Goal: Task Accomplishment & Management: Manage account settings

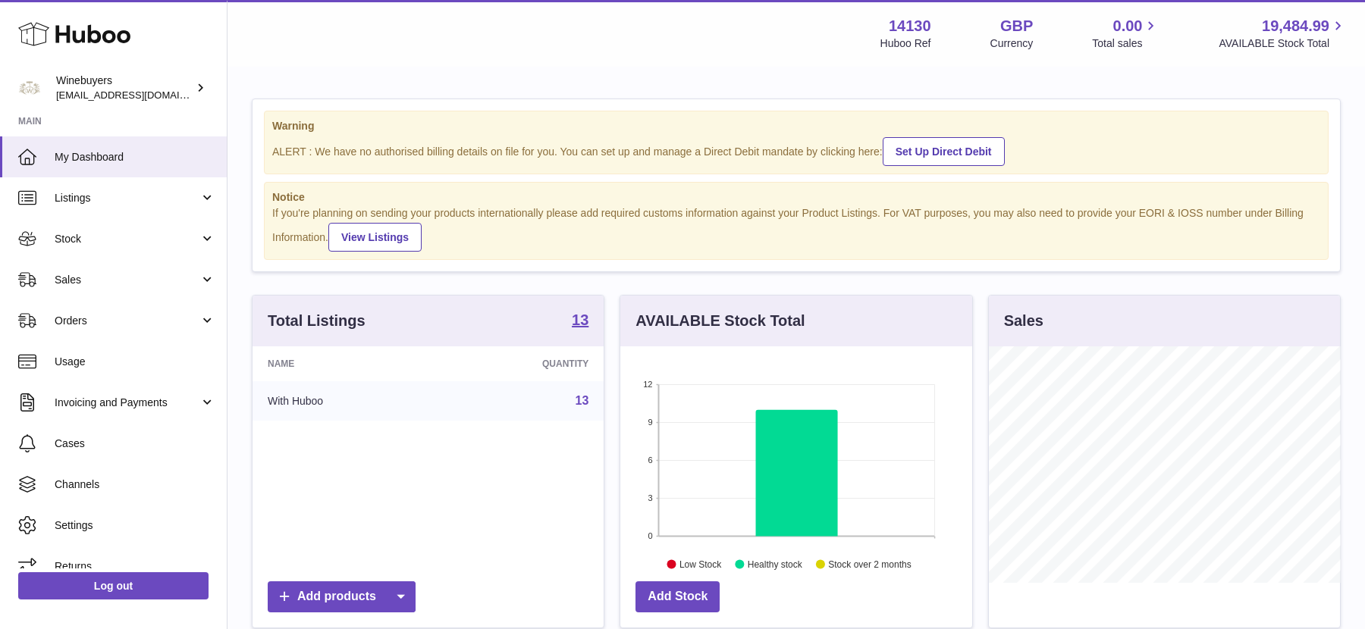
scroll to position [236, 351]
click at [89, 310] on link "Orders" at bounding box center [113, 320] width 227 height 41
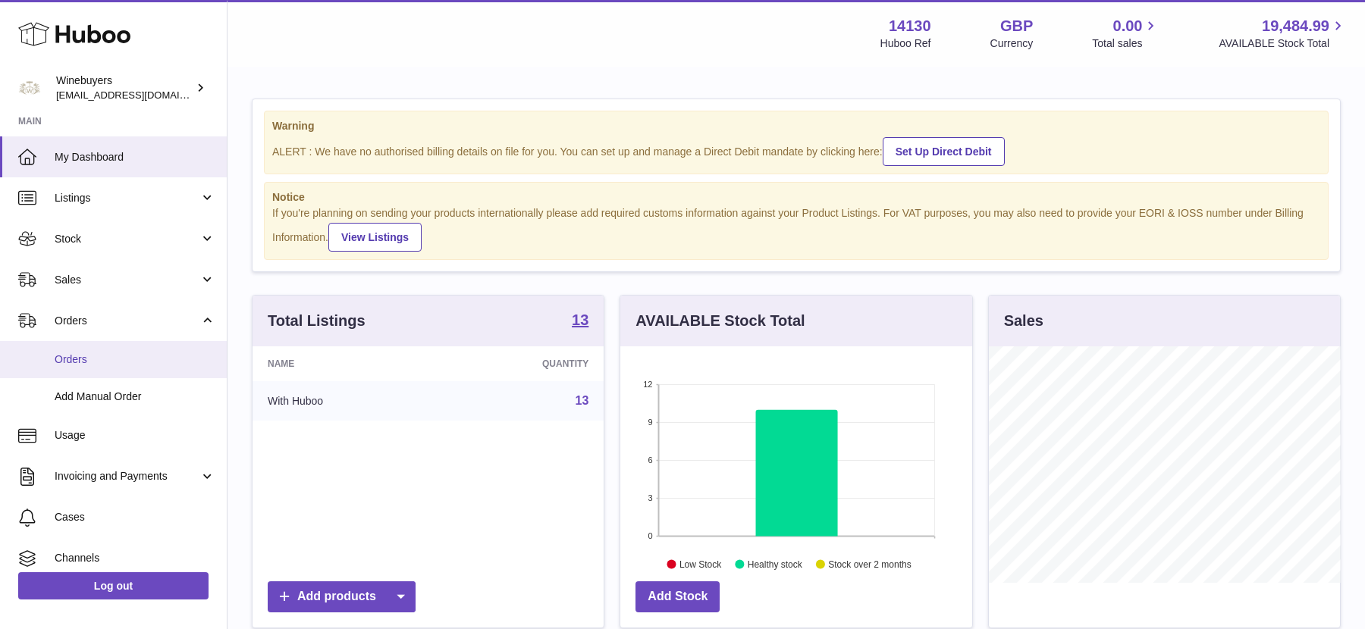
click at [108, 372] on link "Orders" at bounding box center [113, 359] width 227 height 37
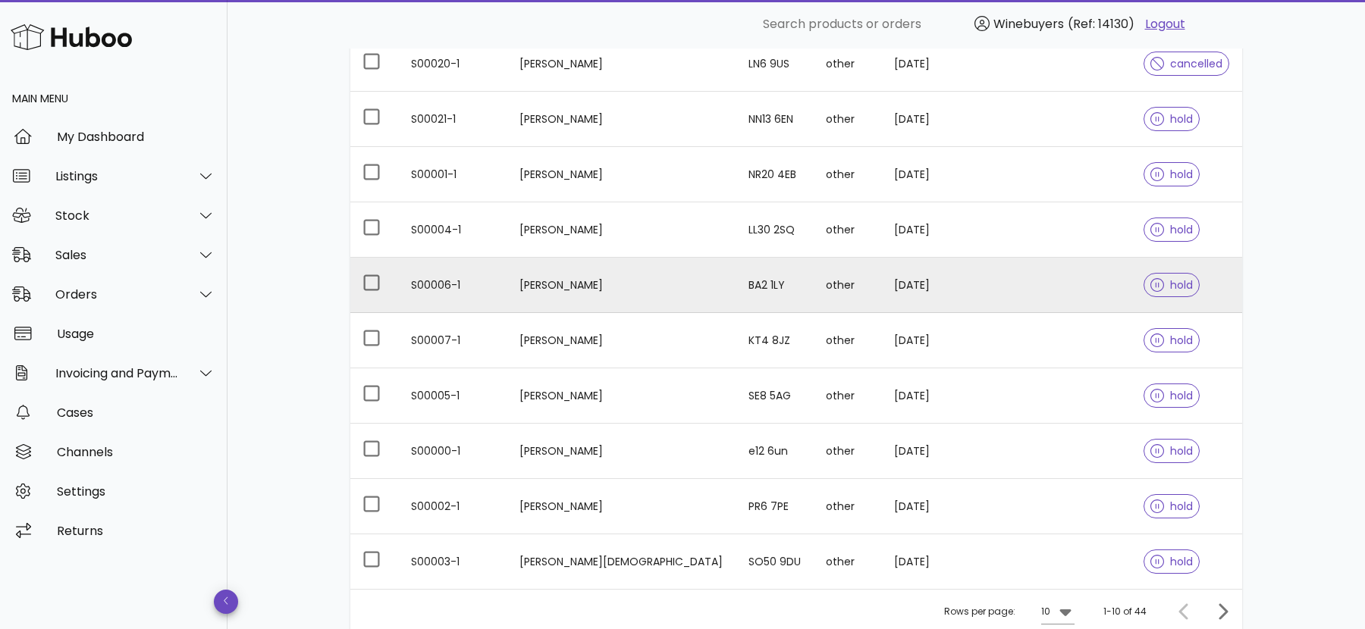
scroll to position [365, 0]
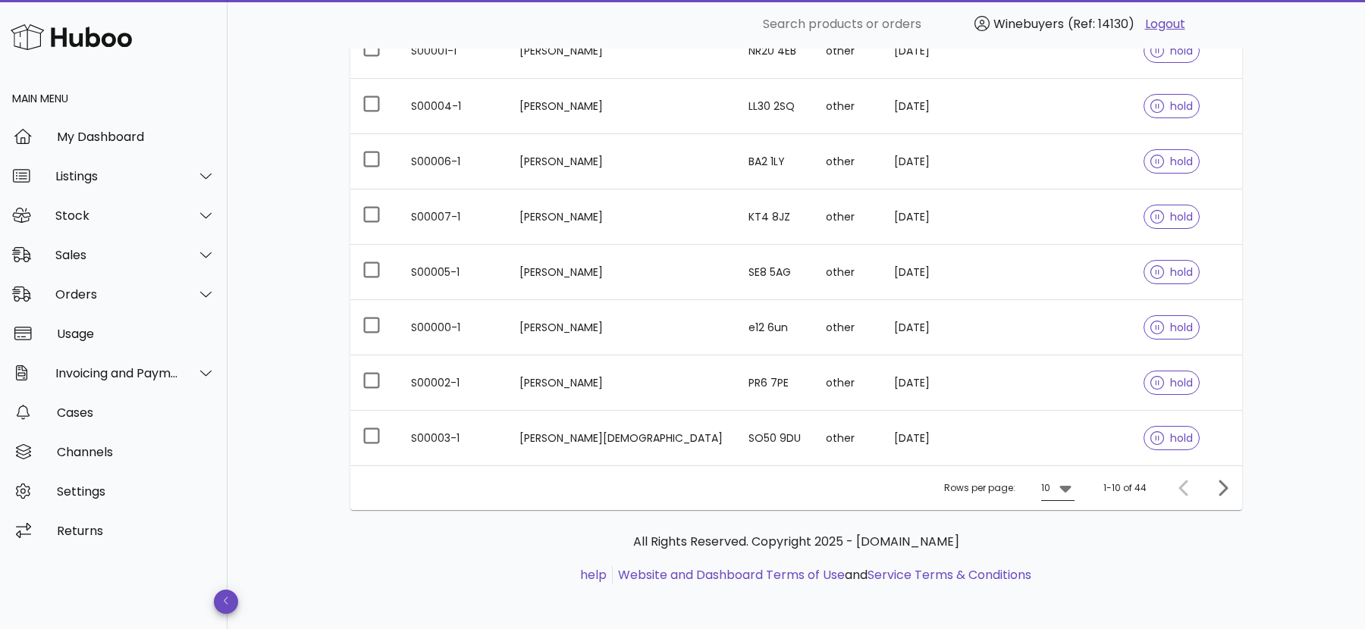
click at [1061, 481] on icon at bounding box center [1065, 488] width 18 height 18
click at [1066, 559] on div "50" at bounding box center [1062, 569] width 15 height 33
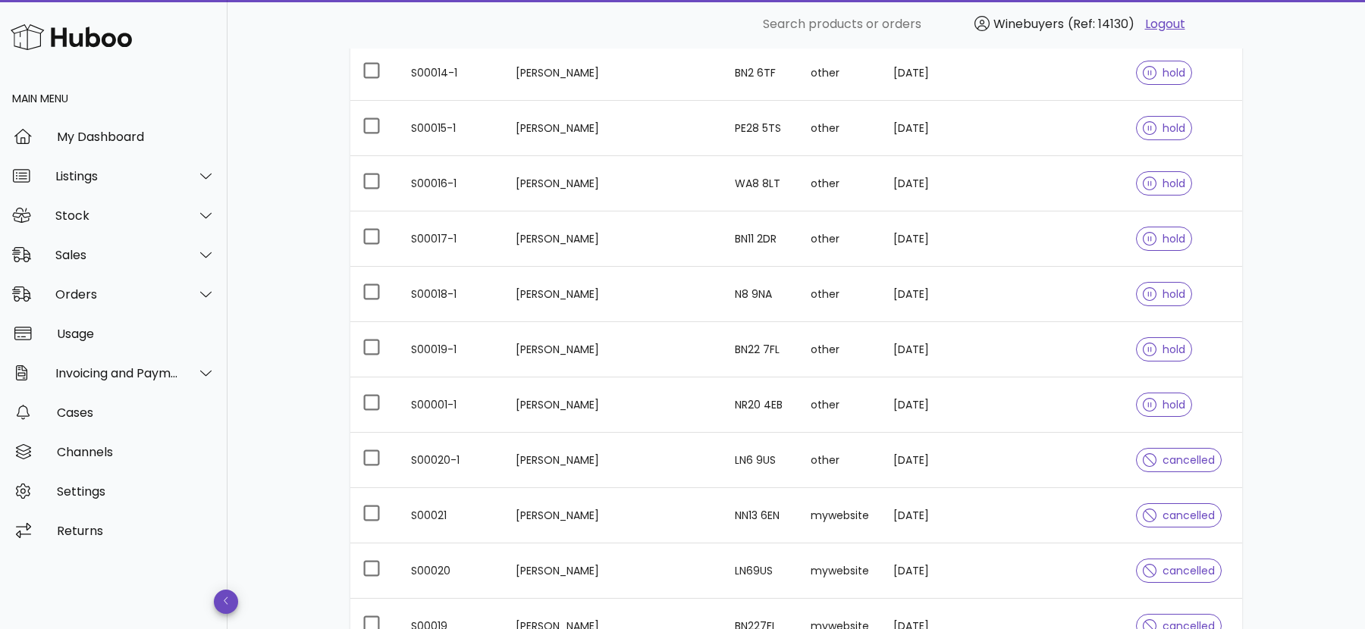
scroll to position [1018, 0]
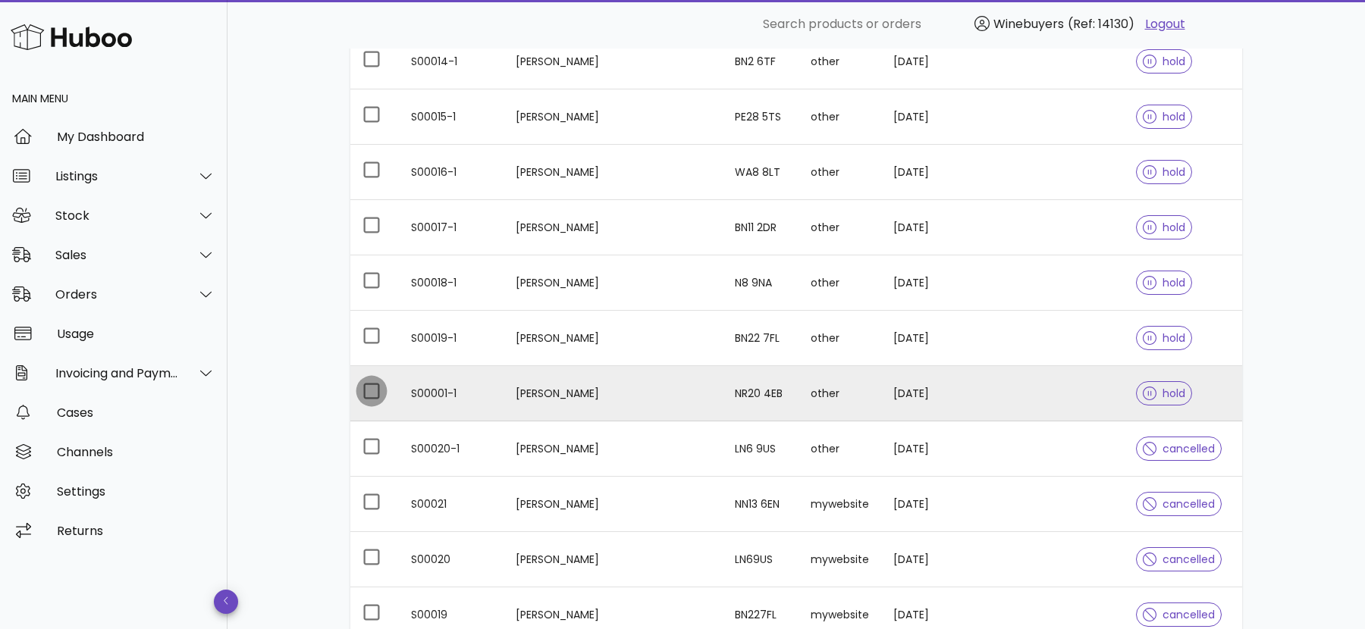
click at [378, 386] on div at bounding box center [372, 391] width 26 height 26
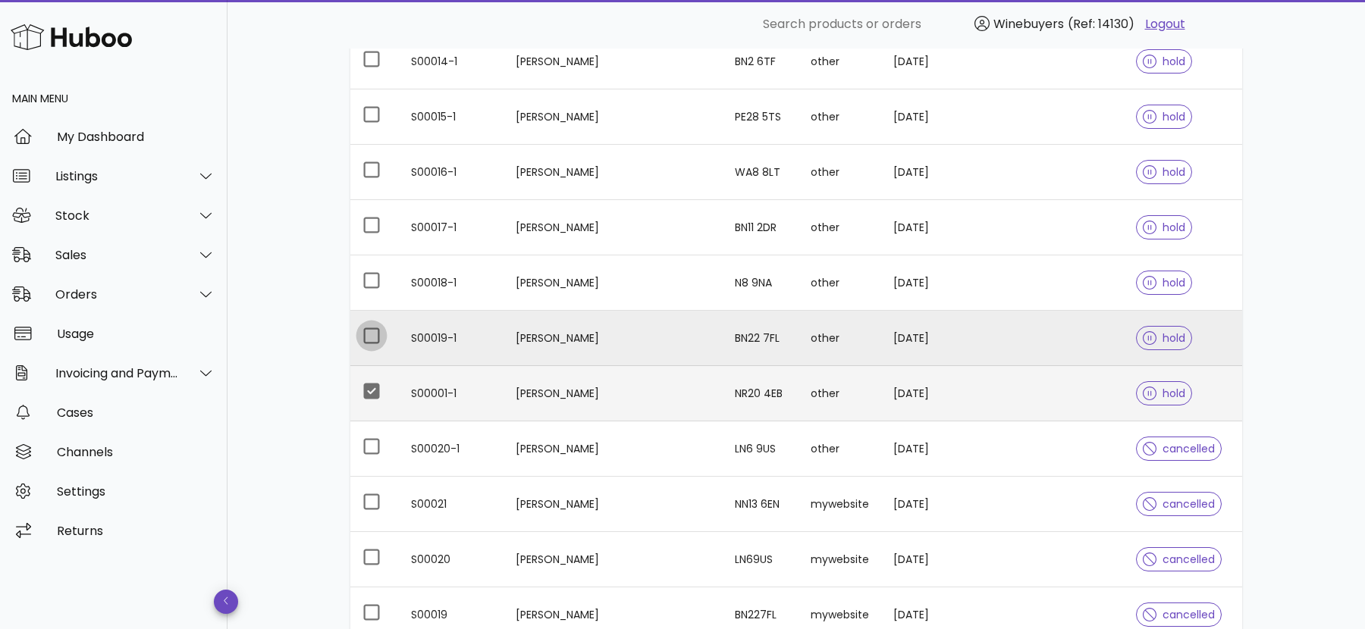
click at [373, 339] on div at bounding box center [372, 336] width 26 height 26
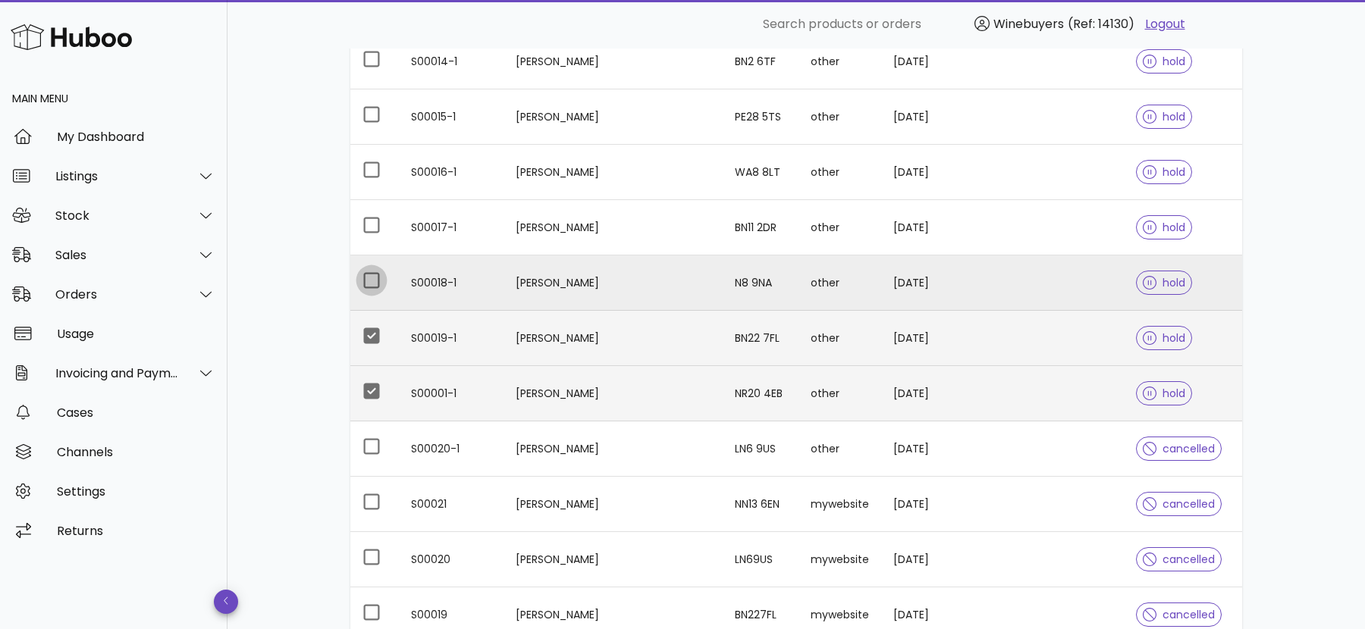
click at [373, 268] on div at bounding box center [372, 281] width 26 height 26
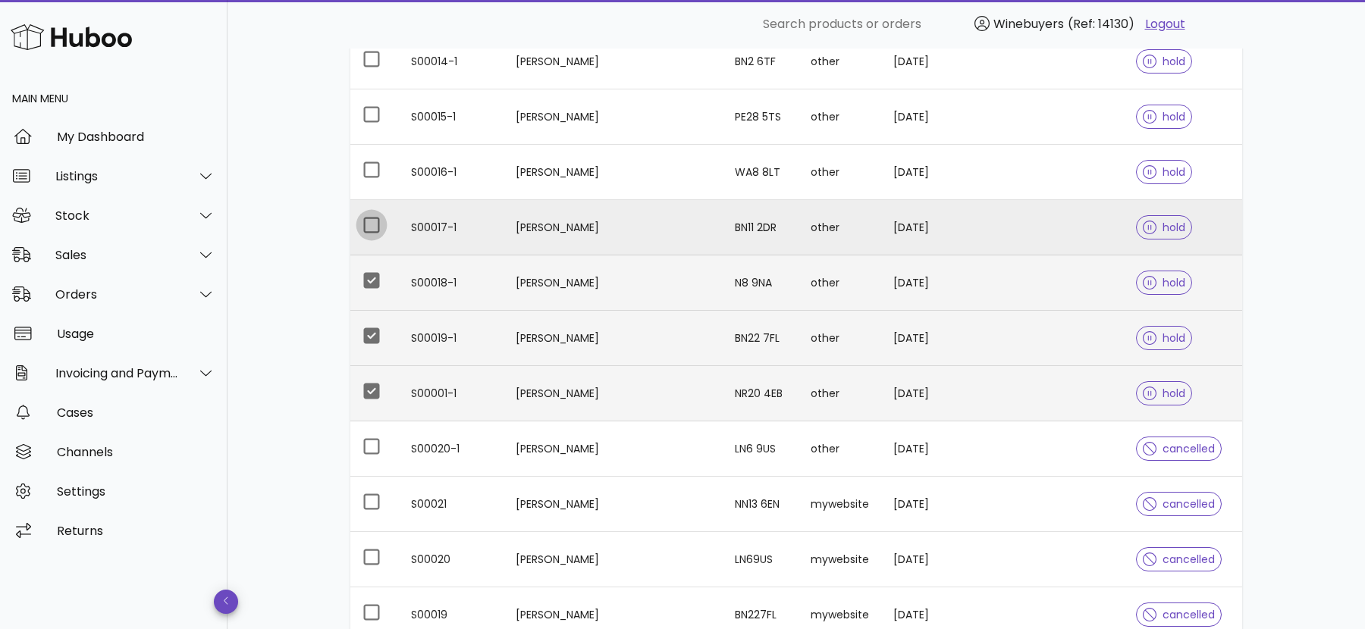
click at [378, 227] on div at bounding box center [372, 225] width 26 height 26
click at [377, 227] on div at bounding box center [372, 225] width 26 height 26
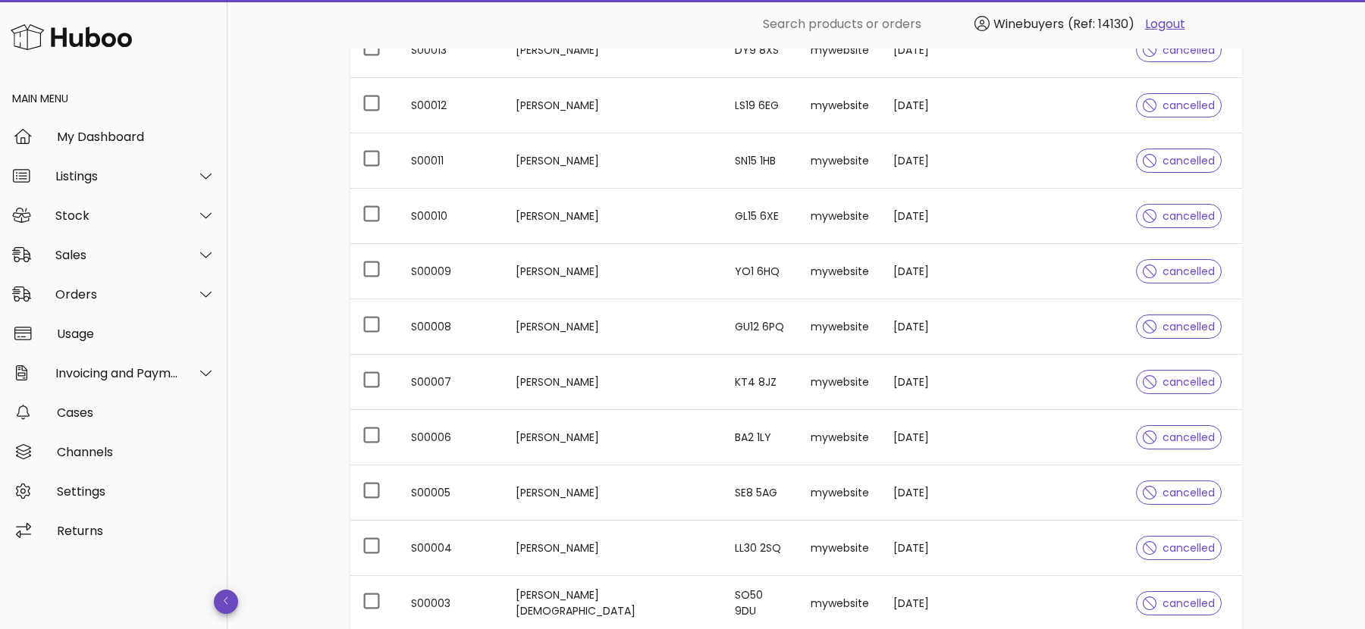
scroll to position [2236, 0]
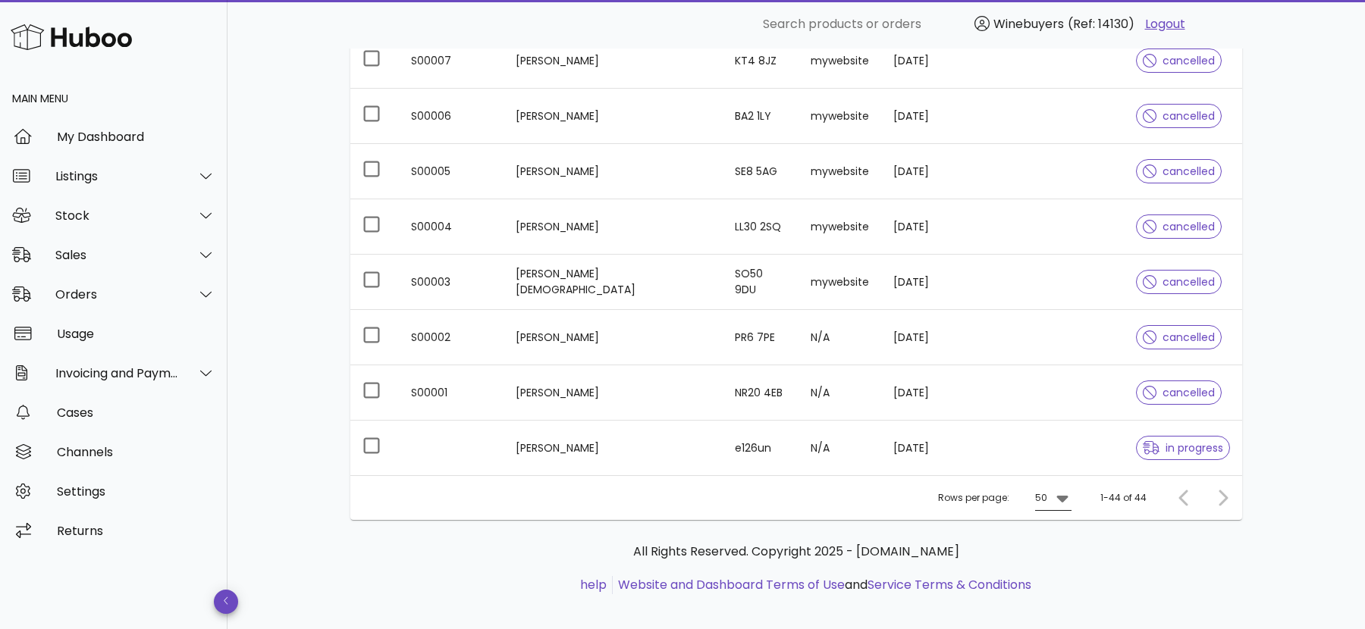
click at [1061, 496] on icon at bounding box center [1061, 499] width 11 height 7
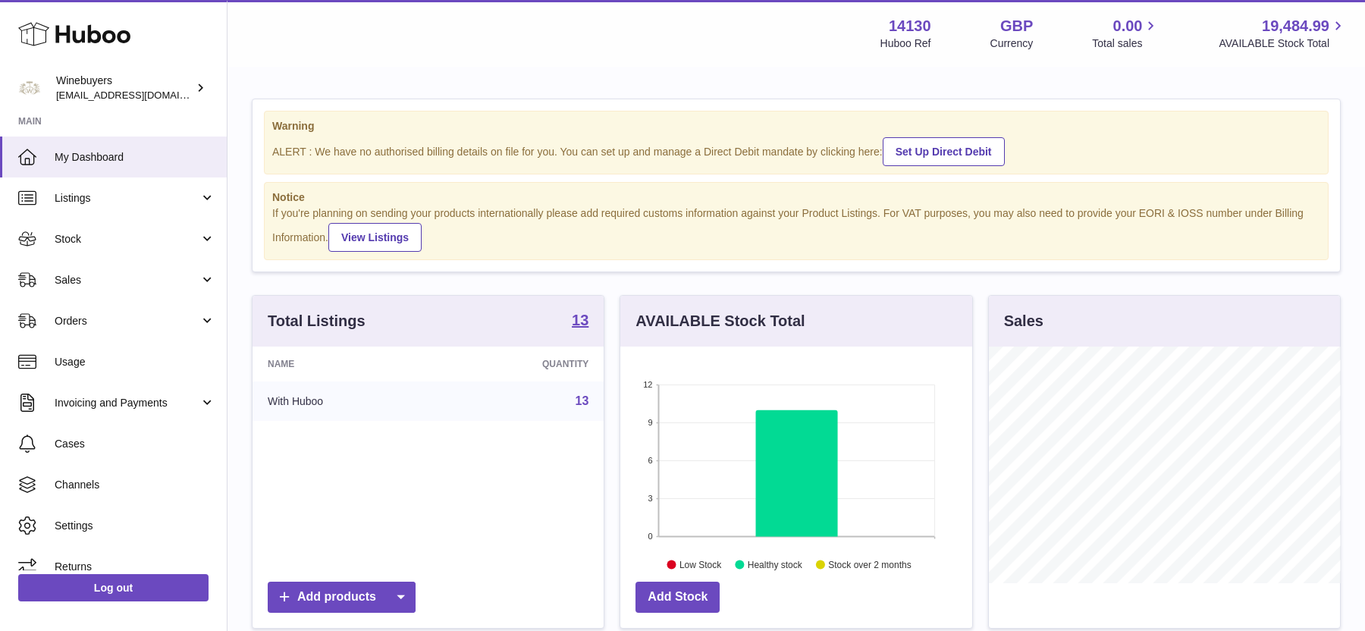
scroll to position [236, 351]
click at [112, 288] on link "Sales" at bounding box center [113, 279] width 227 height 41
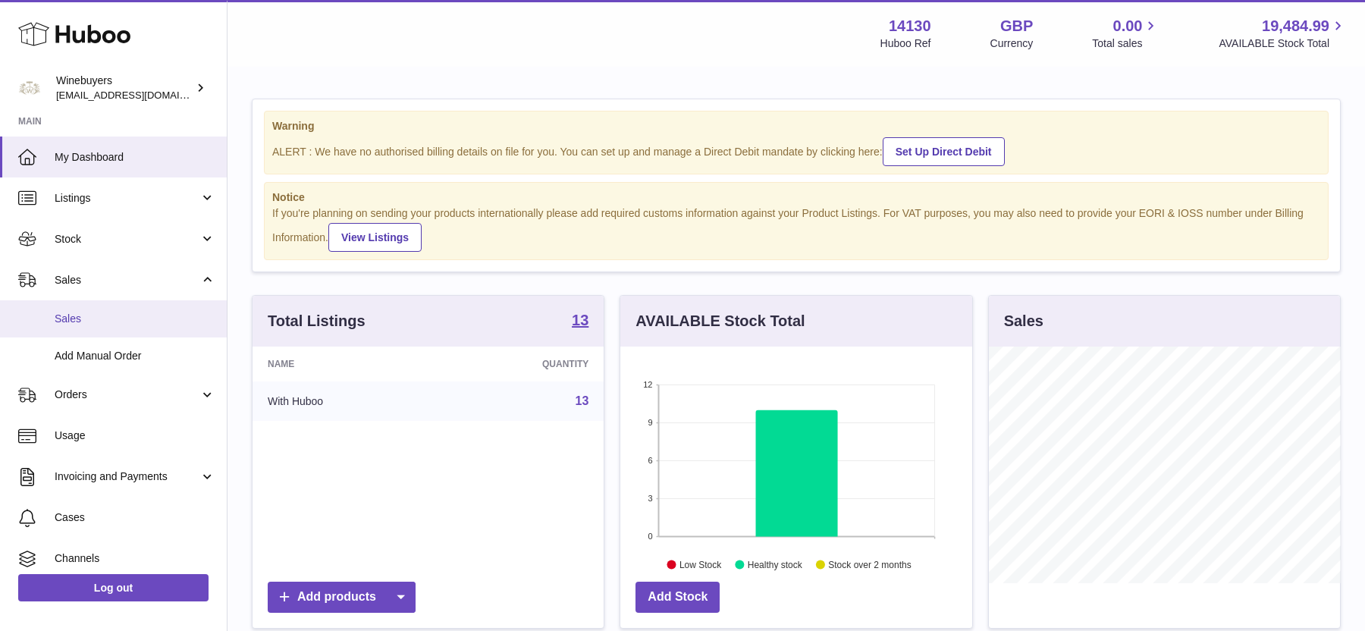
click at [133, 332] on link "Sales" at bounding box center [113, 318] width 227 height 37
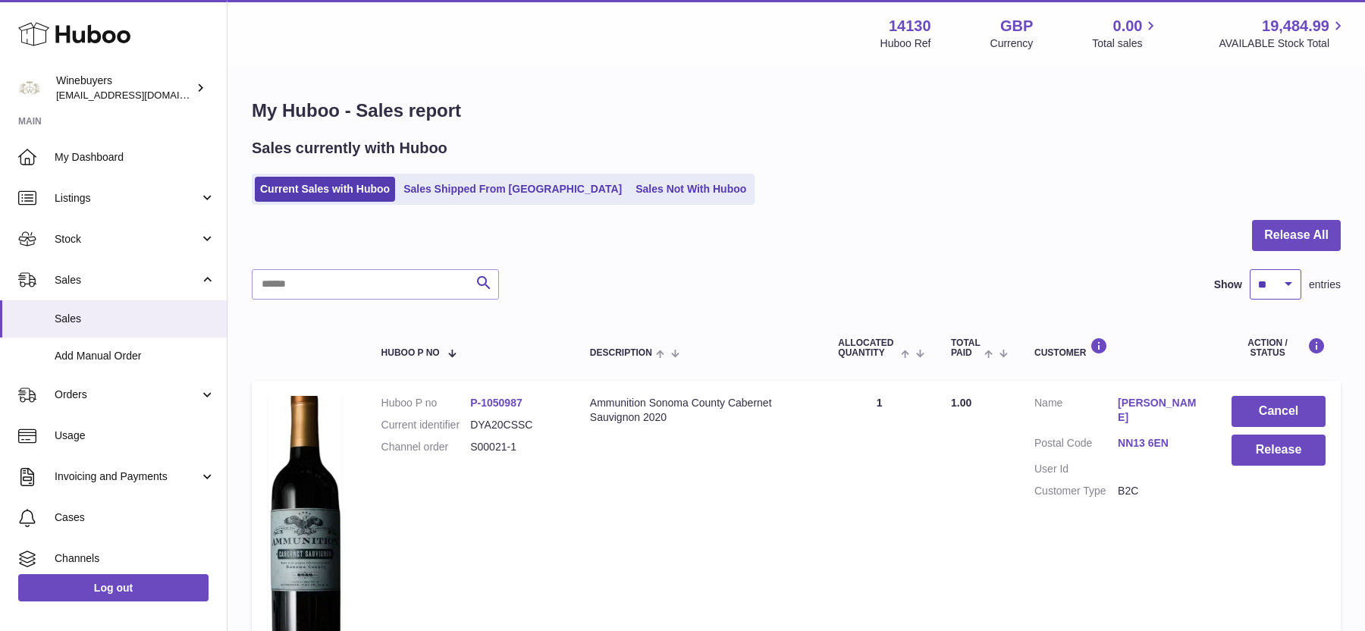
click at [1271, 278] on select "** ** ** ***" at bounding box center [1275, 284] width 52 height 30
select select "***"
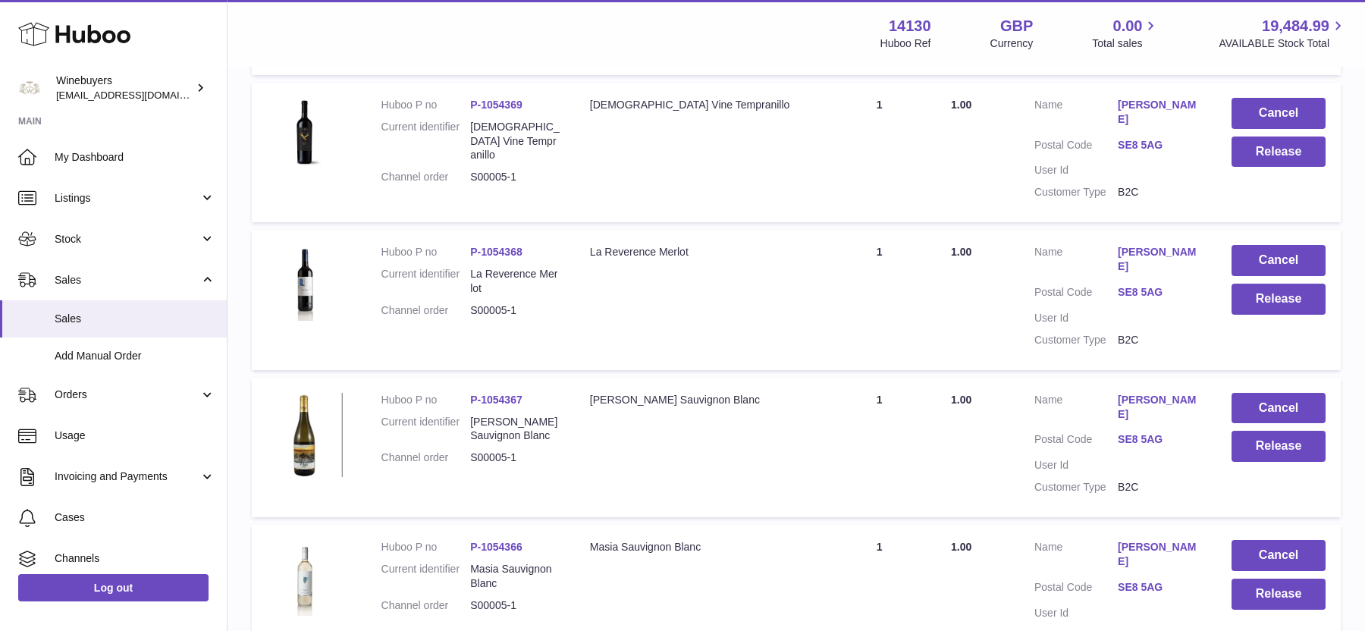
scroll to position [15686, 0]
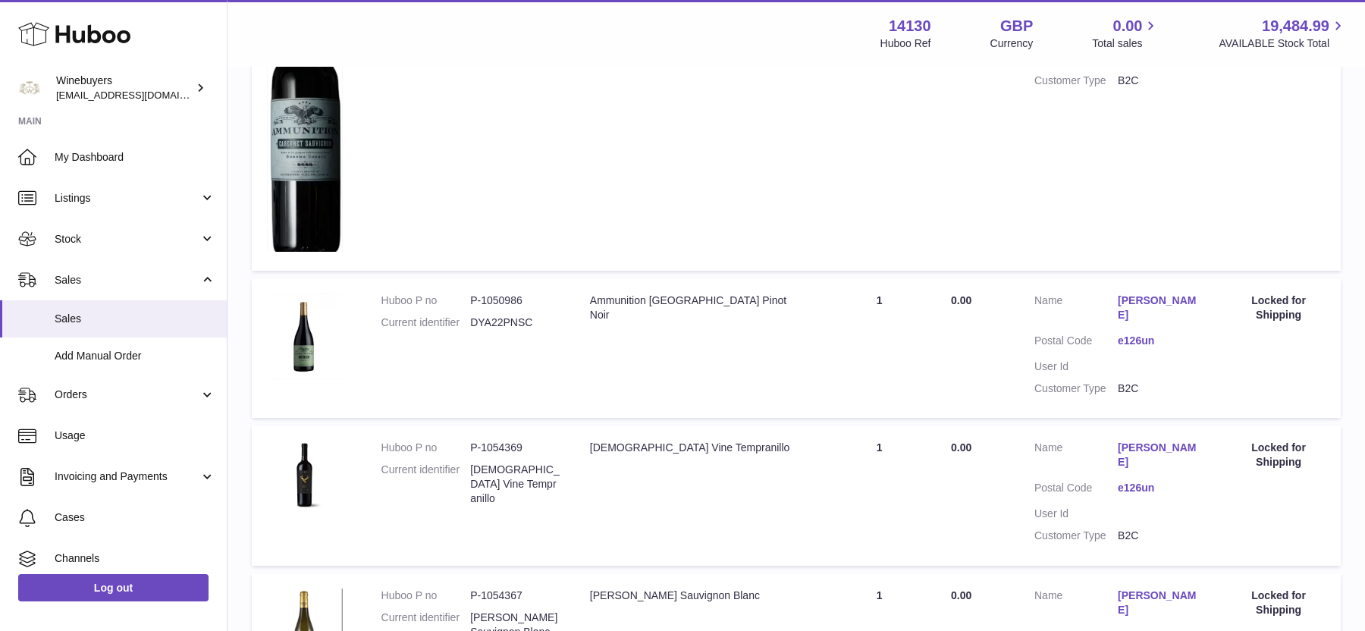
scroll to position [6217, 0]
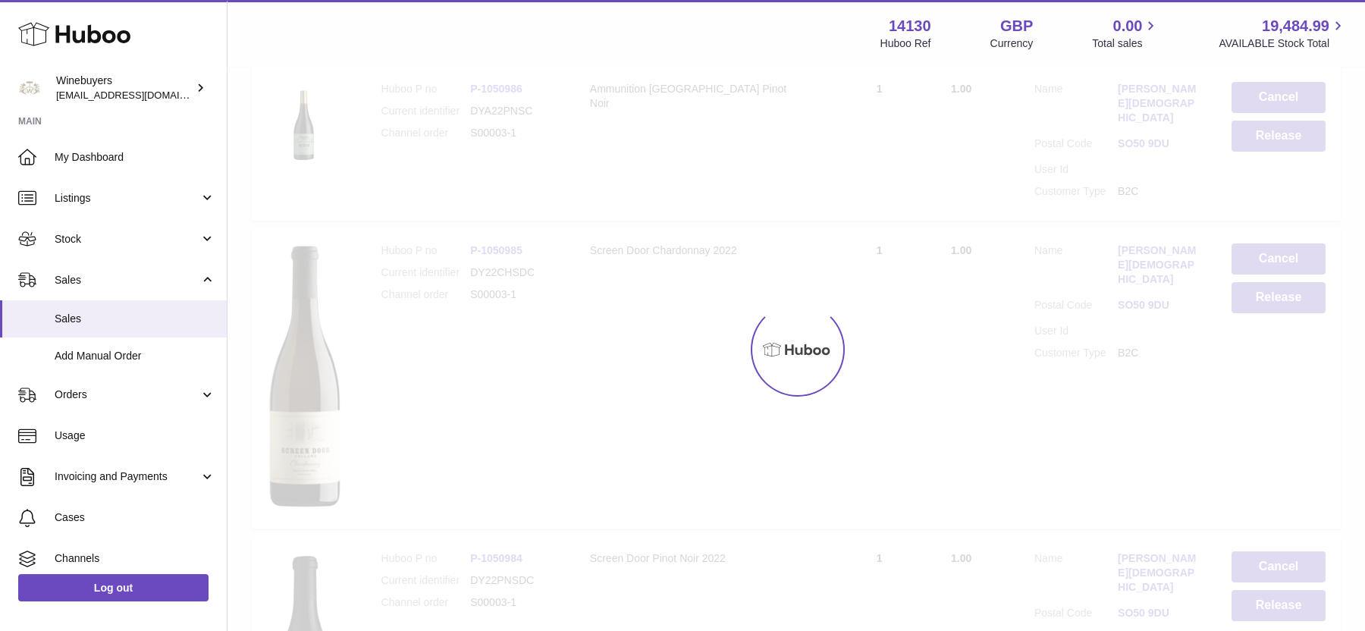
scroll to position [68, 0]
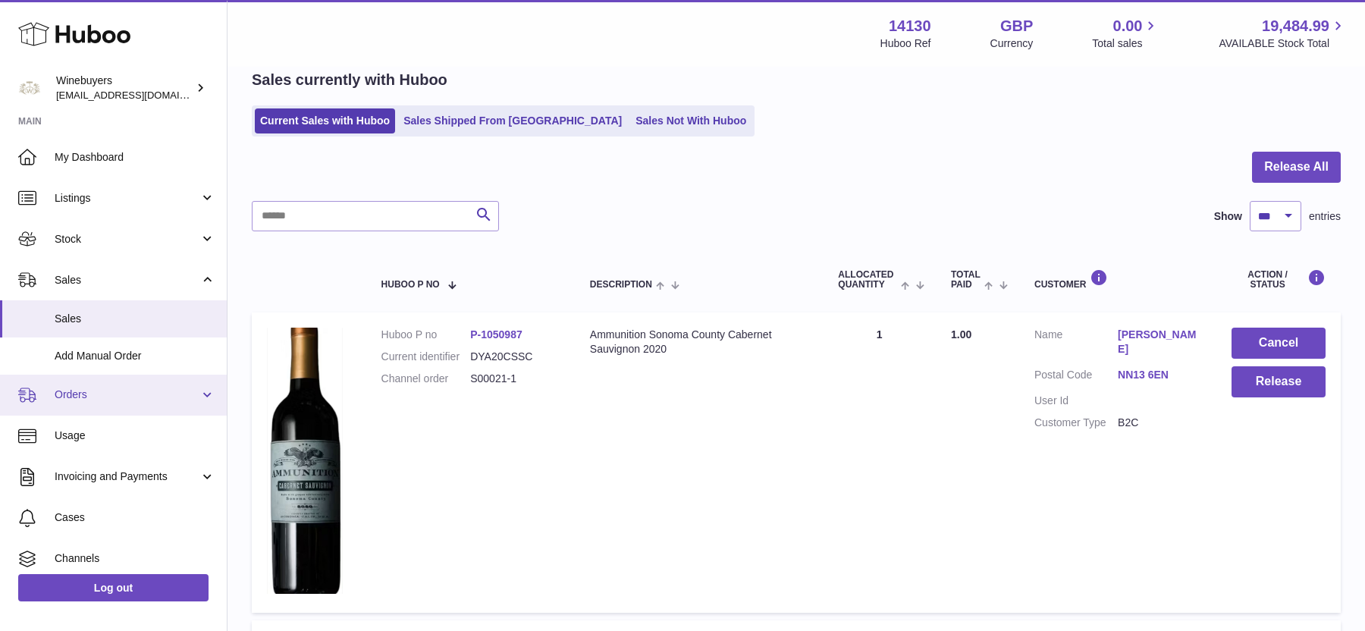
click at [136, 387] on link "Orders" at bounding box center [113, 394] width 227 height 41
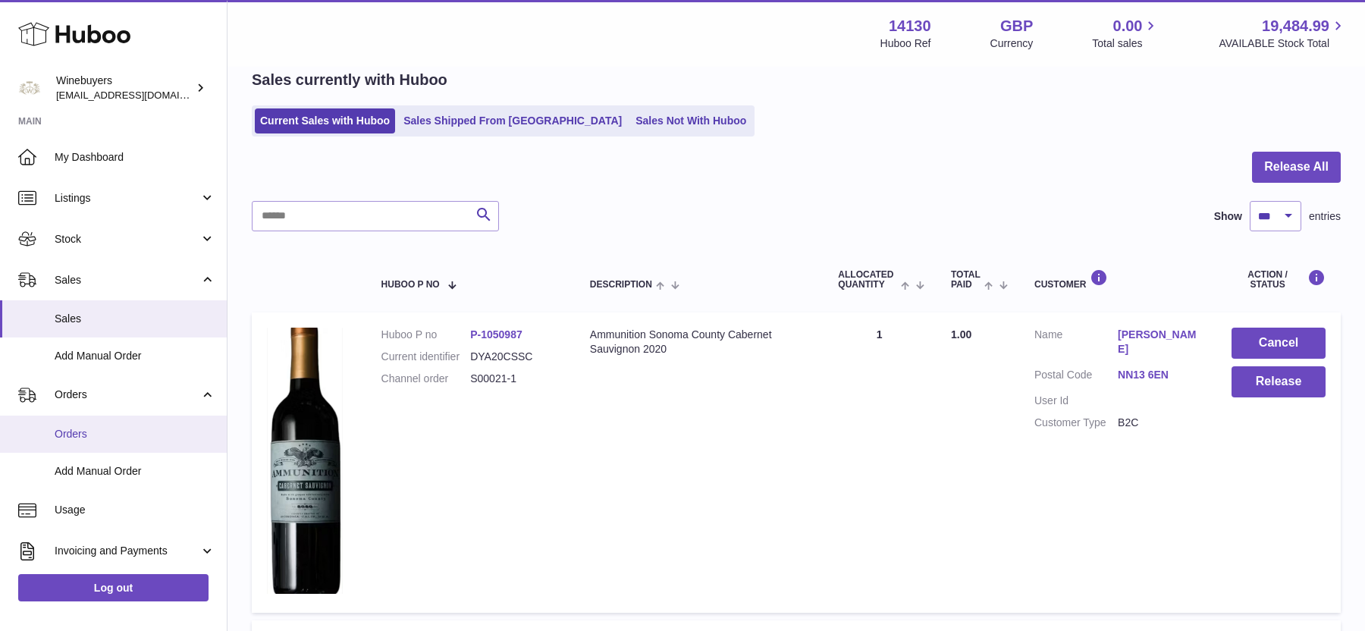
click at [131, 446] on link "Orders" at bounding box center [113, 433] width 227 height 37
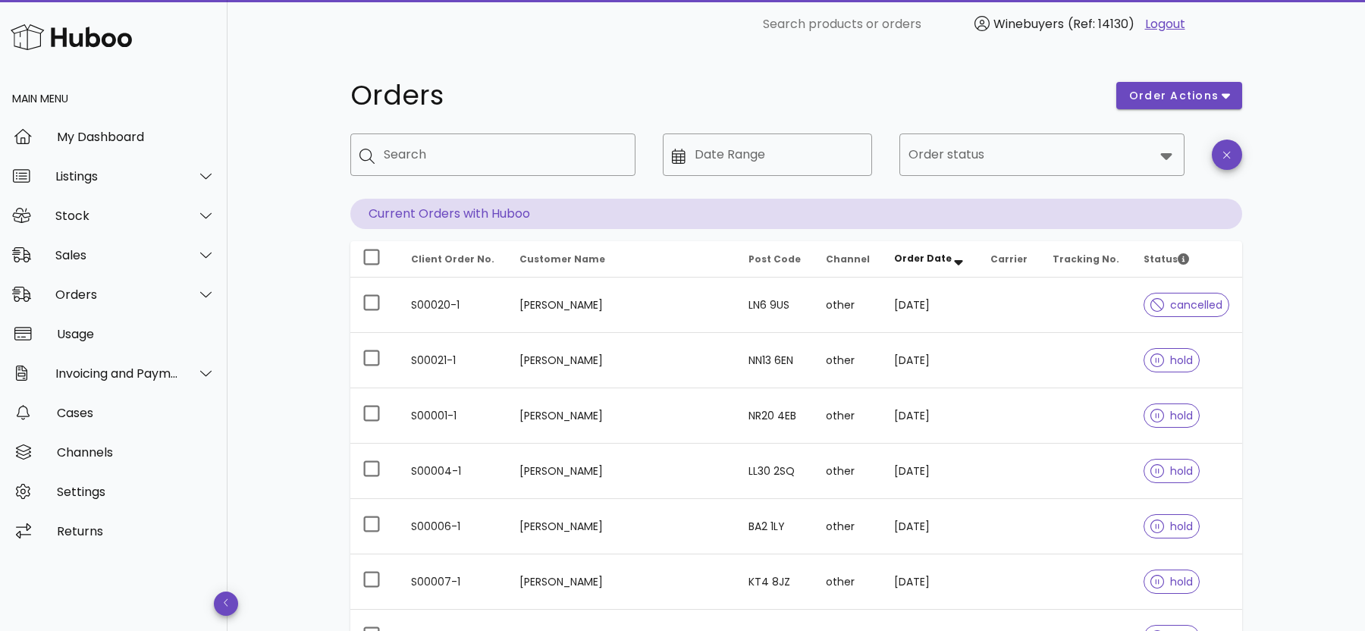
click at [1209, 76] on div "order actions" at bounding box center [1179, 95] width 144 height 45
click at [1185, 108] on div "order actions" at bounding box center [1179, 95] width 144 height 45
click at [1184, 79] on div "order actions" at bounding box center [1179, 95] width 144 height 45
click at [1219, 100] on span "order actions" at bounding box center [1179, 96] width 102 height 16
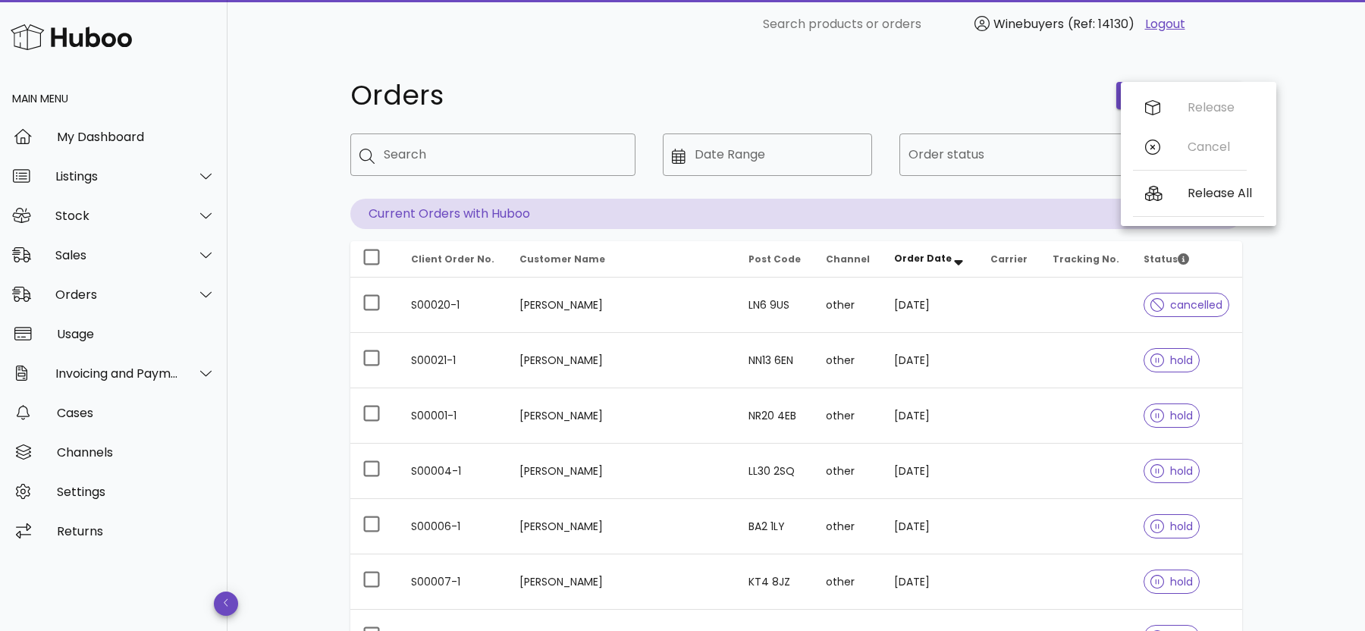
click at [1340, 231] on div "Orders order actions ​ Search ​ Date Range ​ Order status Current Orders with H…" at bounding box center [795, 523] width 1137 height 949
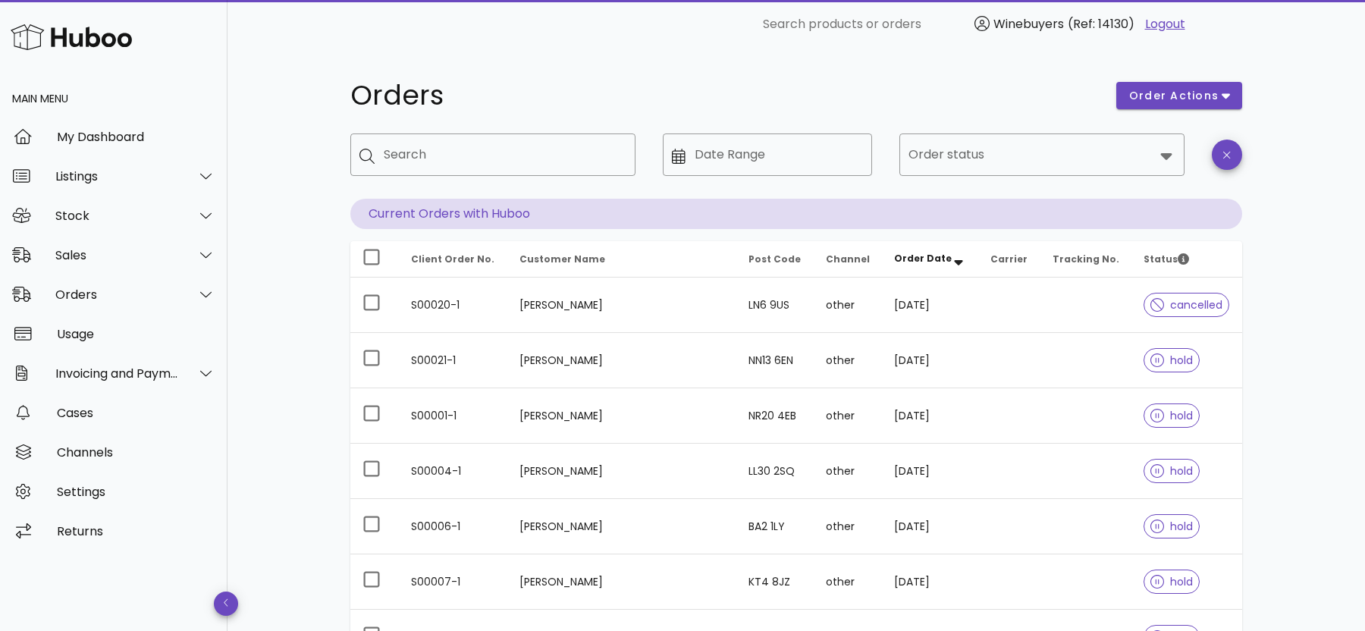
scroll to position [363, 0]
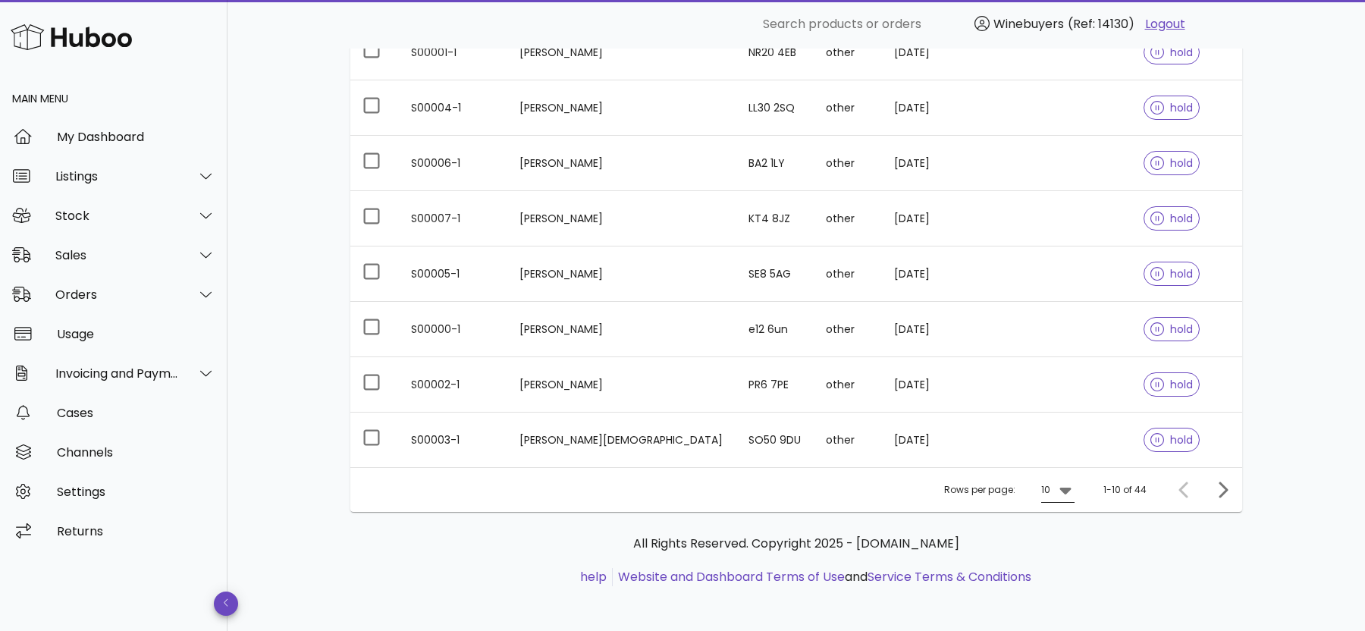
click at [1055, 486] on div at bounding box center [1063, 490] width 21 height 18
click at [1057, 546] on div "25" at bounding box center [1062, 535] width 15 height 33
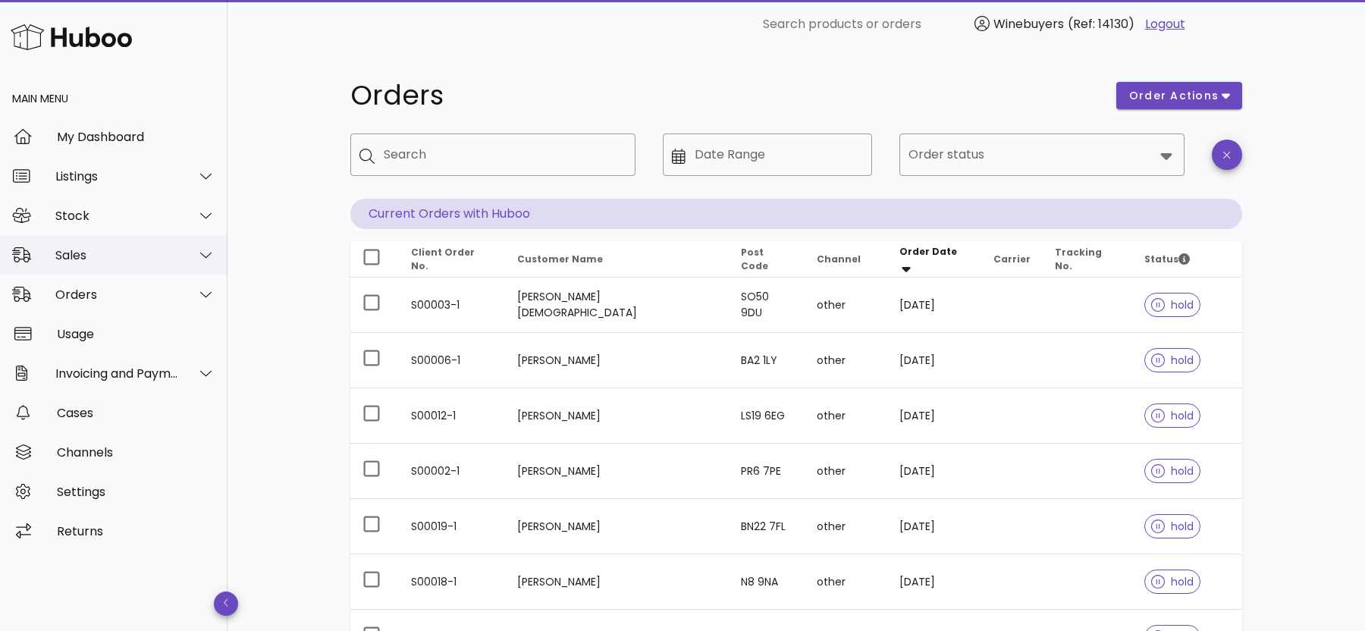
click at [121, 256] on div "Sales" at bounding box center [117, 255] width 124 height 14
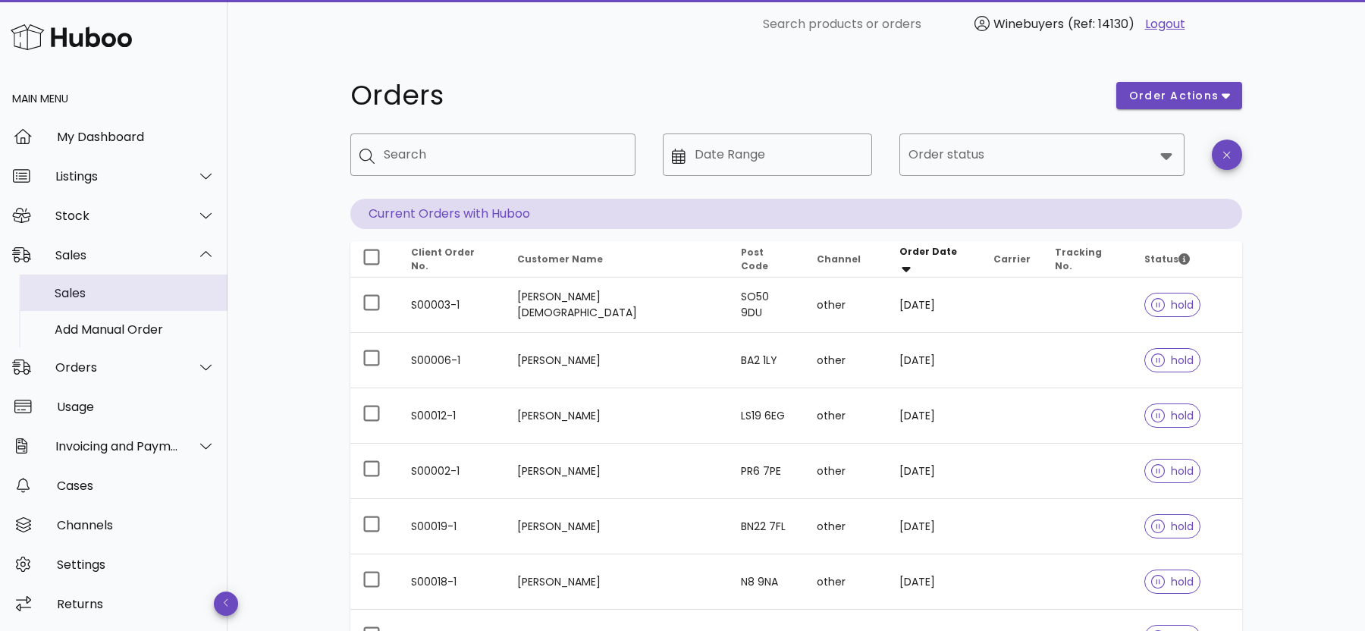
click at [114, 297] on div "Sales" at bounding box center [135, 293] width 161 height 14
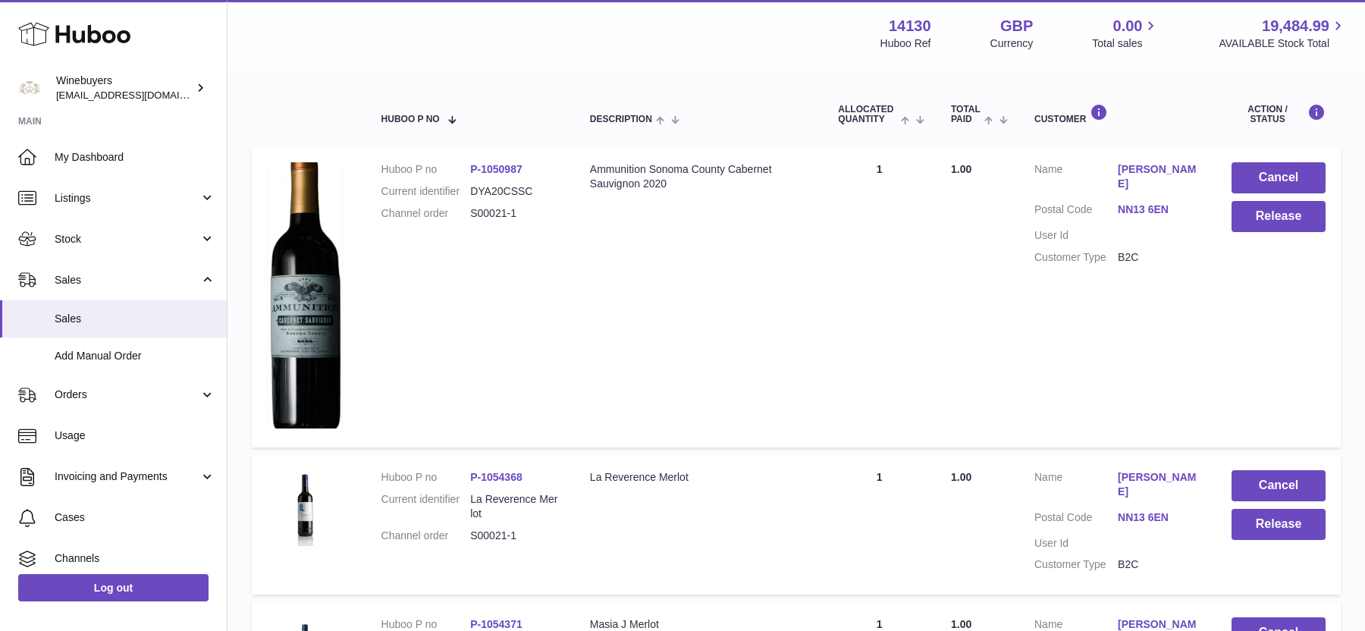
scroll to position [237, 0]
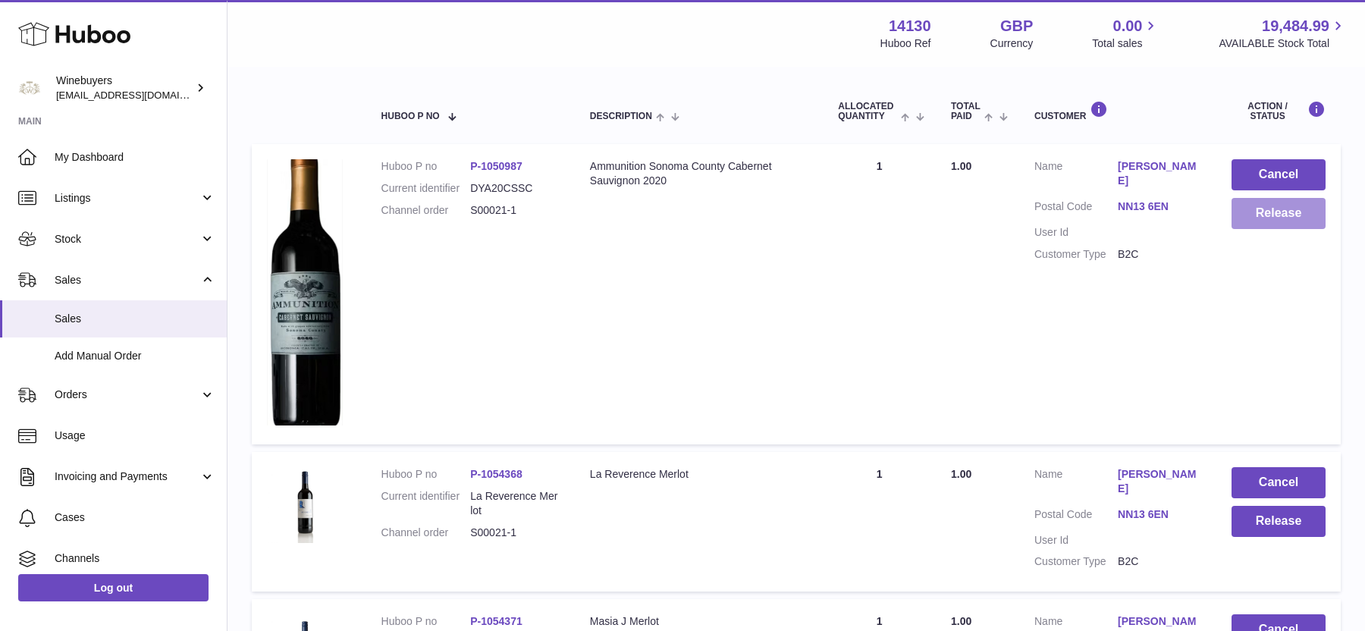
click at [1283, 212] on button "Release" at bounding box center [1278, 213] width 94 height 31
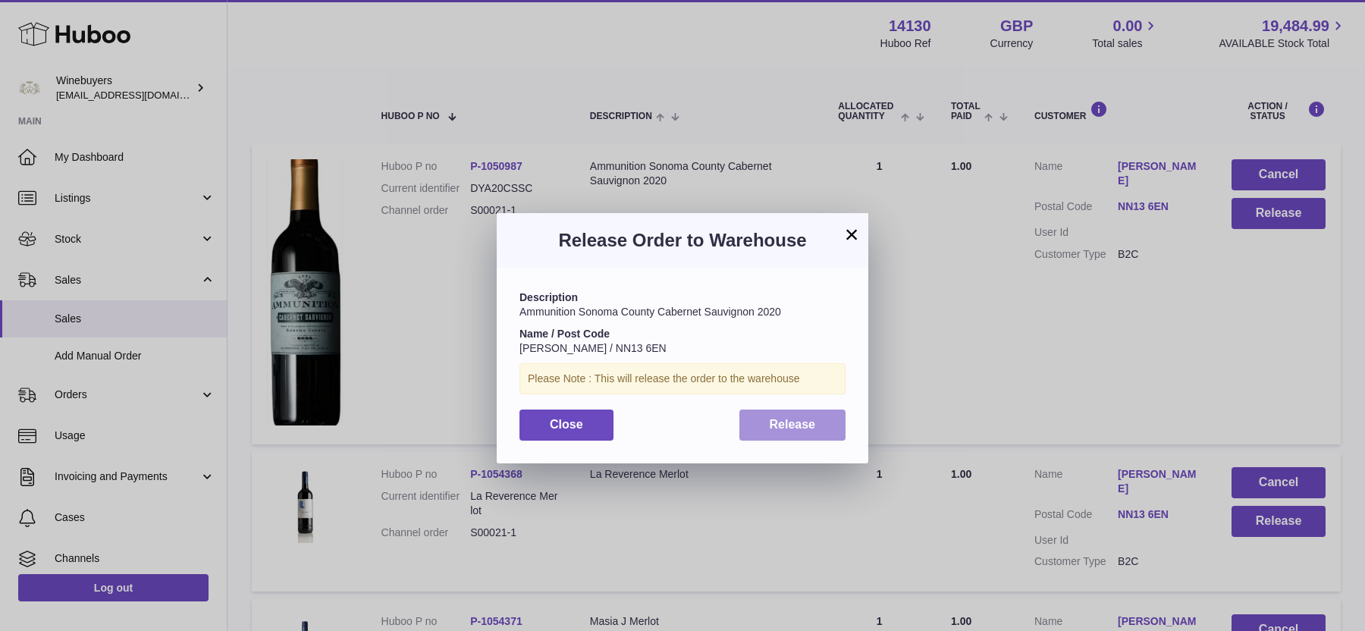
click at [782, 429] on span "Release" at bounding box center [792, 424] width 46 height 13
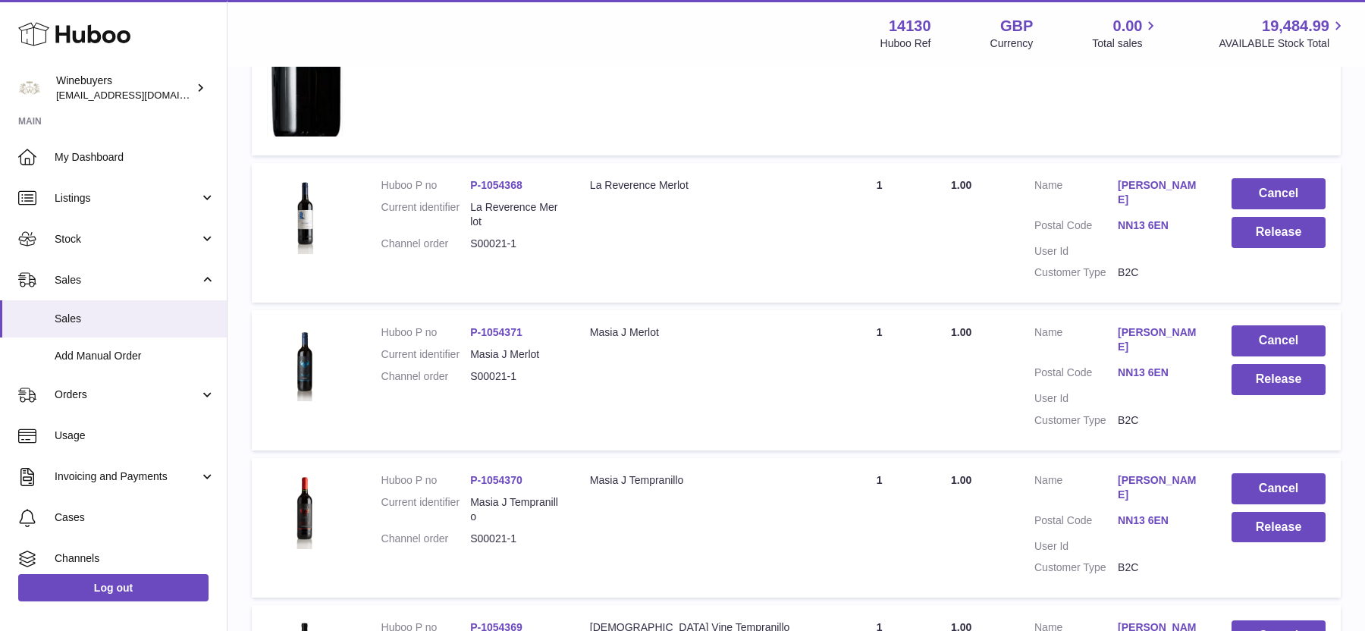
scroll to position [535, 0]
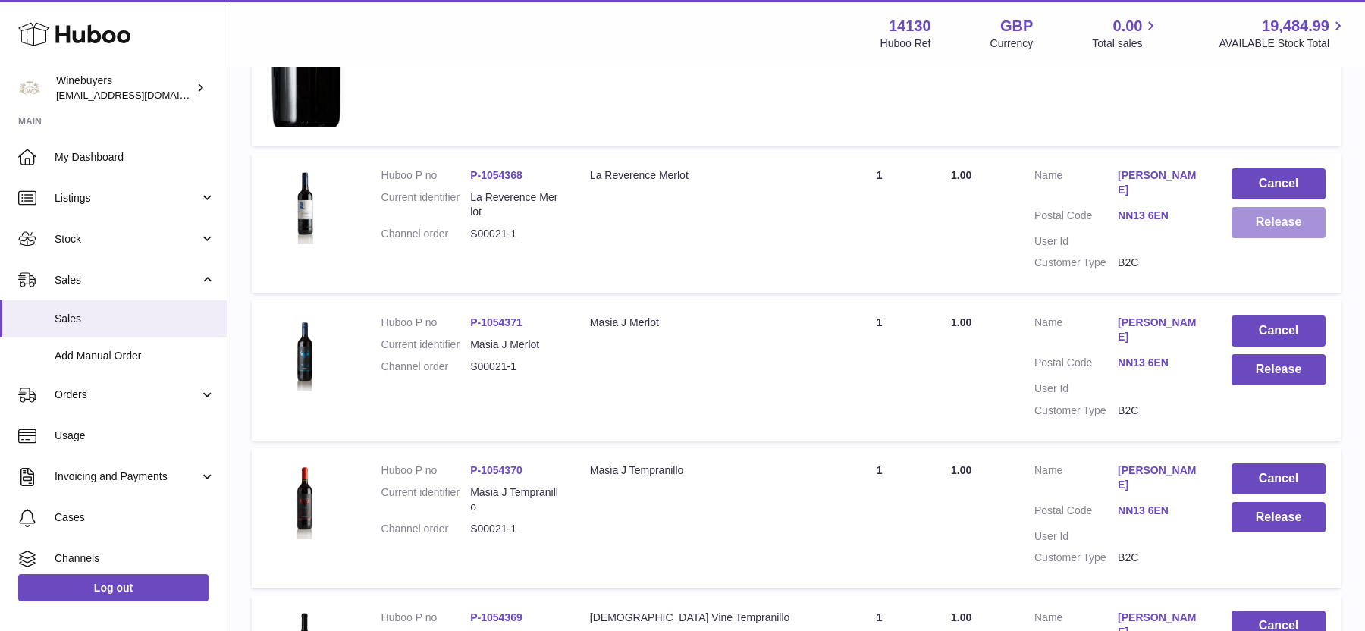
click at [1271, 224] on button "Release" at bounding box center [1278, 222] width 94 height 31
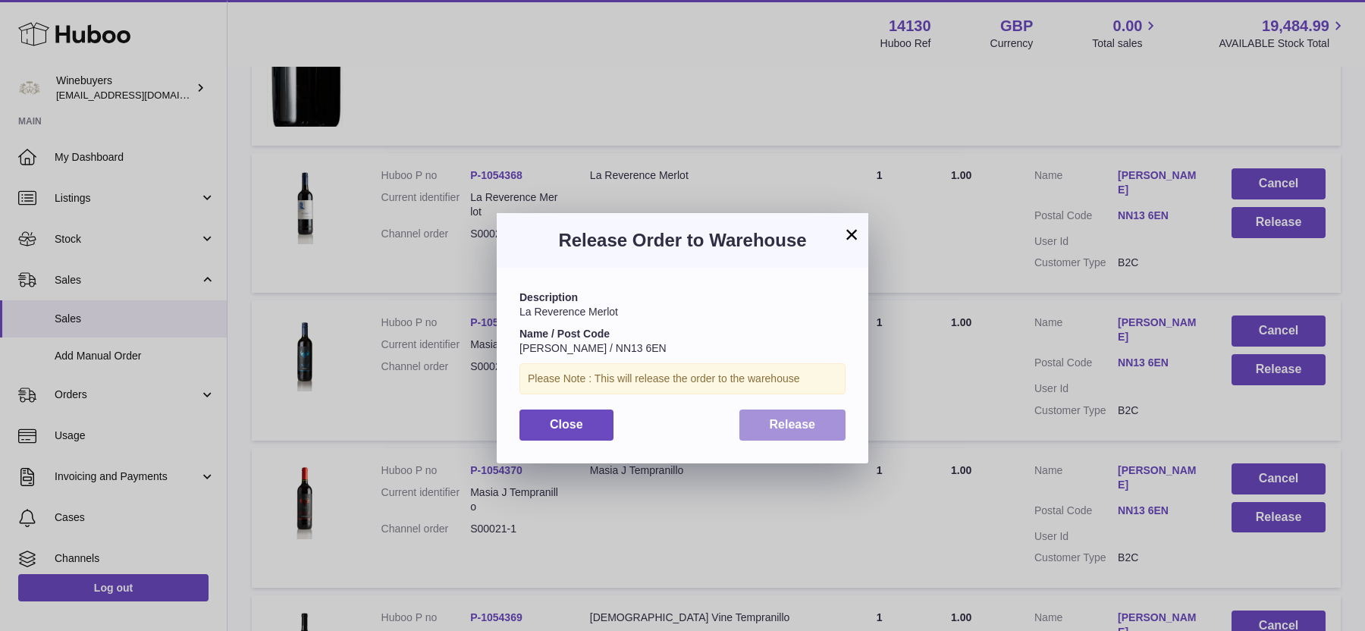
click at [812, 420] on span "Release" at bounding box center [792, 424] width 46 height 13
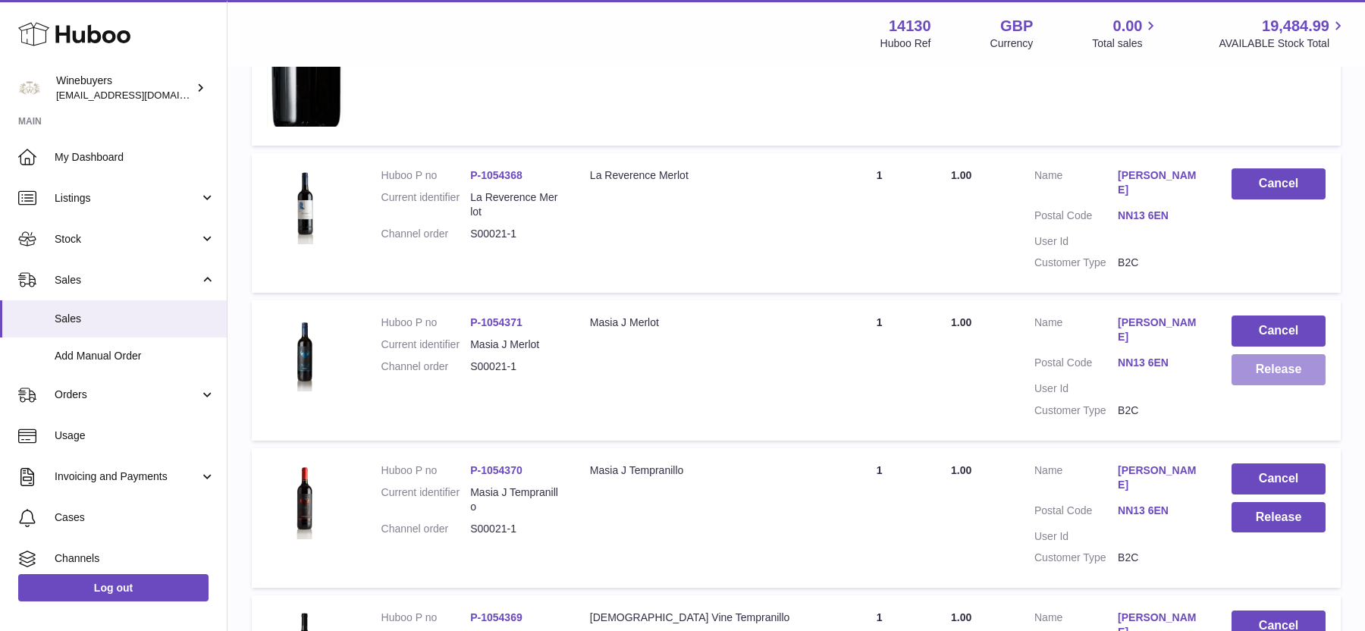
click at [1272, 362] on button "Release" at bounding box center [1278, 369] width 94 height 31
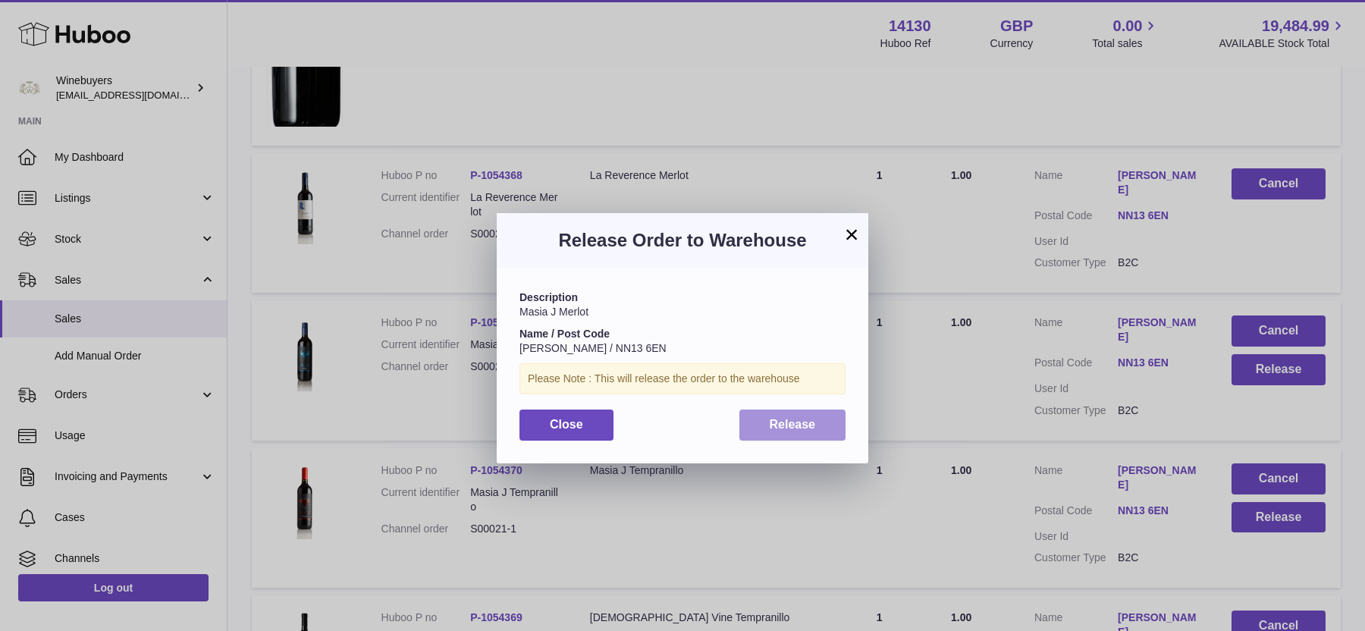
click at [763, 425] on button "Release" at bounding box center [792, 424] width 107 height 31
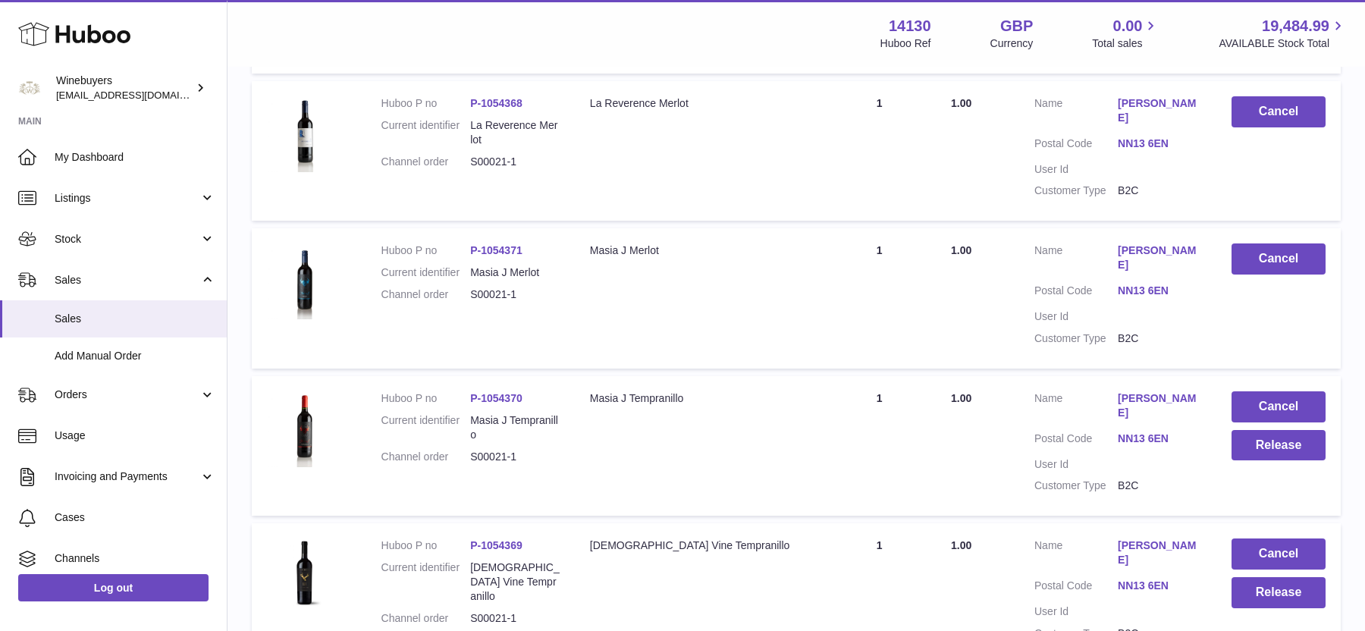
scroll to position [609, 0]
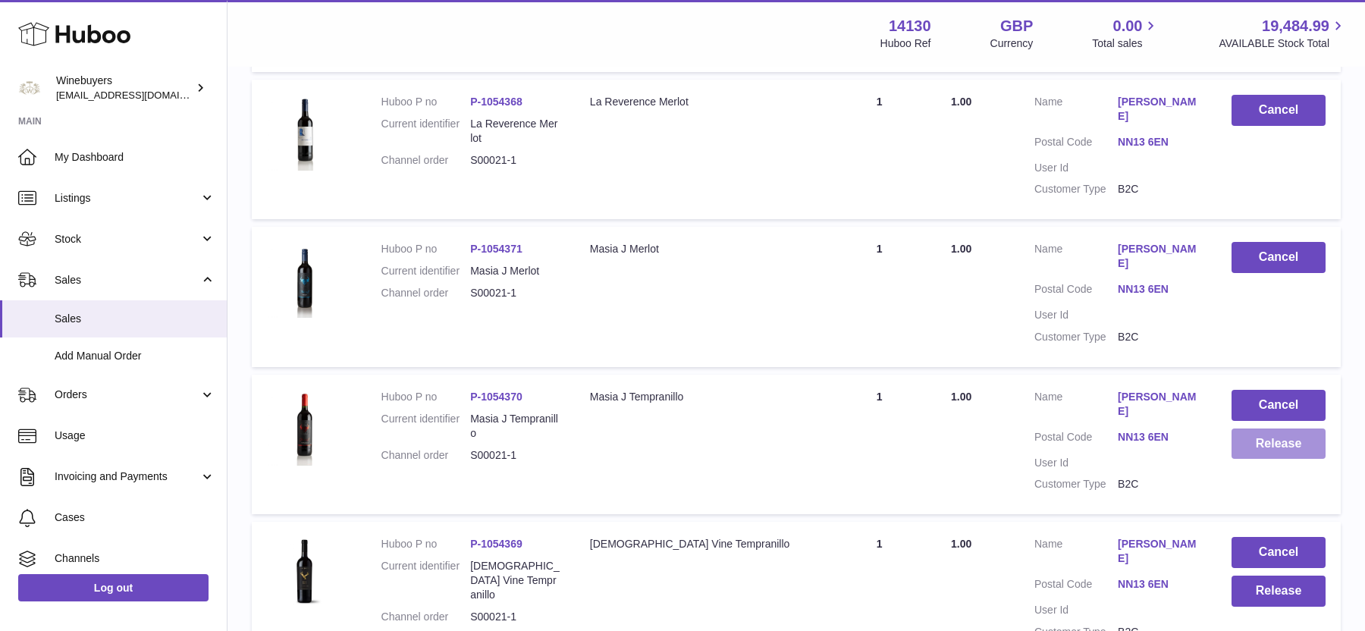
click at [1278, 428] on button "Release" at bounding box center [1278, 443] width 94 height 31
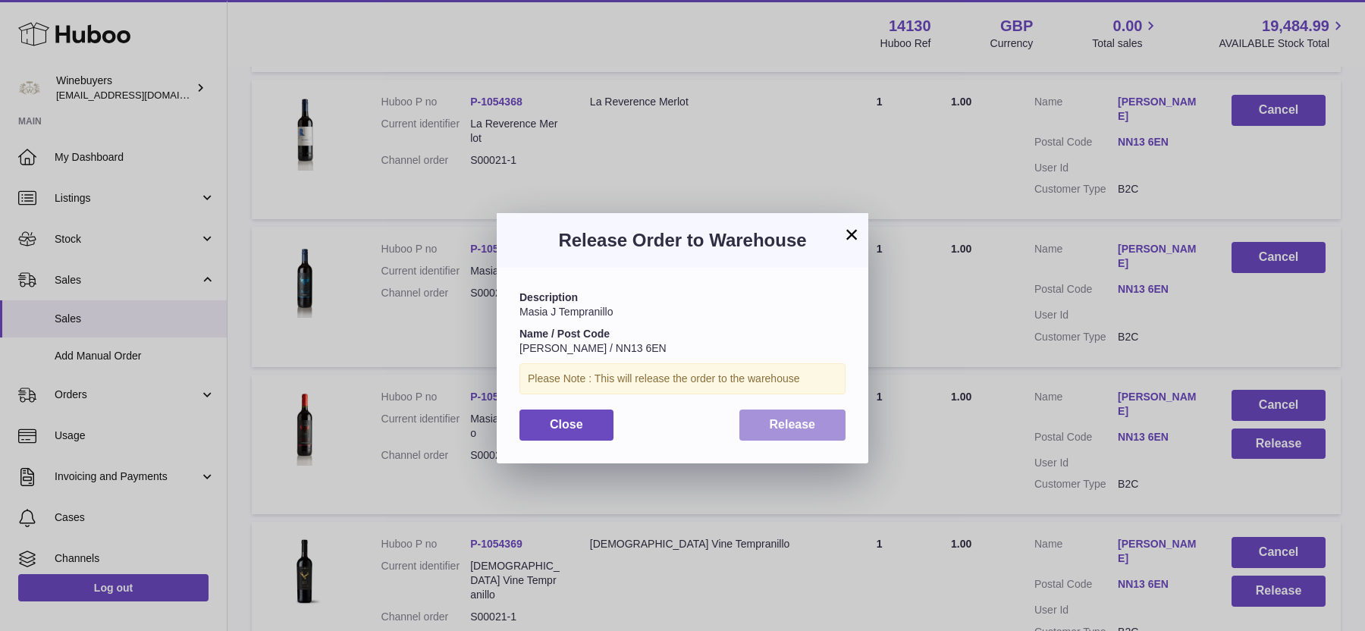
click at [813, 429] on span "Release" at bounding box center [792, 424] width 46 height 13
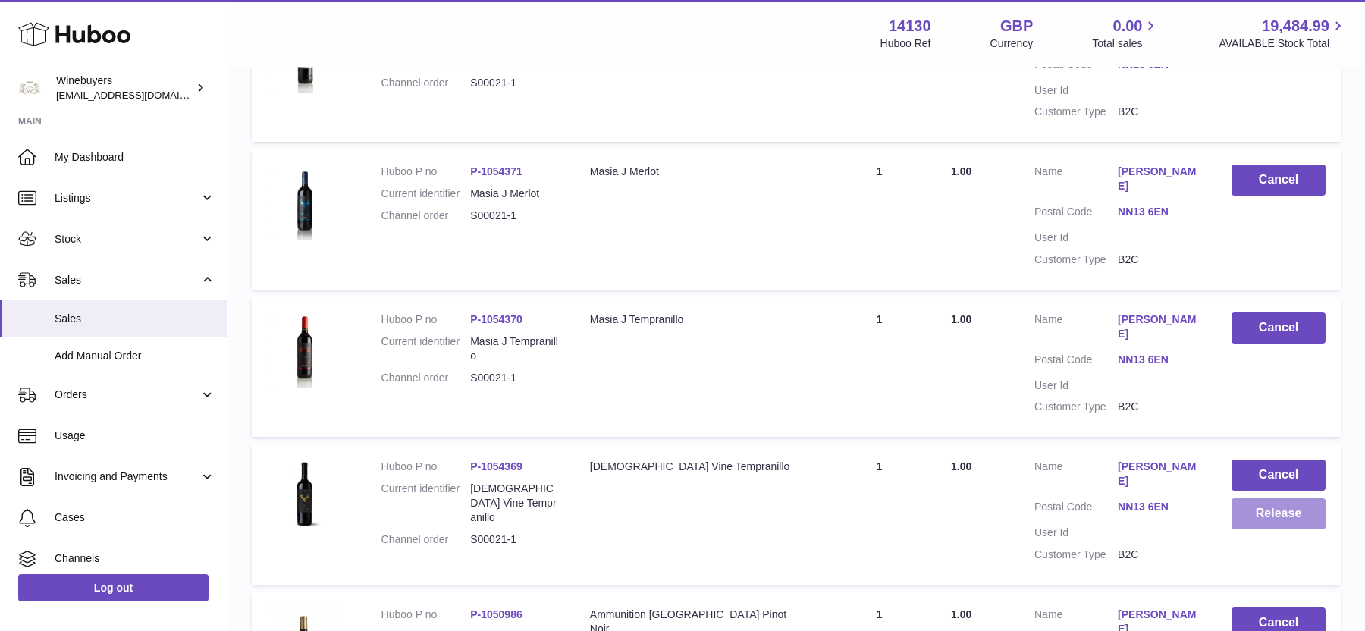
scroll to position [687, 0]
click at [1249, 497] on button "Release" at bounding box center [1278, 512] width 94 height 31
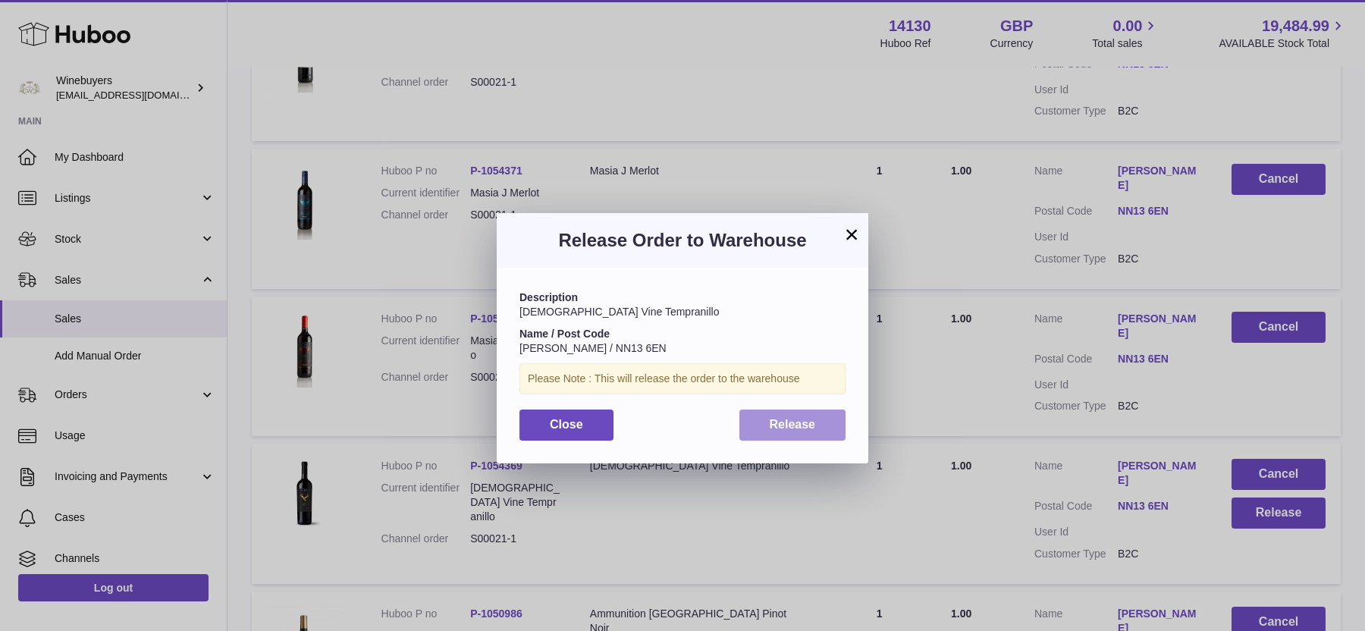
click at [807, 423] on span "Release" at bounding box center [792, 424] width 46 height 13
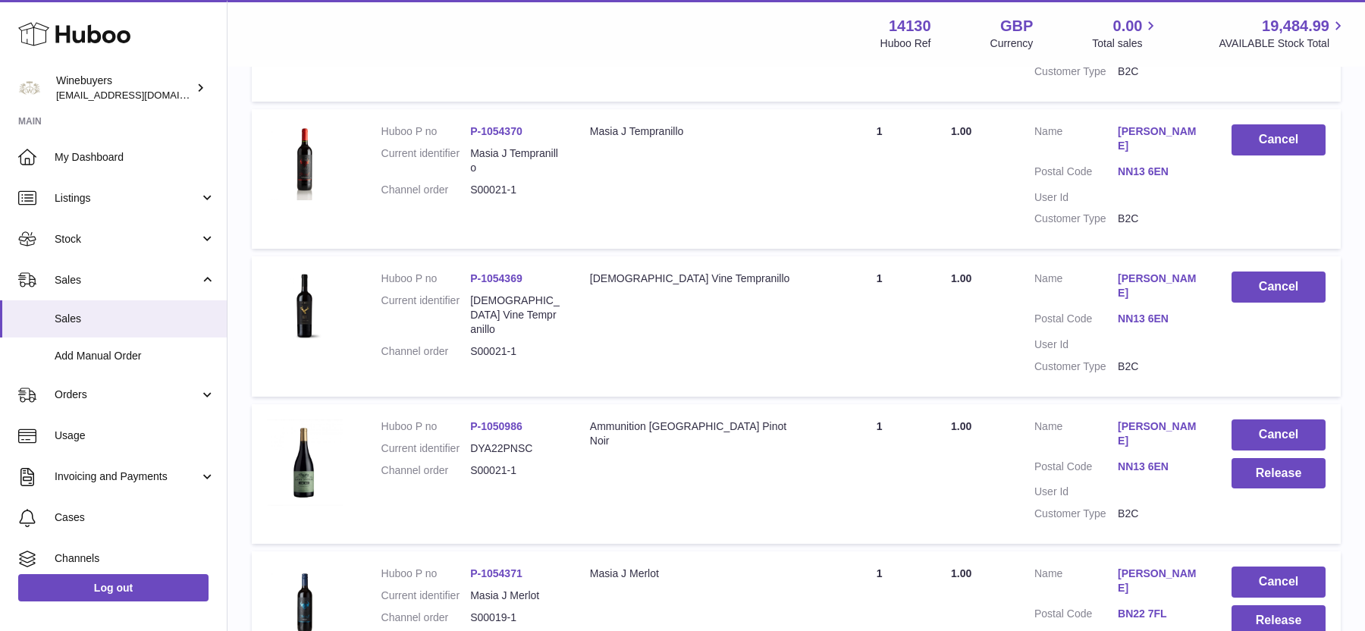
scroll to position [875, 0]
click at [1274, 457] on button "Release" at bounding box center [1278, 472] width 94 height 31
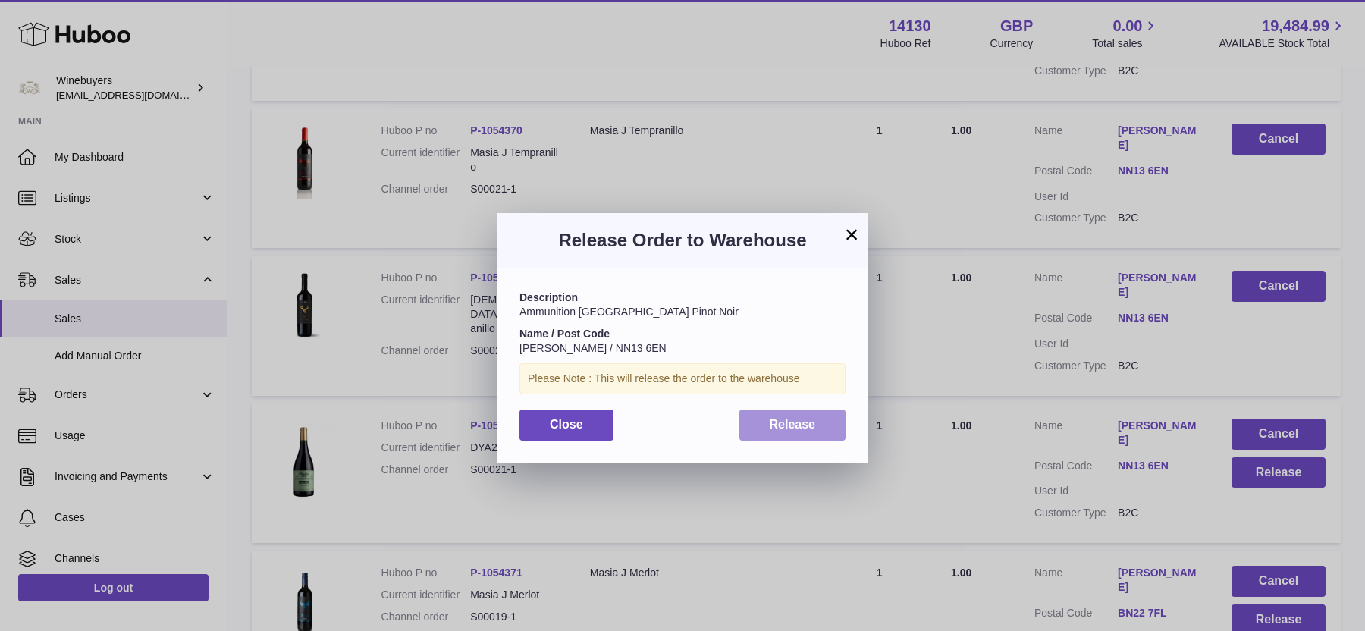
click at [805, 425] on span "Release" at bounding box center [792, 424] width 46 height 13
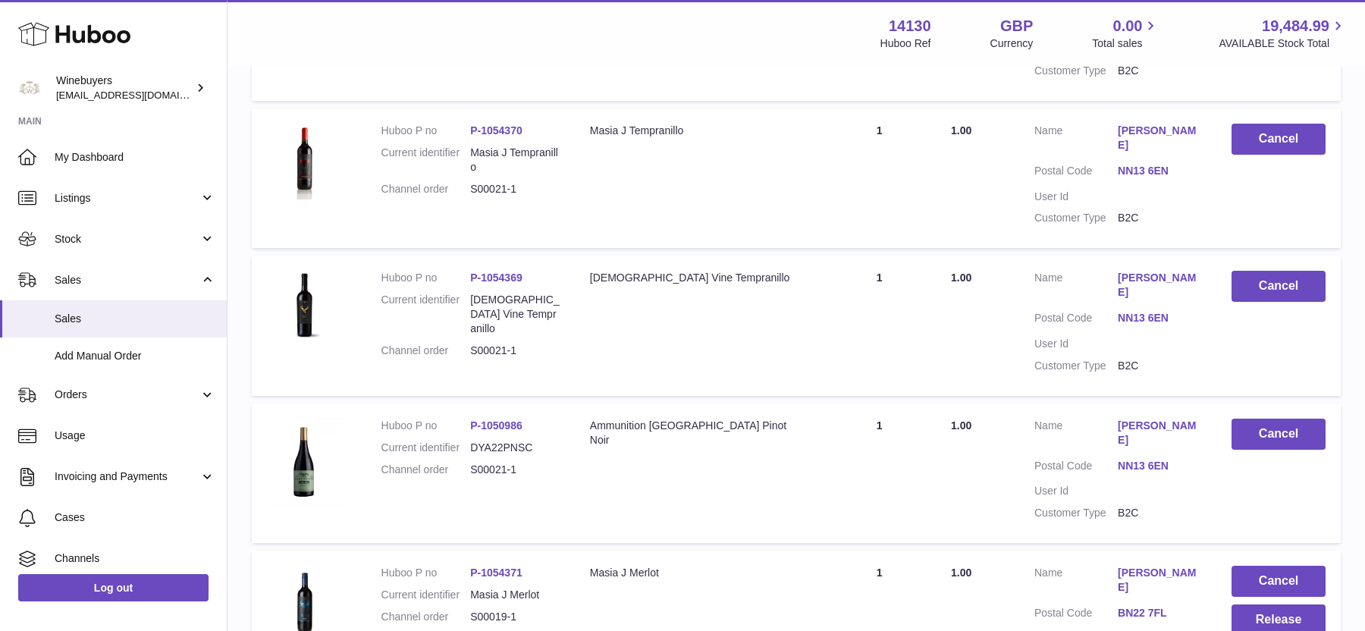
scroll to position [1026, 0]
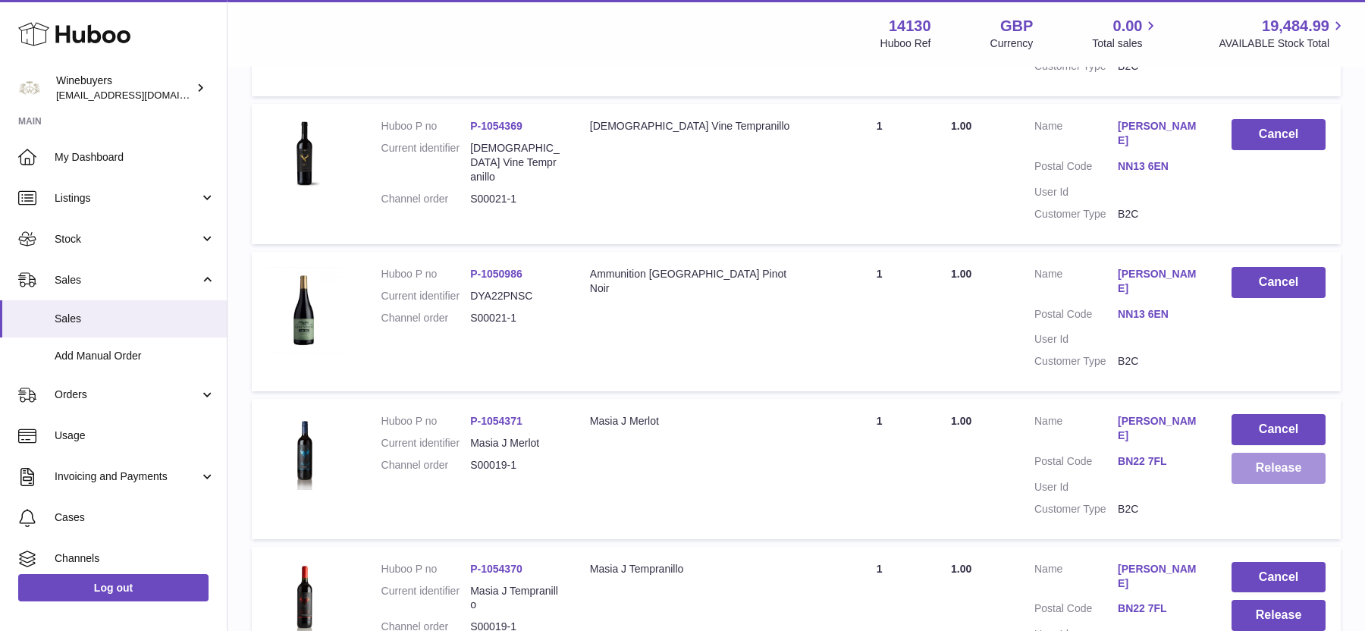
click at [1269, 453] on button "Release" at bounding box center [1278, 468] width 94 height 31
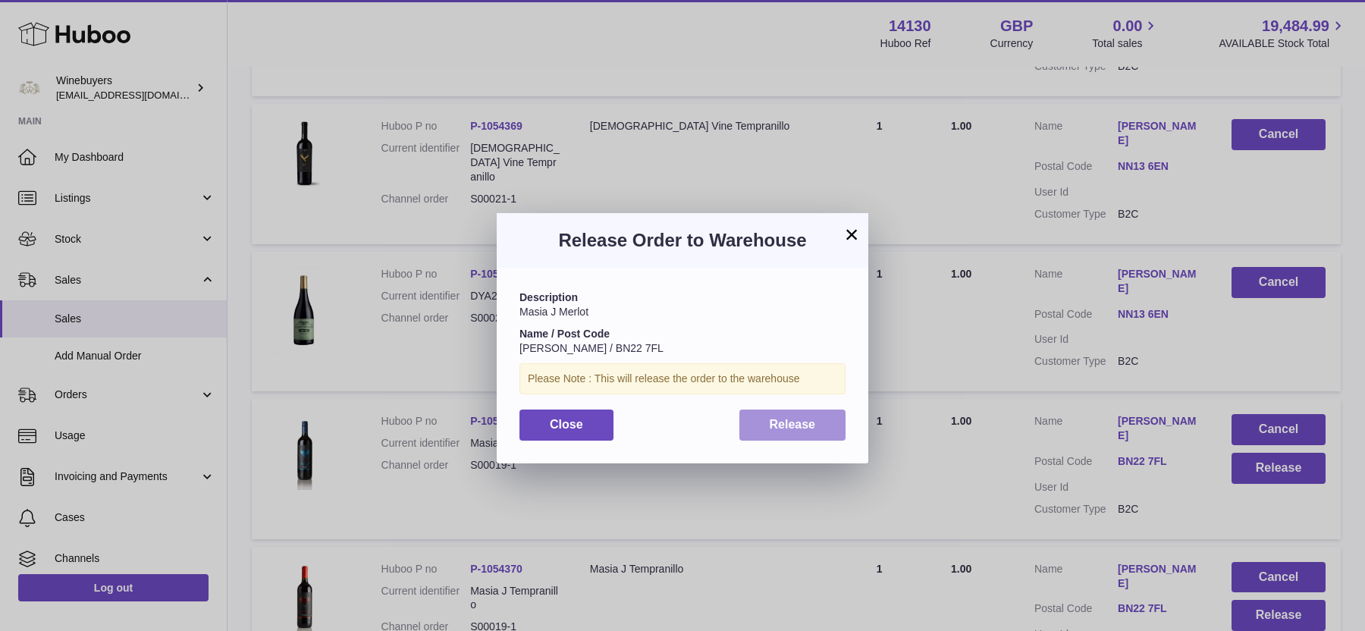
click at [763, 437] on button "Release" at bounding box center [792, 424] width 107 height 31
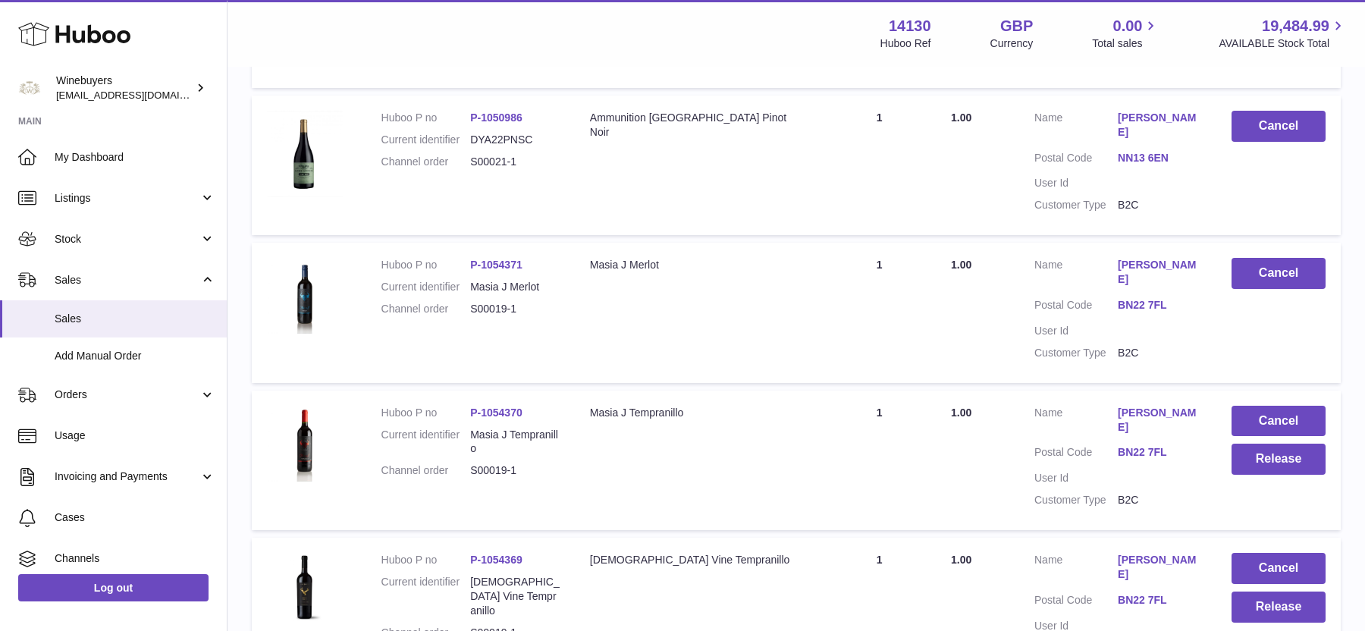
scroll to position [1186, 0]
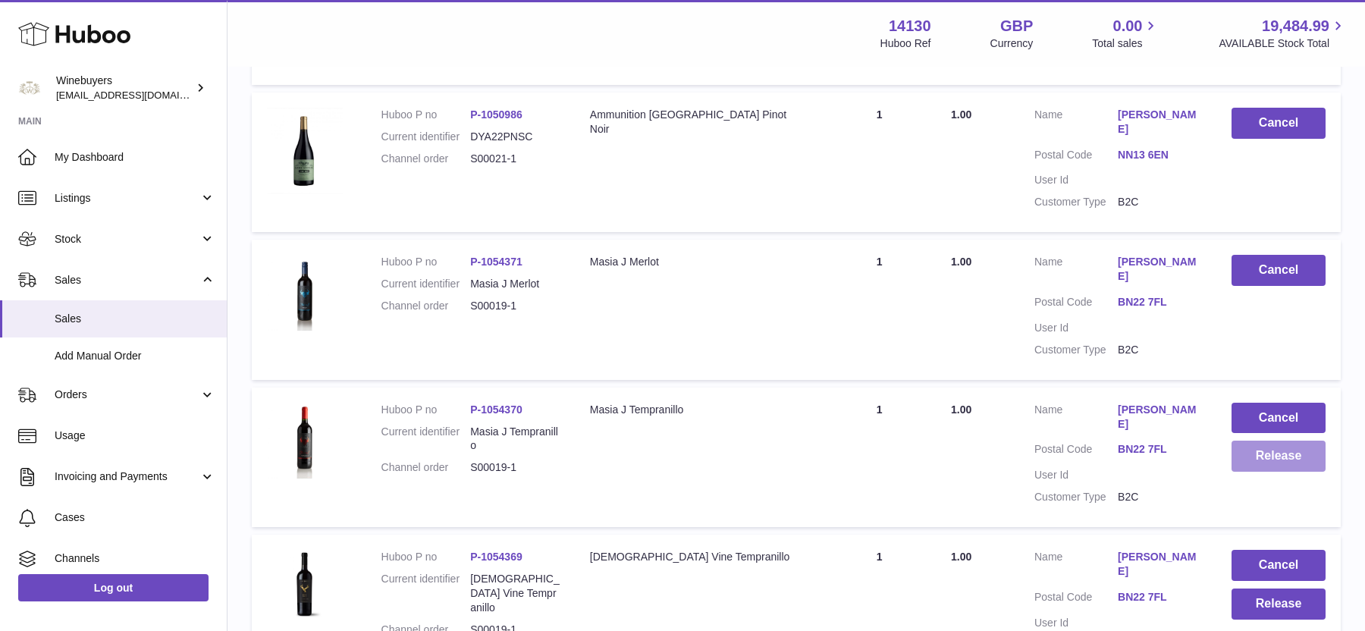
click at [1234, 440] on button "Release" at bounding box center [1278, 455] width 94 height 31
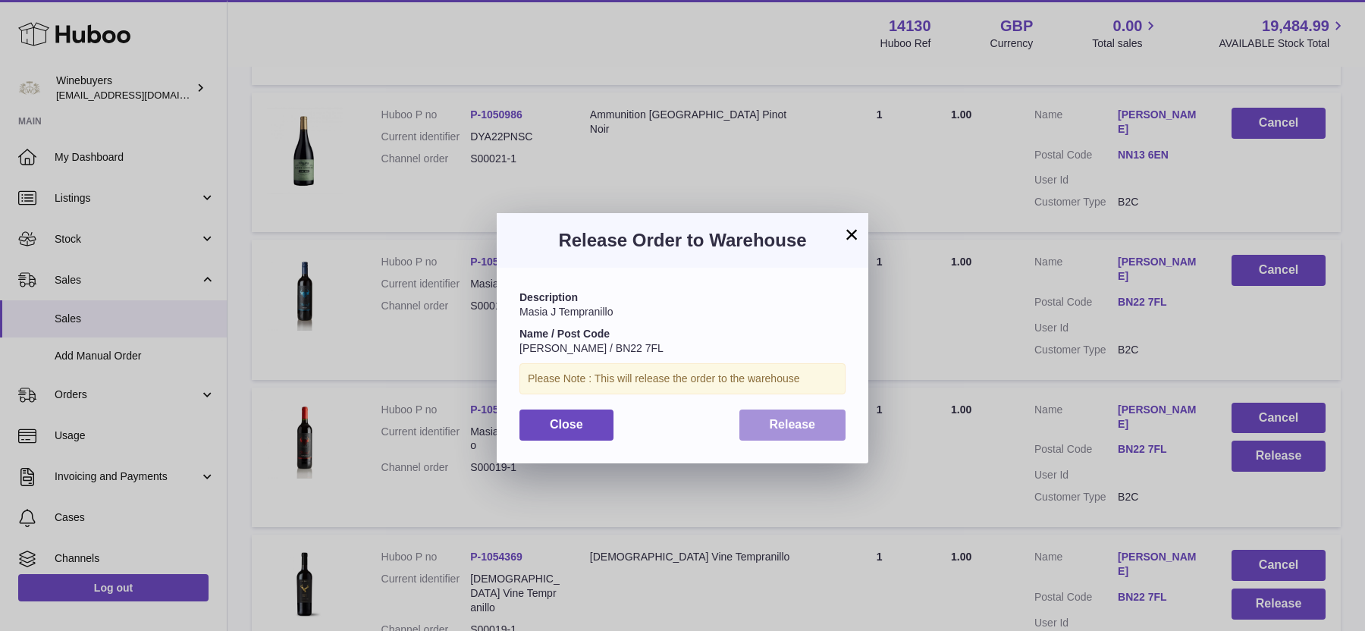
click at [814, 433] on button "Release" at bounding box center [792, 424] width 107 height 31
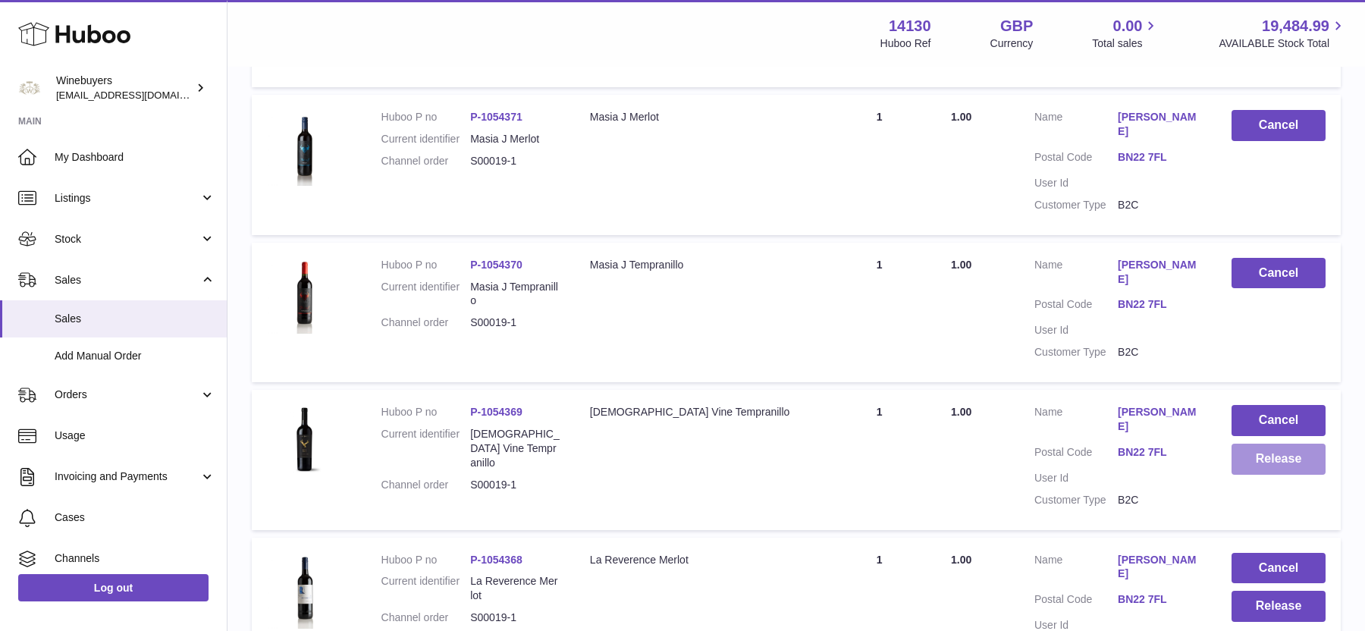
scroll to position [1333, 0]
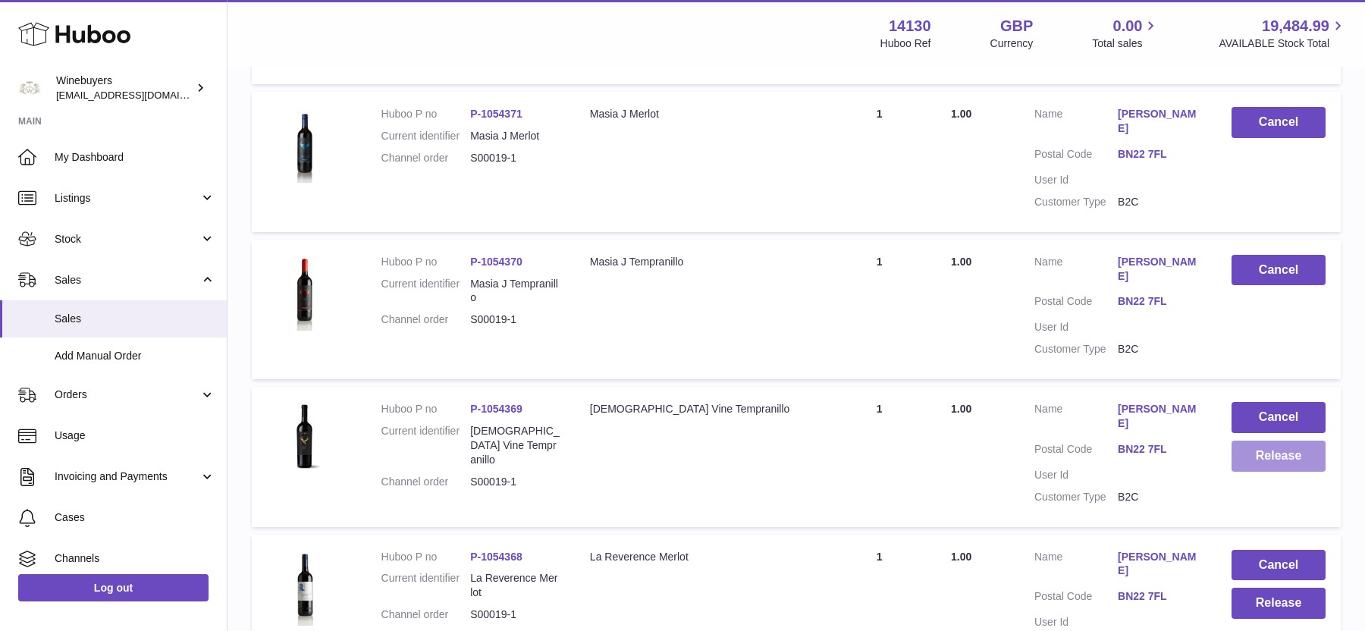
click at [1253, 440] on button "Release" at bounding box center [1278, 455] width 94 height 31
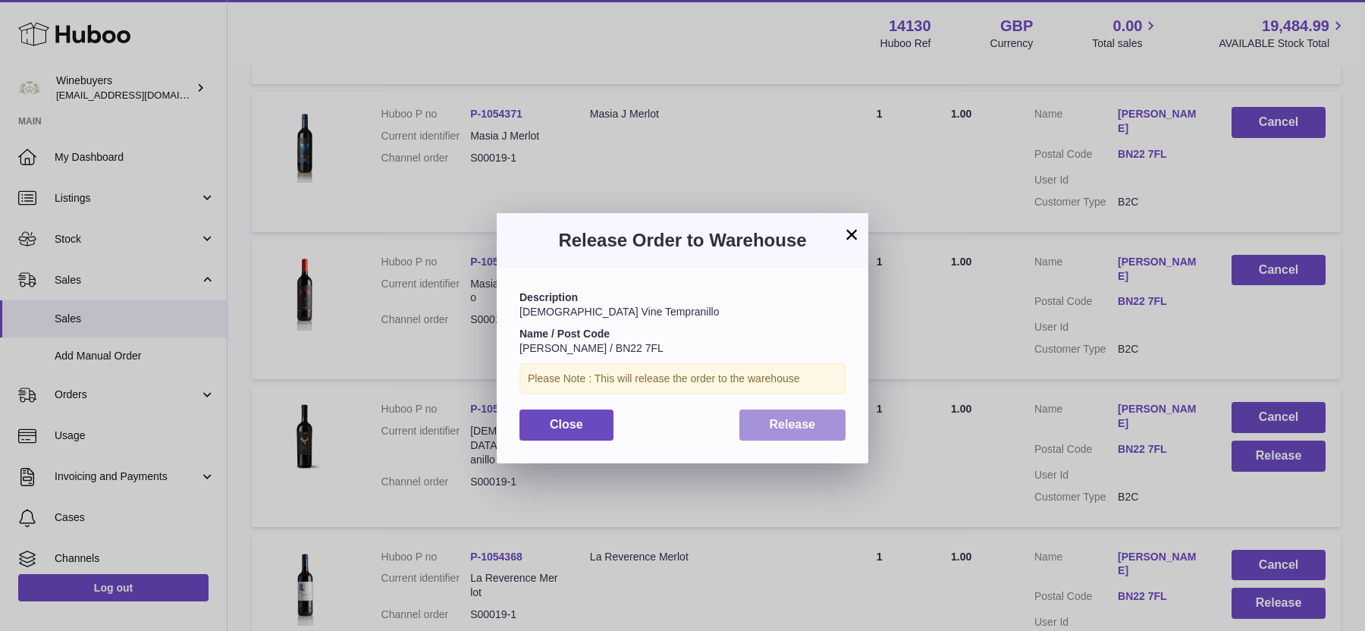
click at [785, 436] on button "Release" at bounding box center [792, 424] width 107 height 31
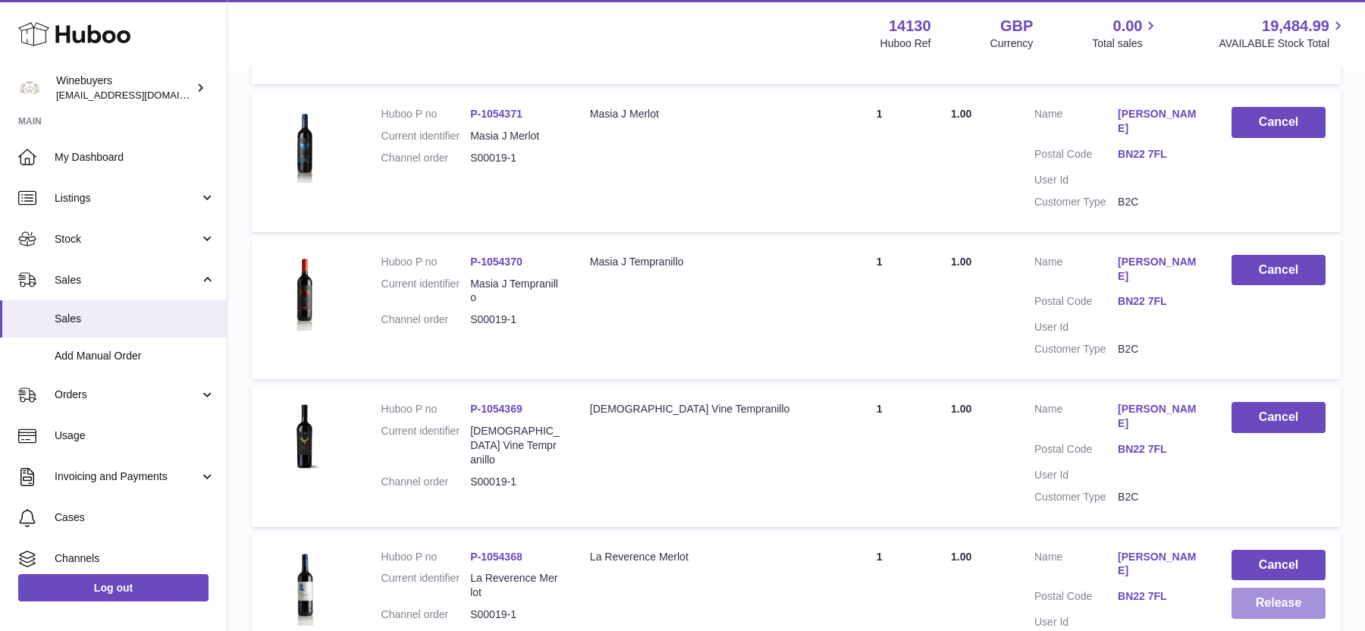
click at [1266, 588] on button "Release" at bounding box center [1278, 603] width 94 height 31
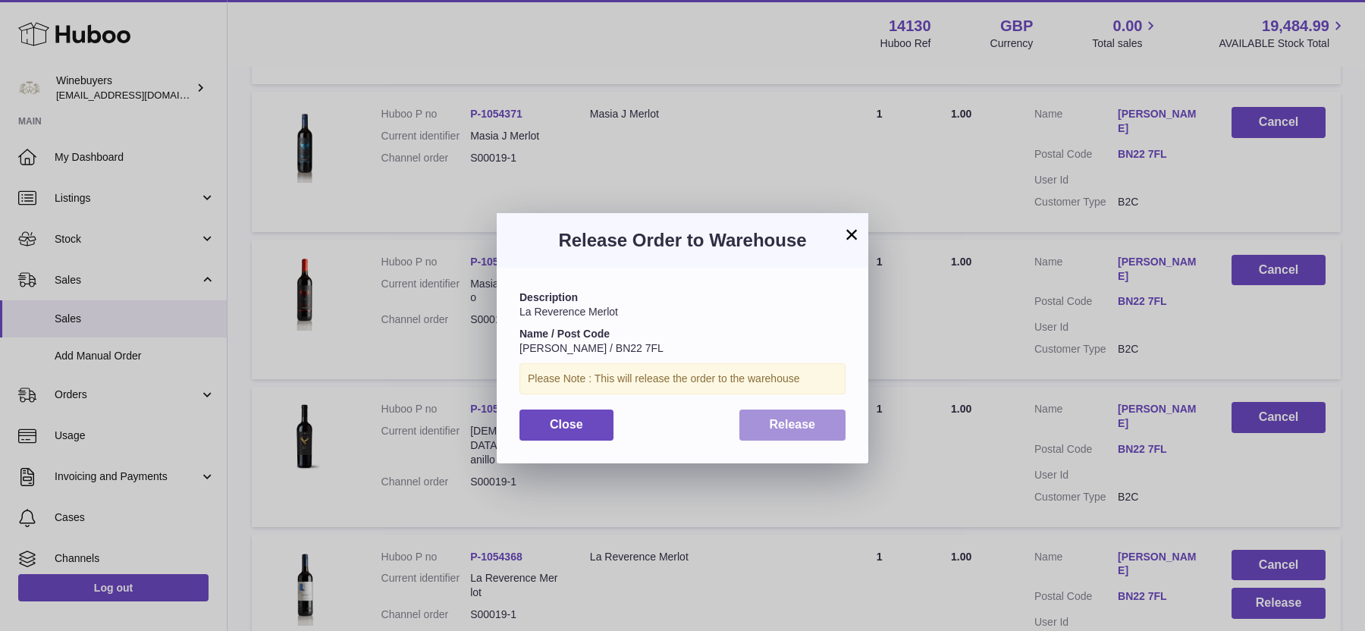
click at [805, 419] on span "Release" at bounding box center [792, 424] width 46 height 13
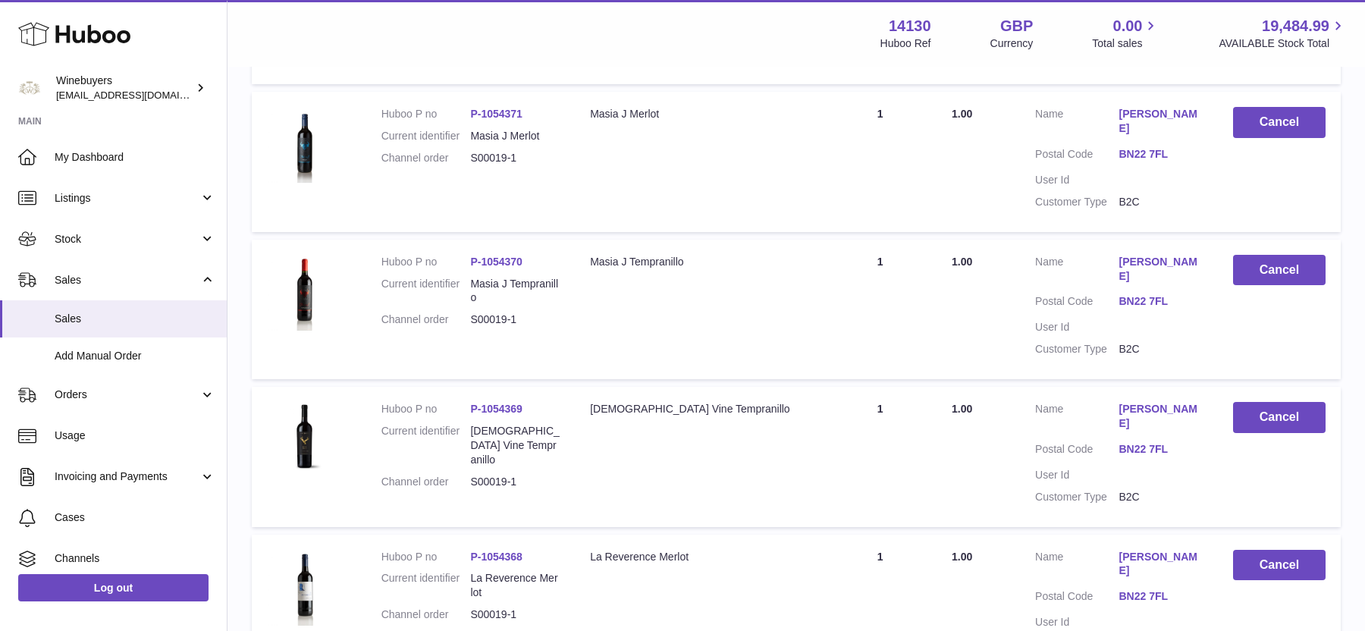
scroll to position [0, 0]
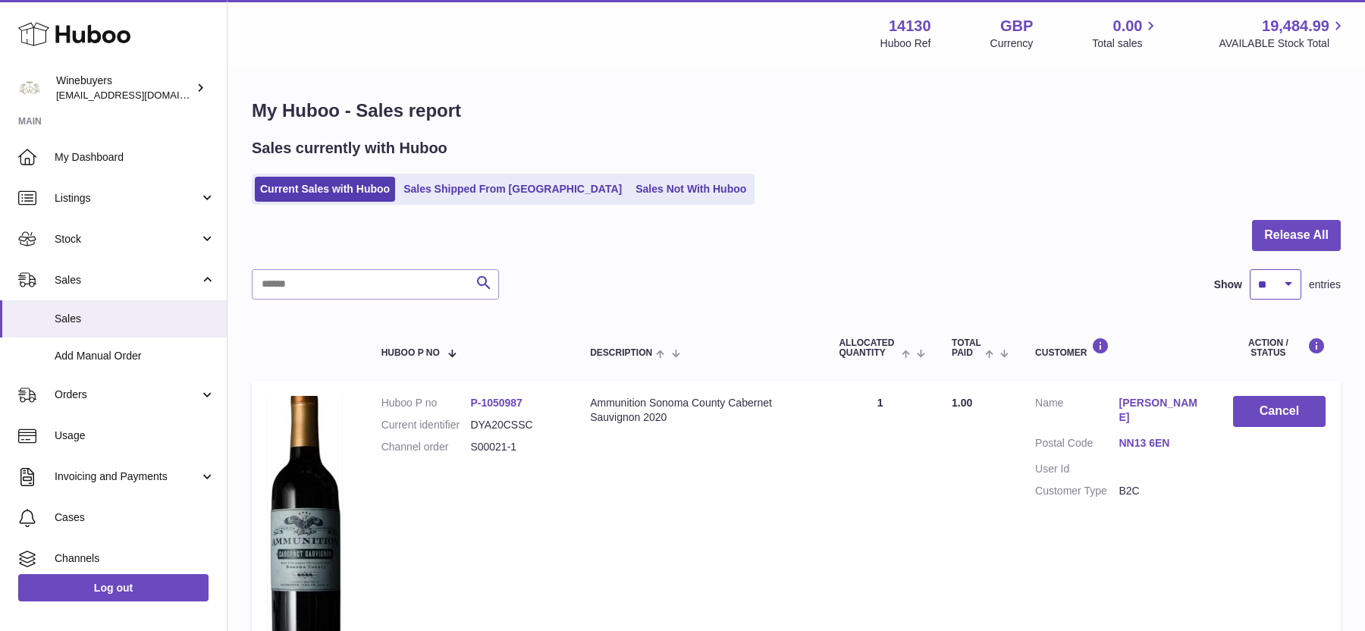
click at [1271, 289] on select "** ** ** ***" at bounding box center [1275, 284] width 52 height 30
select select "***"
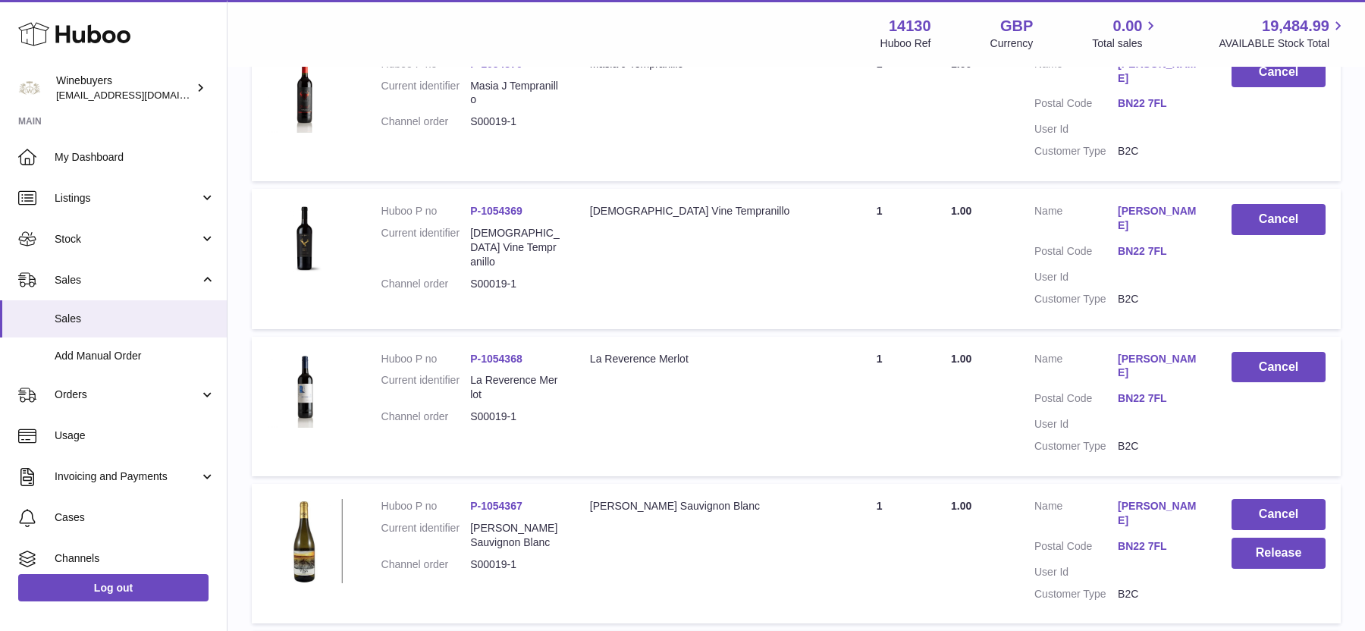
scroll to position [1532, 0]
click at [1276, 537] on button "Release" at bounding box center [1278, 552] width 94 height 31
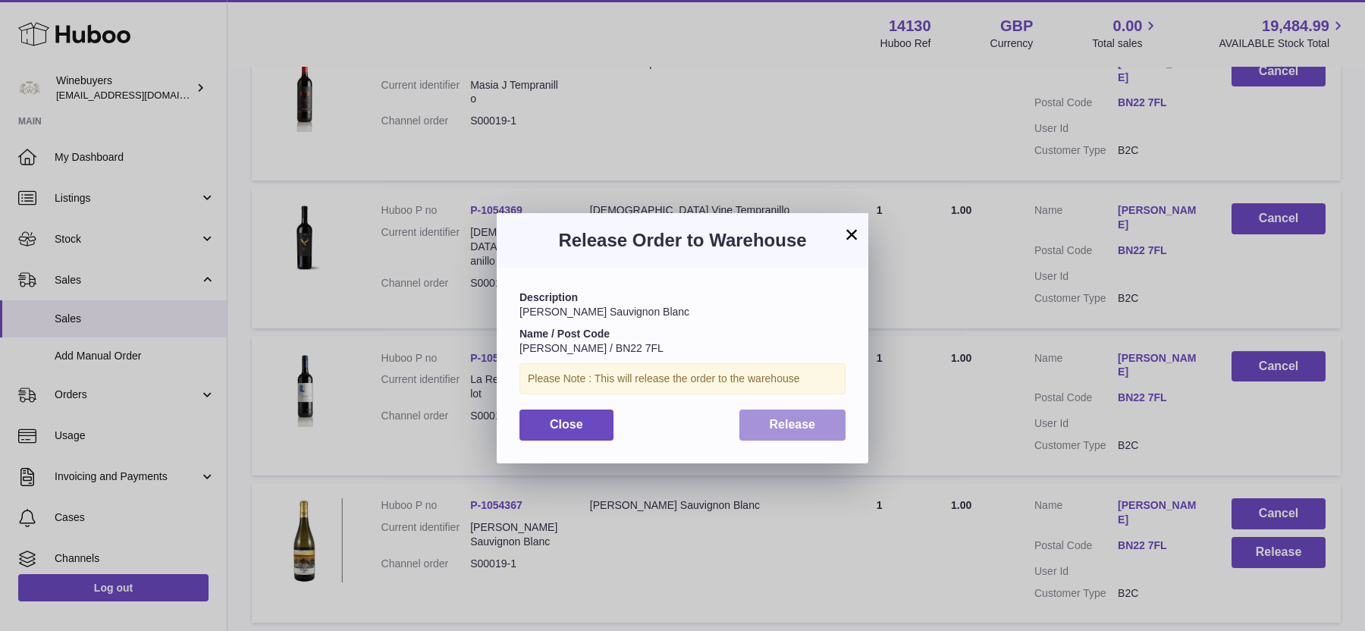
click at [811, 435] on button "Release" at bounding box center [792, 424] width 107 height 31
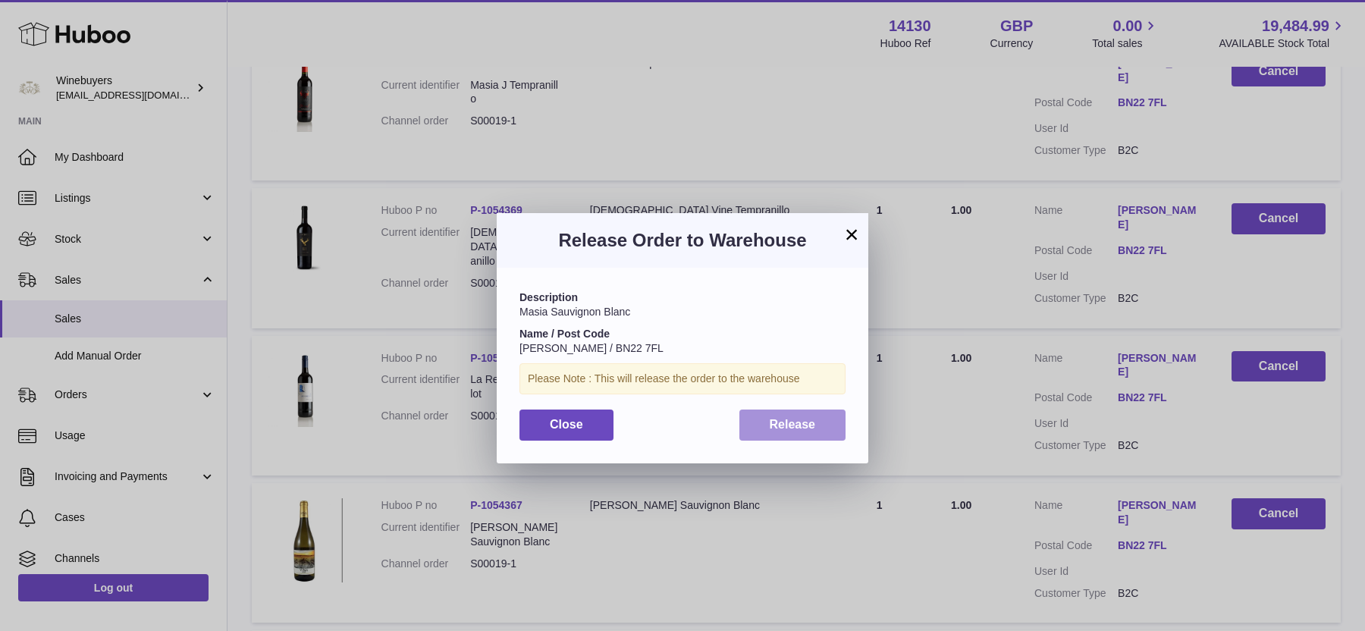
click at [820, 421] on button "Release" at bounding box center [792, 424] width 107 height 31
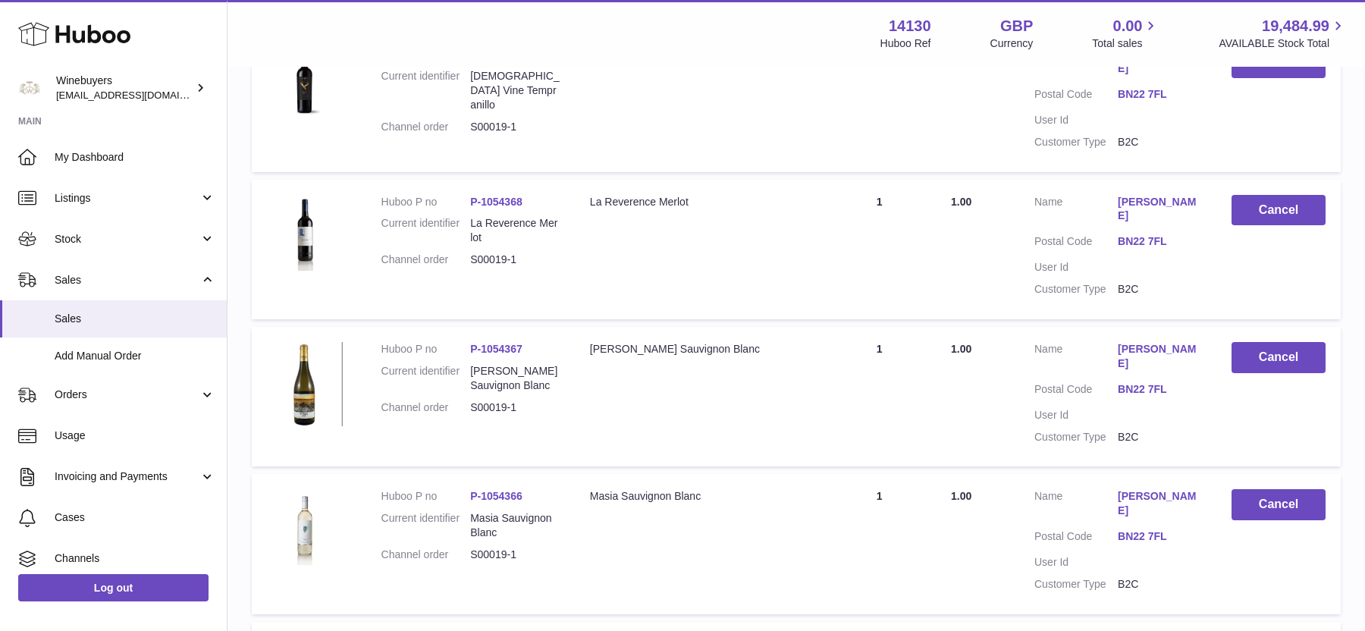
scroll to position [1837, 0]
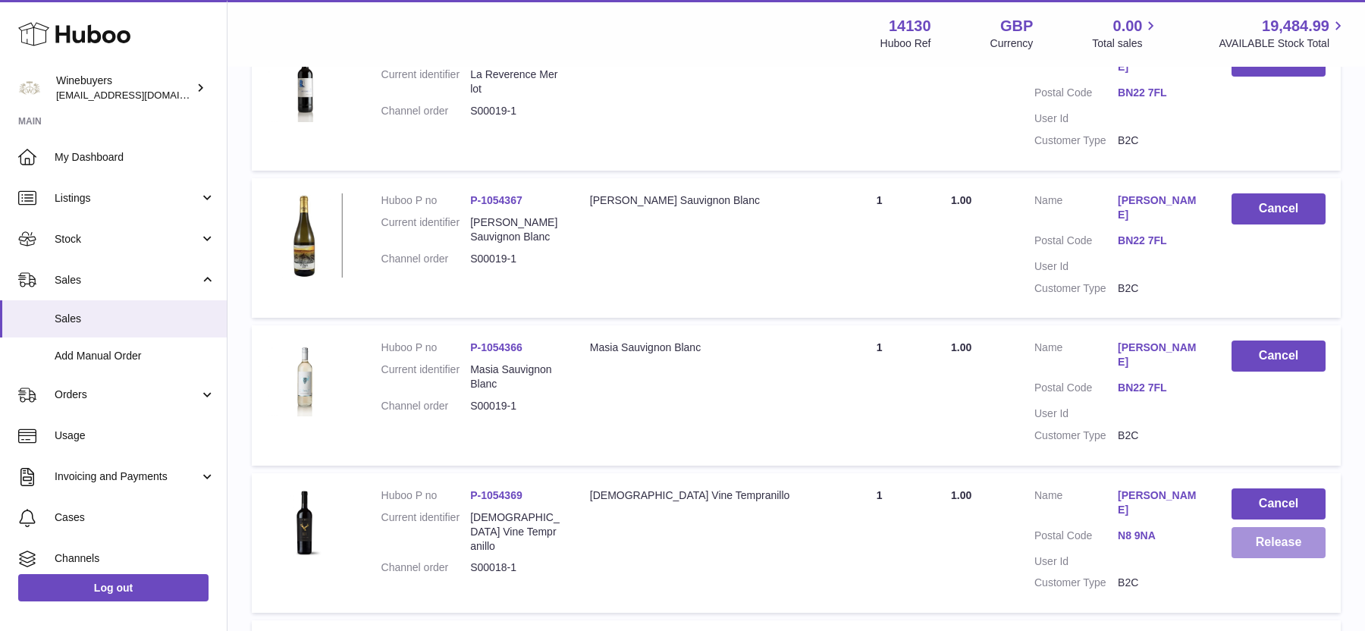
click at [1275, 527] on button "Release" at bounding box center [1278, 542] width 94 height 31
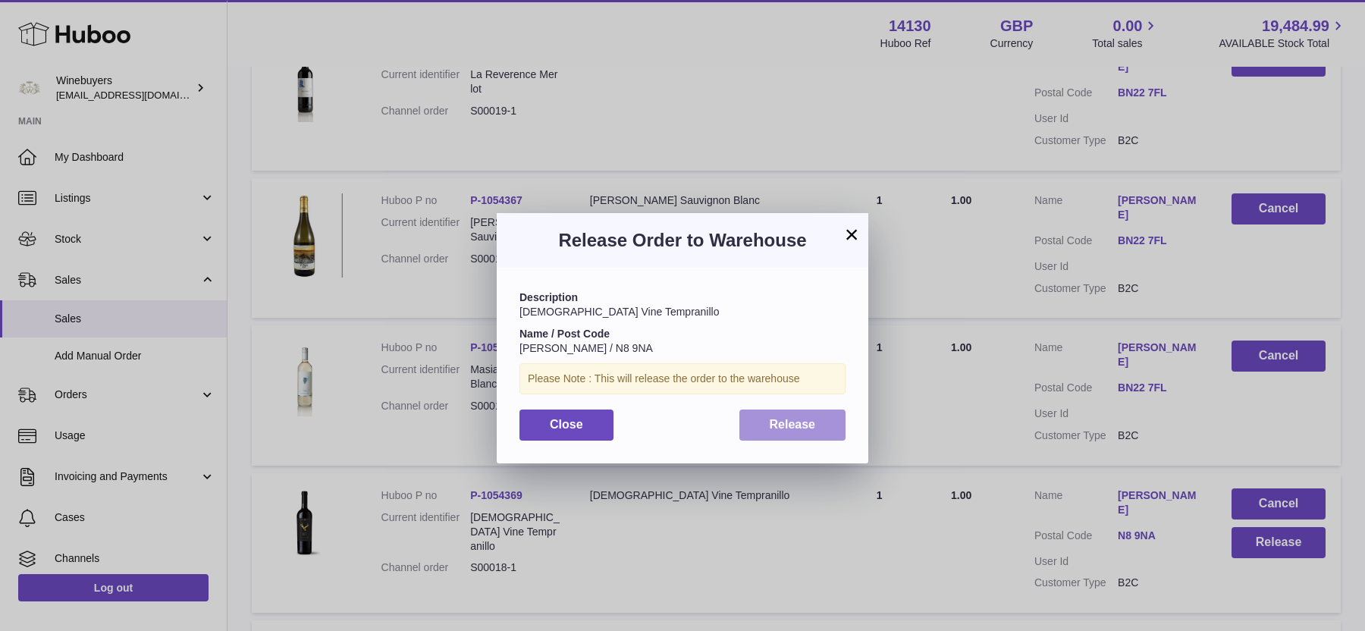
click at [839, 426] on button "Release" at bounding box center [792, 424] width 107 height 31
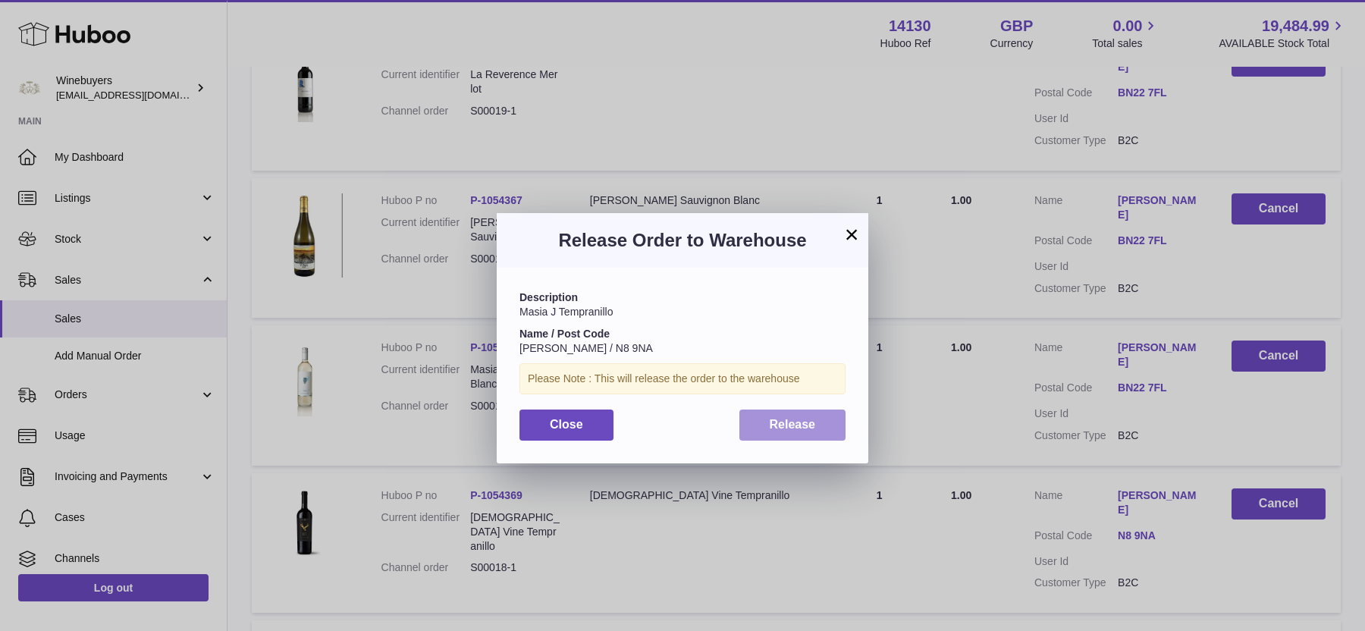
click at [795, 438] on button "Release" at bounding box center [792, 424] width 107 height 31
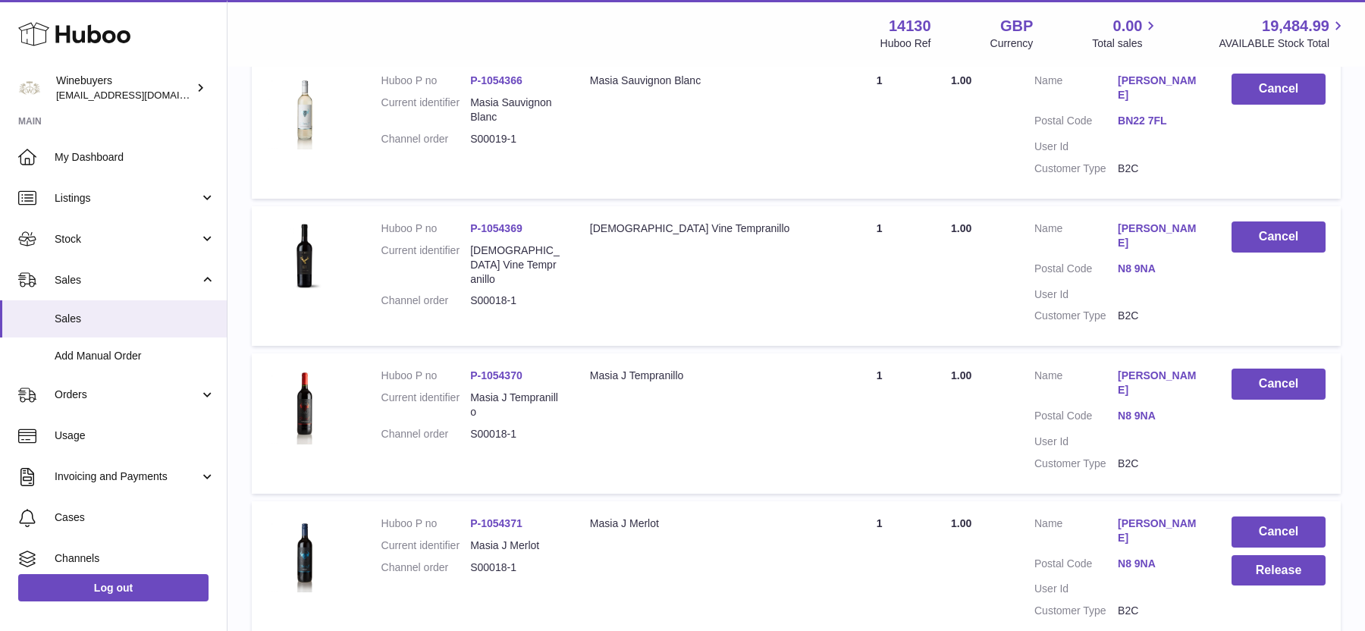
scroll to position [2108, 0]
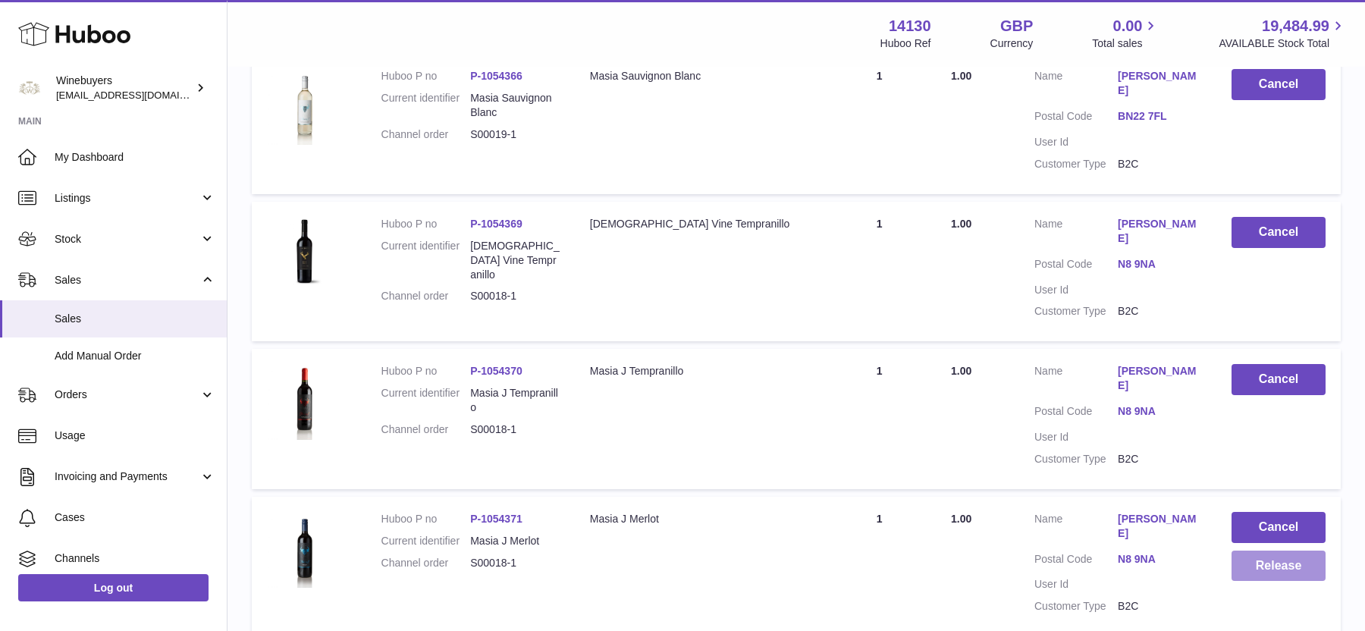
click at [1291, 550] on button "Release" at bounding box center [1278, 565] width 94 height 31
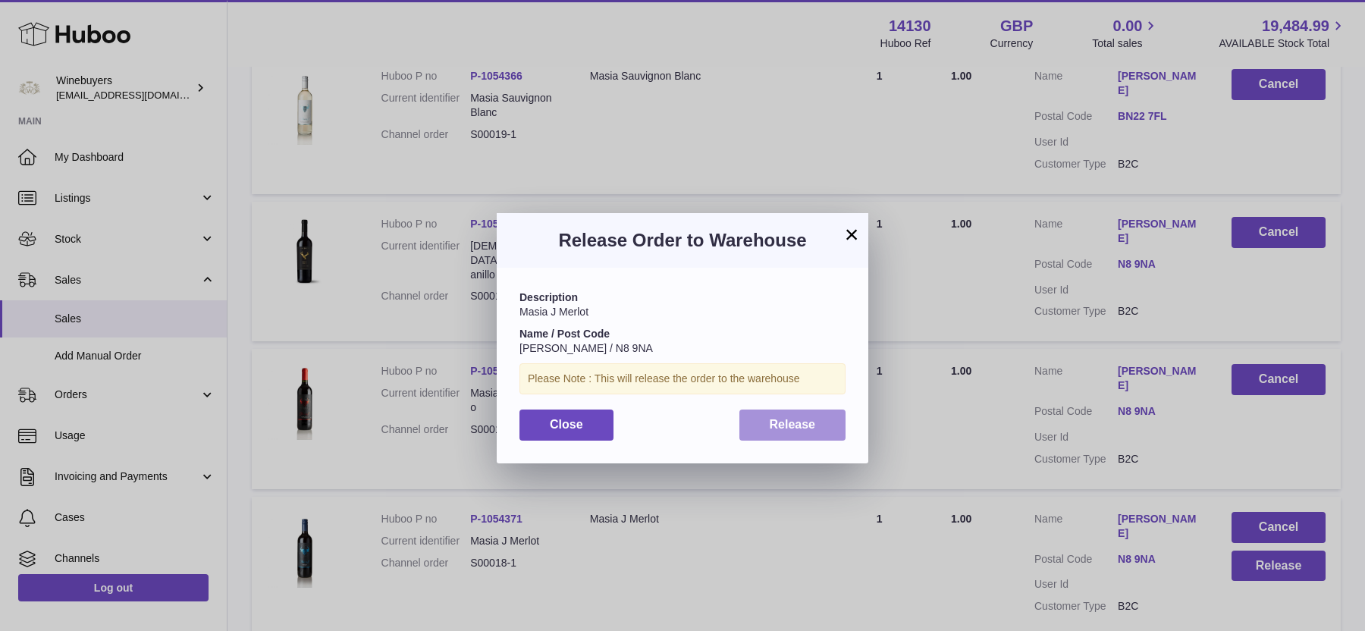
click at [772, 428] on span "Release" at bounding box center [792, 424] width 46 height 13
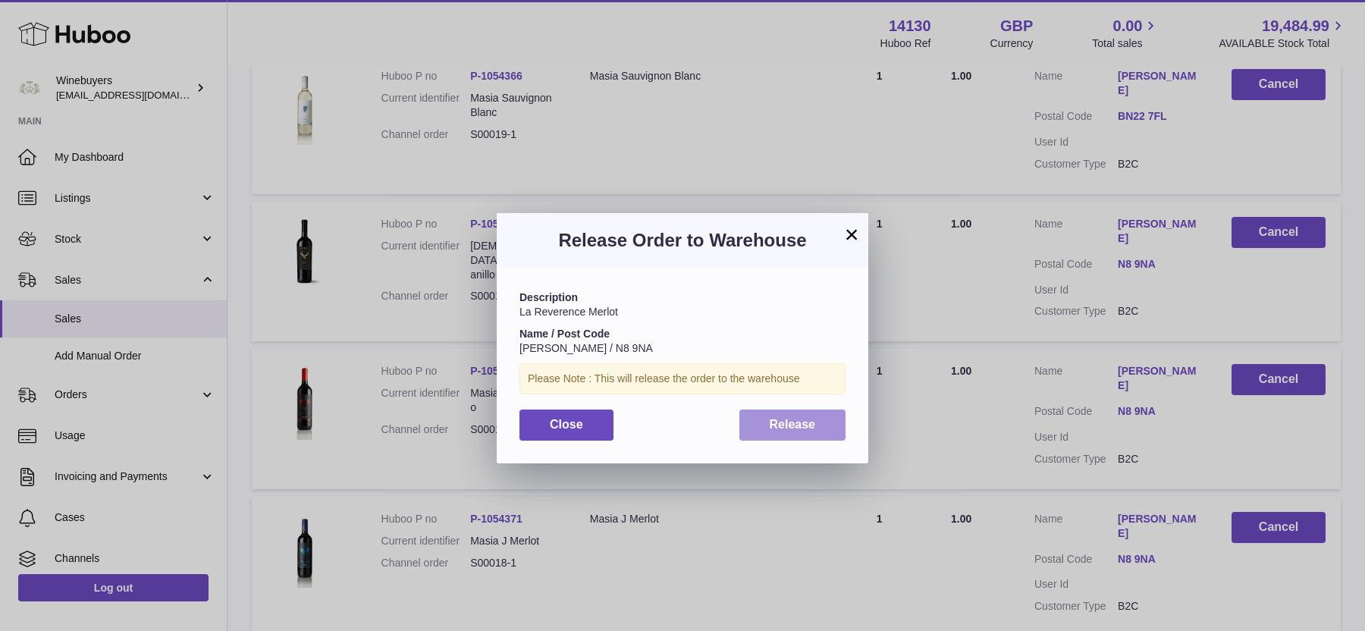
click at [818, 422] on button "Release" at bounding box center [792, 424] width 107 height 31
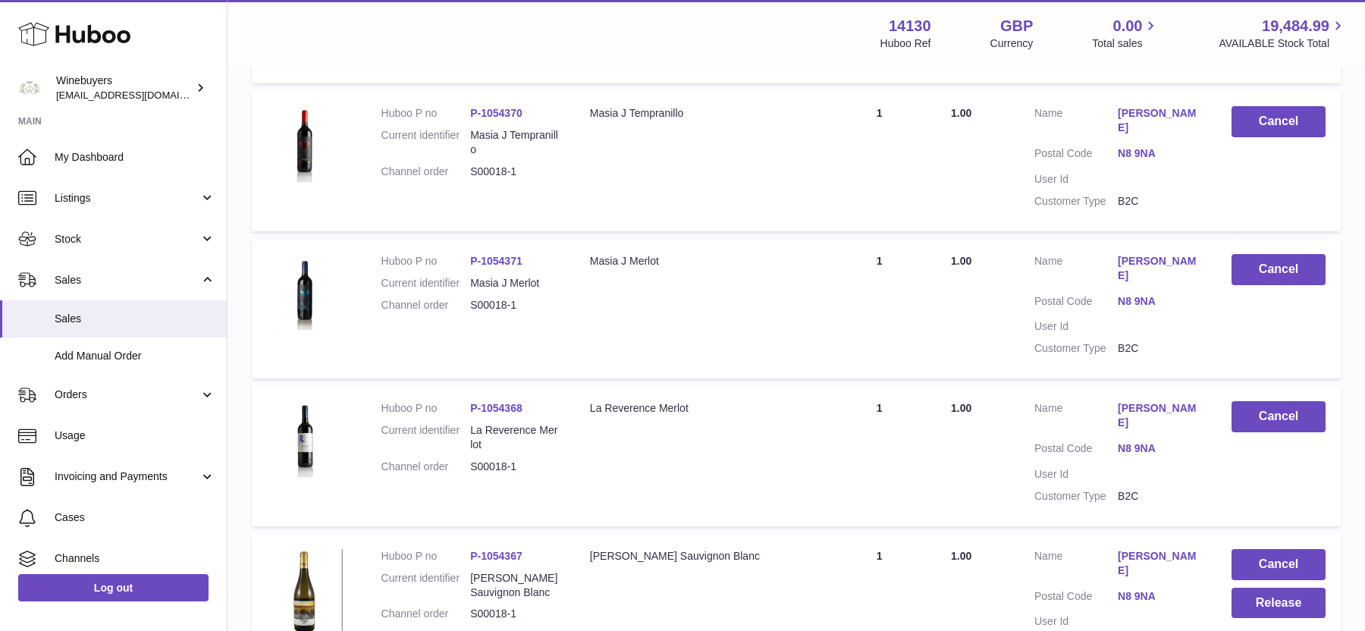
scroll to position [2371, 0]
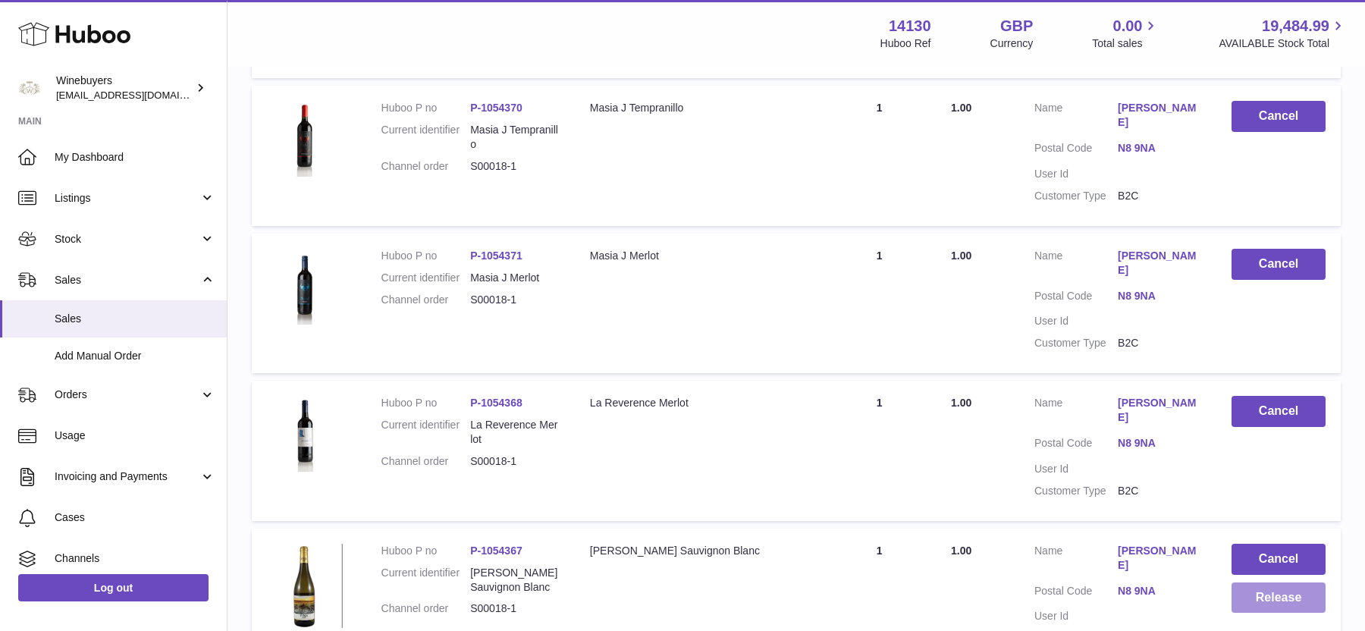
click at [1238, 582] on button "Release" at bounding box center [1278, 597] width 94 height 31
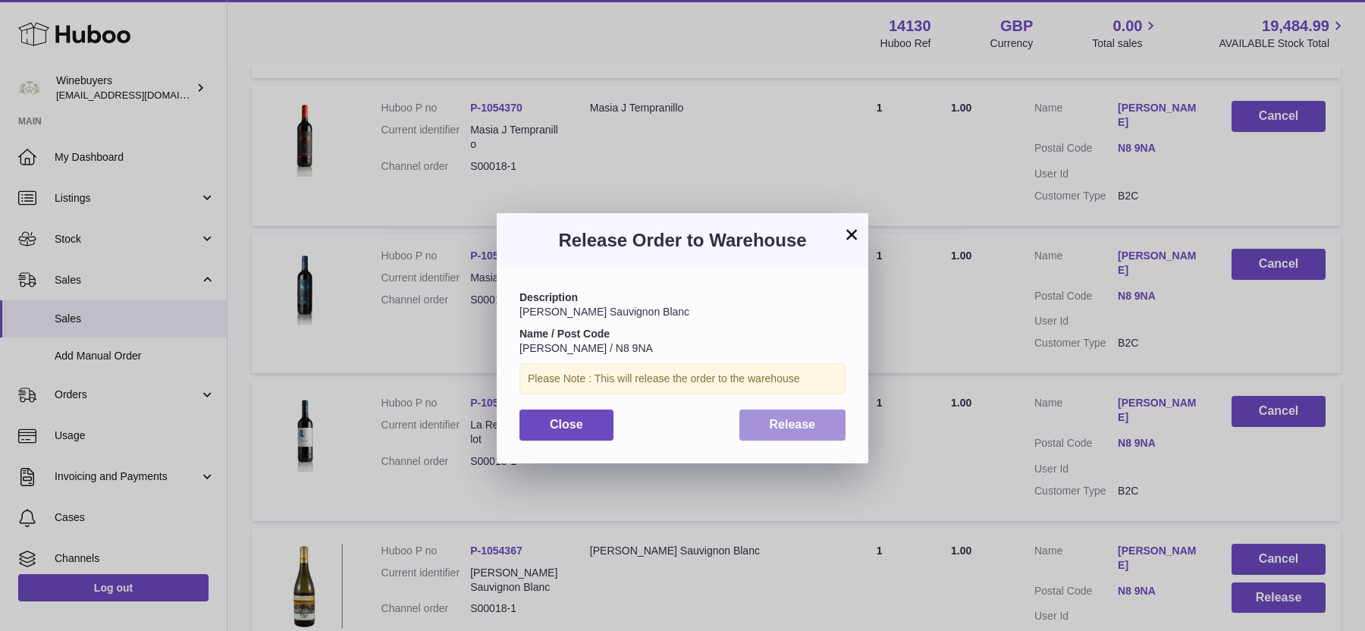
click at [834, 433] on button "Release" at bounding box center [792, 424] width 107 height 31
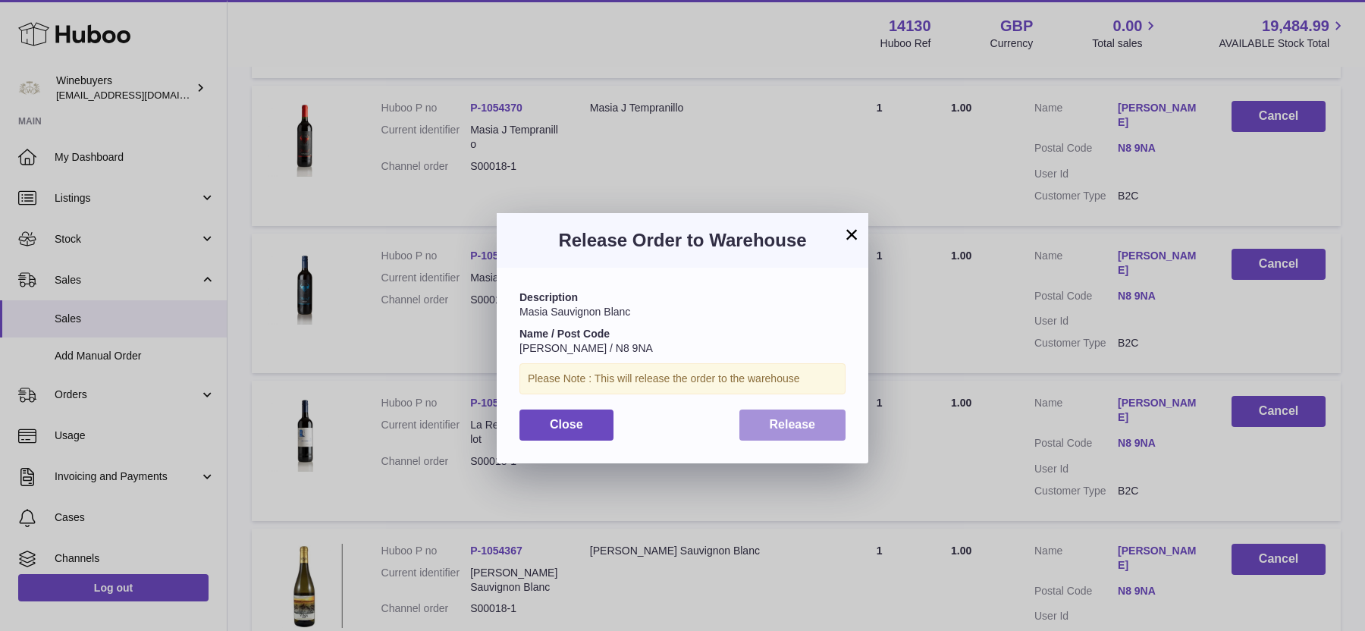
click at [824, 431] on button "Release" at bounding box center [792, 424] width 107 height 31
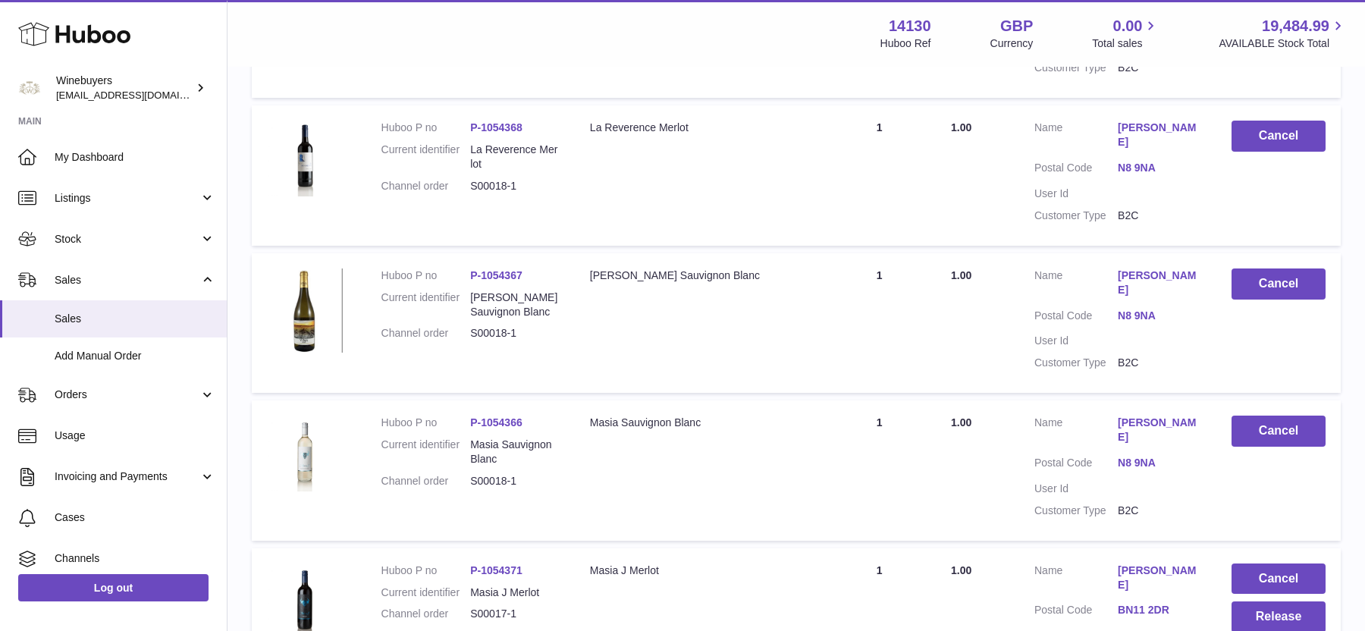
scroll to position [2650, 0]
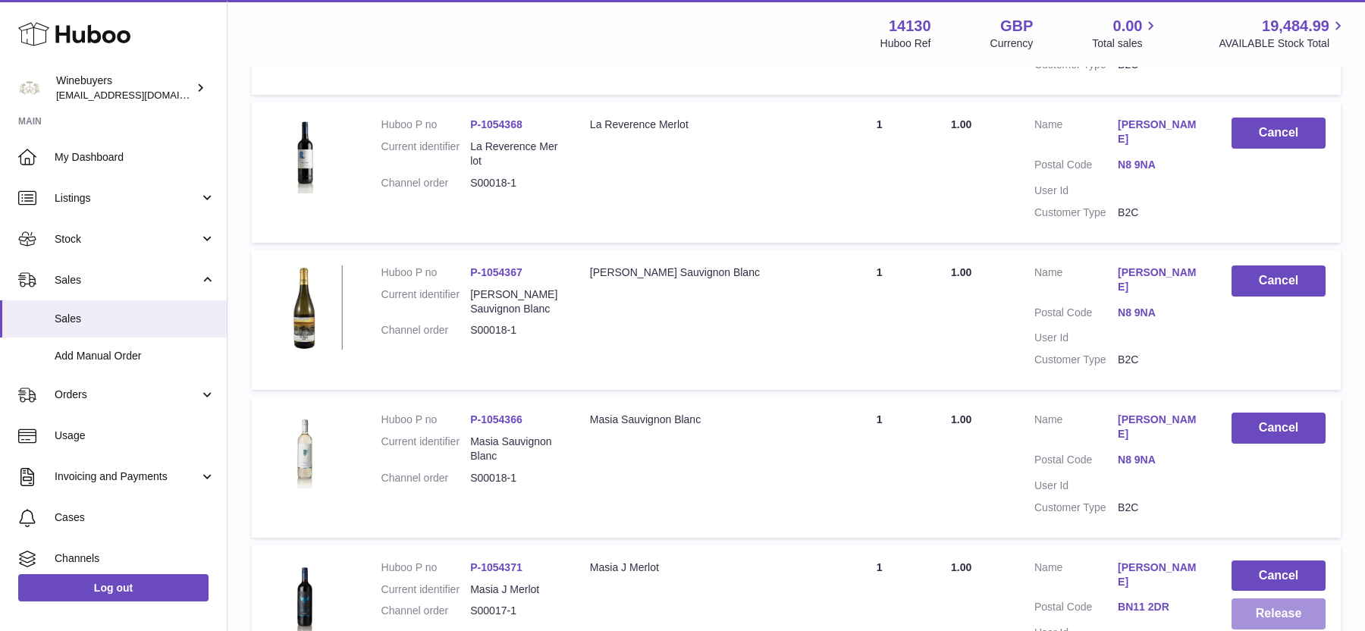
click at [1267, 598] on button "Release" at bounding box center [1278, 613] width 94 height 31
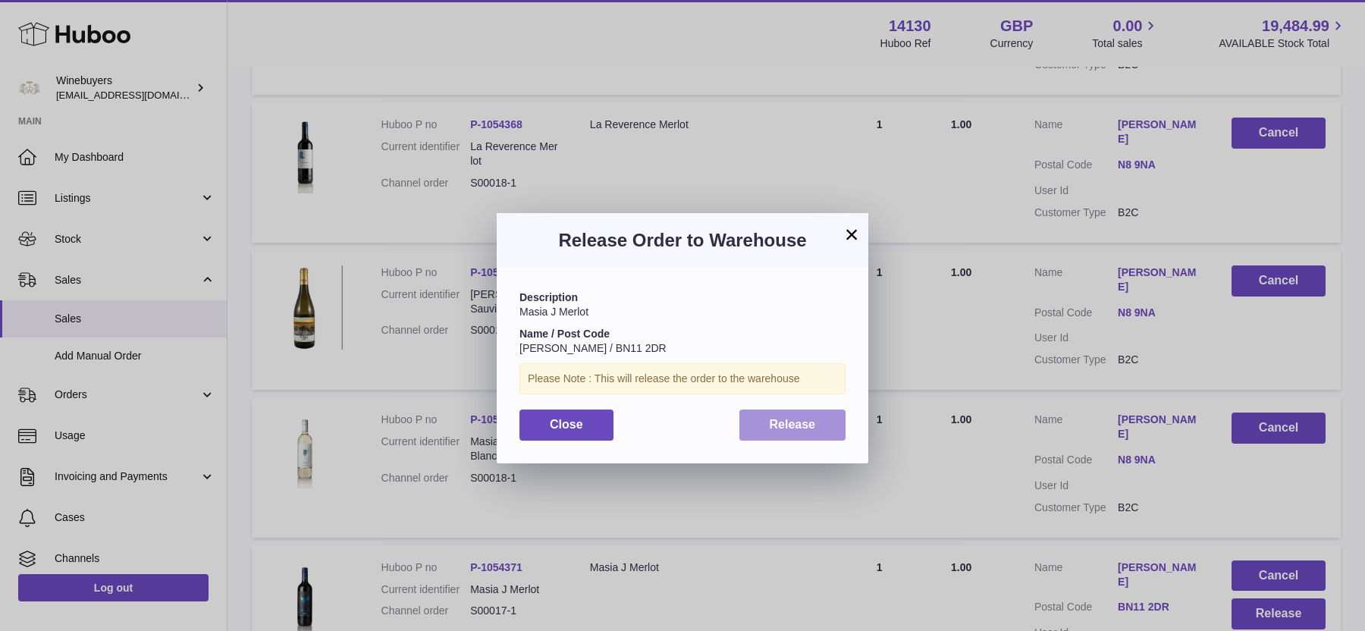
click at [797, 431] on button "Release" at bounding box center [792, 424] width 107 height 31
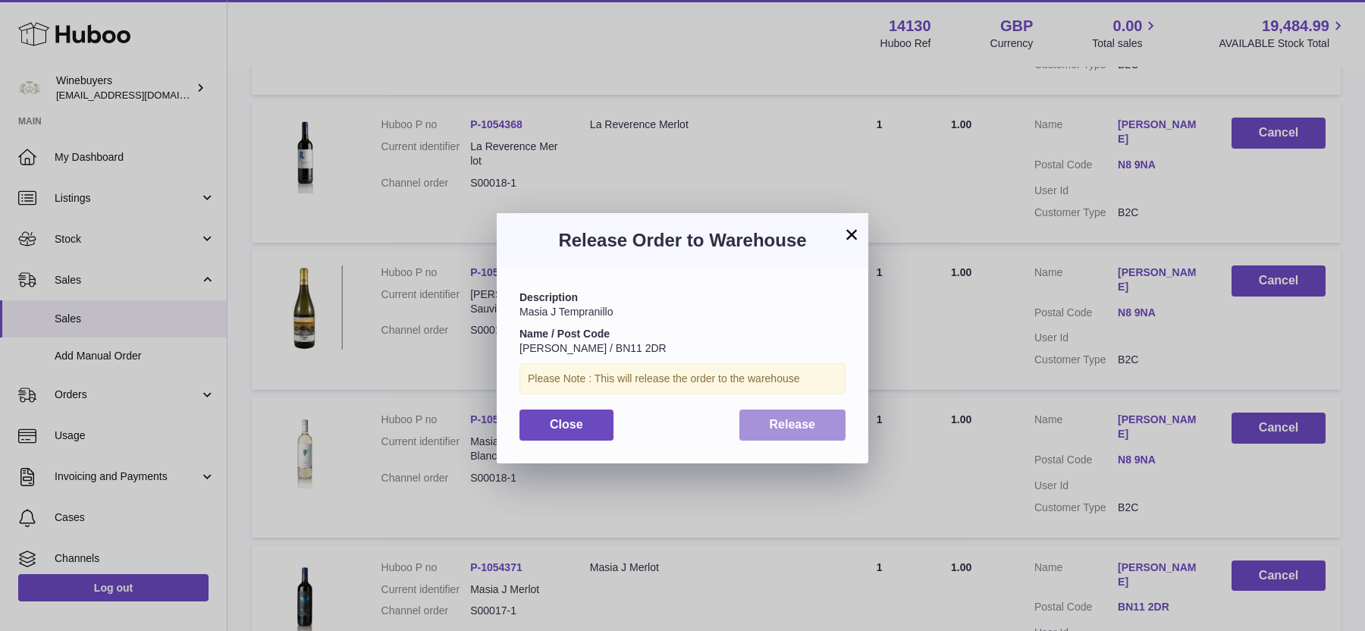
click at [781, 424] on span "Release" at bounding box center [792, 424] width 46 height 13
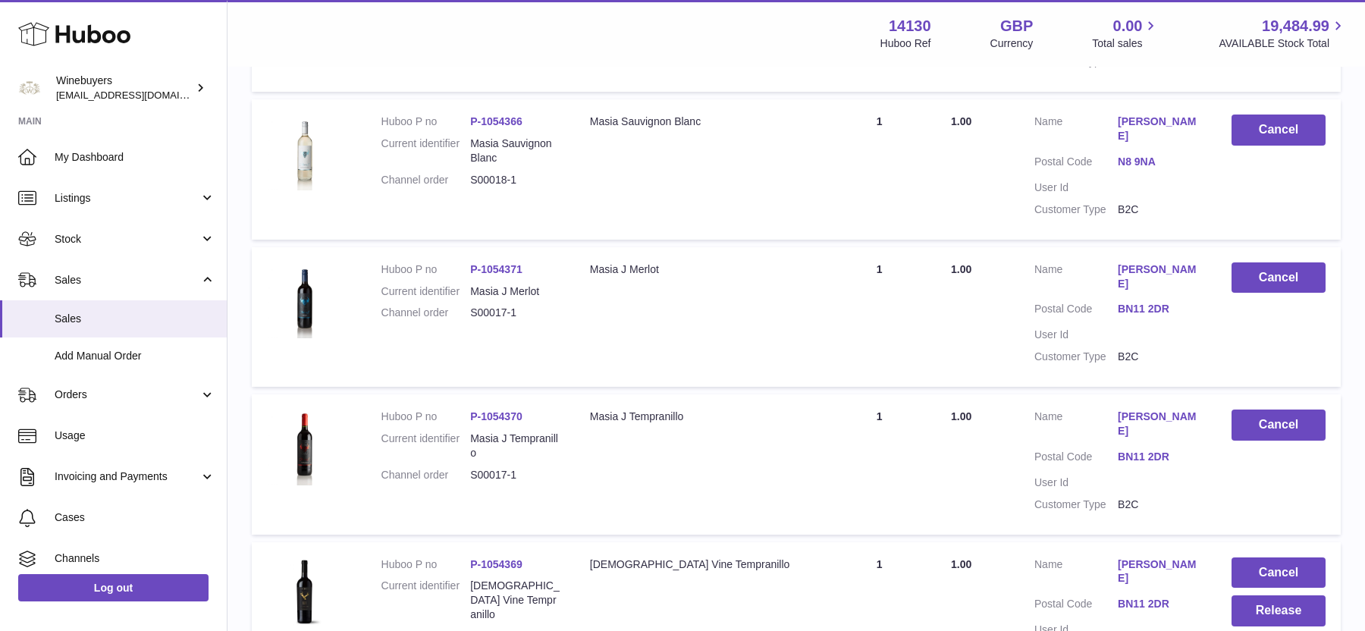
scroll to position [3038, 0]
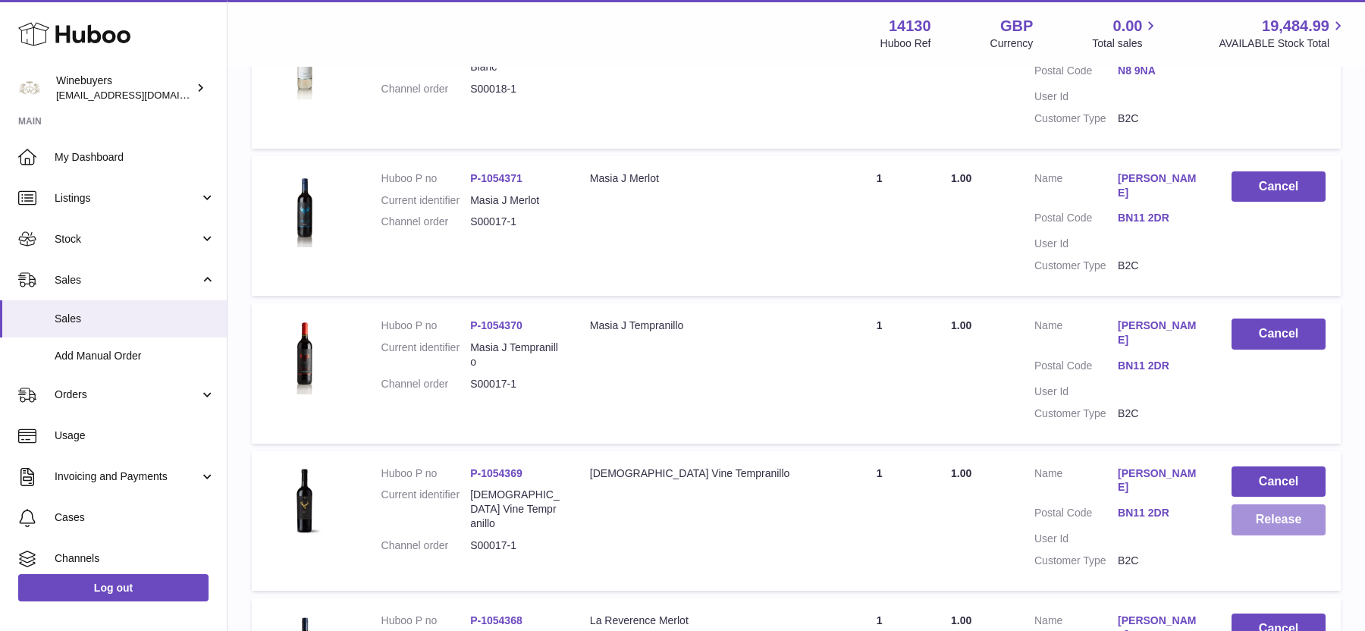
click at [1243, 504] on button "Release" at bounding box center [1278, 519] width 94 height 31
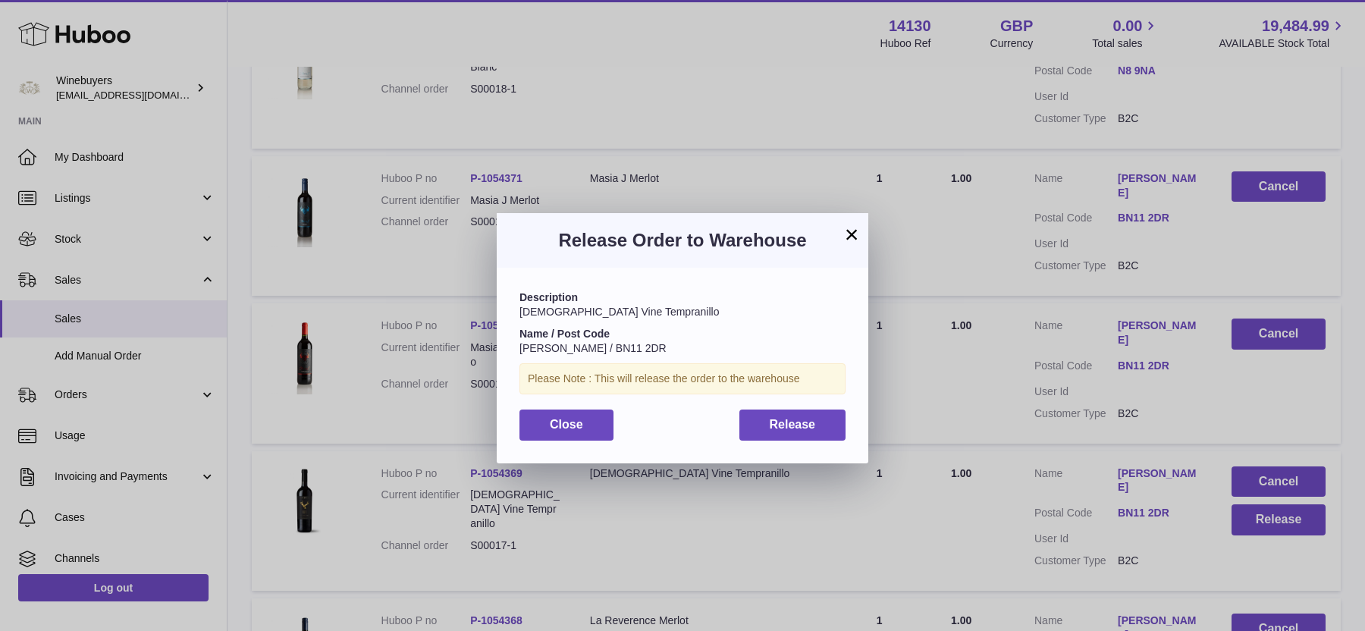
click at [793, 443] on div "Description [DEMOGRAPHIC_DATA] Vine Tempranillo Name / Post Code [PERSON_NAME] …" at bounding box center [682, 365] width 371 height 195
click at [793, 431] on button "Release" at bounding box center [792, 424] width 107 height 31
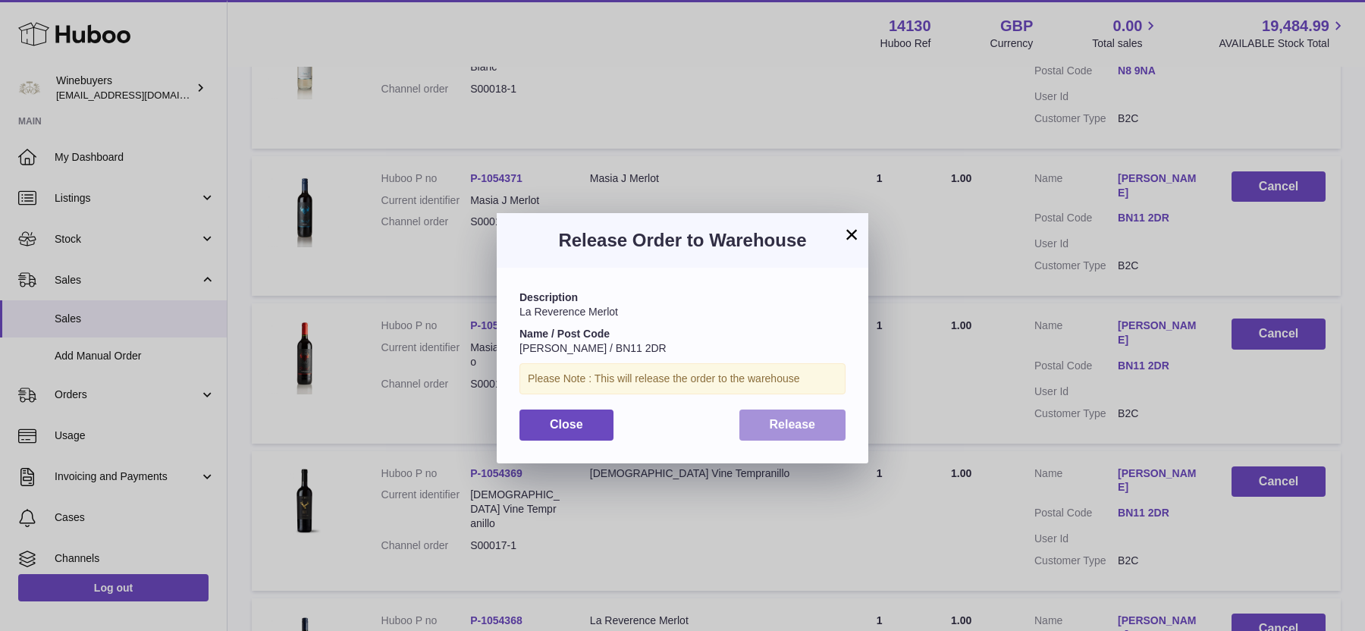
click at [832, 430] on button "Release" at bounding box center [792, 424] width 107 height 31
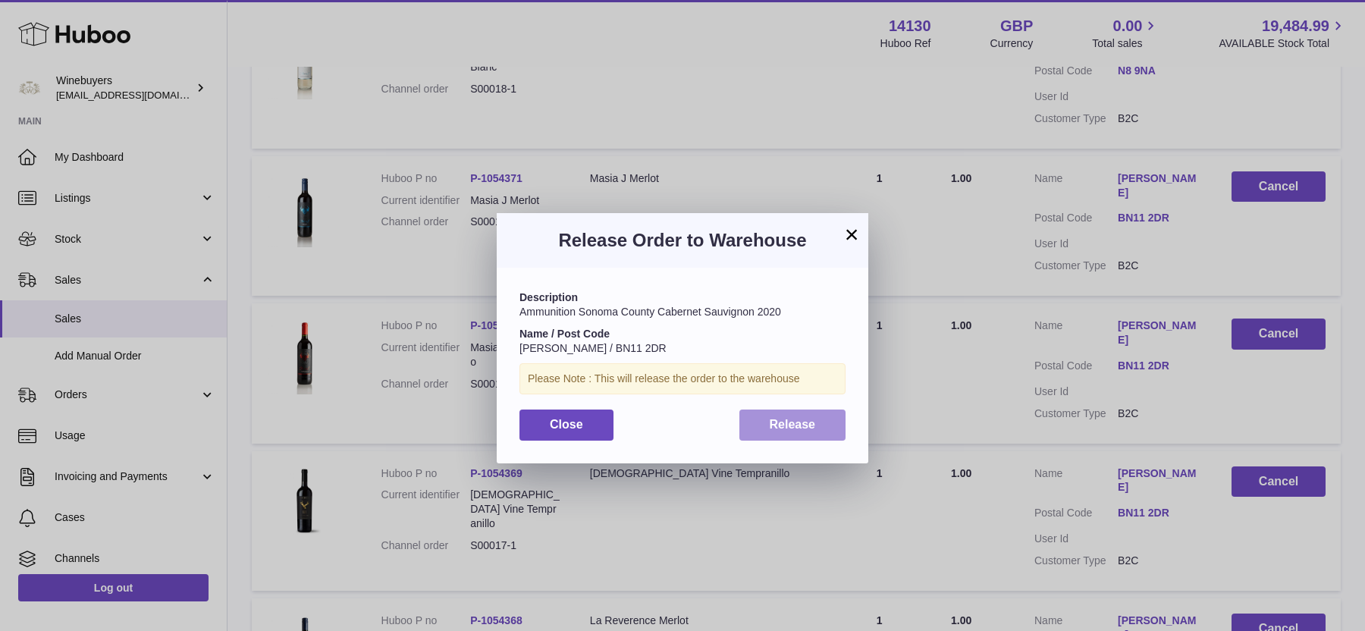
click at [816, 432] on button "Release" at bounding box center [792, 424] width 107 height 31
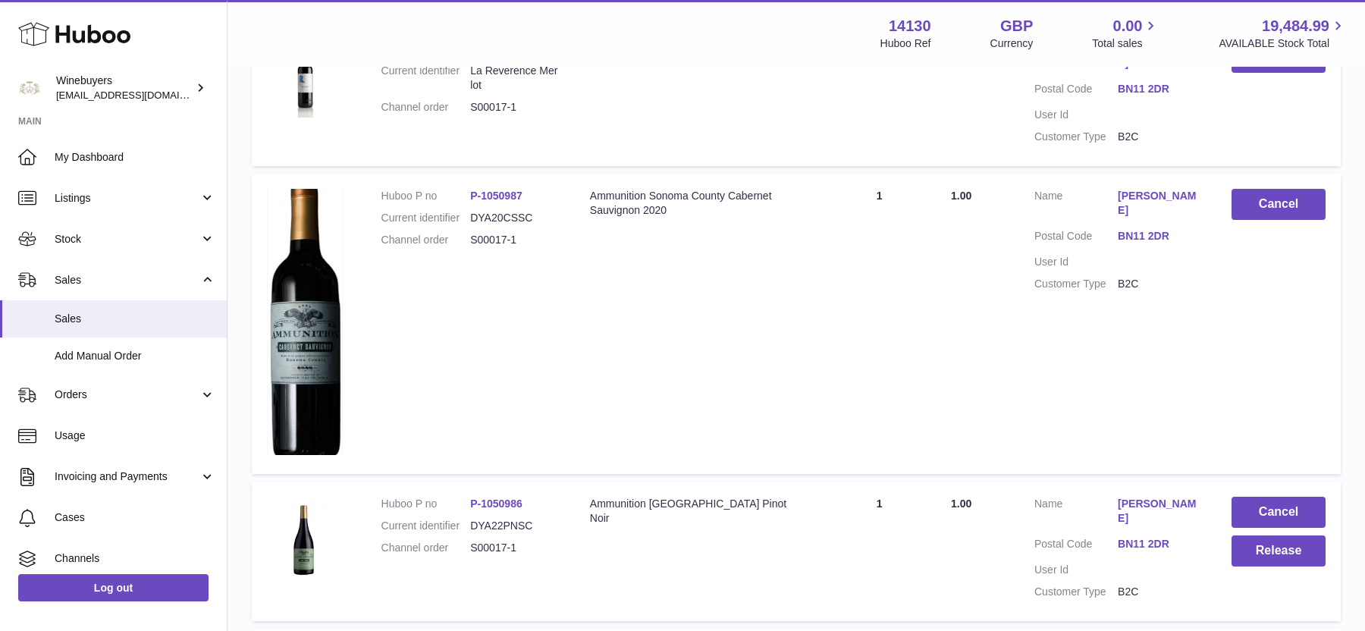
scroll to position [3613, 0]
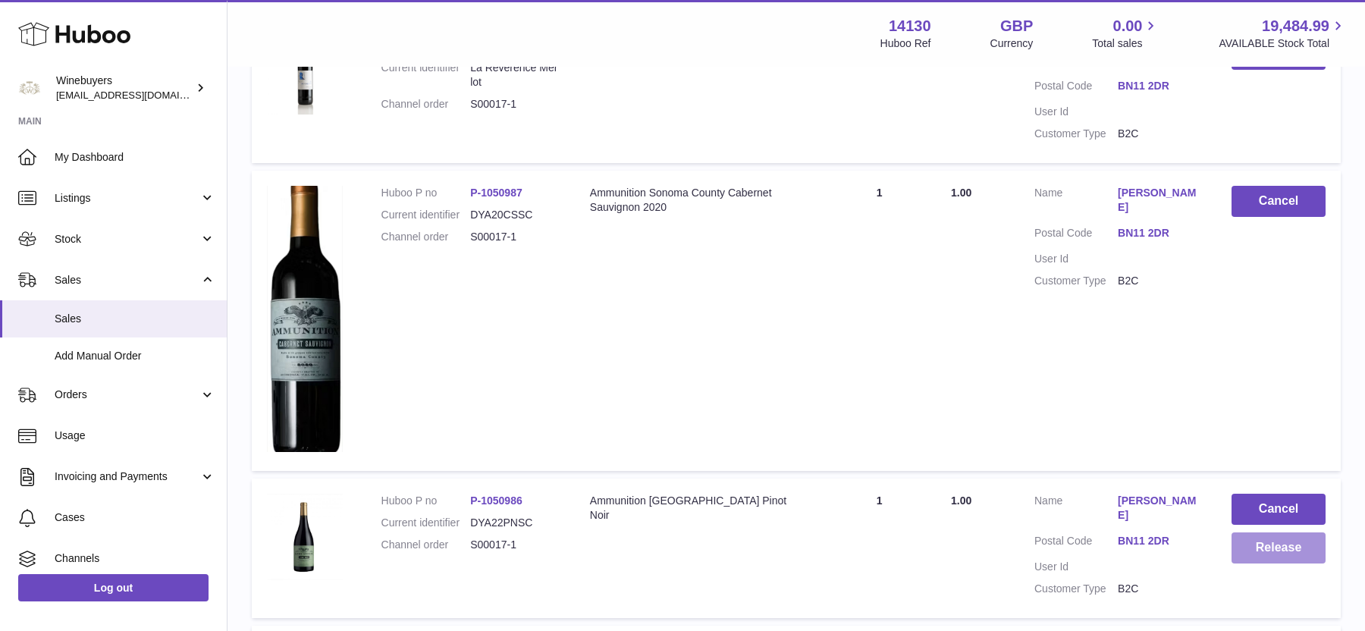
click at [1258, 532] on button "Release" at bounding box center [1278, 547] width 94 height 31
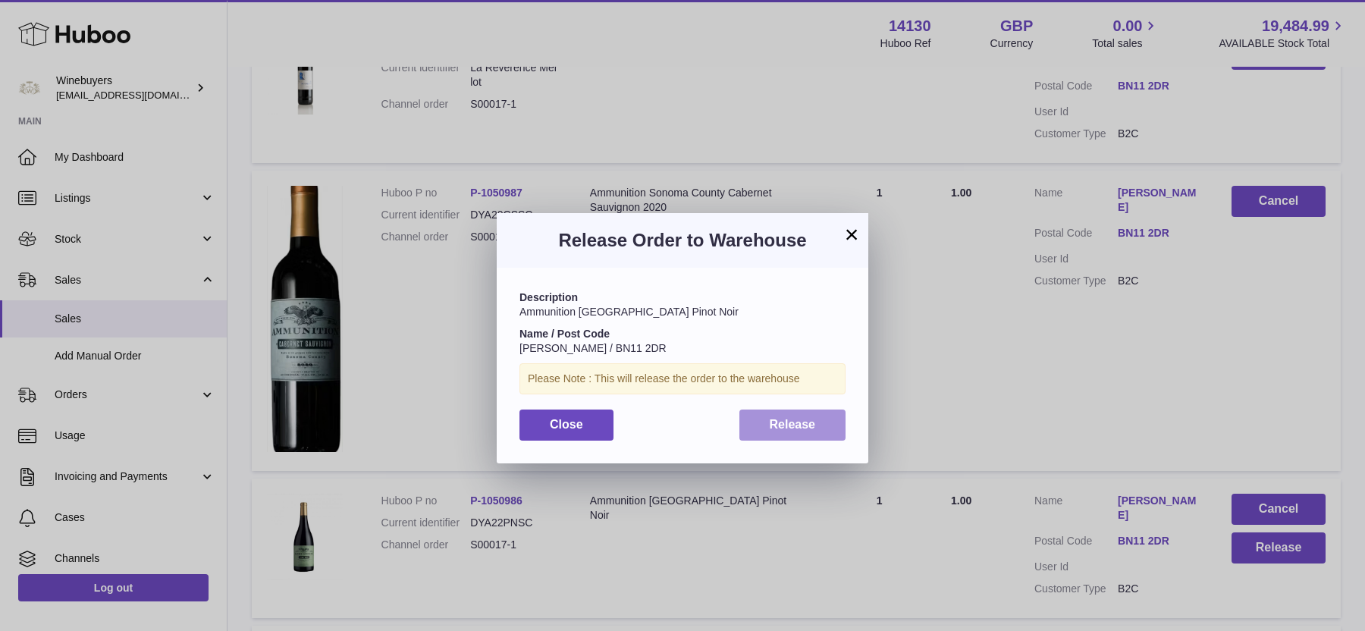
click at [806, 428] on span "Release" at bounding box center [792, 424] width 46 height 13
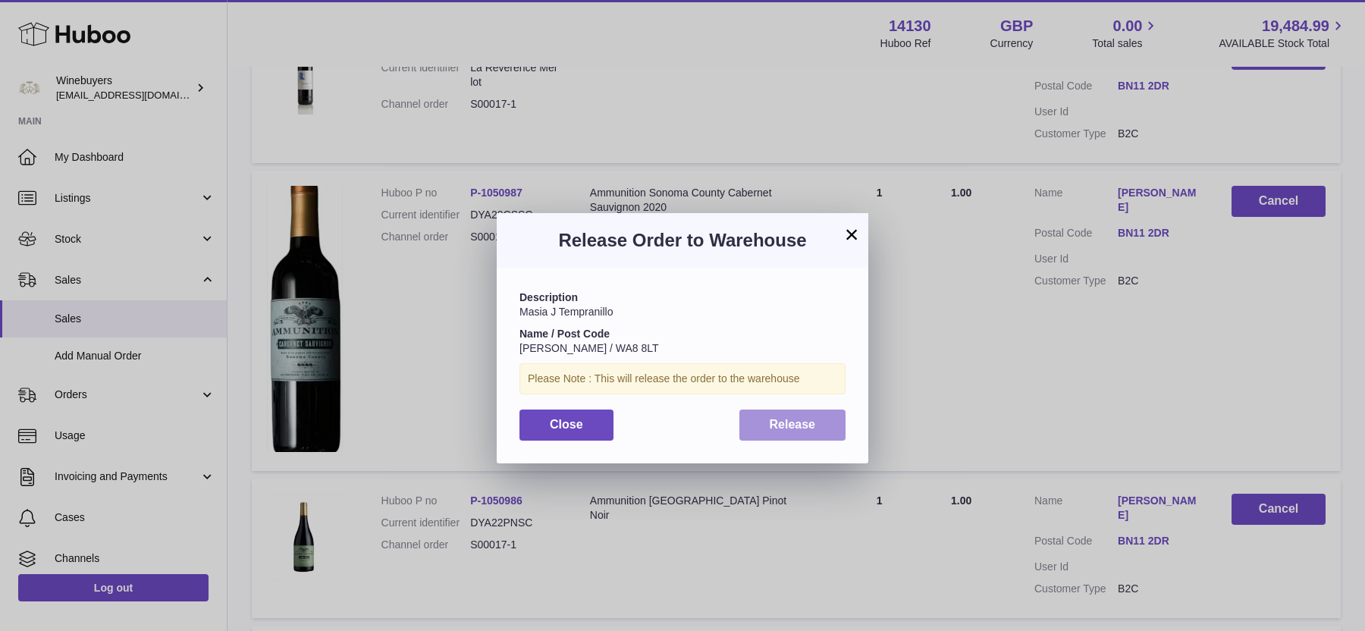
click at [784, 421] on span "Release" at bounding box center [792, 424] width 46 height 13
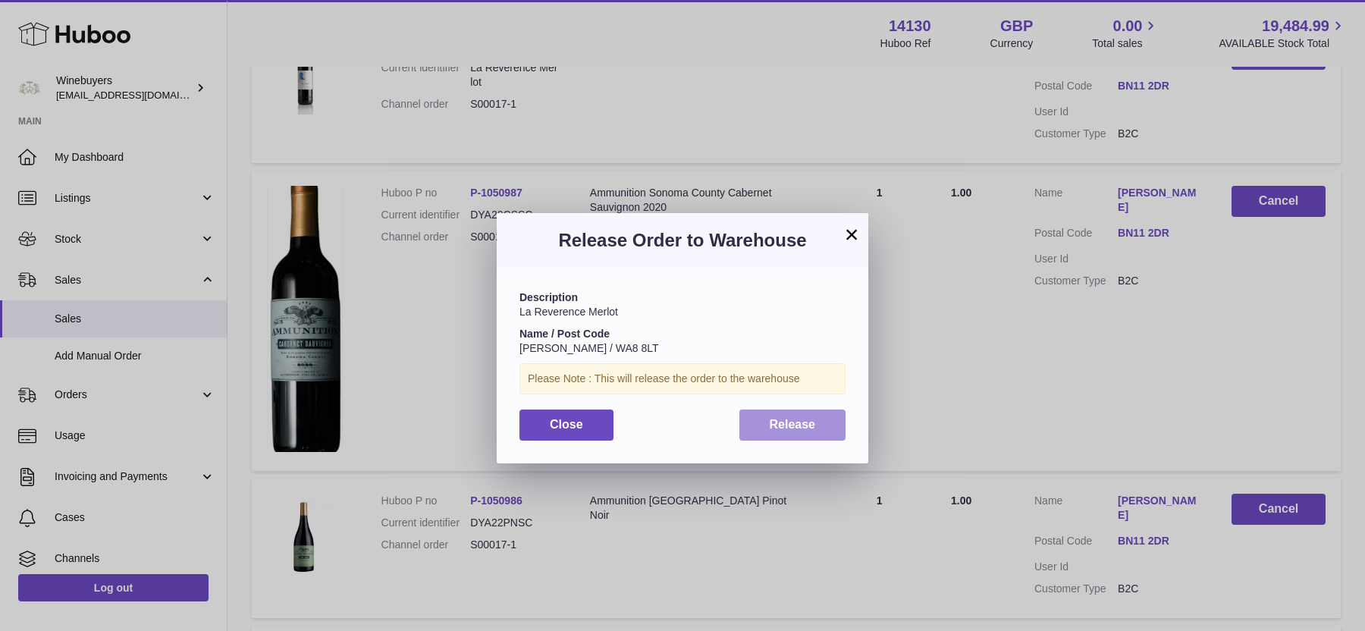
click at [829, 439] on button "Release" at bounding box center [792, 424] width 107 height 31
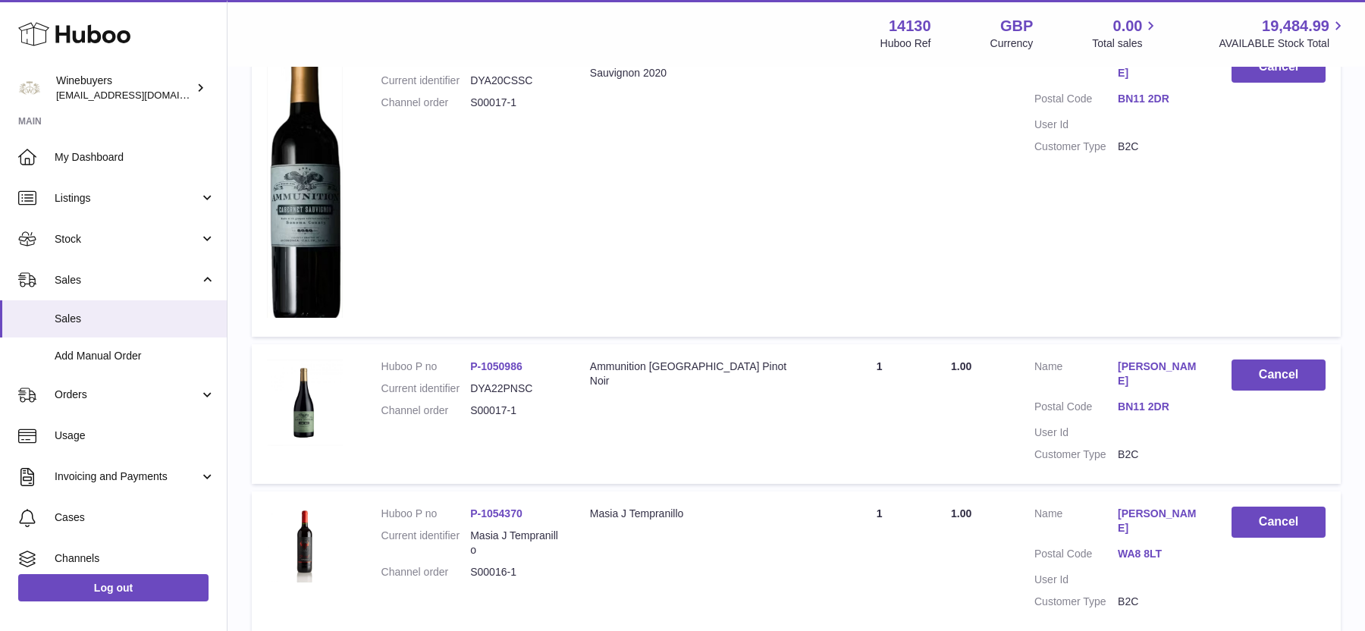
scroll to position [4003, 0]
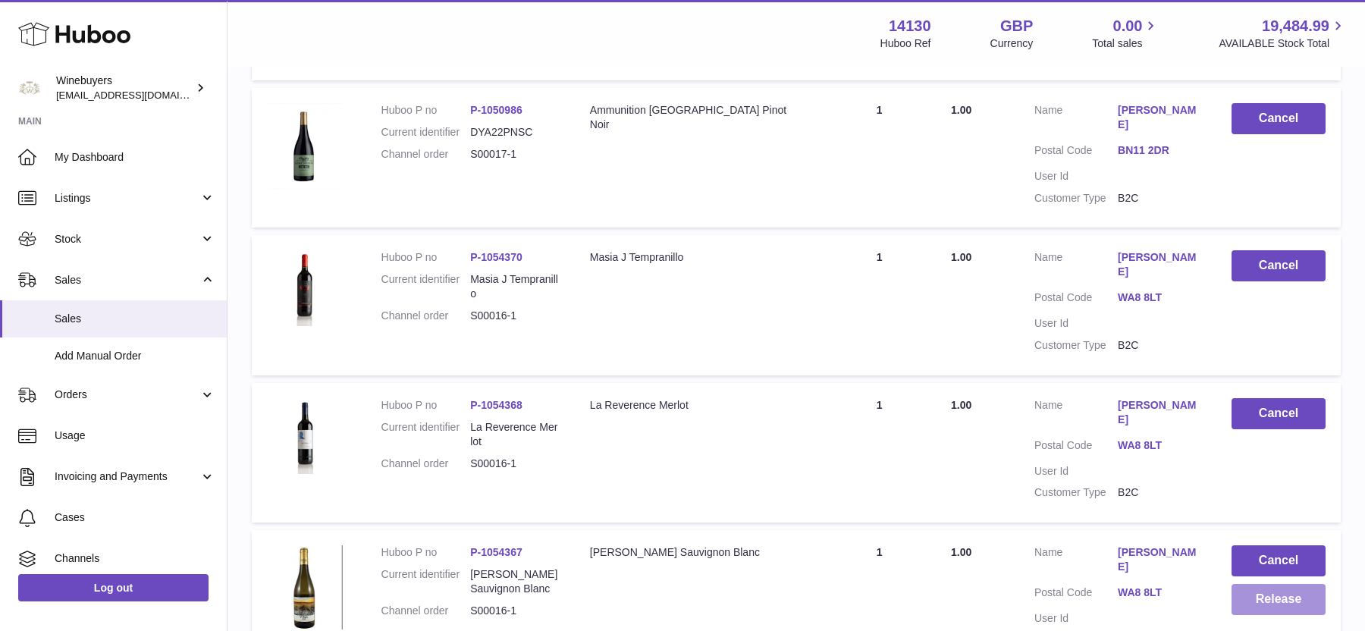
click at [1261, 584] on button "Release" at bounding box center [1278, 599] width 94 height 31
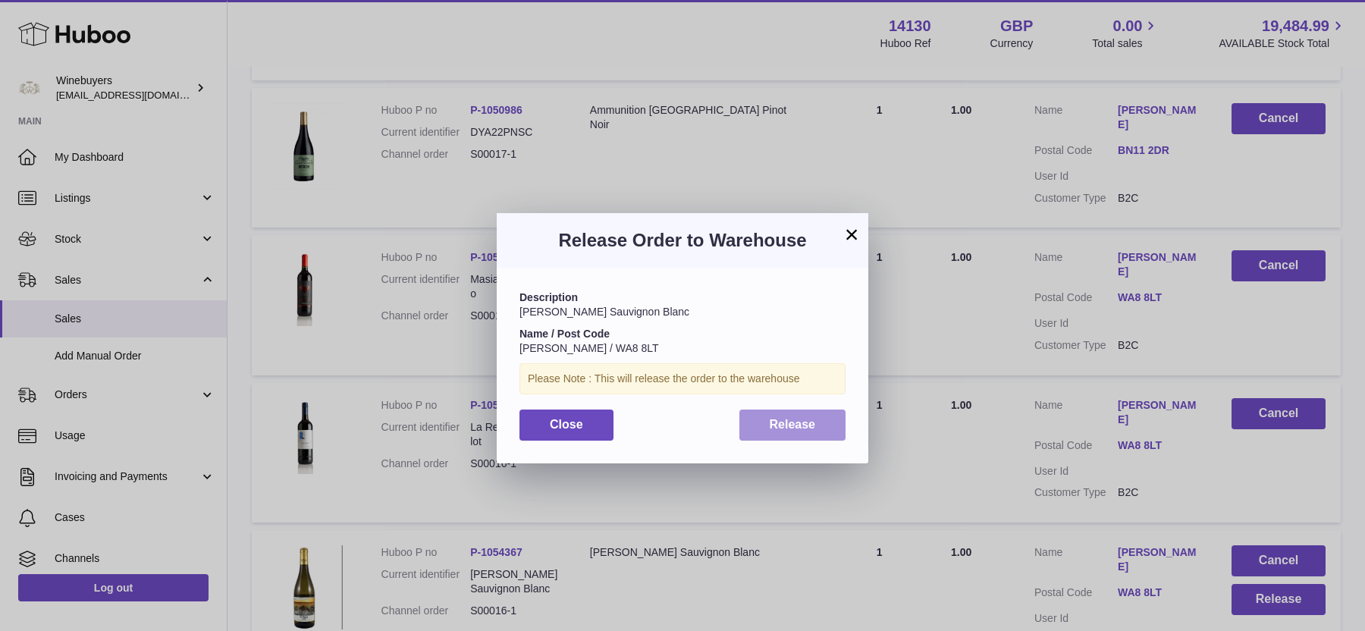
click at [768, 421] on button "Release" at bounding box center [792, 424] width 107 height 31
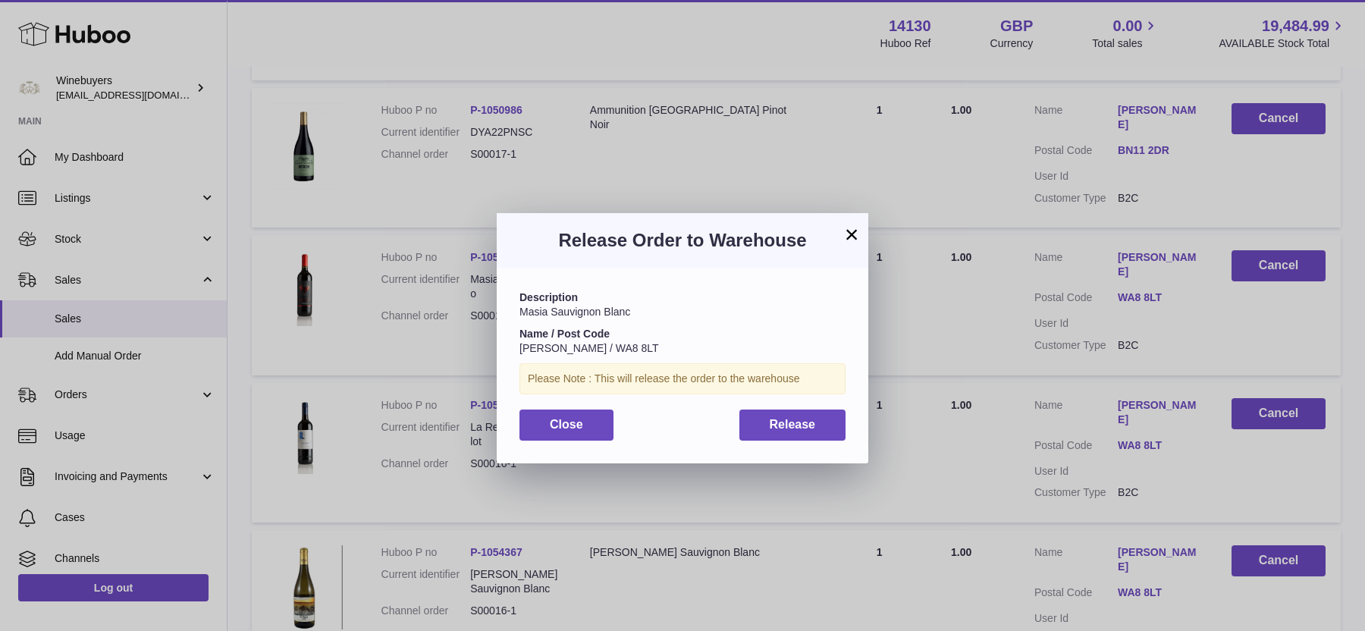
click at [846, 419] on div "Description Masia Sauvignon Blanc Name / Post Code [PERSON_NAME] / WA8 8LT Plea…" at bounding box center [682, 365] width 371 height 195
click at [838, 425] on button "Release" at bounding box center [792, 424] width 107 height 31
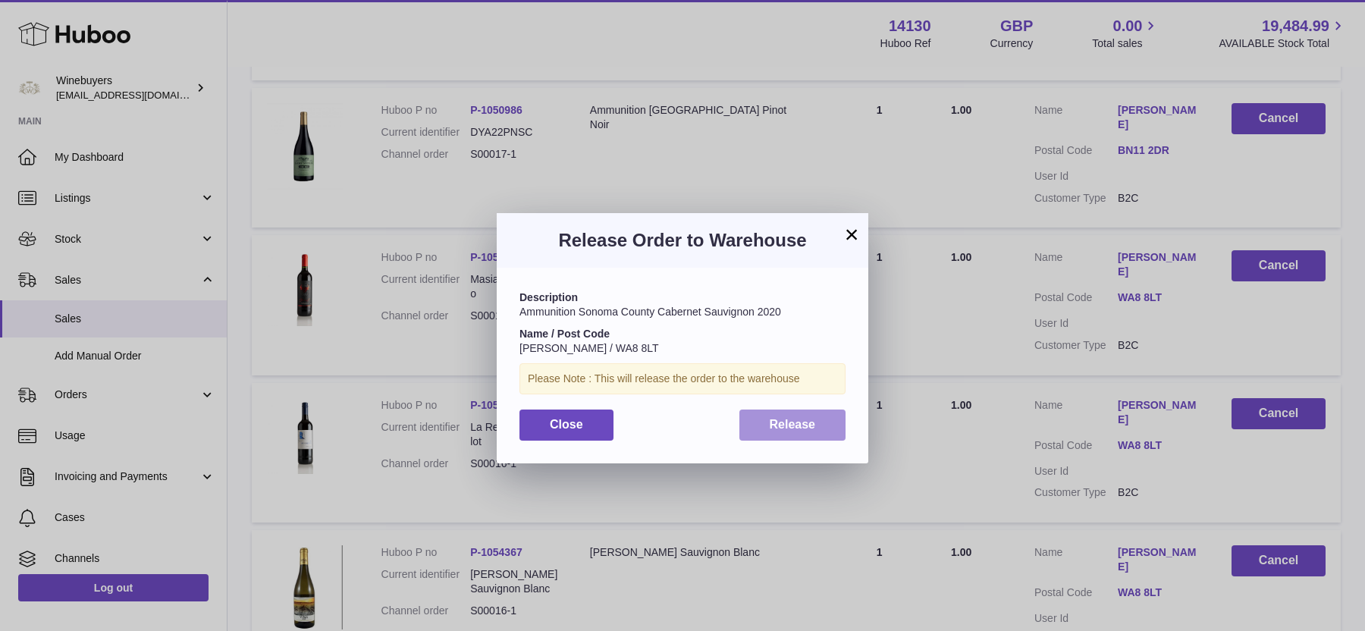
click at [821, 431] on button "Release" at bounding box center [792, 424] width 107 height 31
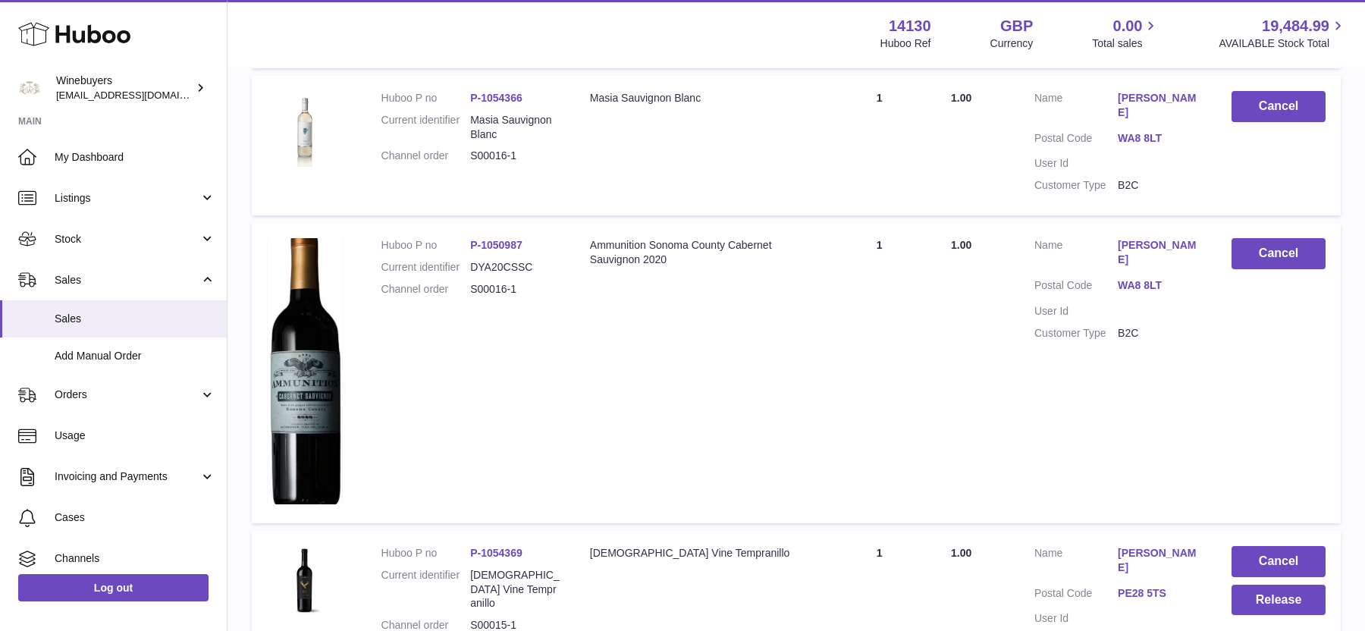
scroll to position [4651, 0]
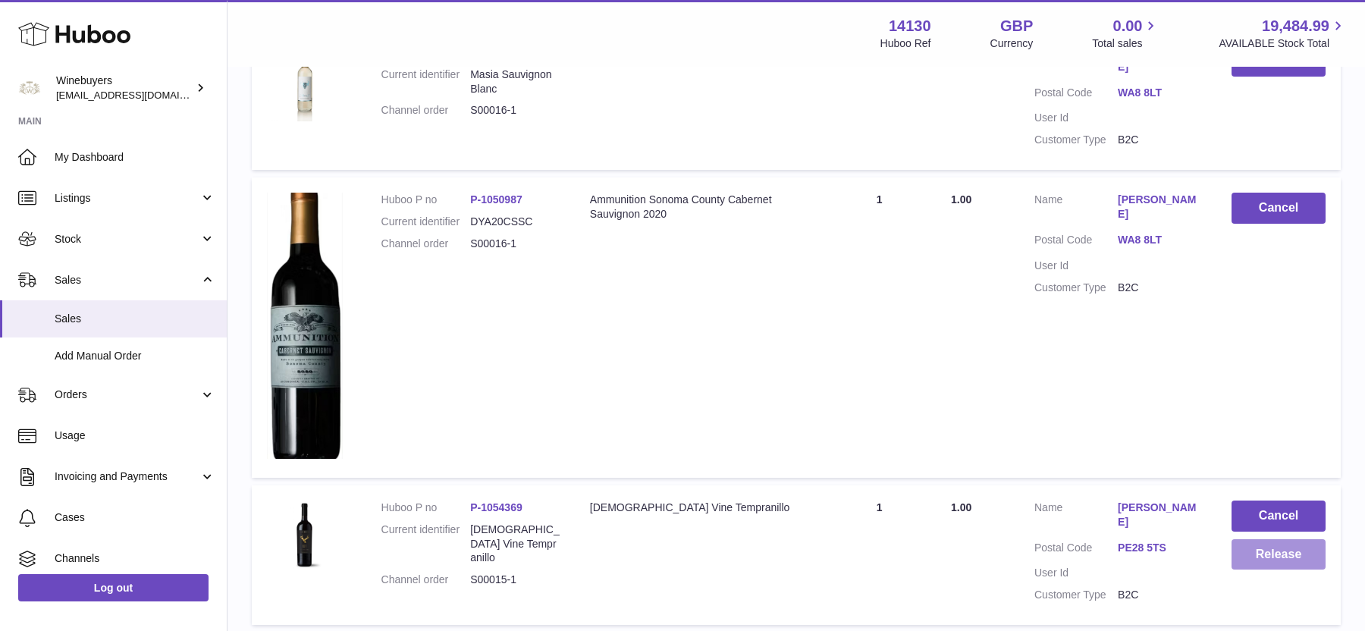
click at [1294, 539] on button "Release" at bounding box center [1278, 554] width 94 height 31
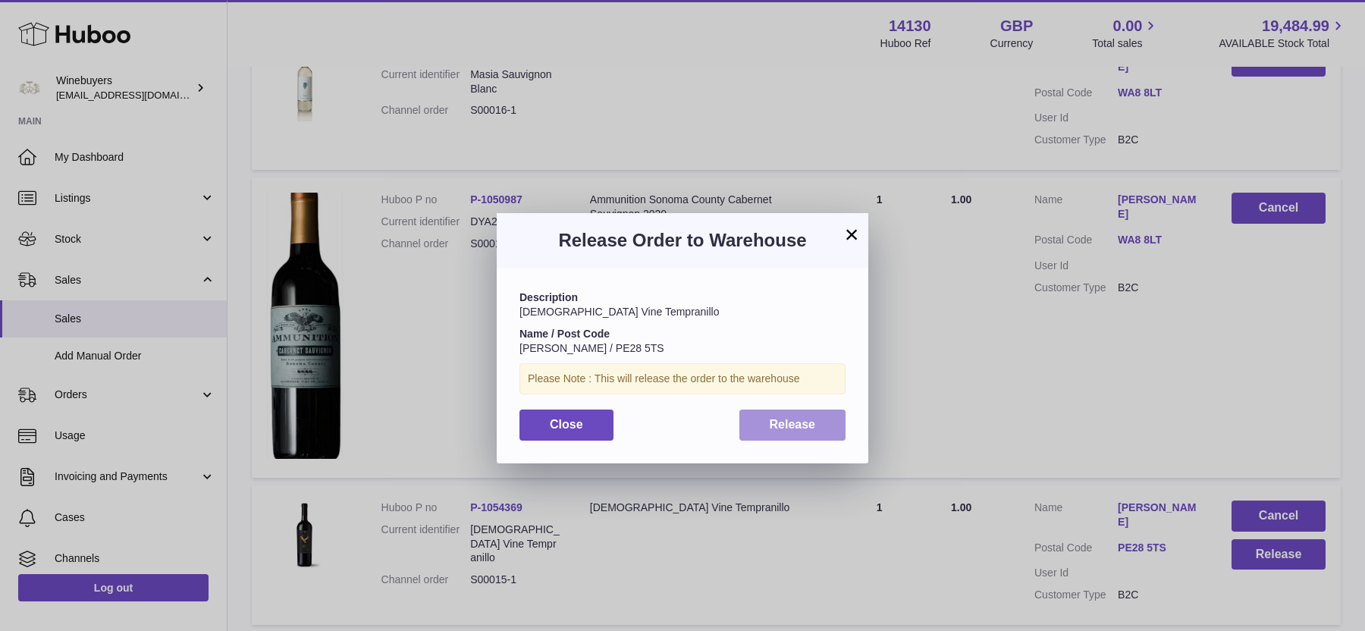
click at [791, 432] on button "Release" at bounding box center [792, 424] width 107 height 31
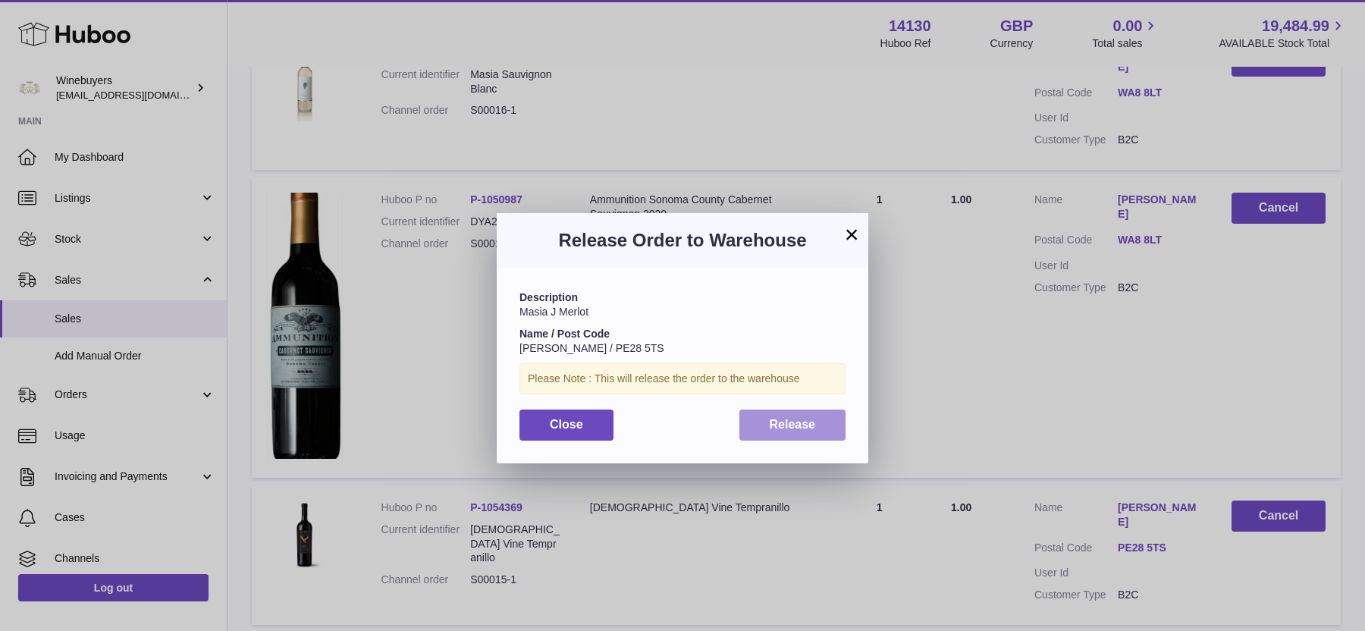
click at [788, 415] on button "Release" at bounding box center [792, 424] width 107 height 31
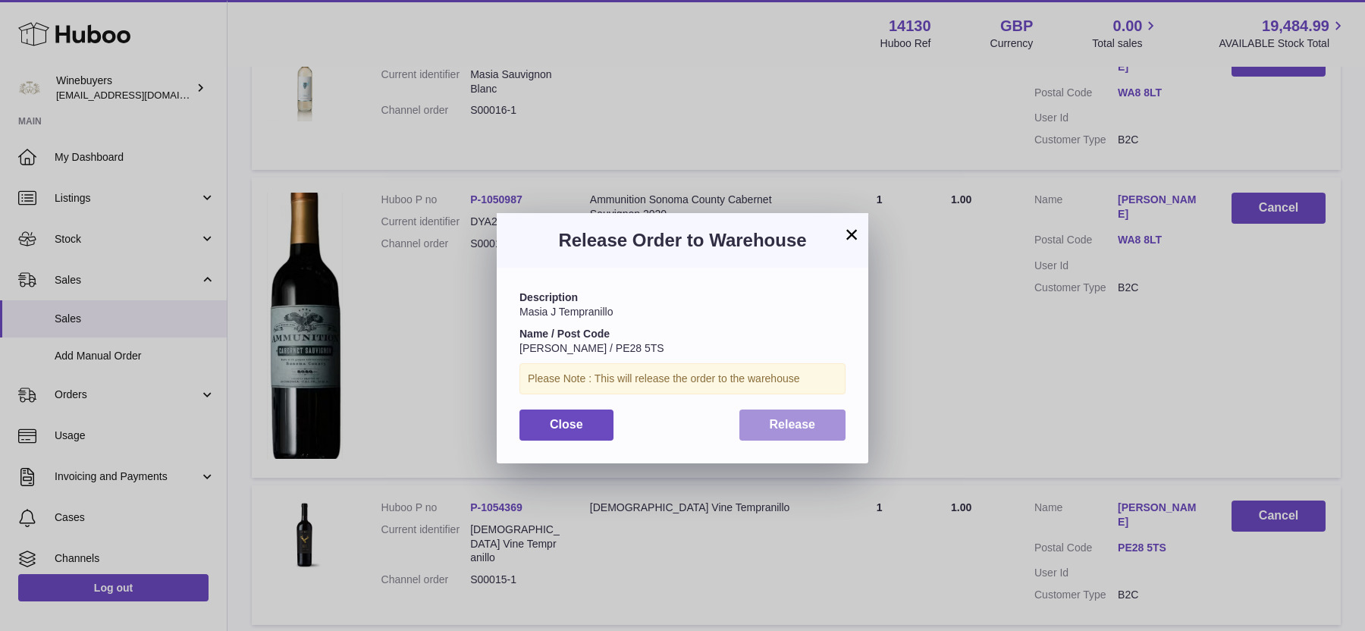
click at [825, 430] on button "Release" at bounding box center [792, 424] width 107 height 31
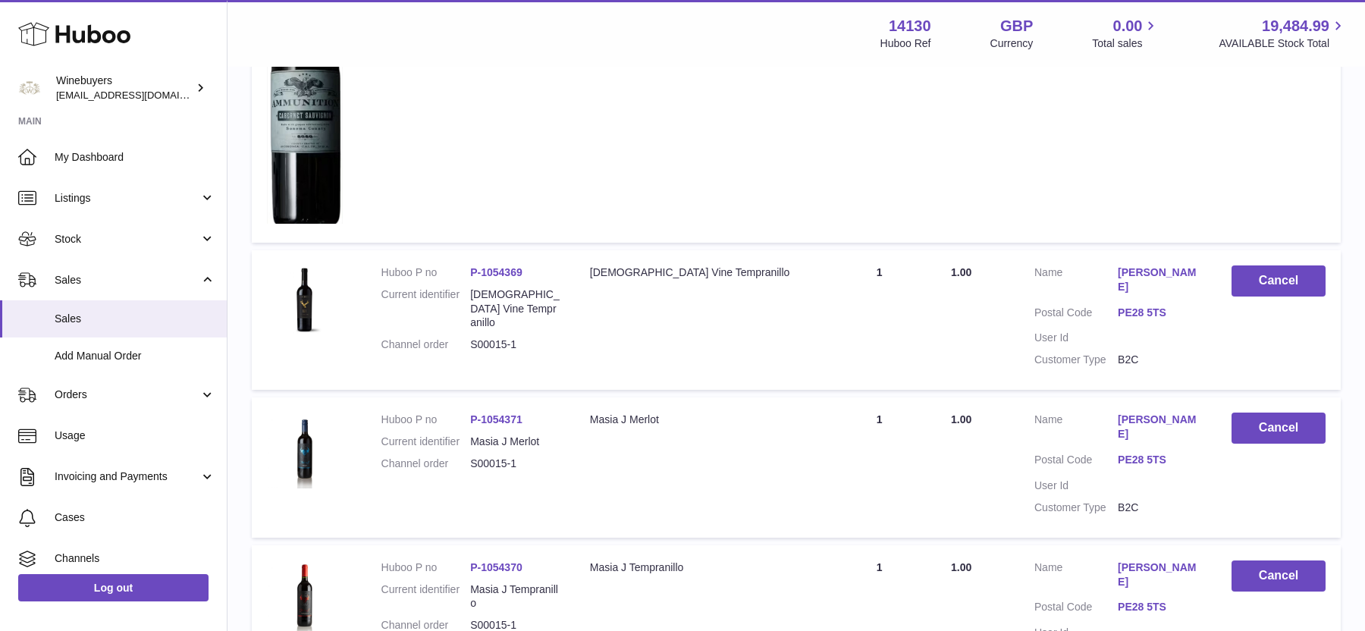
scroll to position [4887, 0]
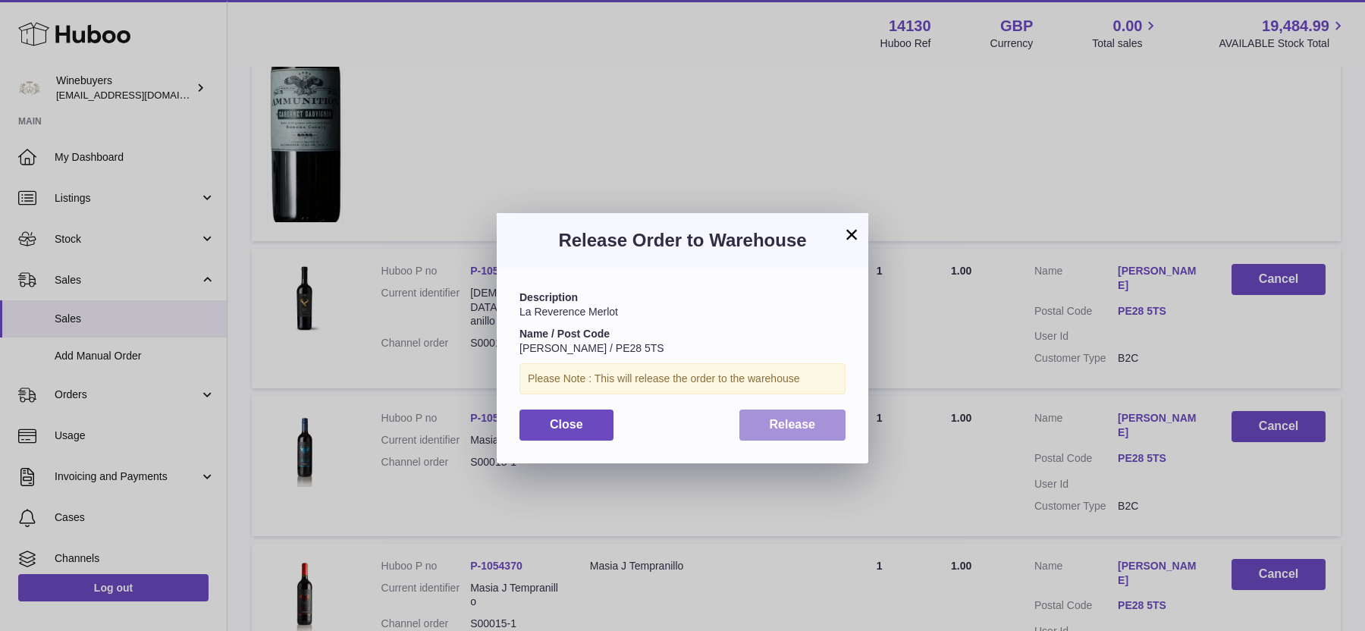
click at [808, 422] on span "Release" at bounding box center [792, 424] width 46 height 13
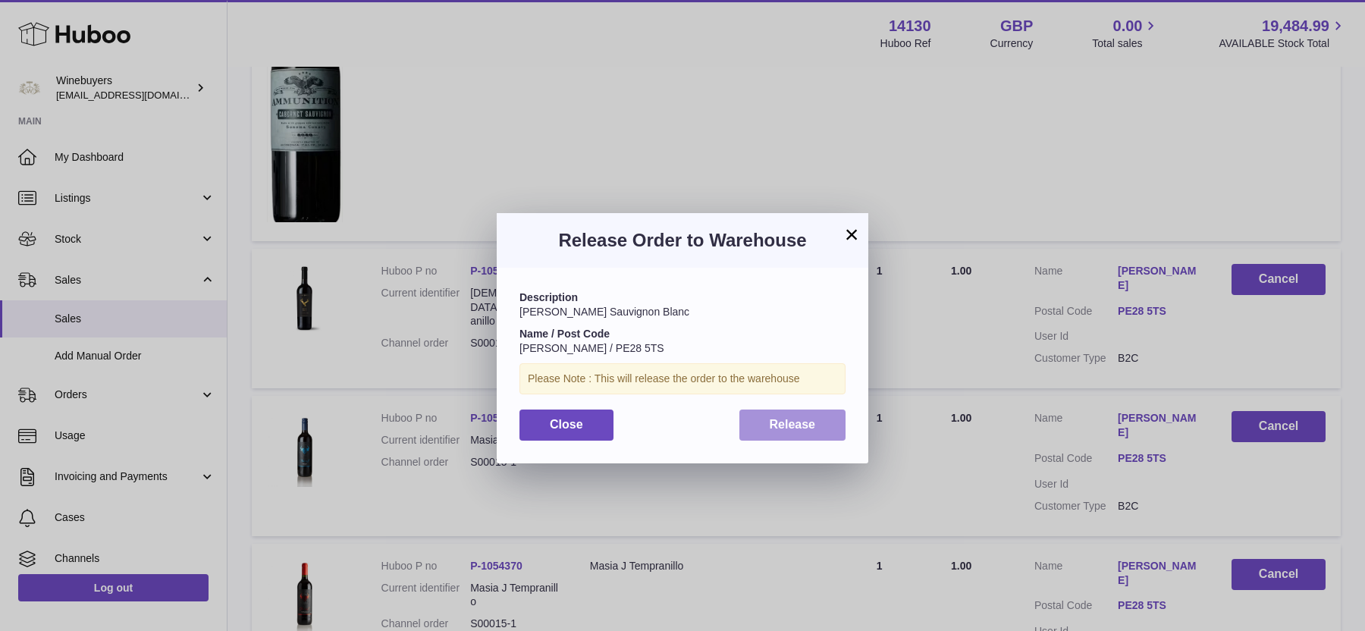
click at [833, 425] on button "Release" at bounding box center [792, 424] width 107 height 31
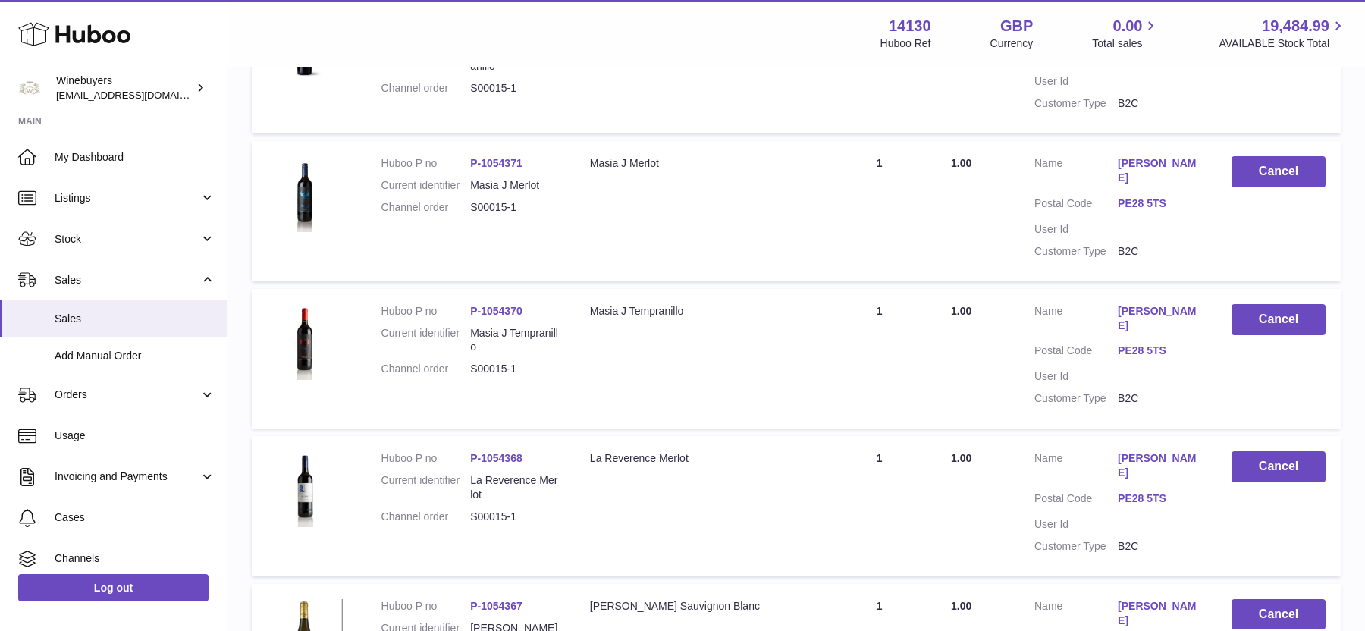
scroll to position [5153, 0]
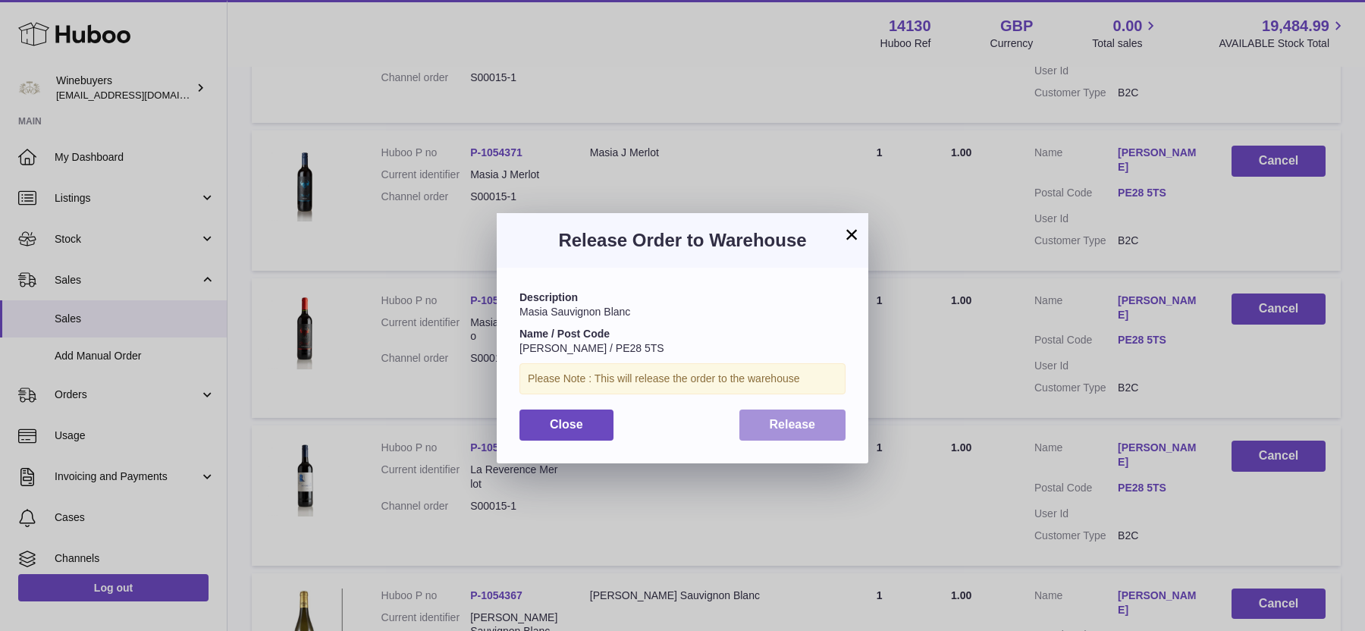
click at [791, 428] on span "Release" at bounding box center [792, 424] width 46 height 13
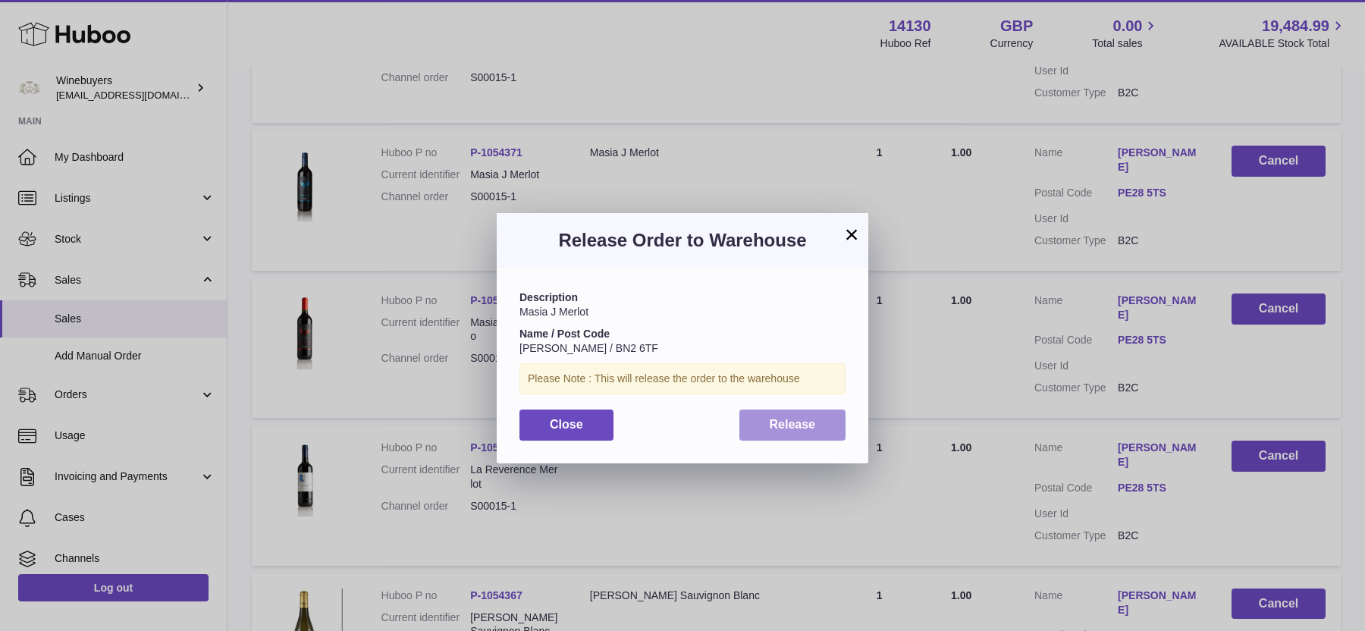
click at [754, 419] on button "Release" at bounding box center [792, 424] width 107 height 31
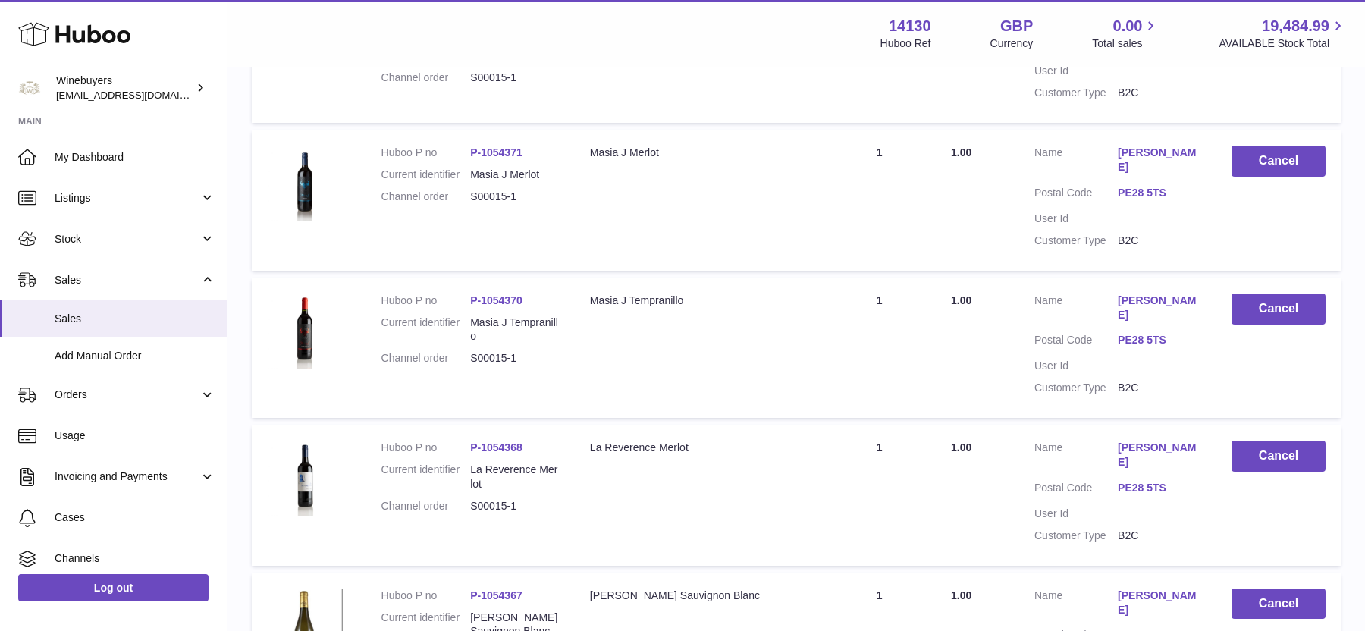
scroll to position [5502, 0]
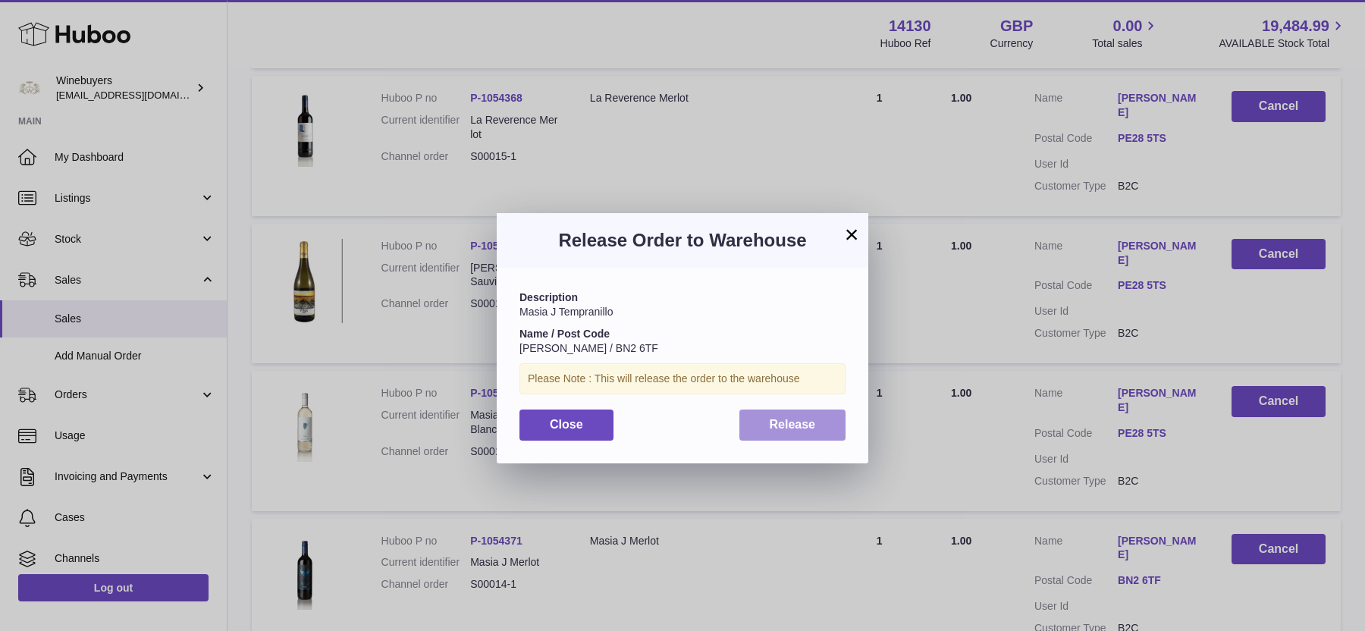
click at [806, 430] on span "Release" at bounding box center [792, 424] width 46 height 13
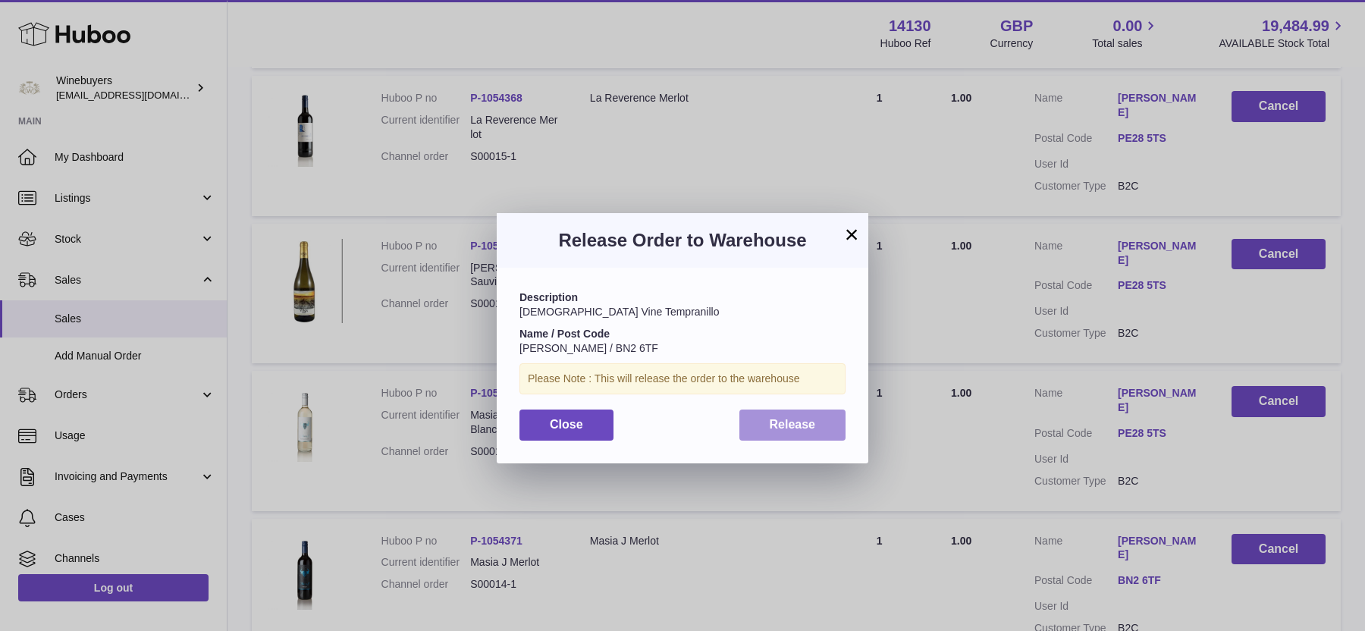
click at [770, 423] on span "Release" at bounding box center [792, 424] width 46 height 13
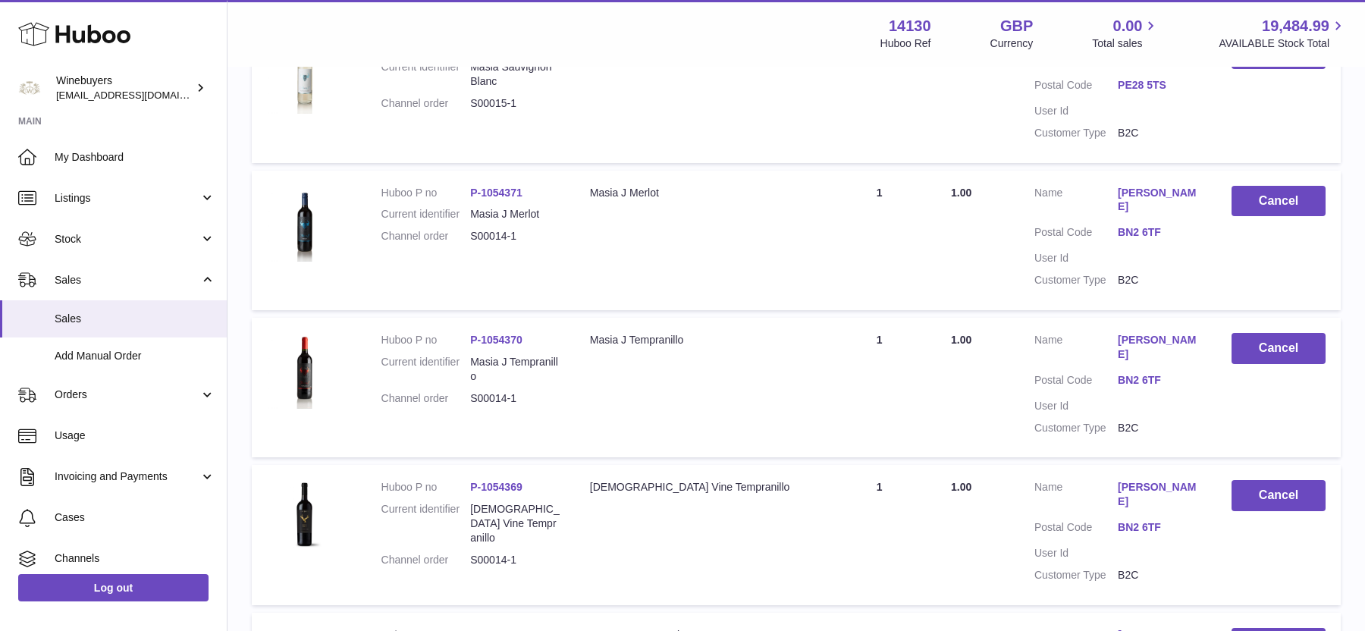
scroll to position [5852, 0]
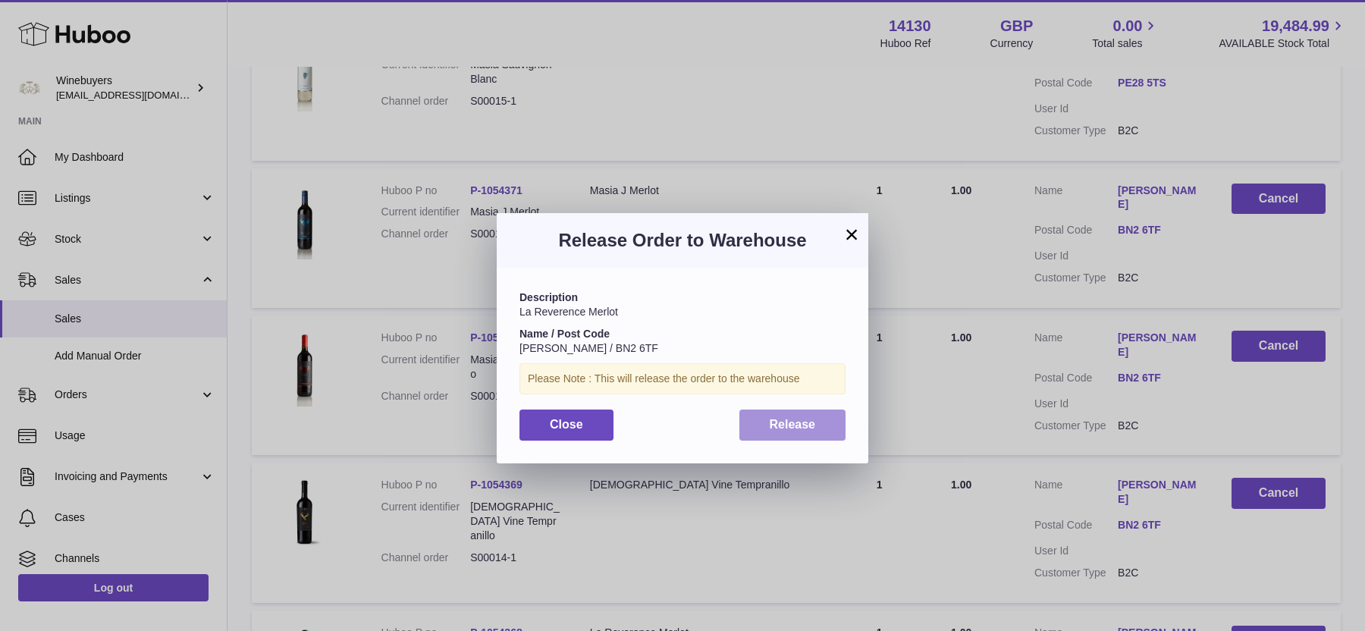
click at [795, 437] on button "Release" at bounding box center [792, 424] width 107 height 31
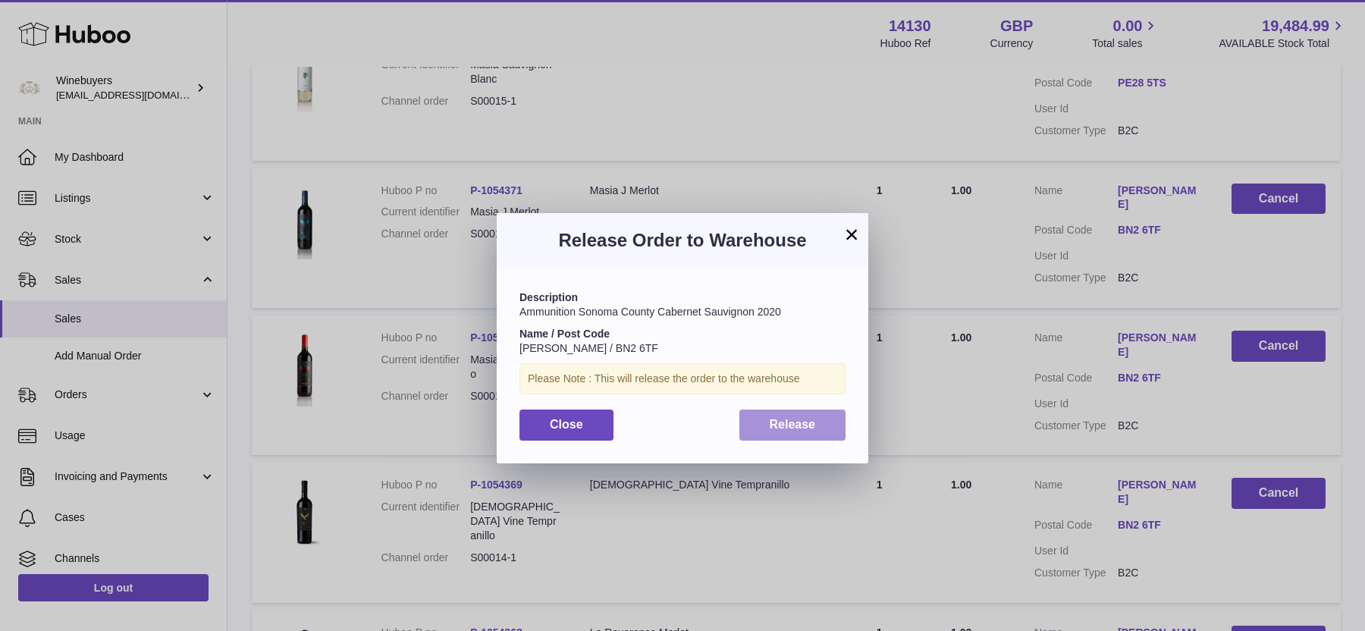
click at [823, 430] on button "Release" at bounding box center [792, 424] width 107 height 31
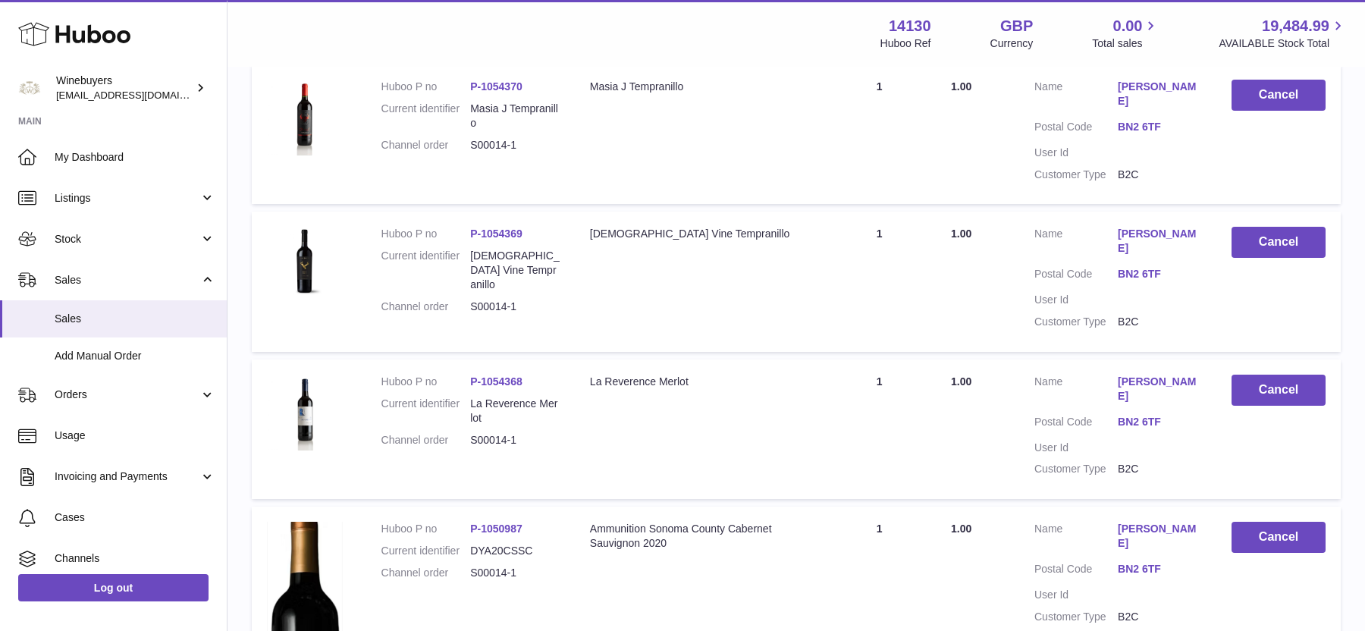
scroll to position [6110, 0]
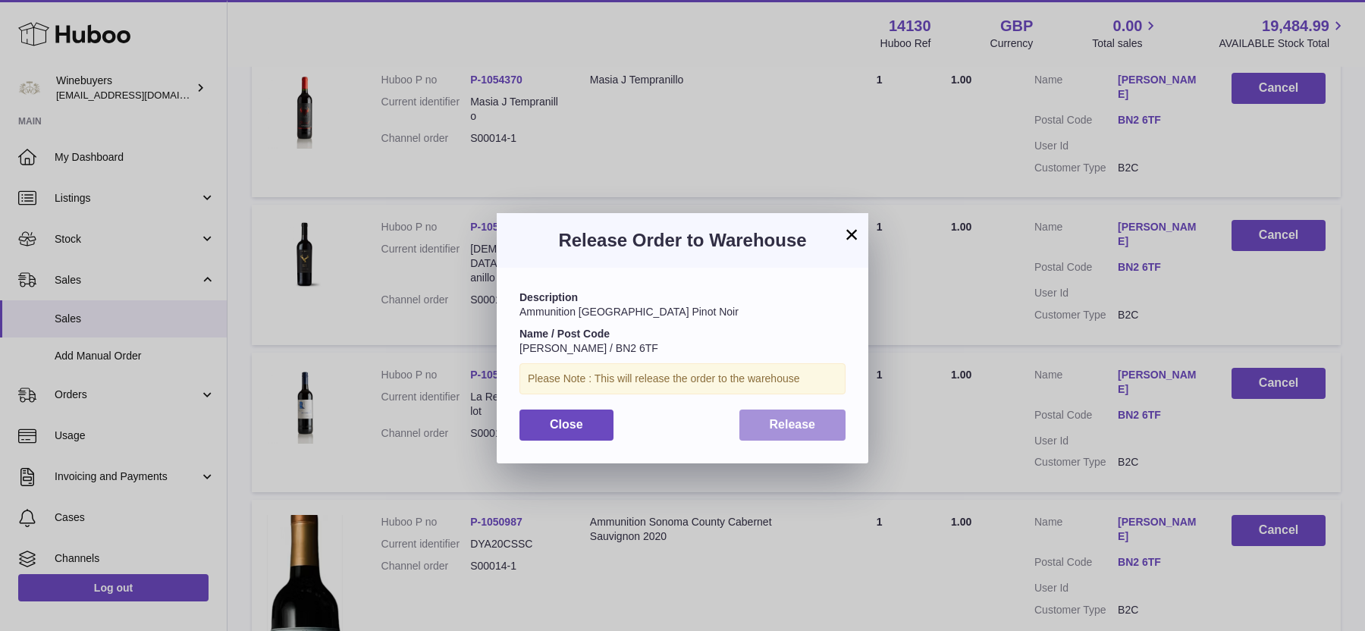
click at [816, 437] on button "Release" at bounding box center [792, 424] width 107 height 31
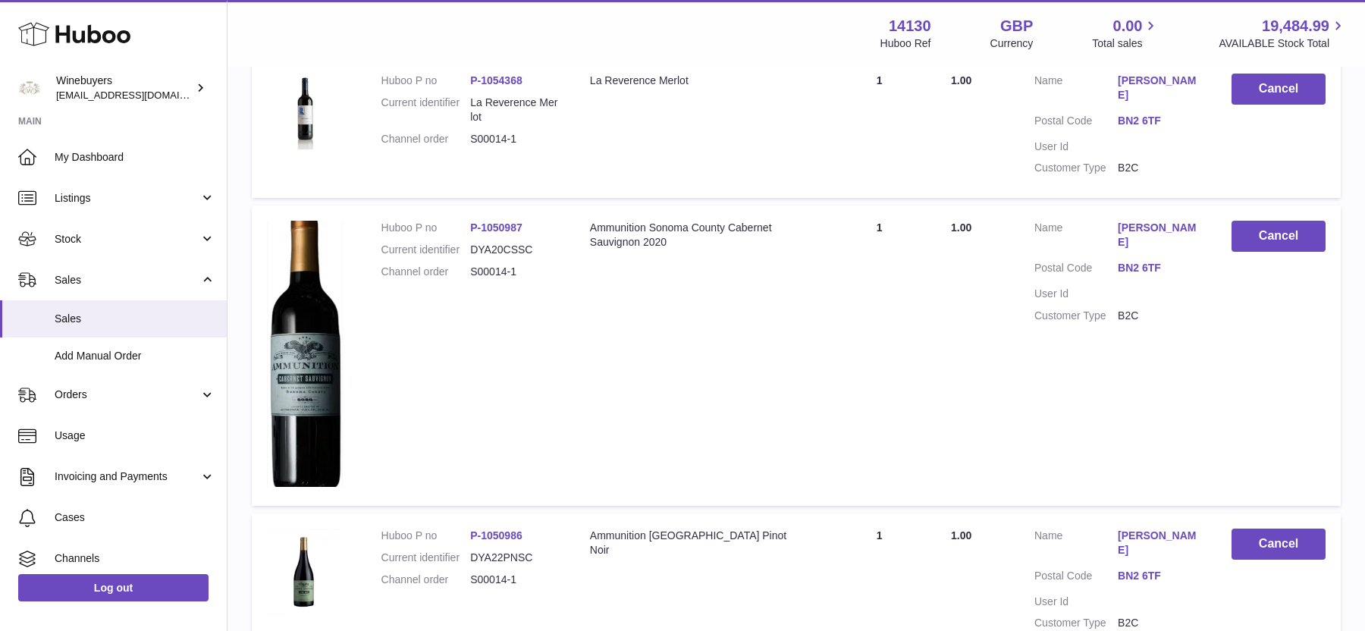
scroll to position [6406, 0]
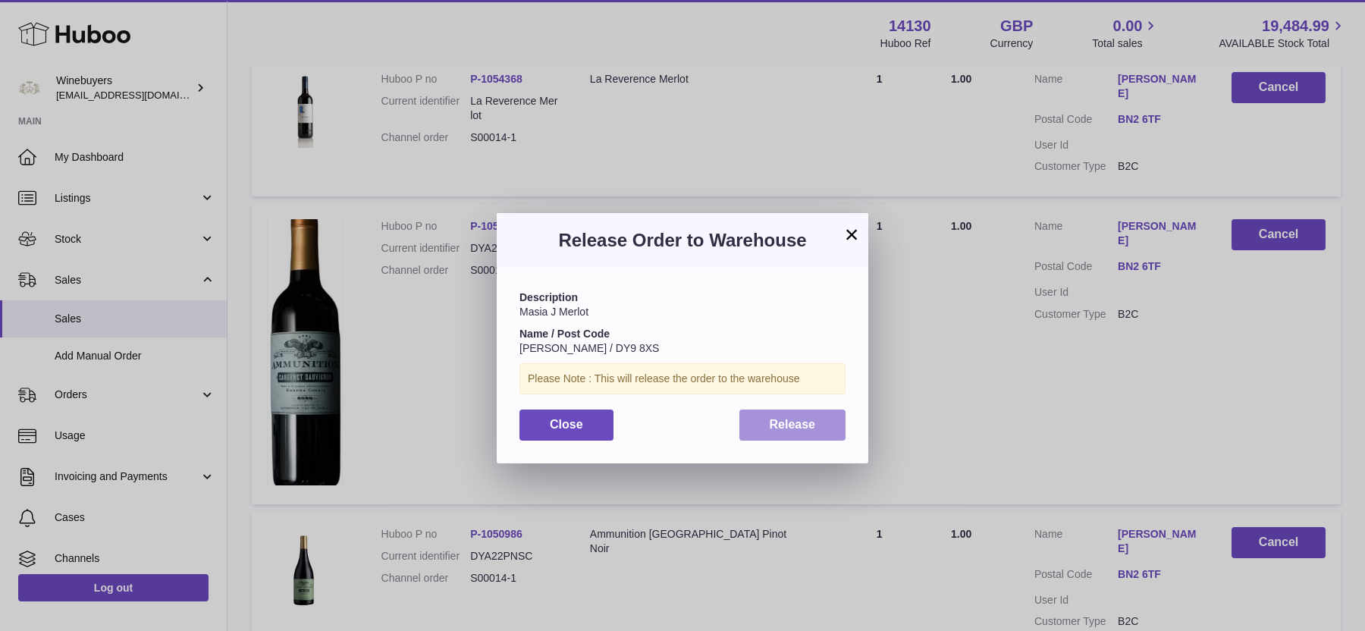
click at [788, 437] on button "Release" at bounding box center [792, 424] width 107 height 31
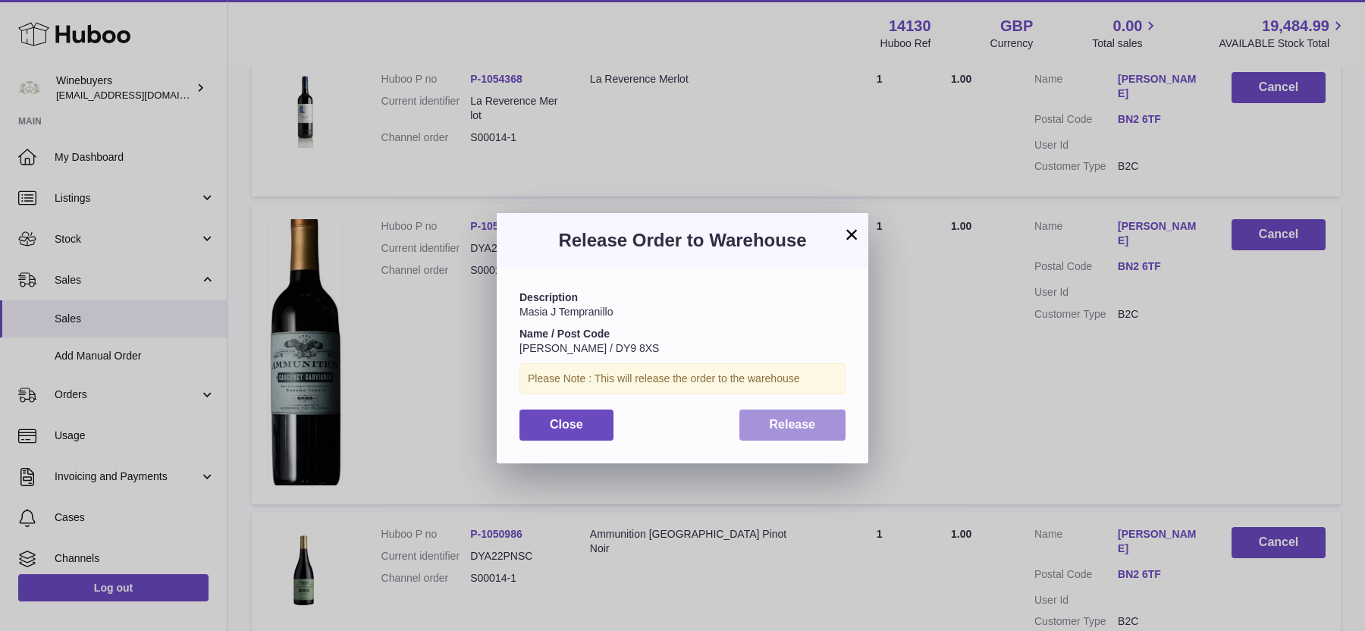
click at [772, 421] on span "Release" at bounding box center [792, 424] width 46 height 13
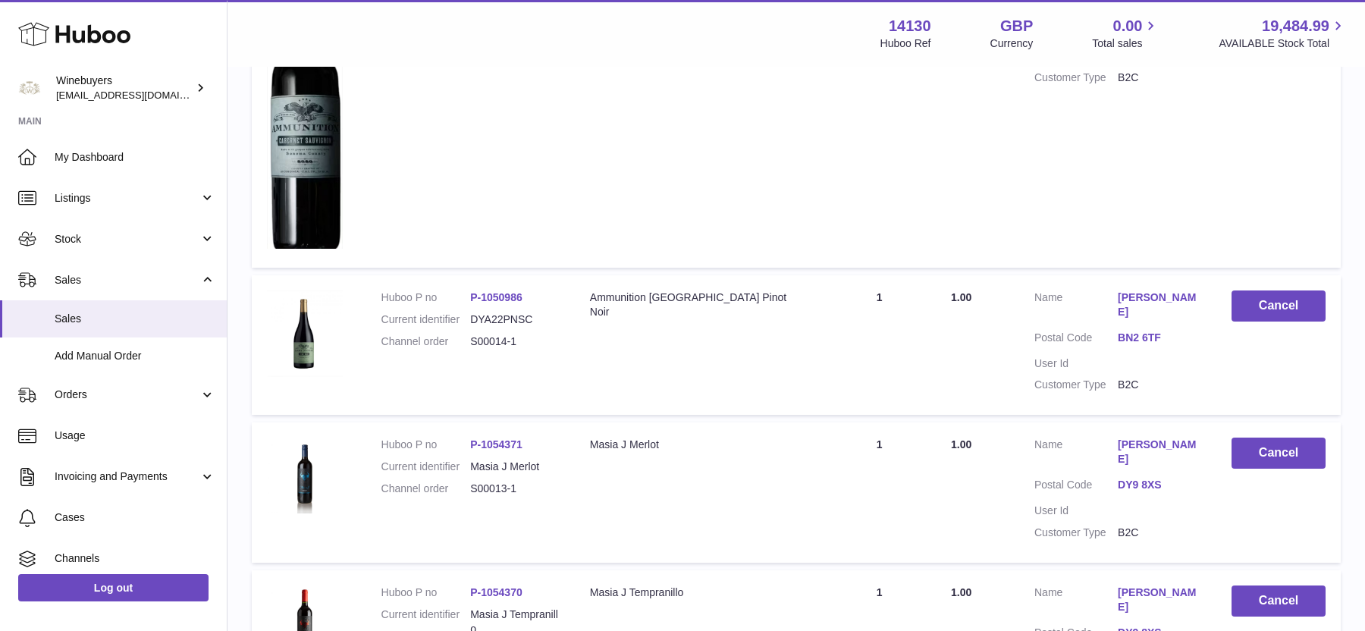
scroll to position [6645, 0]
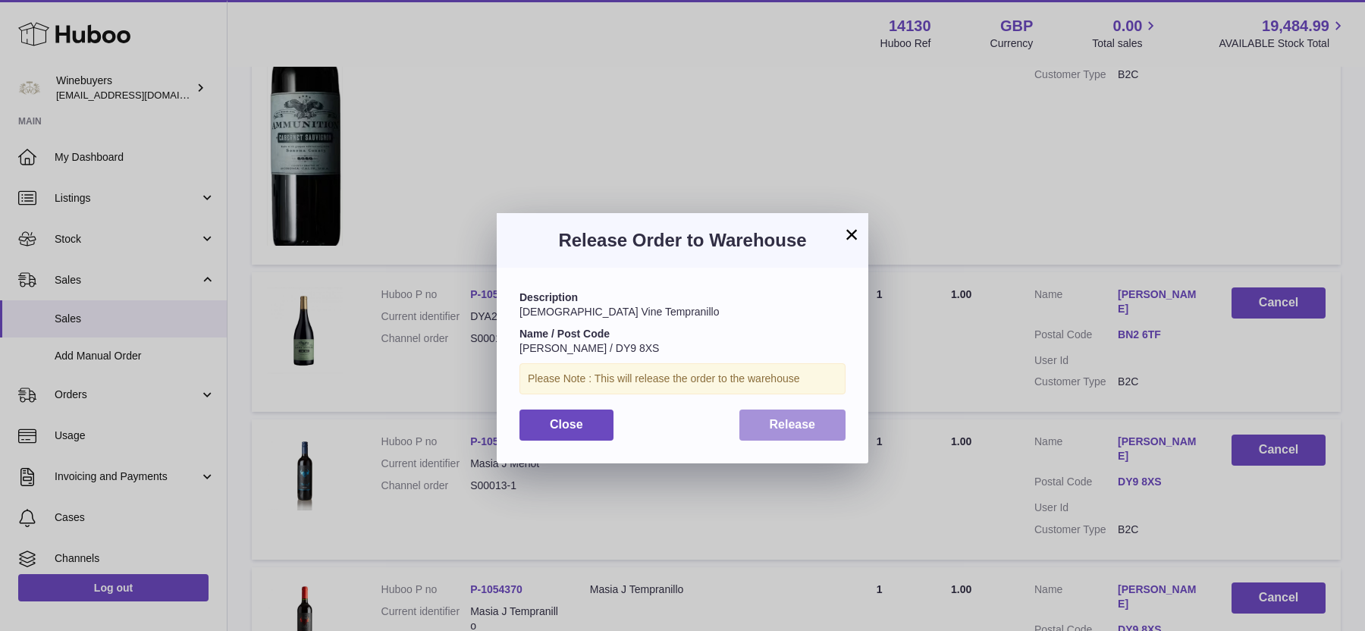
click at [794, 418] on span "Release" at bounding box center [792, 424] width 46 height 13
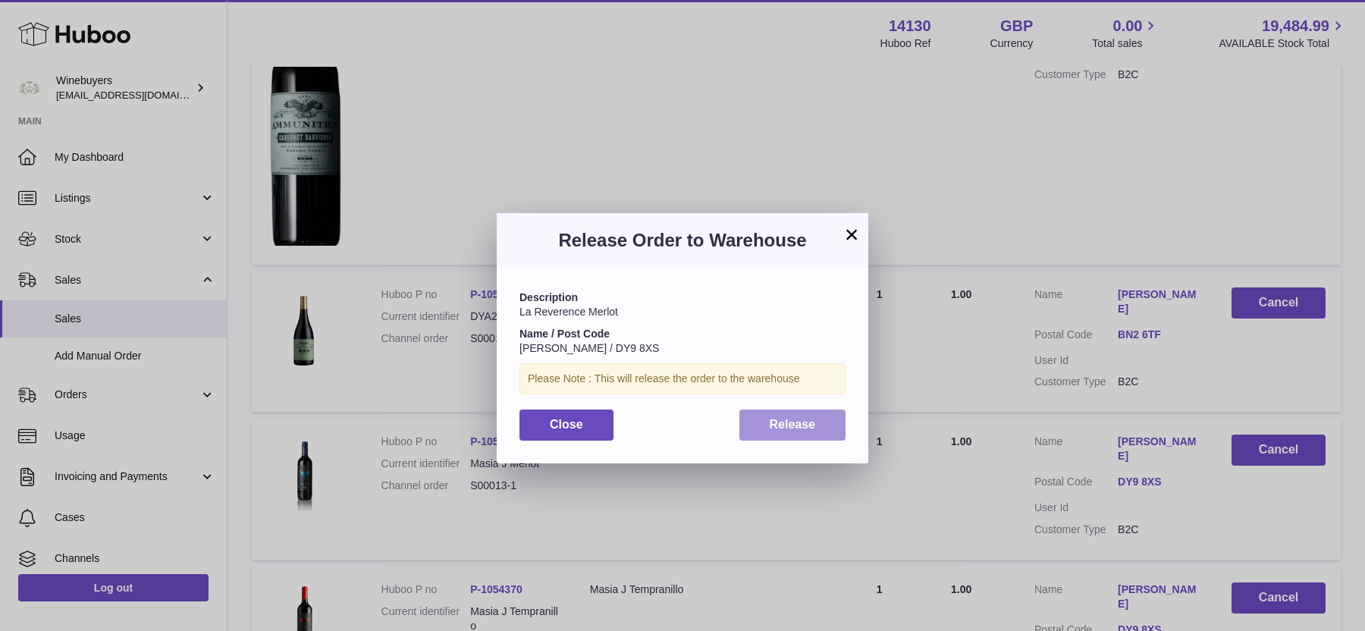
click at [835, 419] on button "Release" at bounding box center [792, 424] width 107 height 31
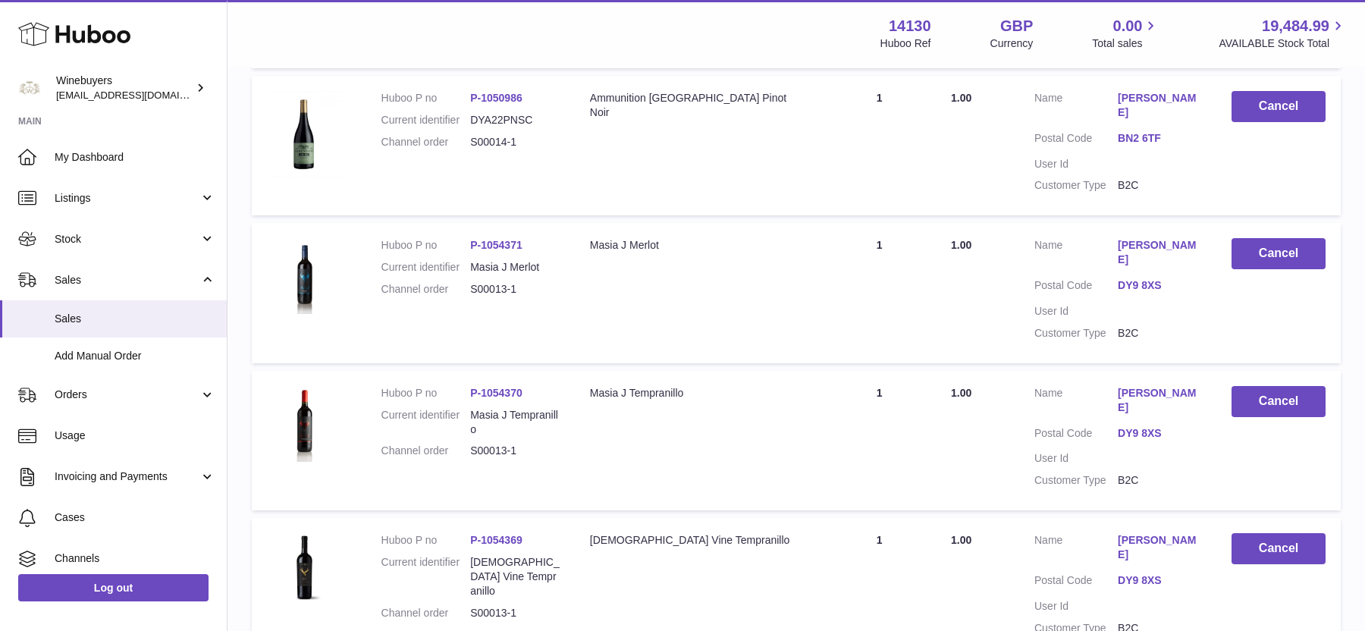
scroll to position [6874, 0]
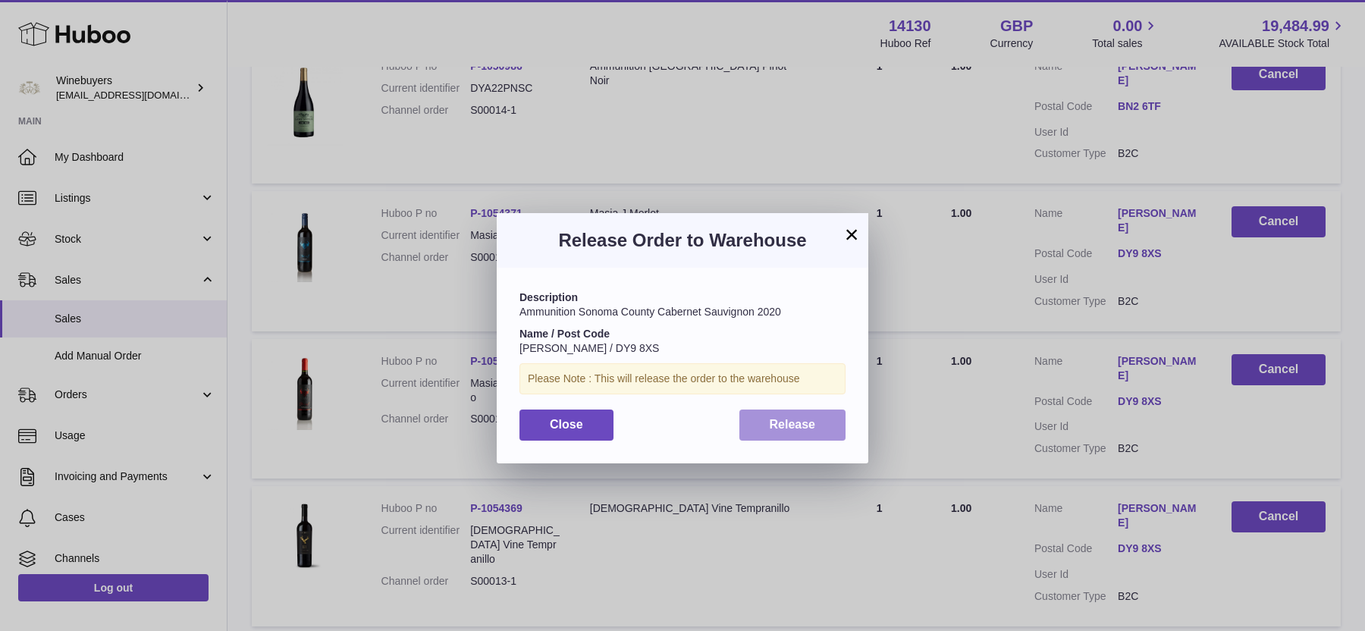
click at [829, 430] on button "Release" at bounding box center [792, 424] width 107 height 31
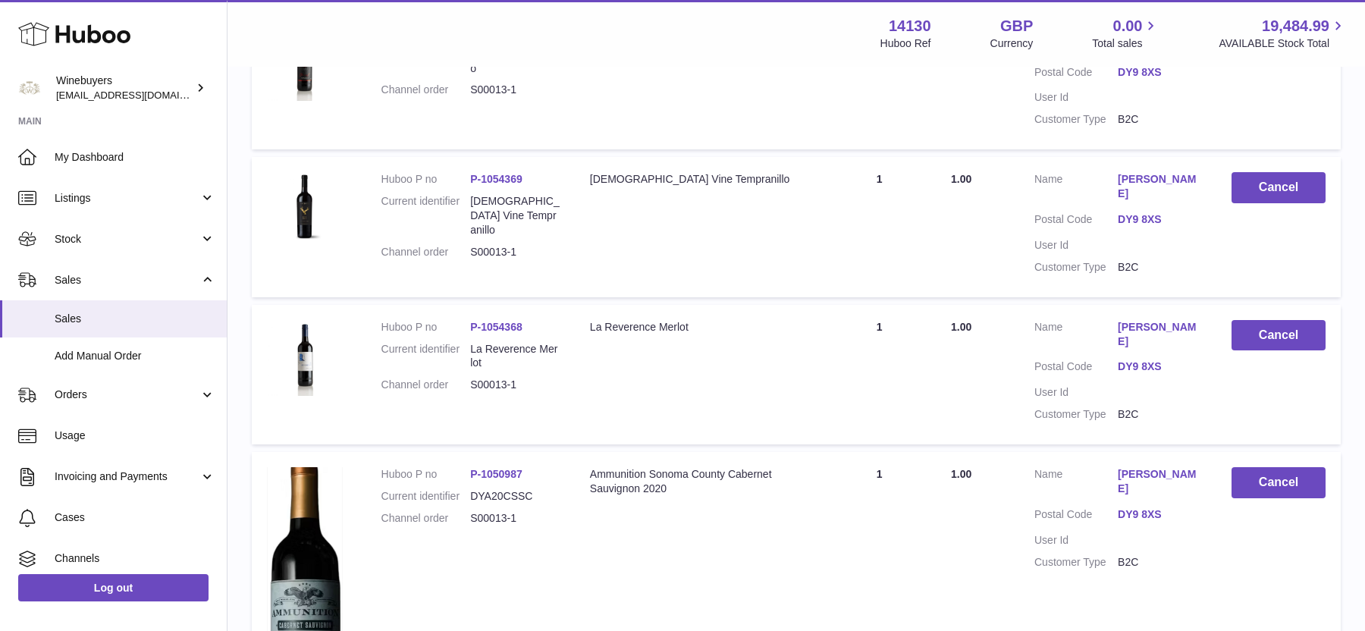
scroll to position [7204, 0]
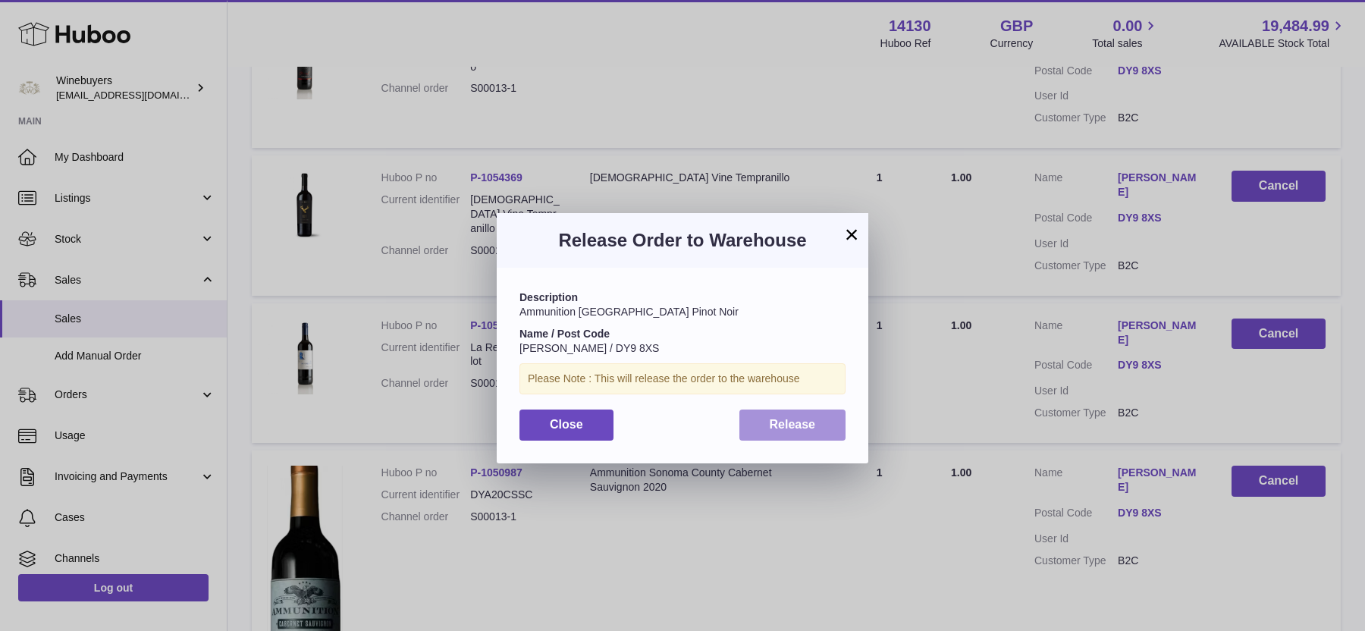
click at [803, 426] on span "Release" at bounding box center [792, 424] width 46 height 13
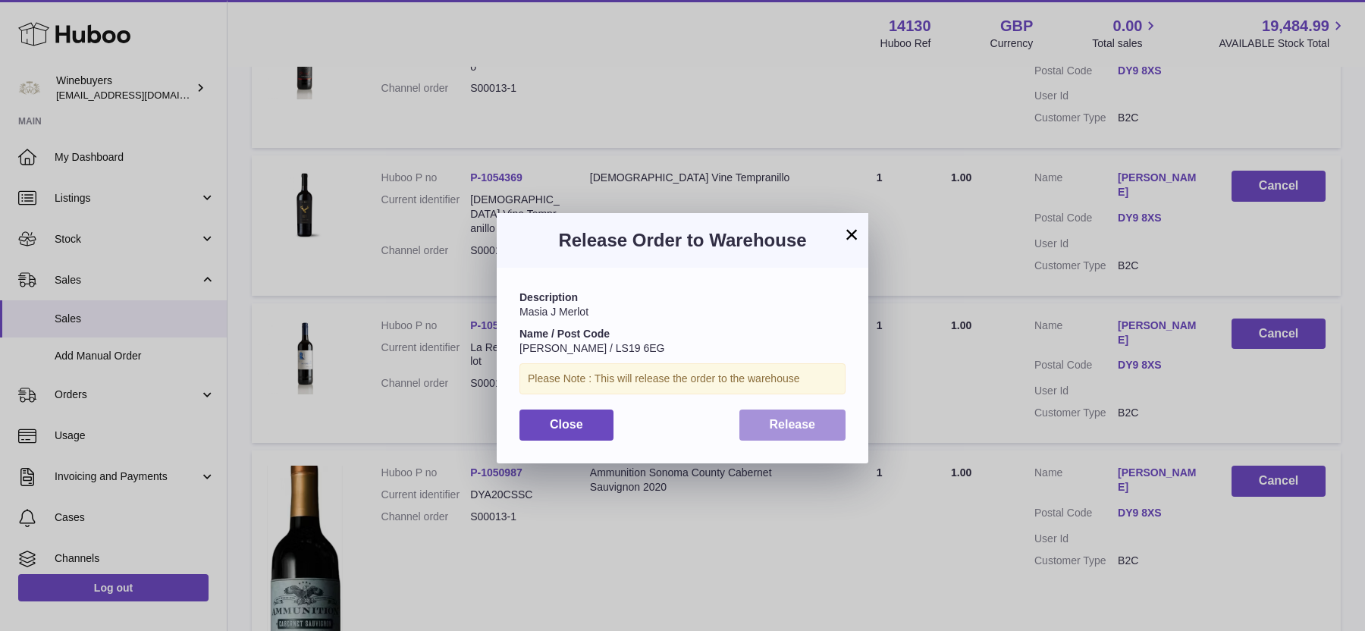
click at [841, 418] on button "Release" at bounding box center [792, 424] width 107 height 31
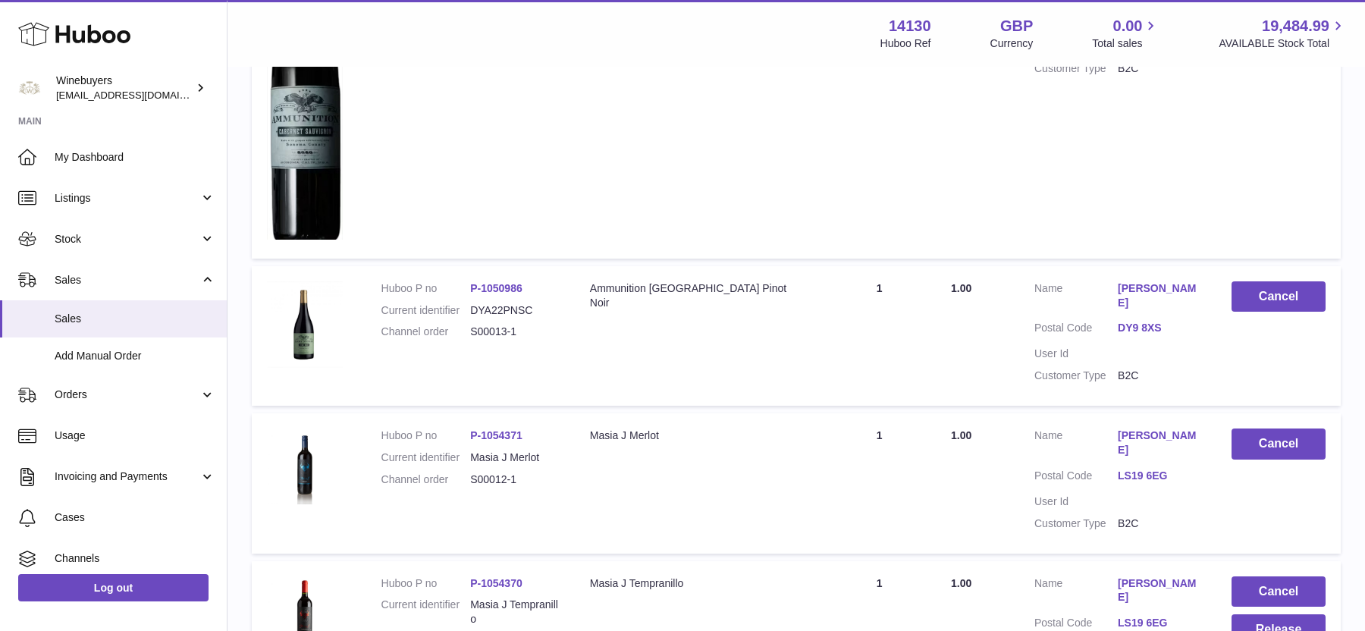
scroll to position [7707, 0]
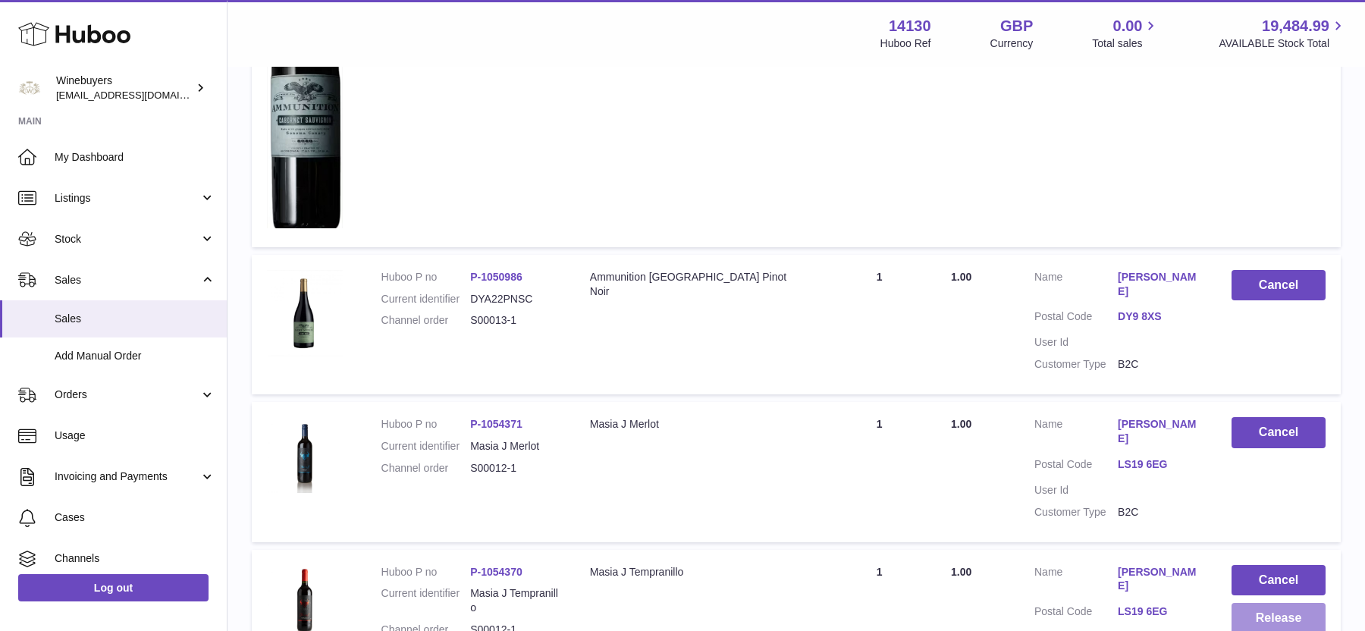
click at [1268, 603] on button "Release" at bounding box center [1278, 618] width 94 height 31
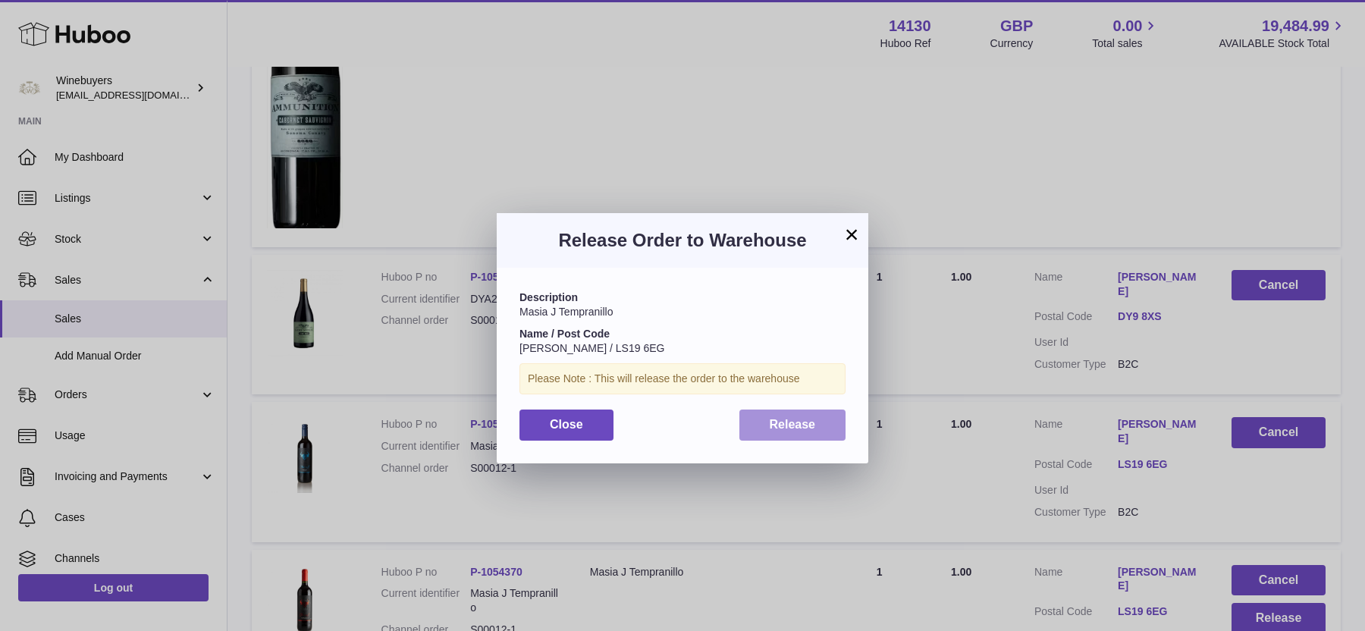
click at [783, 415] on button "Release" at bounding box center [792, 424] width 107 height 31
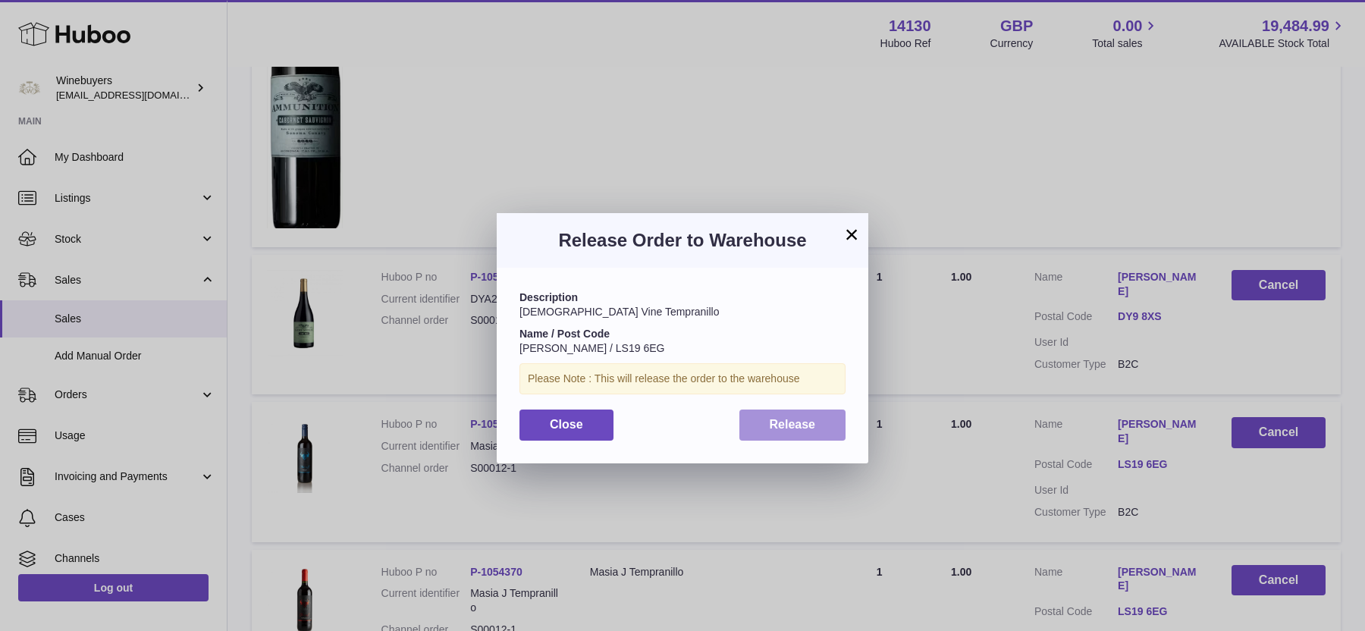
click at [812, 424] on span "Release" at bounding box center [792, 424] width 46 height 13
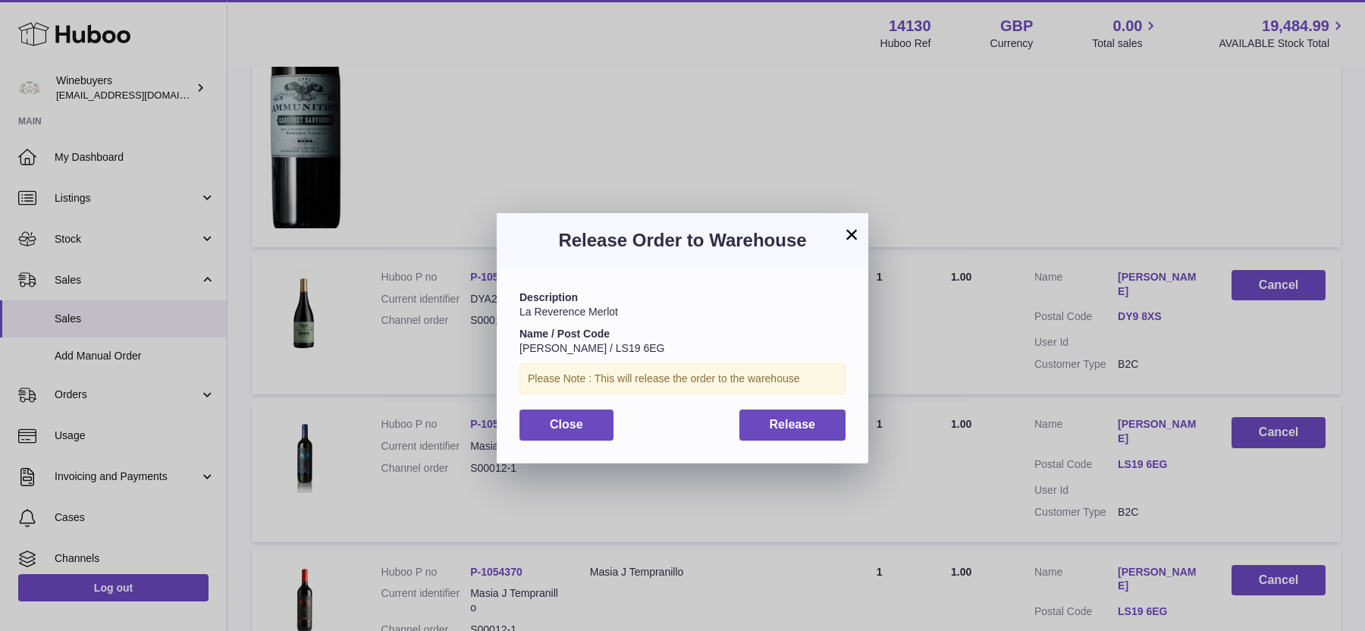
click at [802, 440] on div "Description La Reverence Merlot Name / Post Code [PERSON_NAME] / LS19 6EG Pleas…" at bounding box center [682, 365] width 371 height 195
click at [802, 433] on button "Release" at bounding box center [792, 424] width 107 height 31
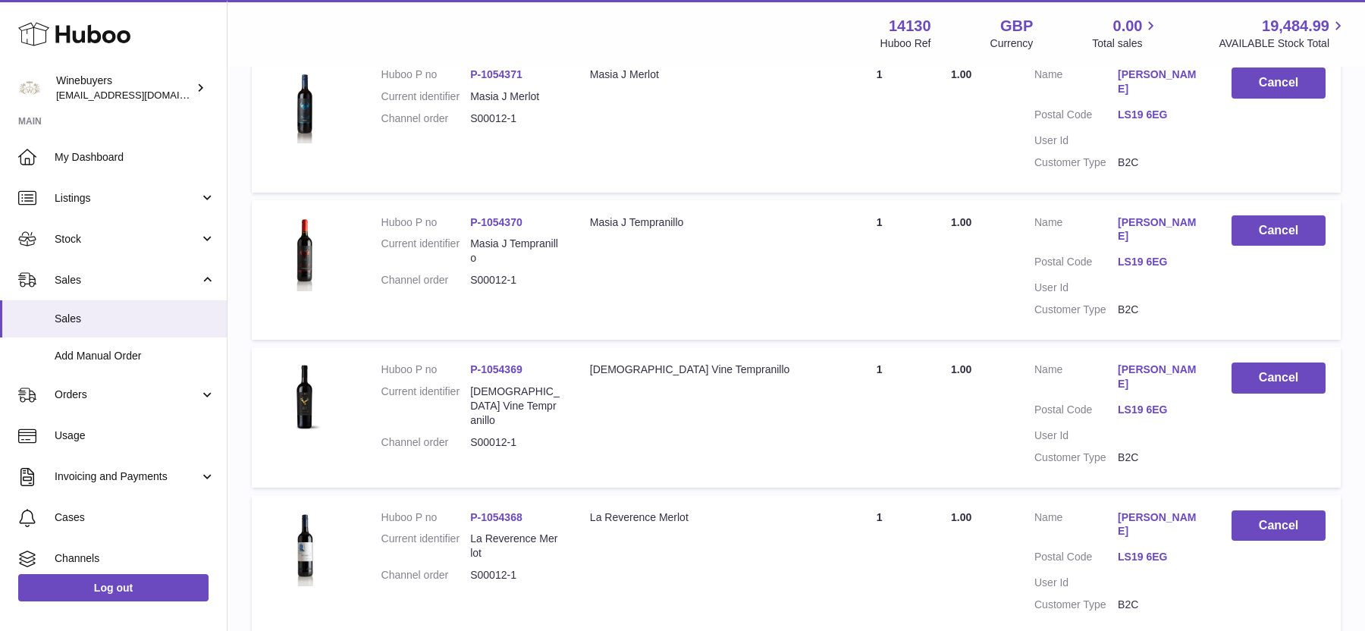
scroll to position [8060, 0]
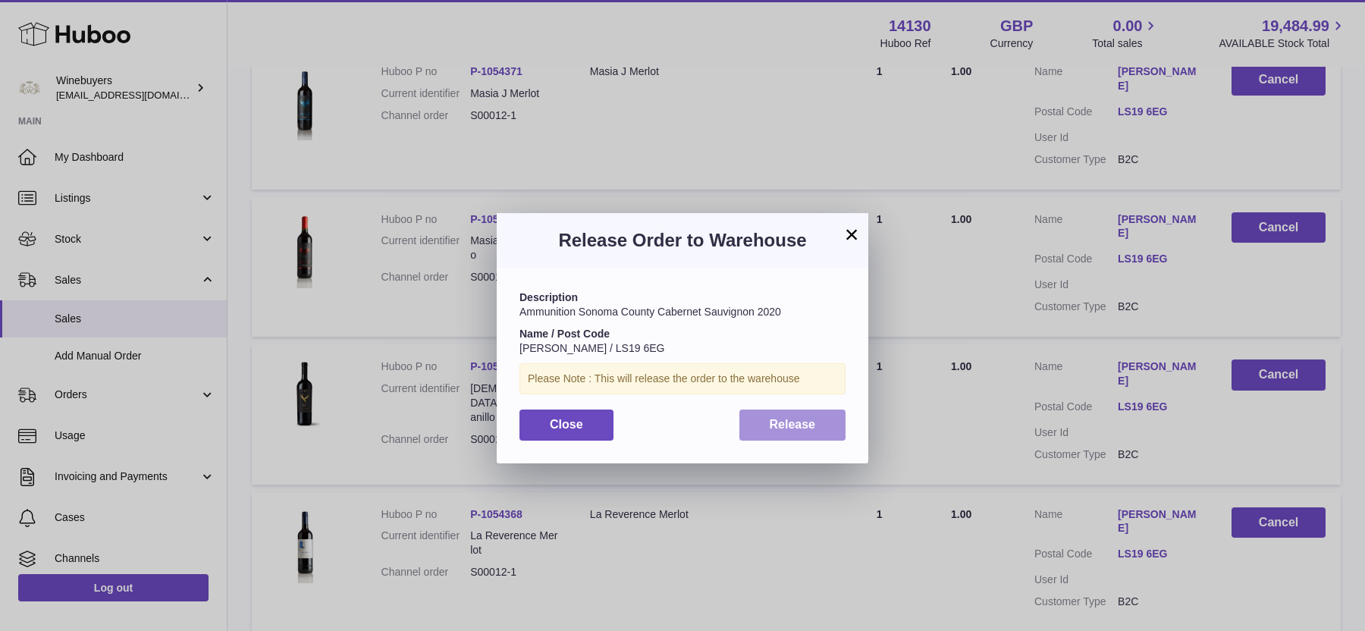
click at [794, 422] on span "Release" at bounding box center [792, 424] width 46 height 13
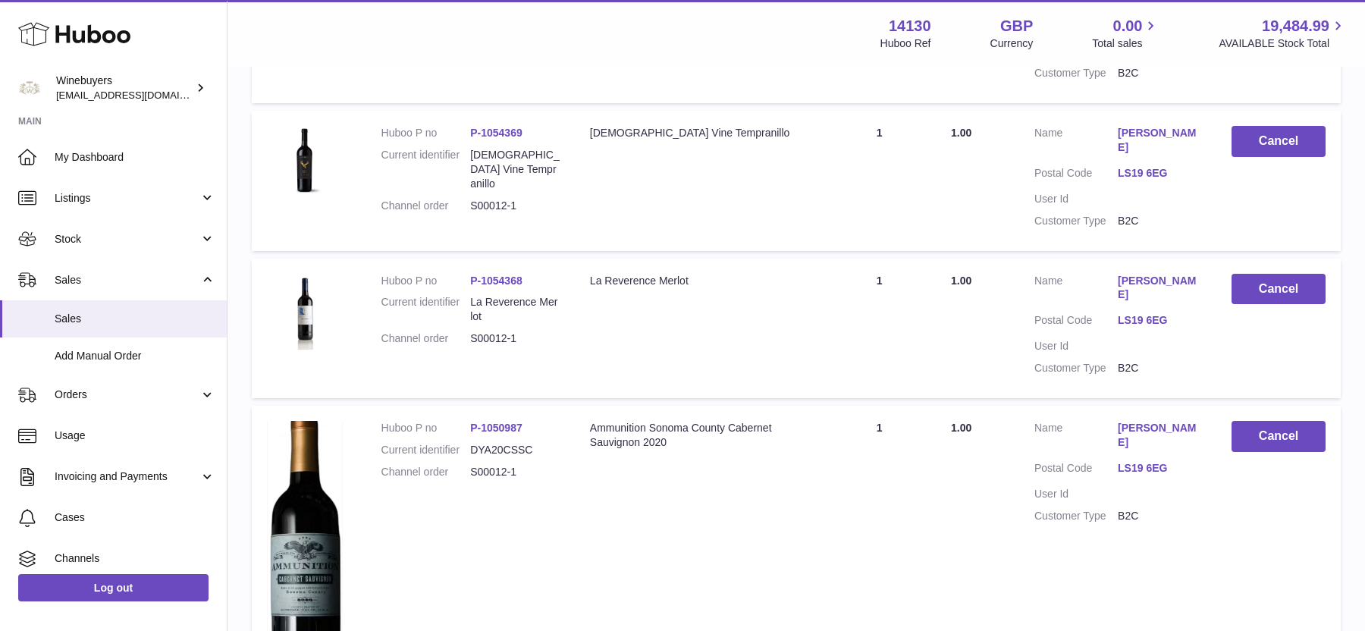
scroll to position [8294, 0]
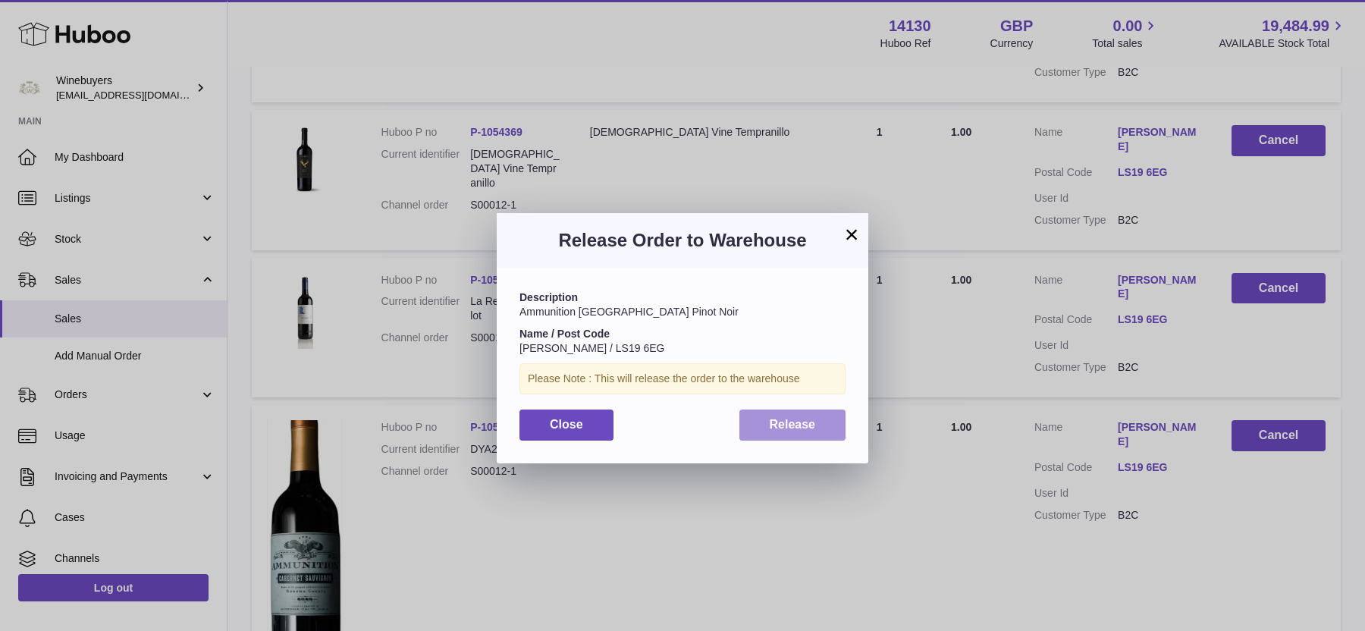
click at [813, 436] on button "Release" at bounding box center [792, 424] width 107 height 31
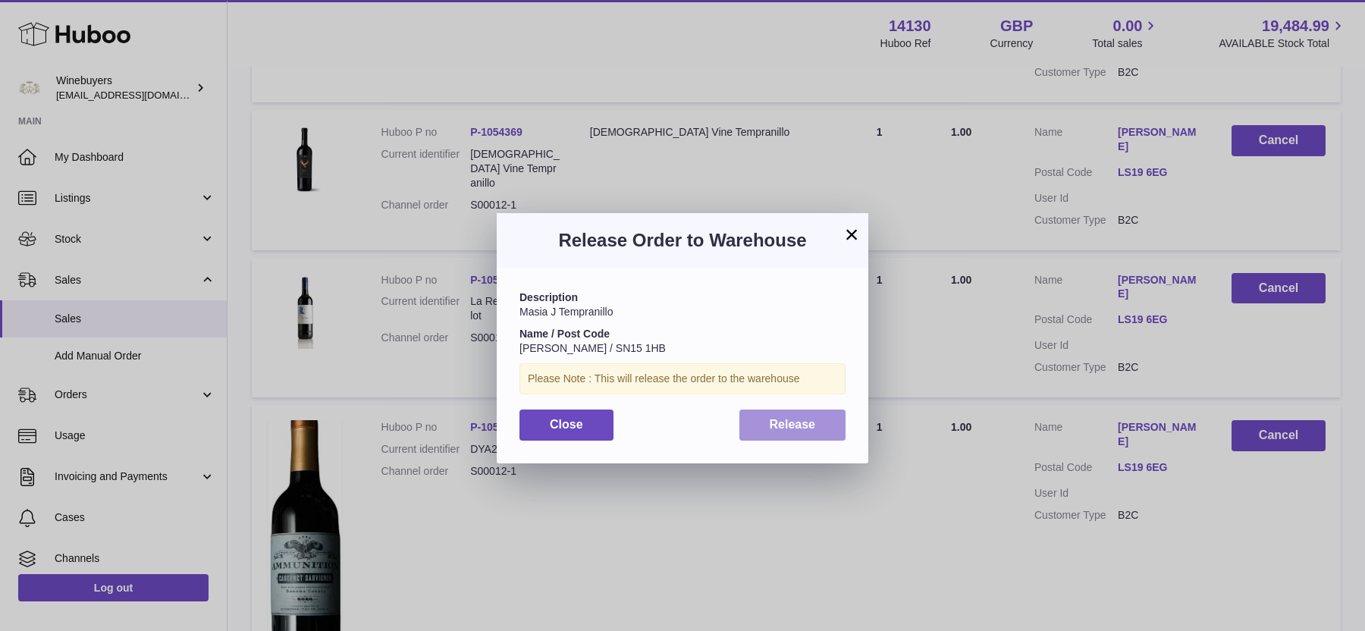
click at [746, 422] on button "Release" at bounding box center [792, 424] width 107 height 31
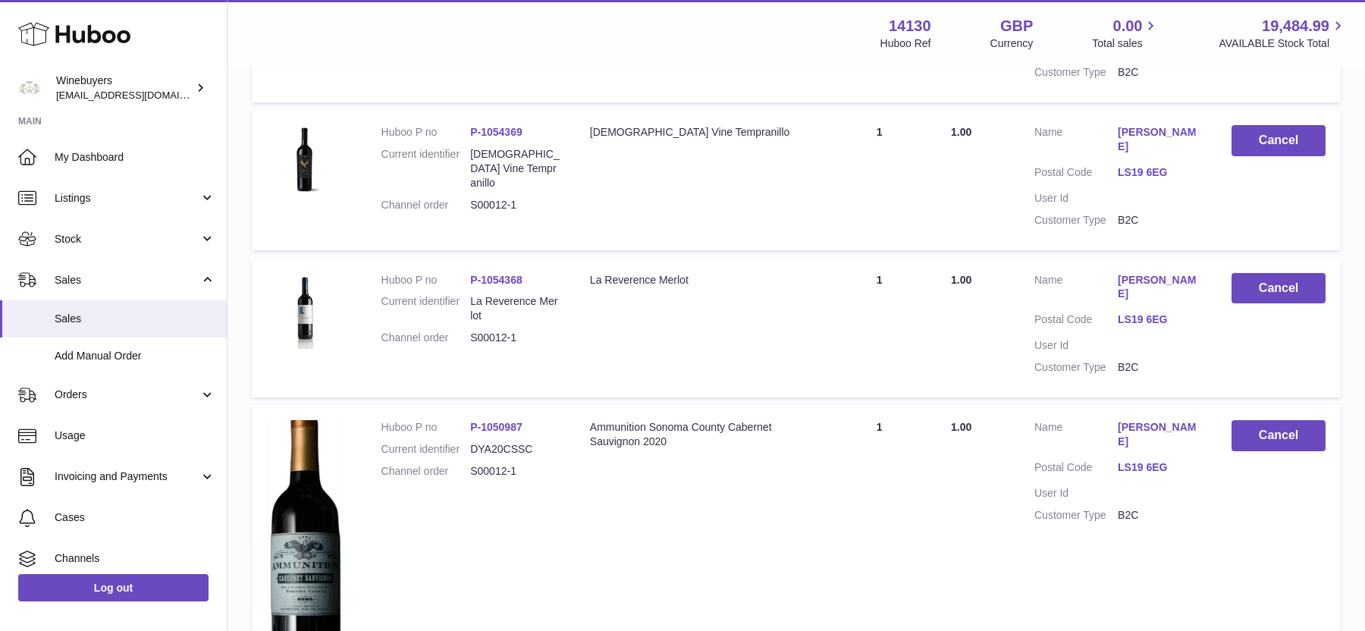
scroll to position [8623, 0]
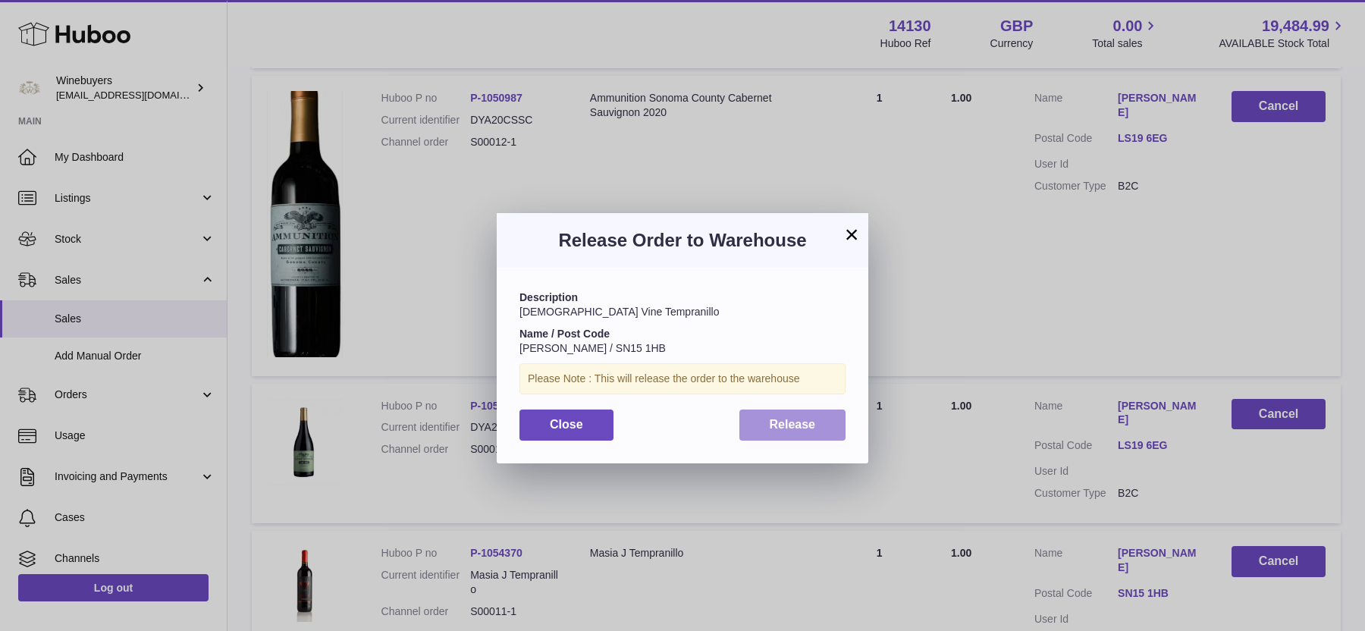
click at [800, 418] on span "Release" at bounding box center [792, 424] width 46 height 13
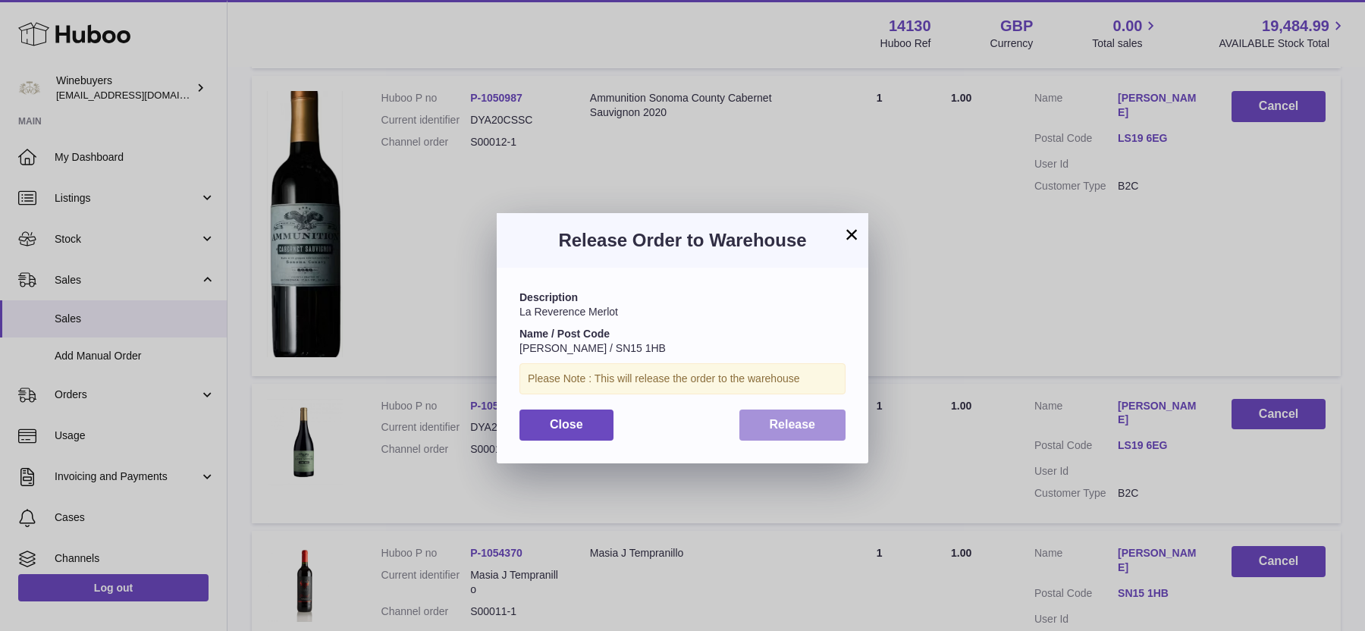
click at [765, 425] on button "Release" at bounding box center [792, 424] width 107 height 31
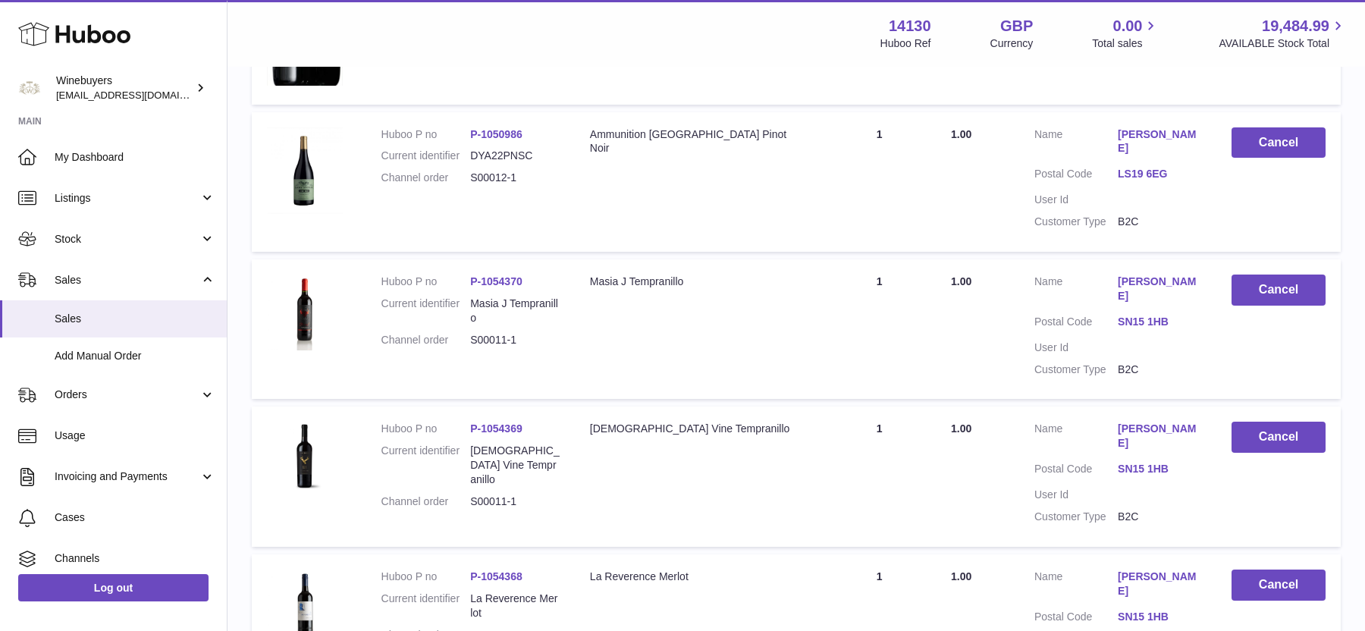
scroll to position [8898, 0]
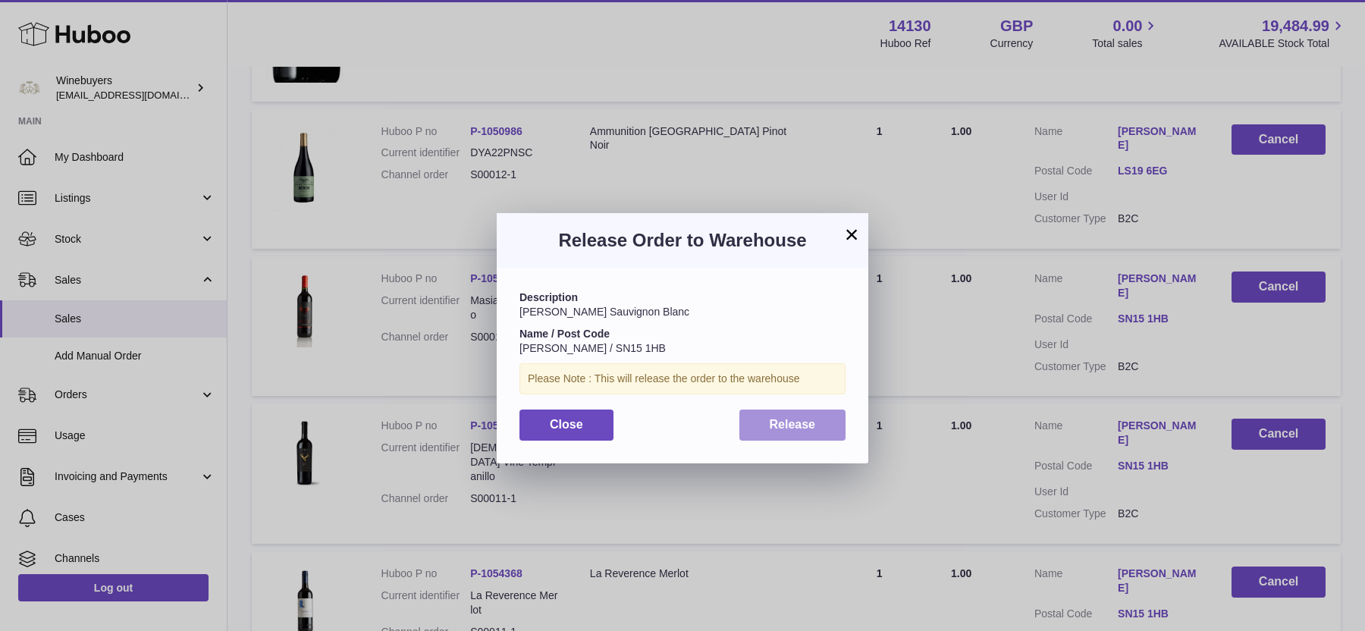
click at [772, 430] on span "Release" at bounding box center [792, 424] width 46 height 13
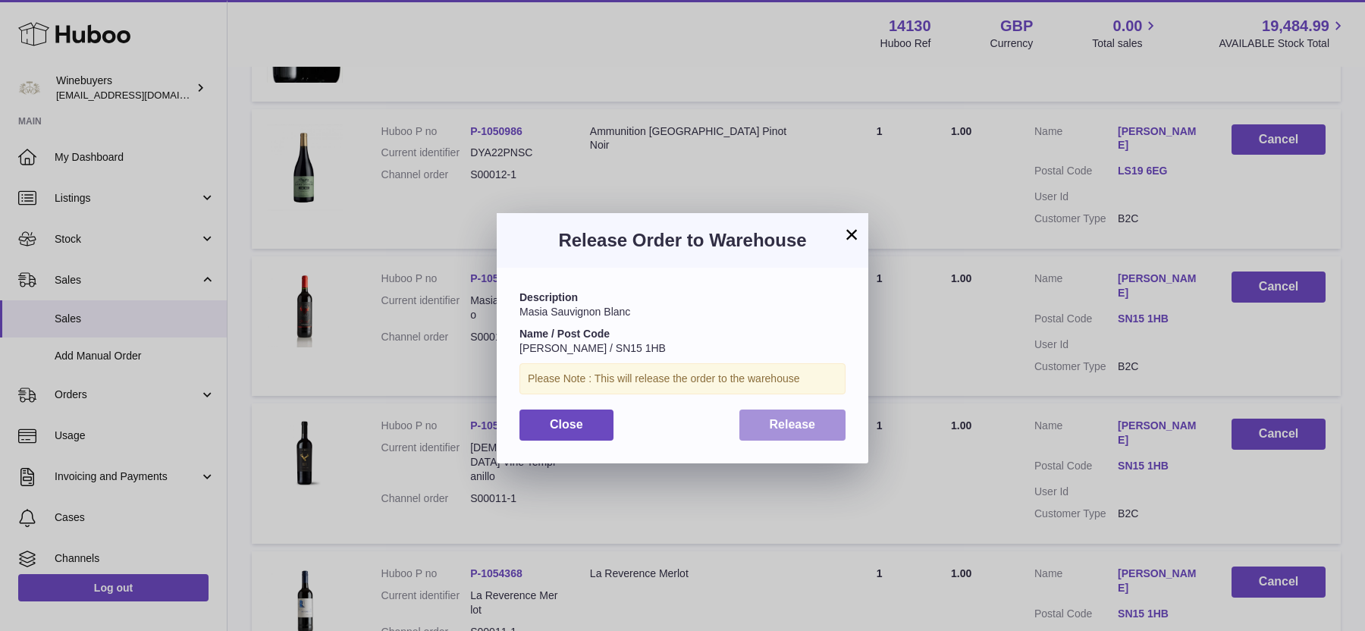
click at [816, 429] on button "Release" at bounding box center [792, 424] width 107 height 31
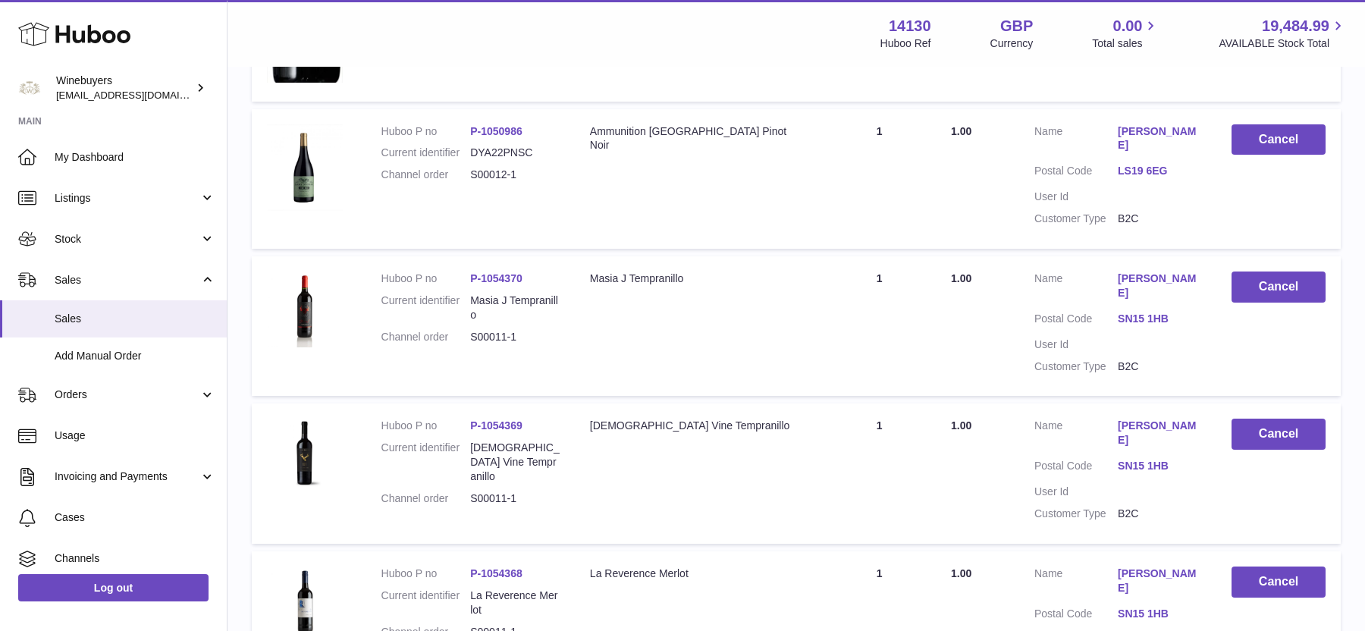
scroll to position [9181, 0]
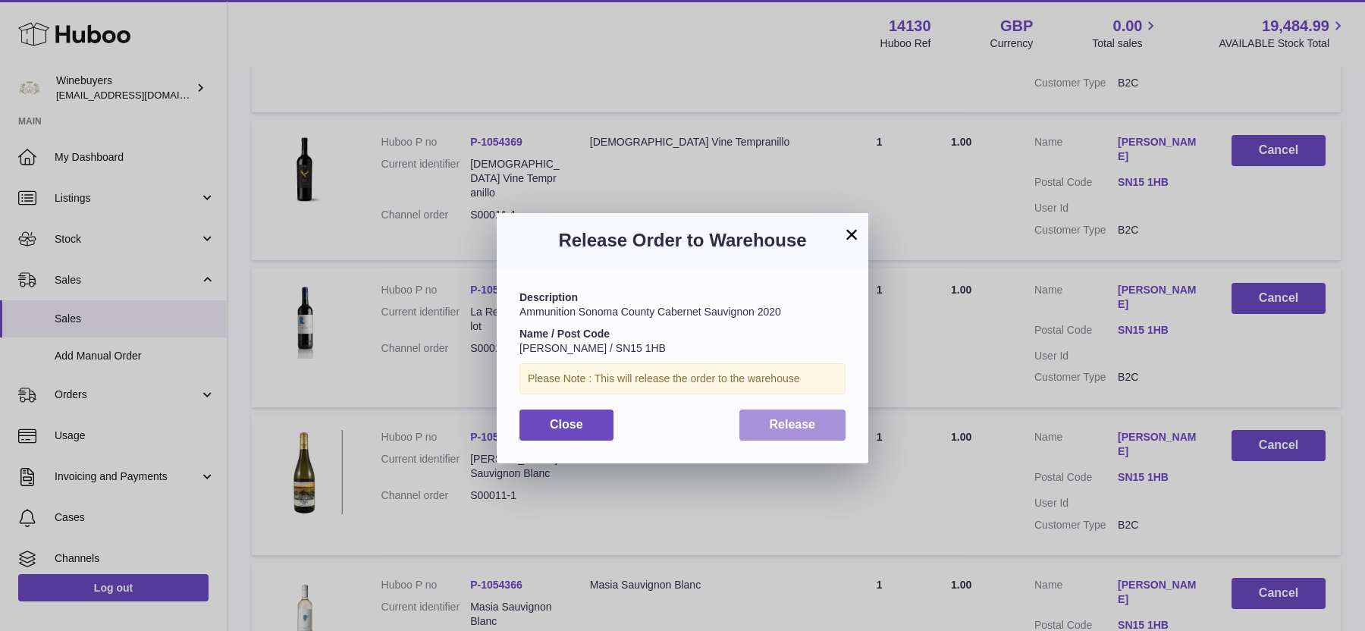
click at [801, 431] on button "Release" at bounding box center [792, 424] width 107 height 31
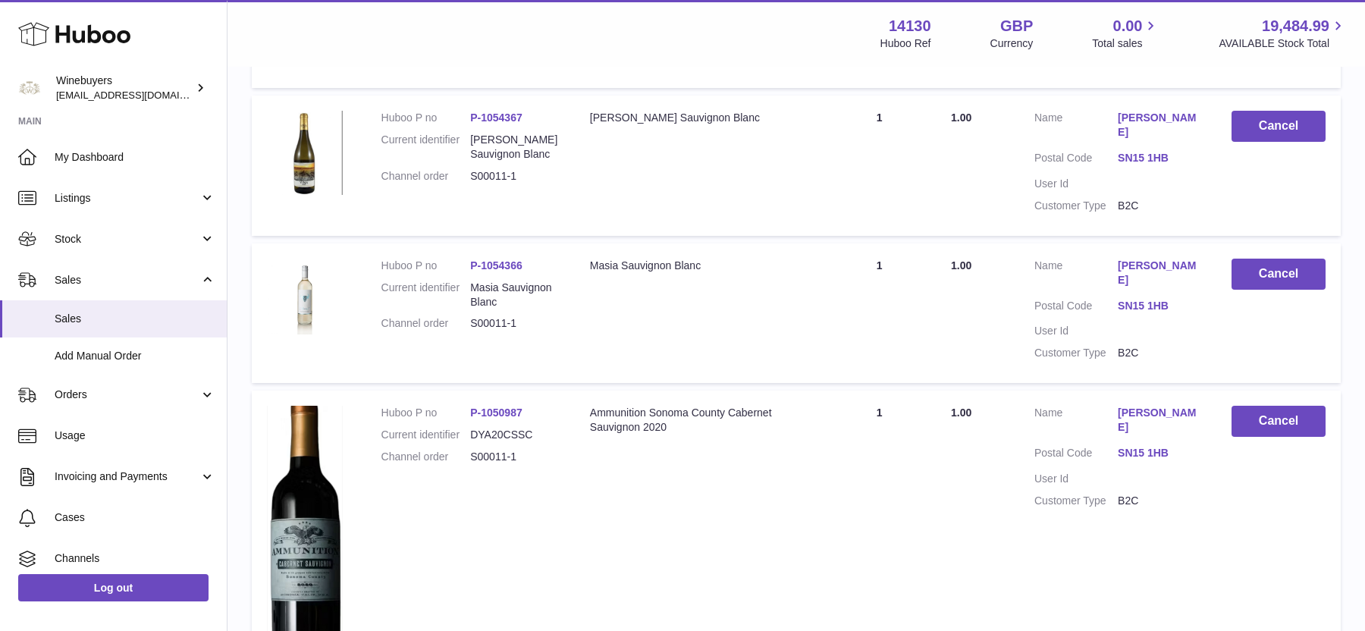
scroll to position [9505, 0]
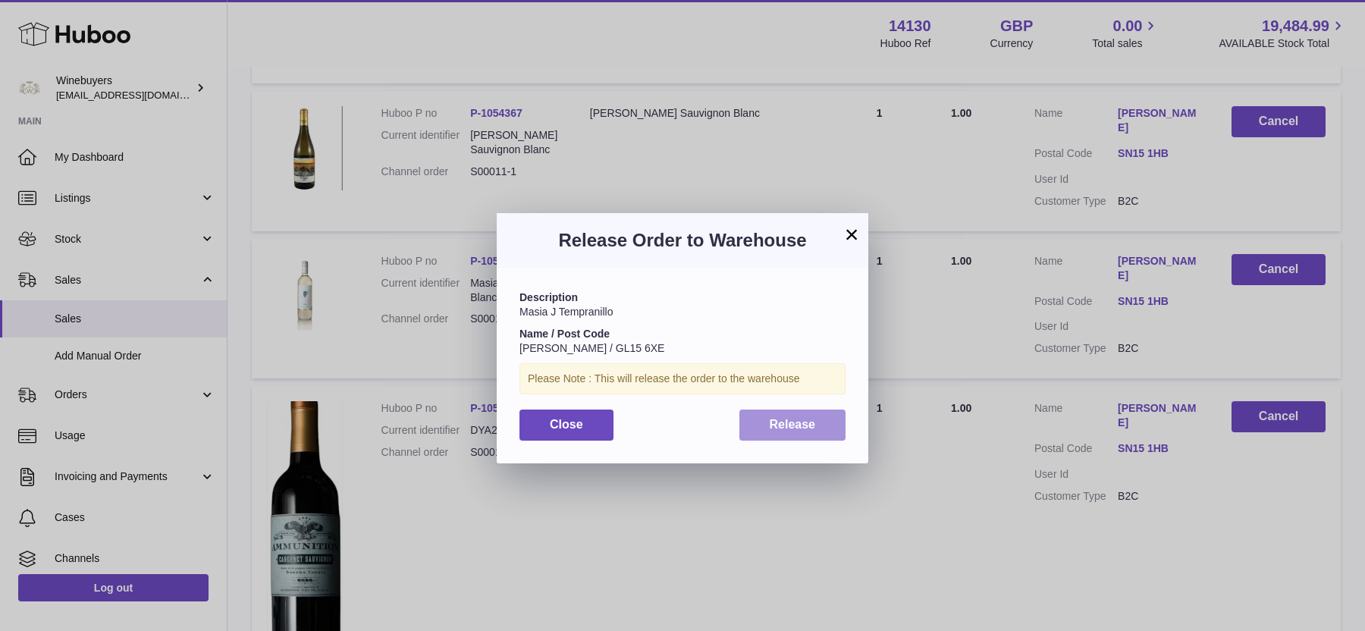
click at [828, 425] on button "Release" at bounding box center [792, 424] width 107 height 31
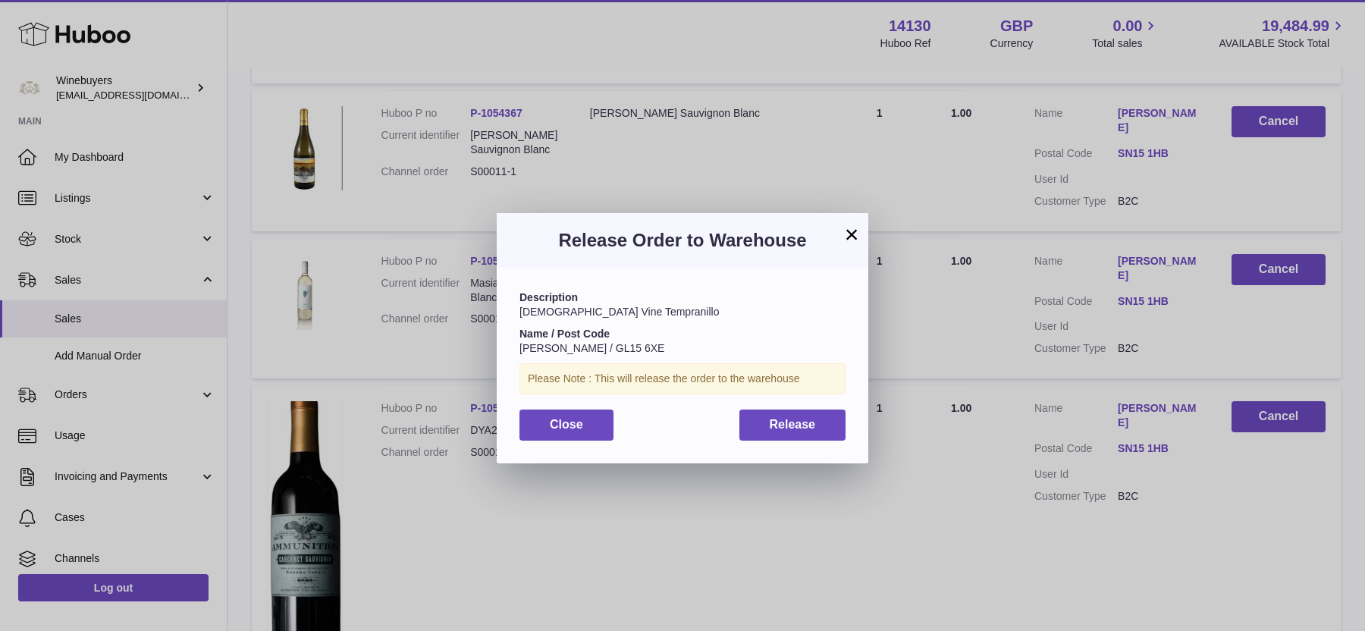
click at [833, 441] on div "Description [DEMOGRAPHIC_DATA] Vine Tempranillo Name / Post Code [PERSON_NAME] …" at bounding box center [682, 365] width 371 height 195
click at [824, 427] on button "Release" at bounding box center [792, 424] width 107 height 31
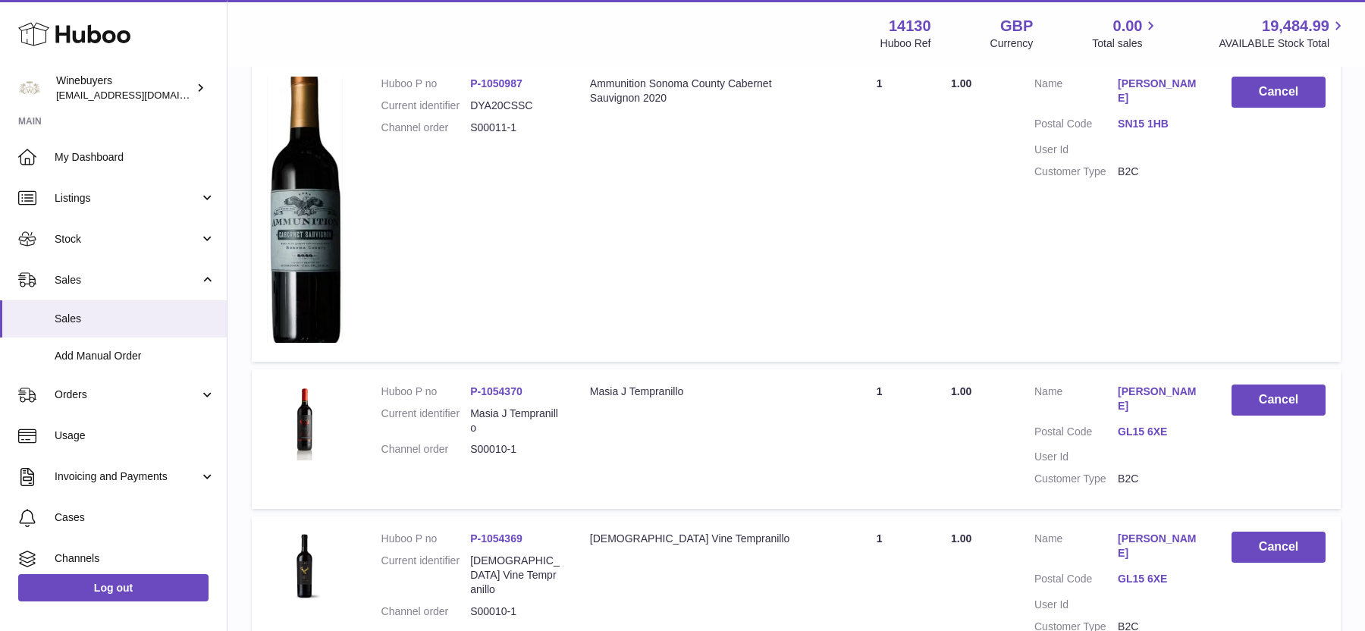
scroll to position [9836, 0]
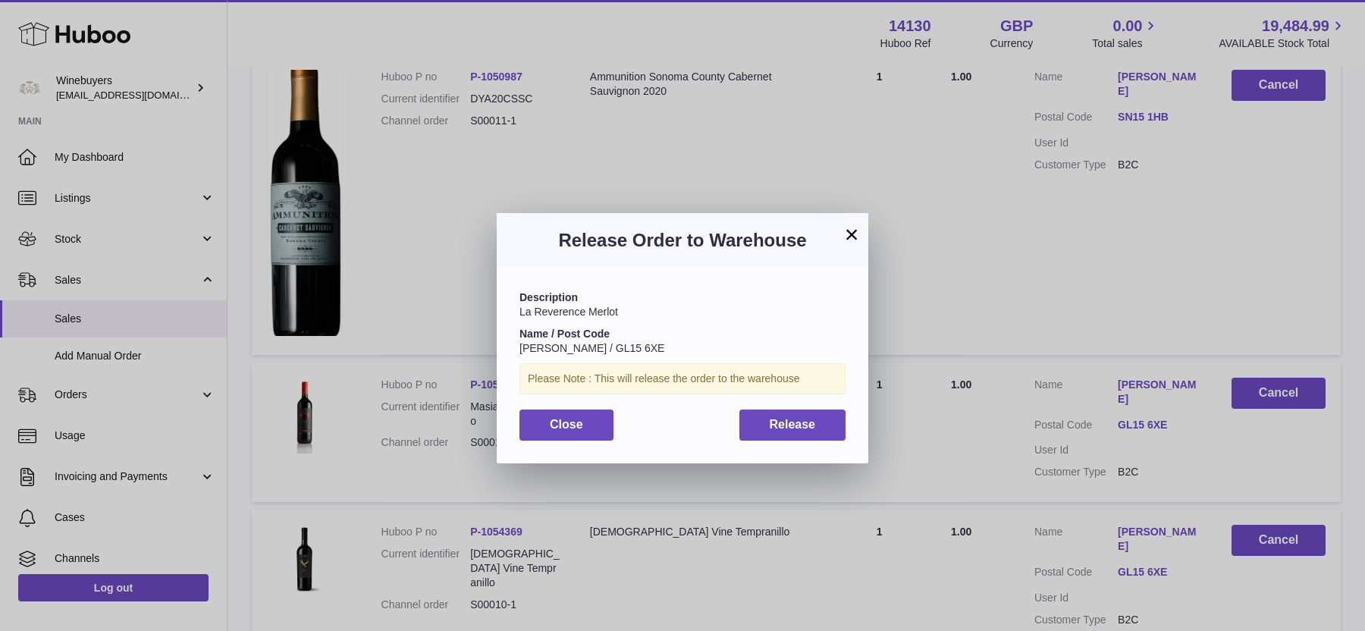
click at [805, 404] on div "Description La Reverence Merlot Name / Post Code [PERSON_NAME] / GL15 6XE Pleas…" at bounding box center [682, 365] width 371 height 195
click at [798, 425] on span "Release" at bounding box center [792, 424] width 46 height 13
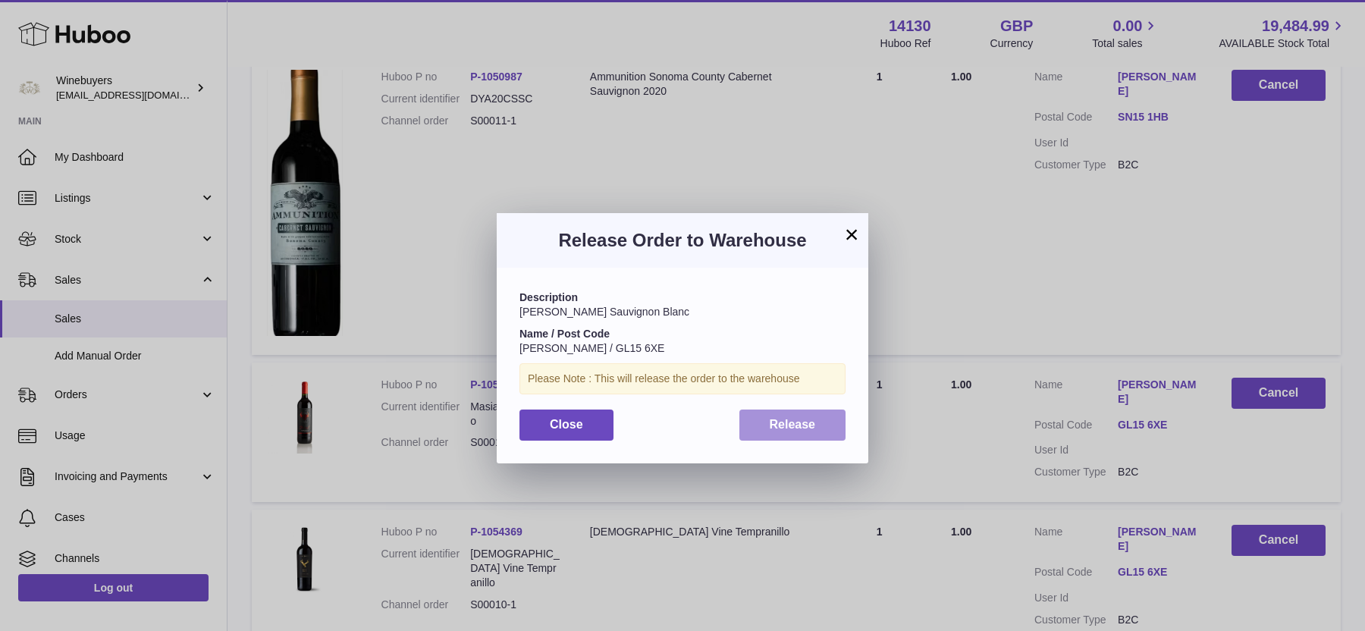
click at [771, 422] on span "Release" at bounding box center [792, 424] width 46 height 13
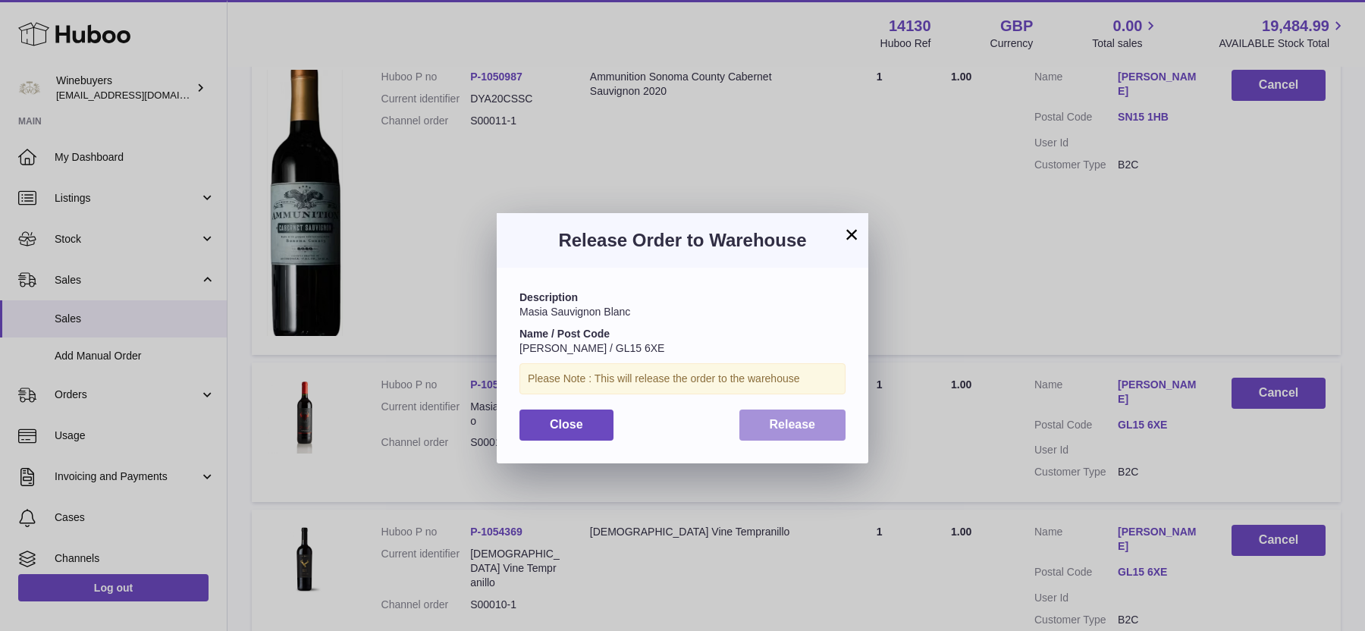
click at [802, 423] on span "Release" at bounding box center [792, 424] width 46 height 13
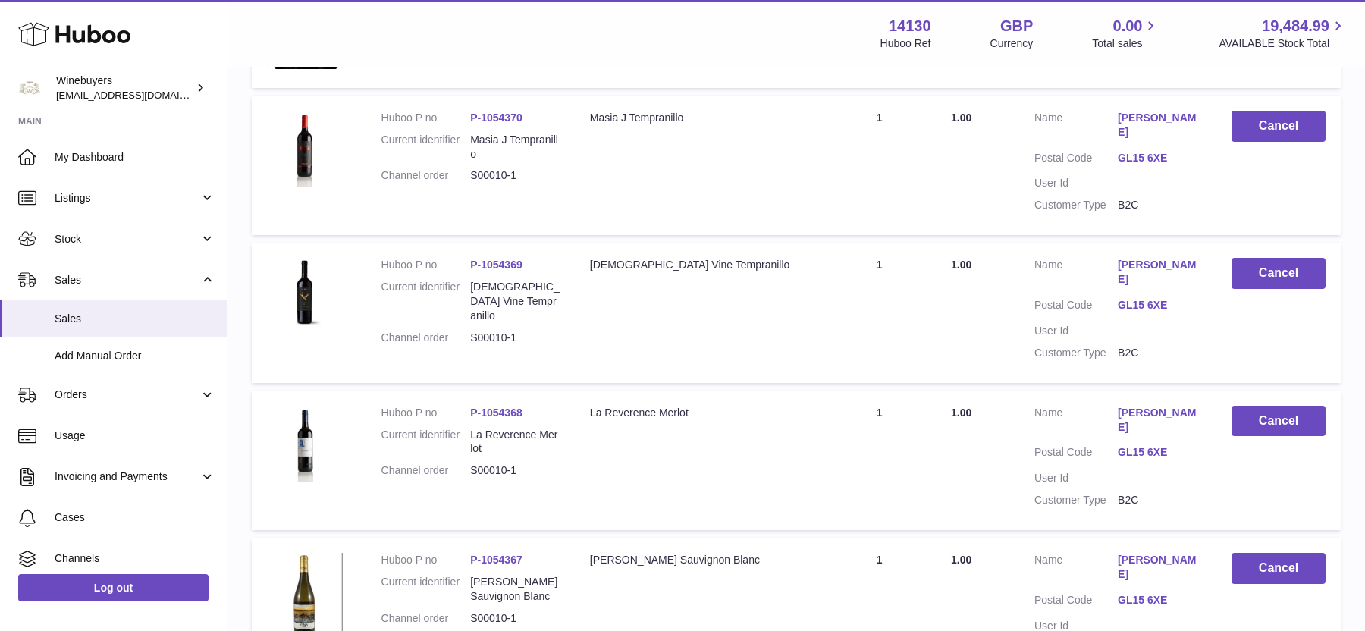
scroll to position [10209, 0]
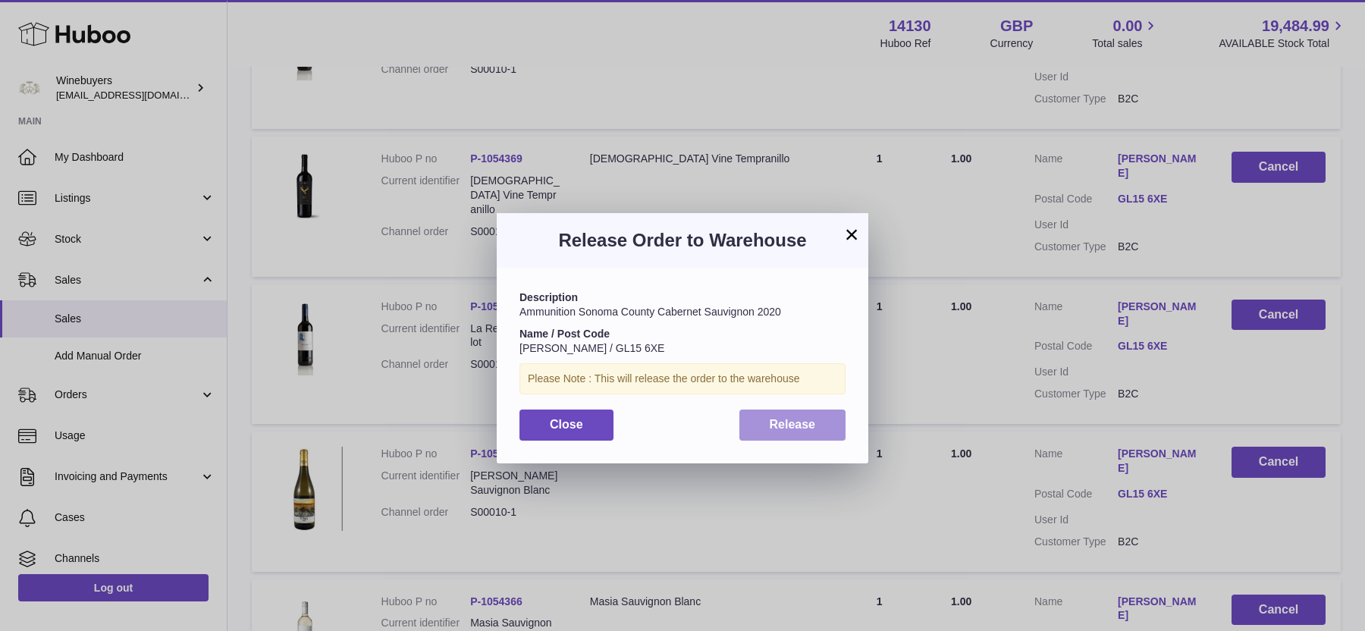
click at [816, 414] on button "Release" at bounding box center [792, 424] width 107 height 31
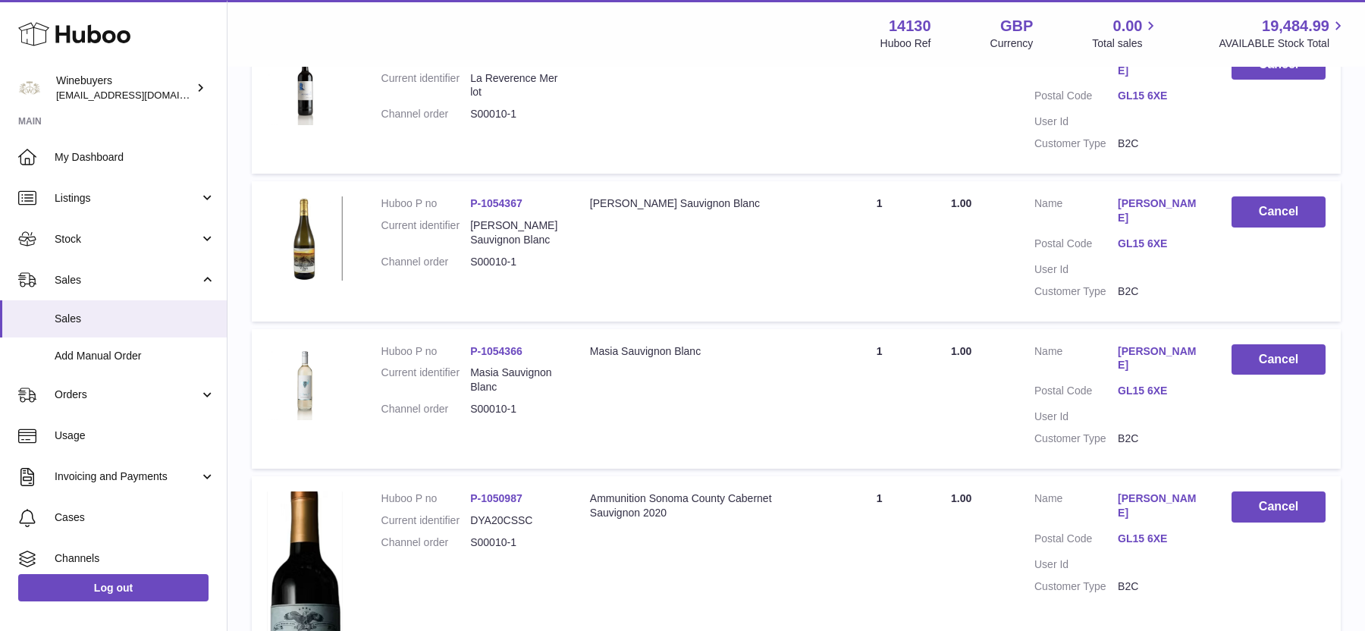
scroll to position [10528, 0]
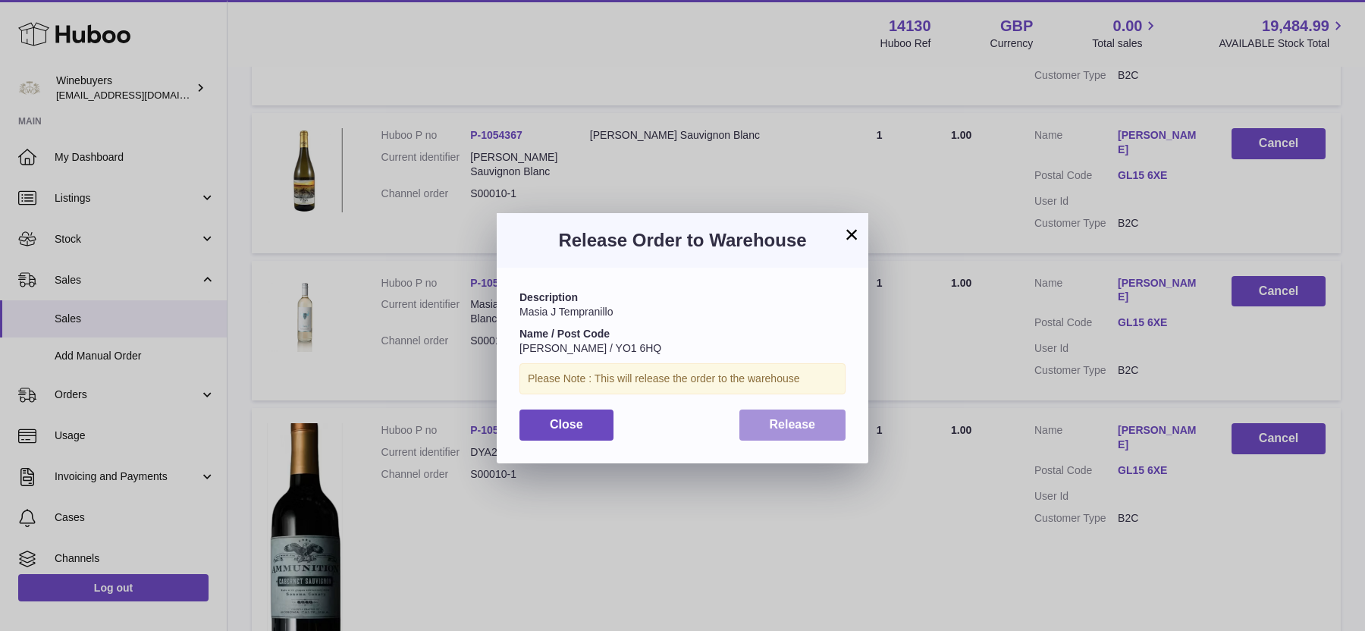
click at [797, 423] on span "Release" at bounding box center [792, 424] width 46 height 13
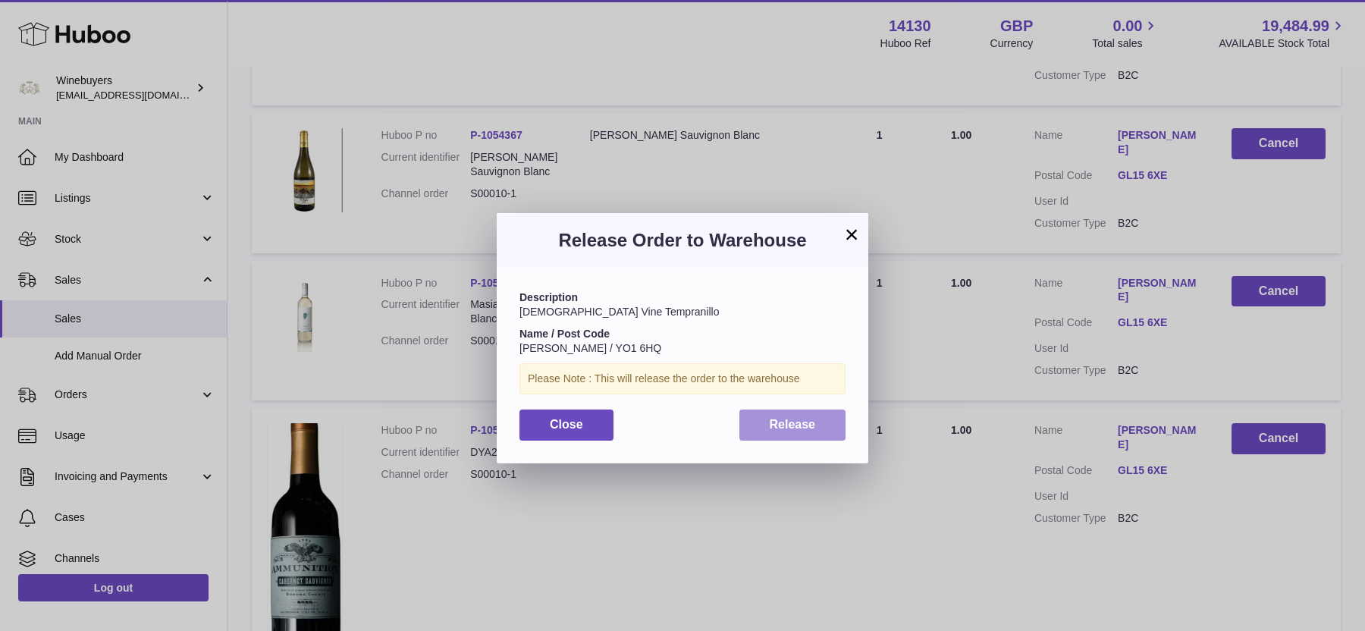
click at [804, 433] on button "Release" at bounding box center [792, 424] width 107 height 31
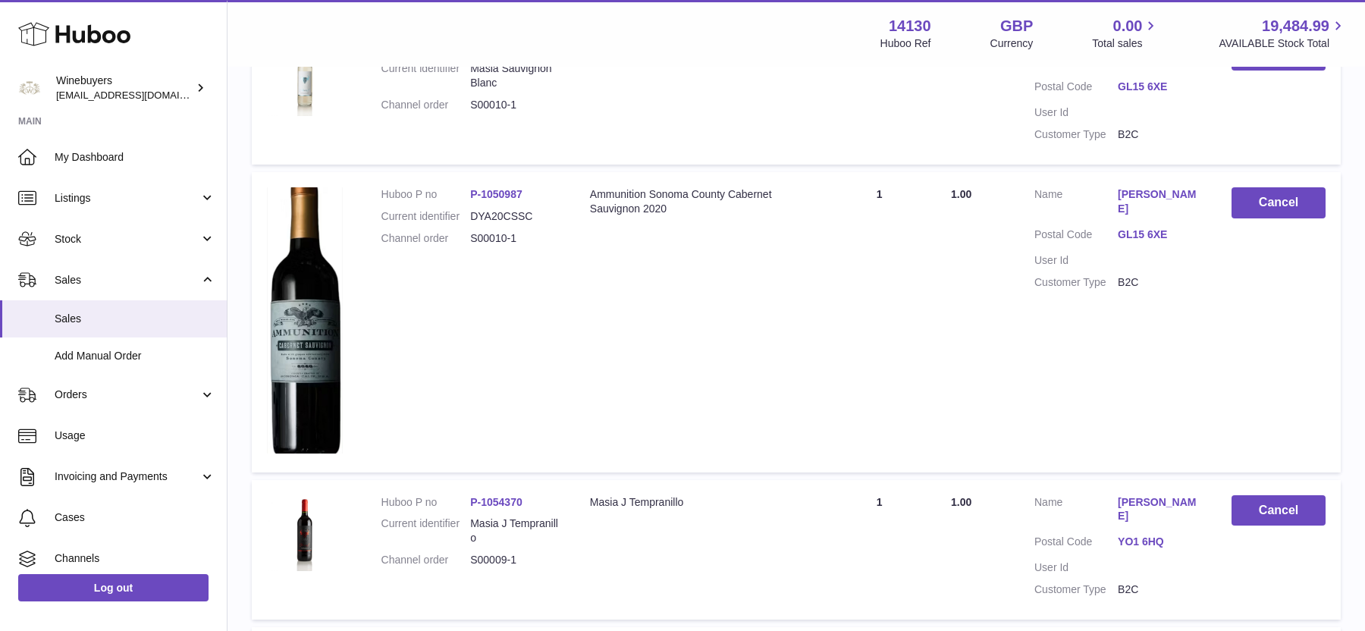
scroll to position [10800, 0]
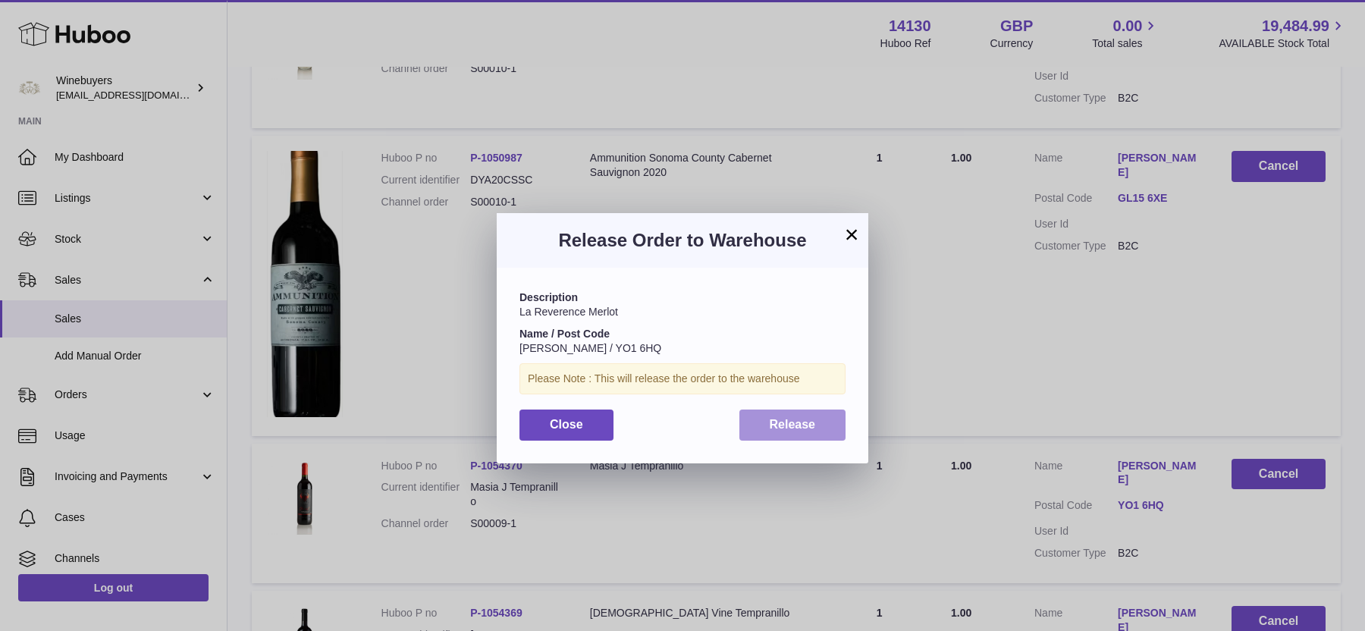
click at [800, 425] on span "Release" at bounding box center [792, 424] width 46 height 13
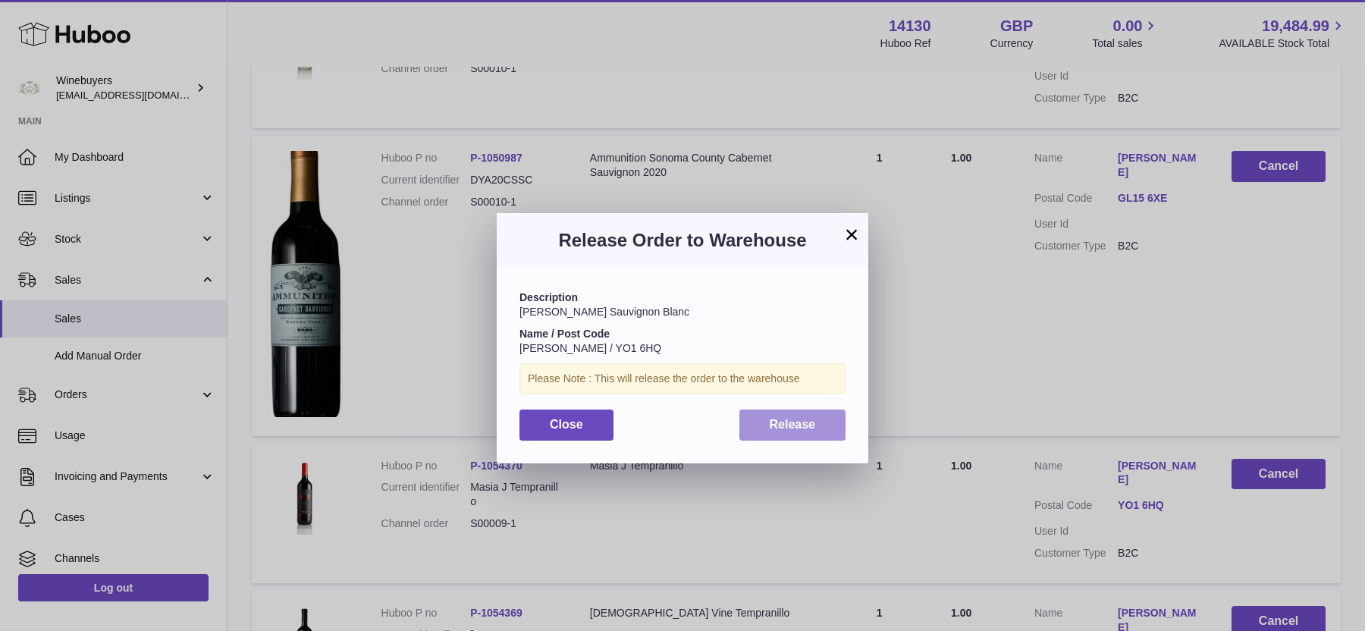
click at [825, 422] on button "Release" at bounding box center [792, 424] width 107 height 31
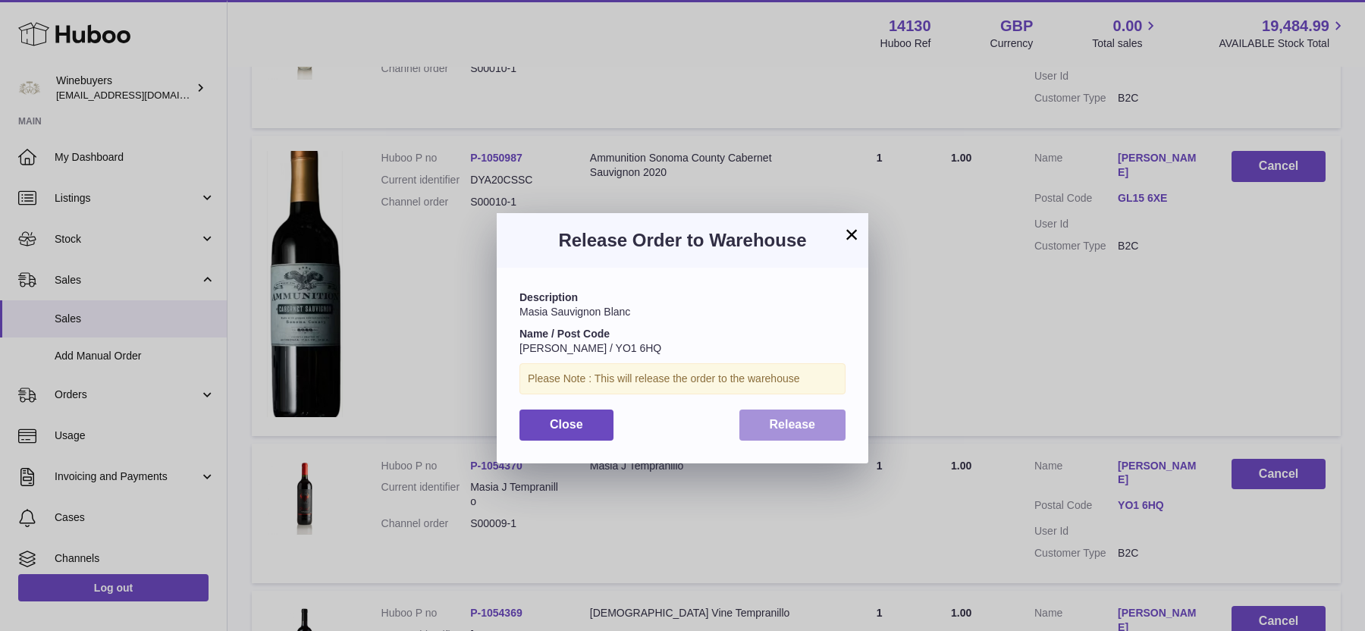
click at [826, 422] on button "Release" at bounding box center [792, 424] width 107 height 31
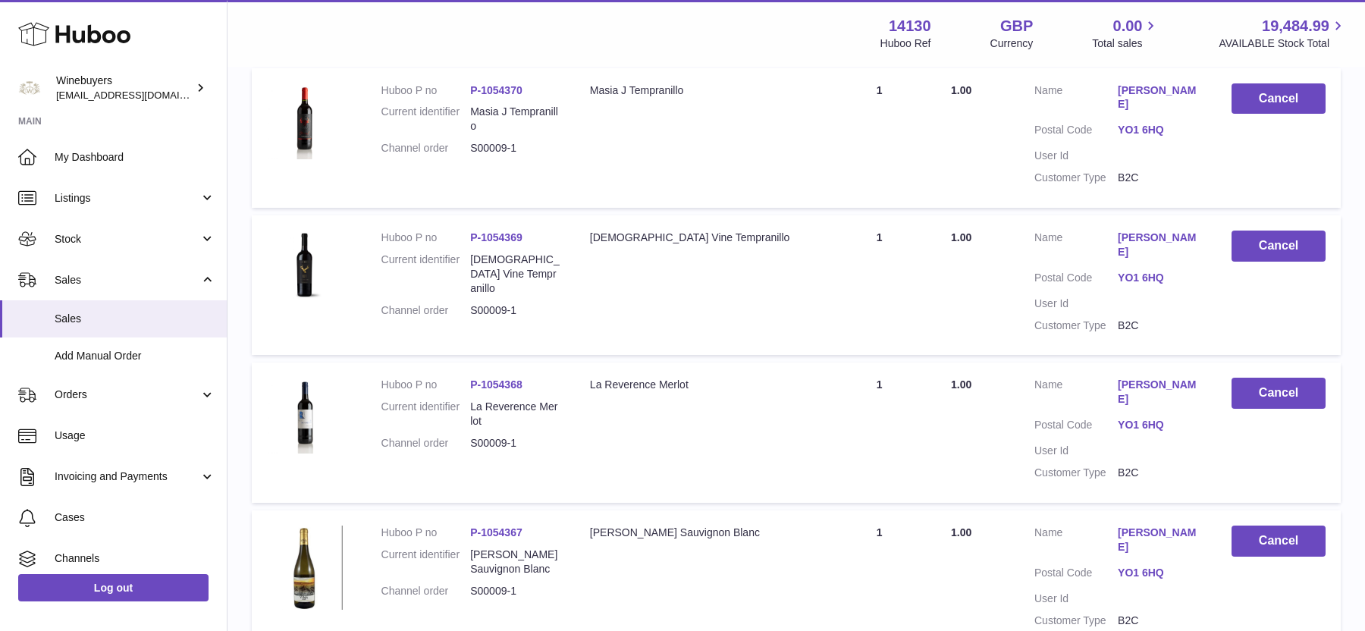
scroll to position [11304, 0]
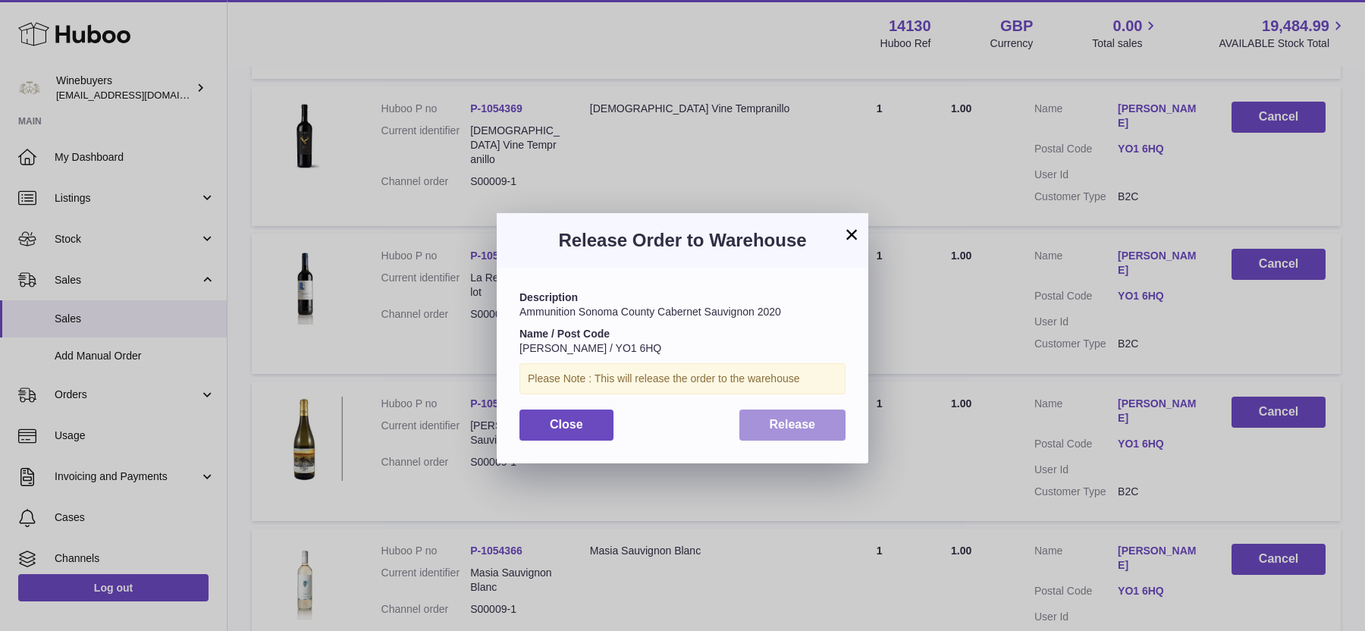
click at [794, 435] on button "Release" at bounding box center [792, 424] width 107 height 31
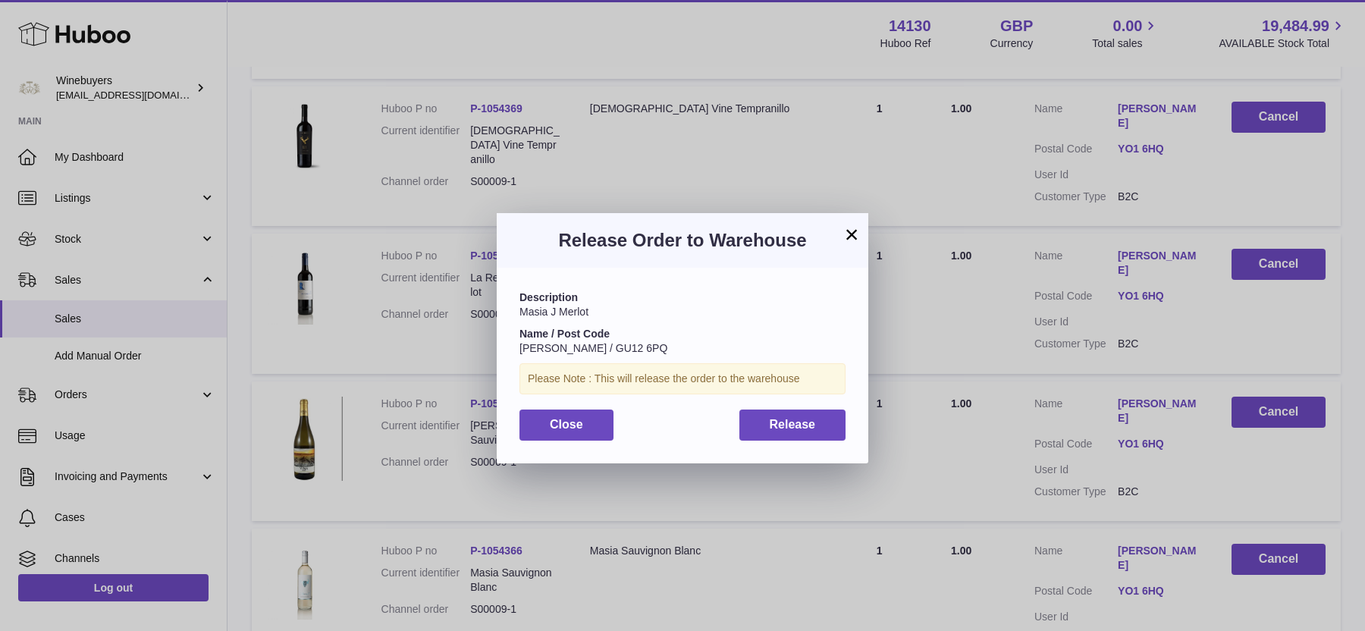
click at [788, 440] on div "Description [PERSON_NAME] Name / Post Code [PERSON_NAME] / GU12 6PQ Please Note…" at bounding box center [682, 365] width 371 height 195
click at [795, 415] on button "Release" at bounding box center [792, 424] width 107 height 31
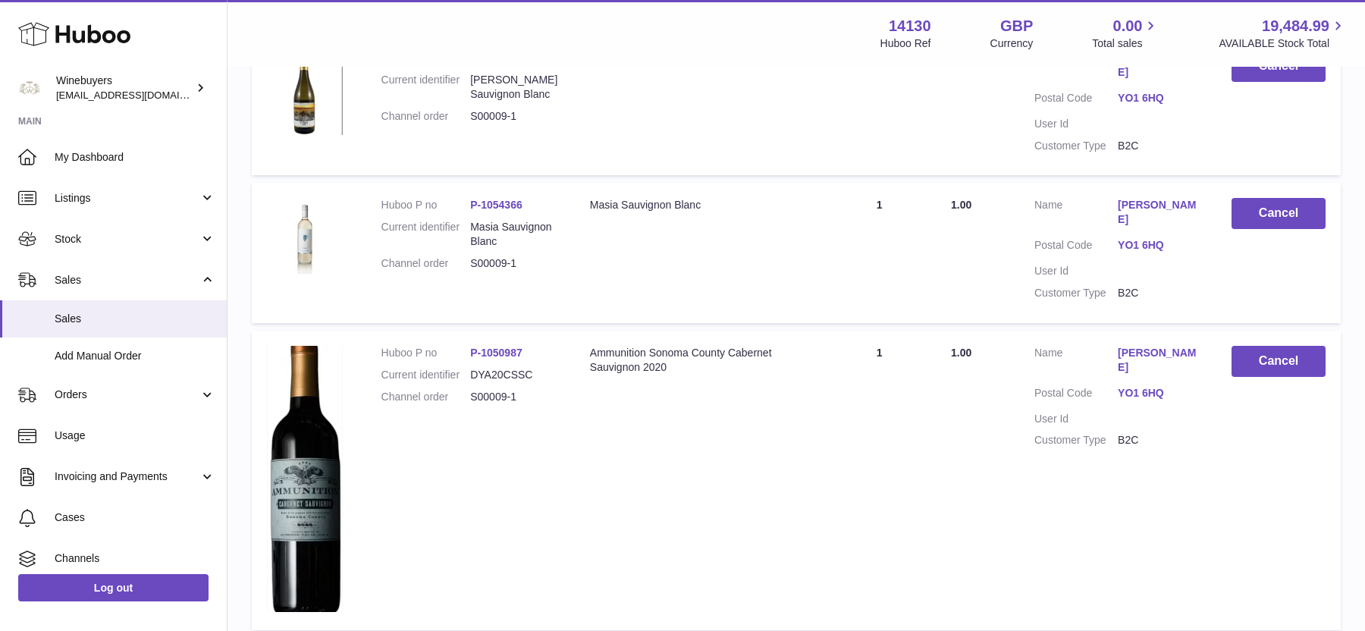
scroll to position [11650, 0]
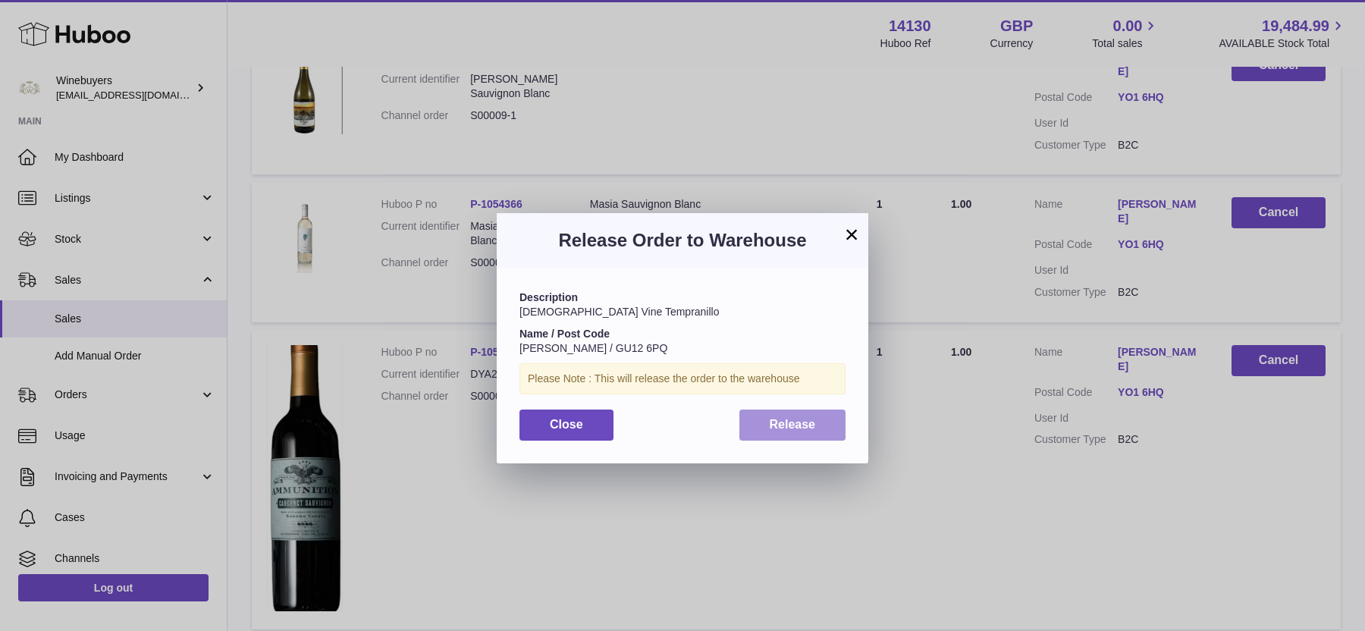
click at [819, 432] on button "Release" at bounding box center [792, 424] width 107 height 31
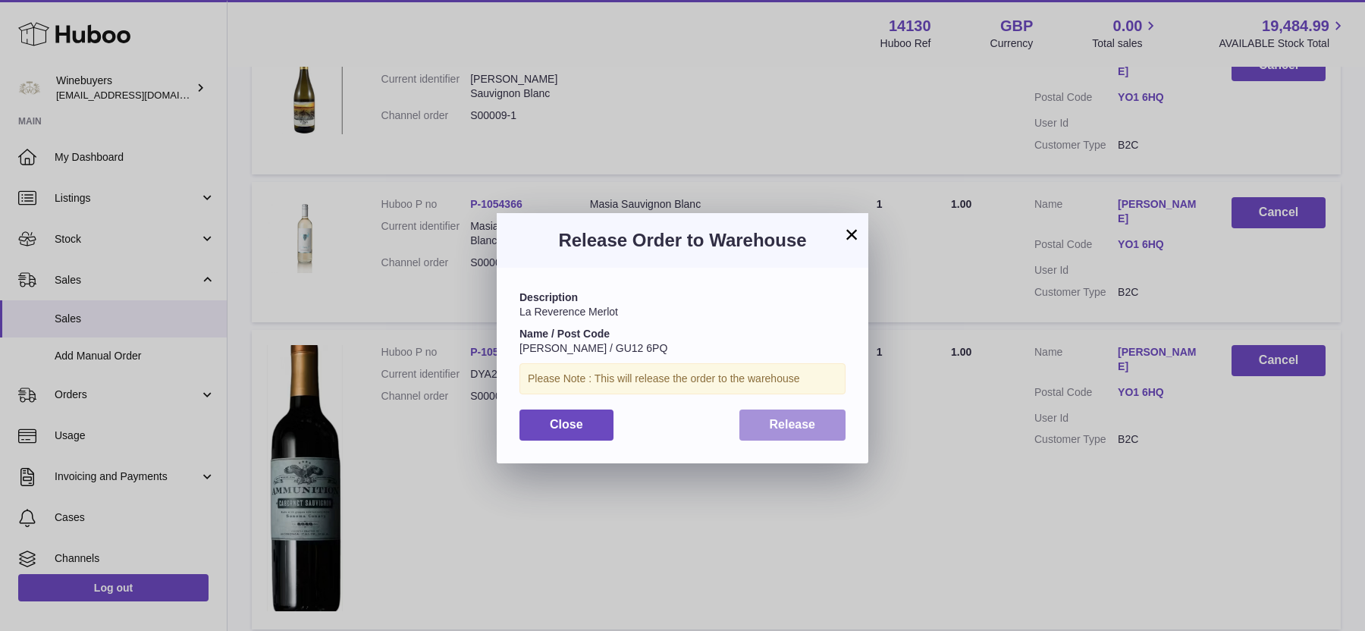
click at [787, 418] on span "Release" at bounding box center [792, 424] width 46 height 13
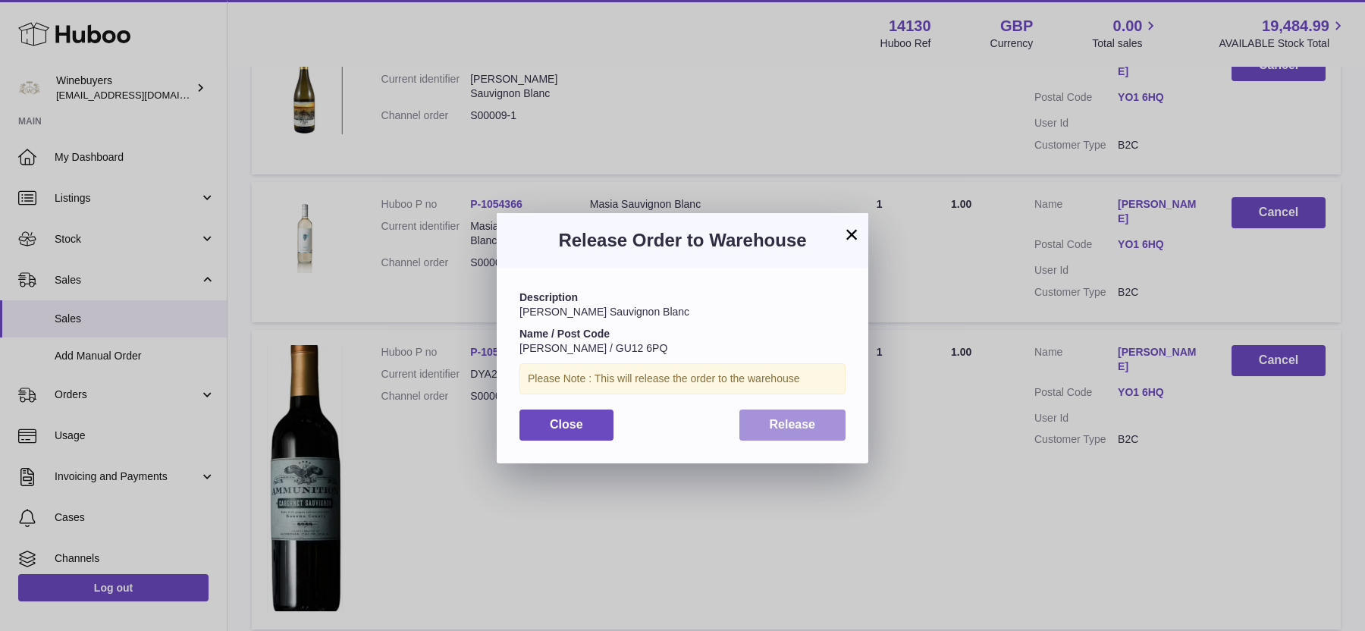
click at [816, 415] on button "Release" at bounding box center [792, 424] width 107 height 31
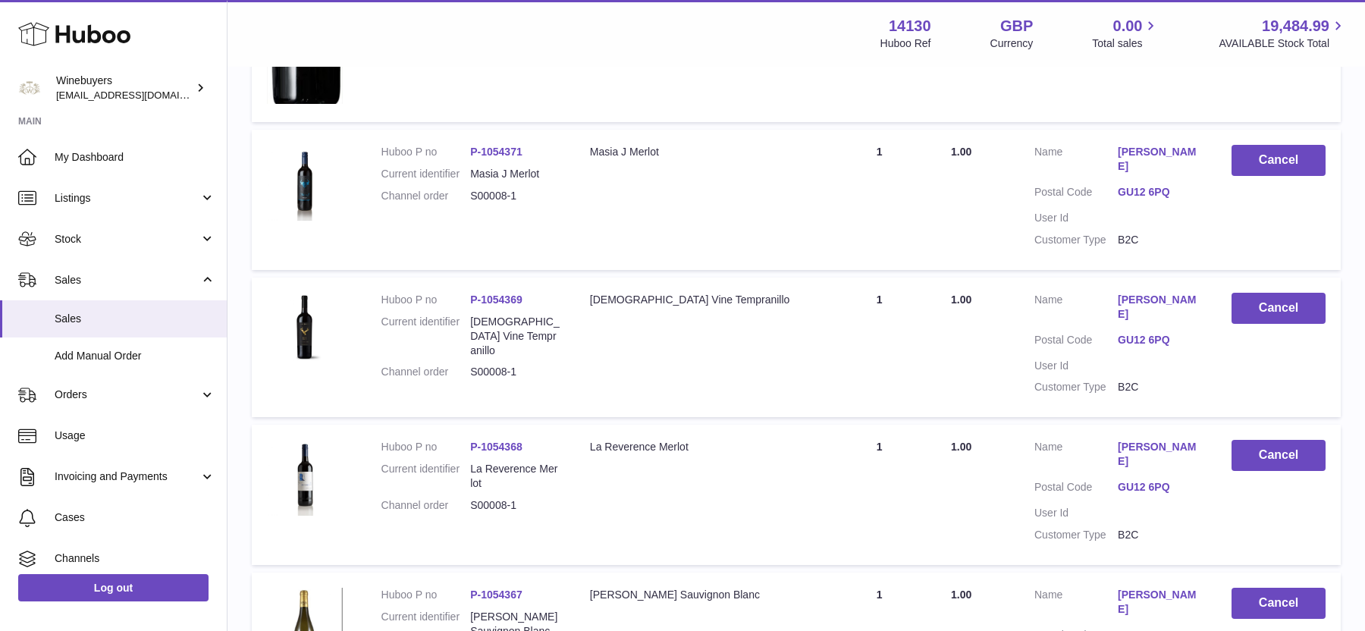
scroll to position [12195, 0]
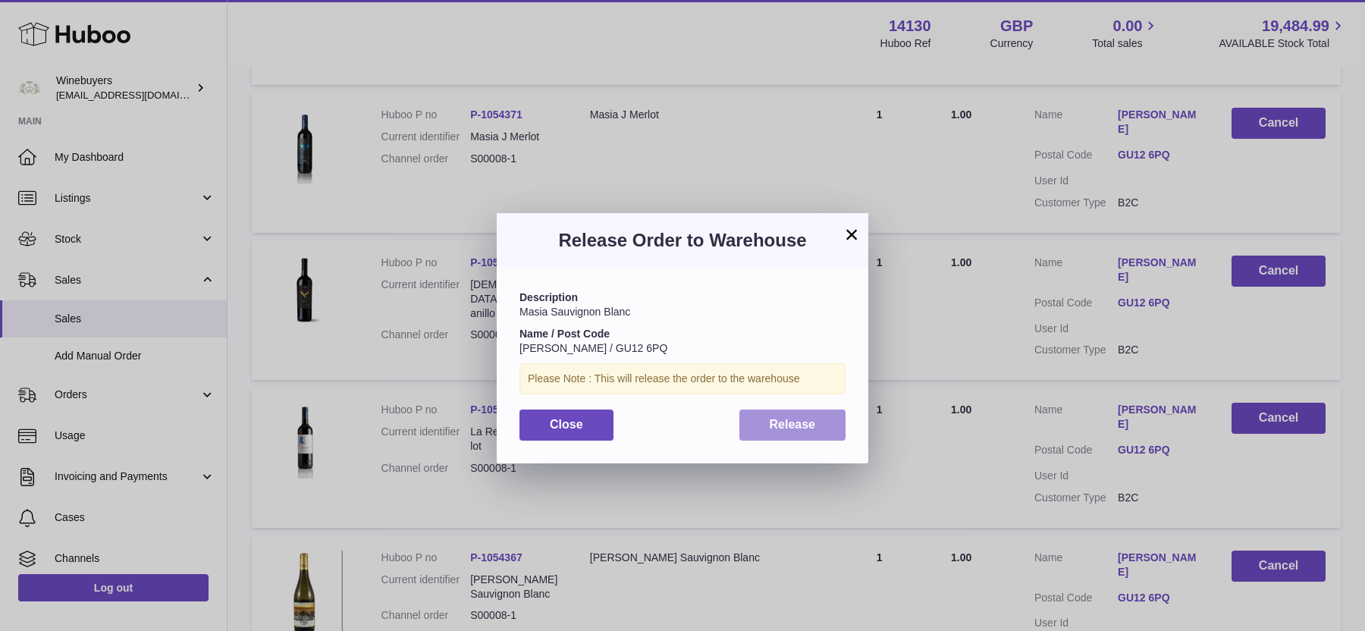
click at [806, 420] on span "Release" at bounding box center [792, 424] width 46 height 13
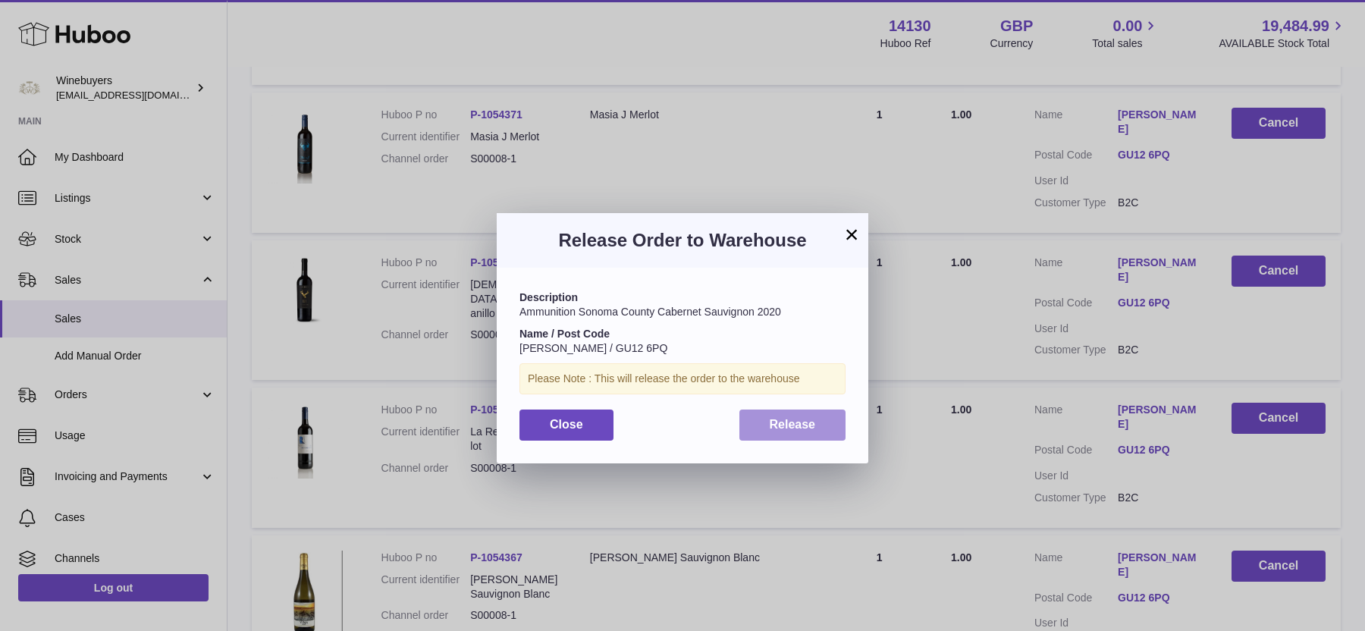
click at [834, 410] on button "Release" at bounding box center [792, 424] width 107 height 31
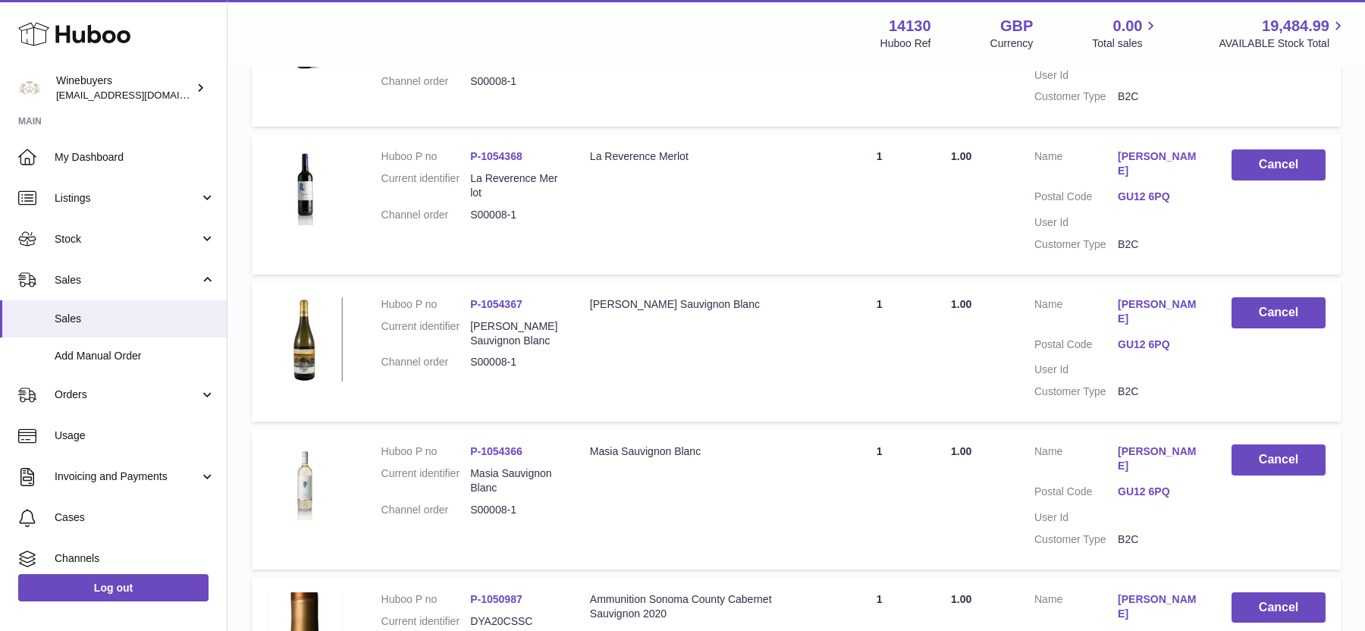
scroll to position [12475, 0]
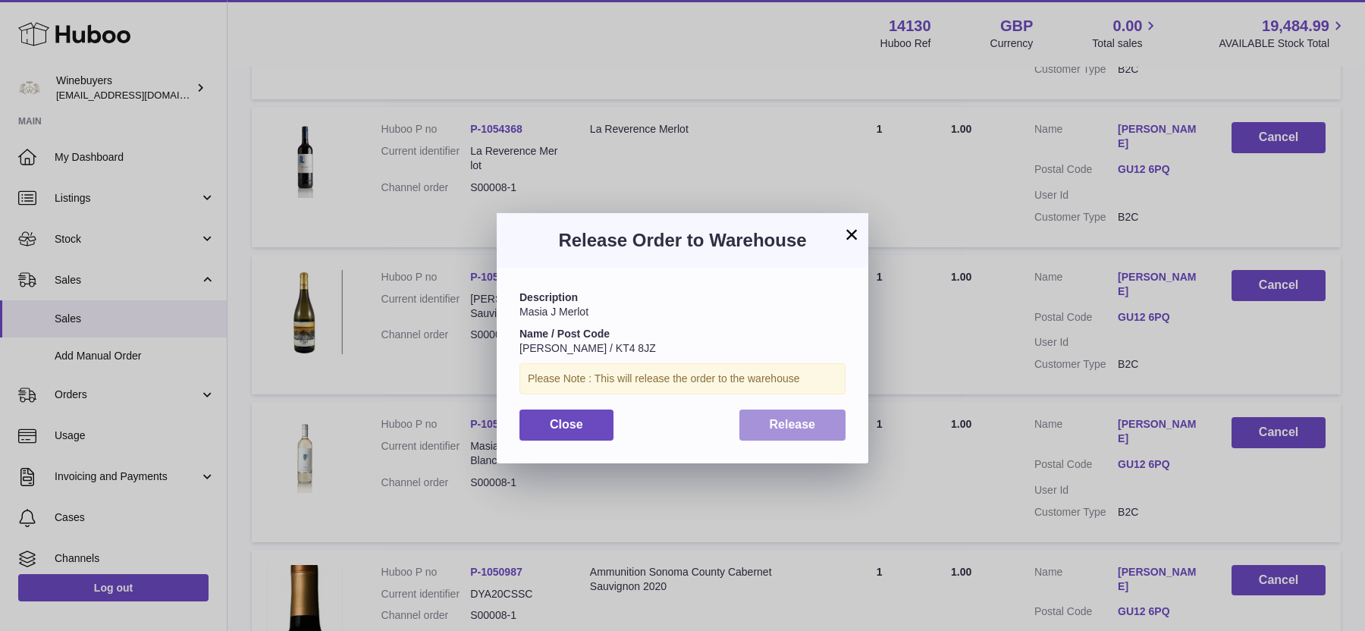
click at [794, 430] on span "Release" at bounding box center [792, 424] width 46 height 13
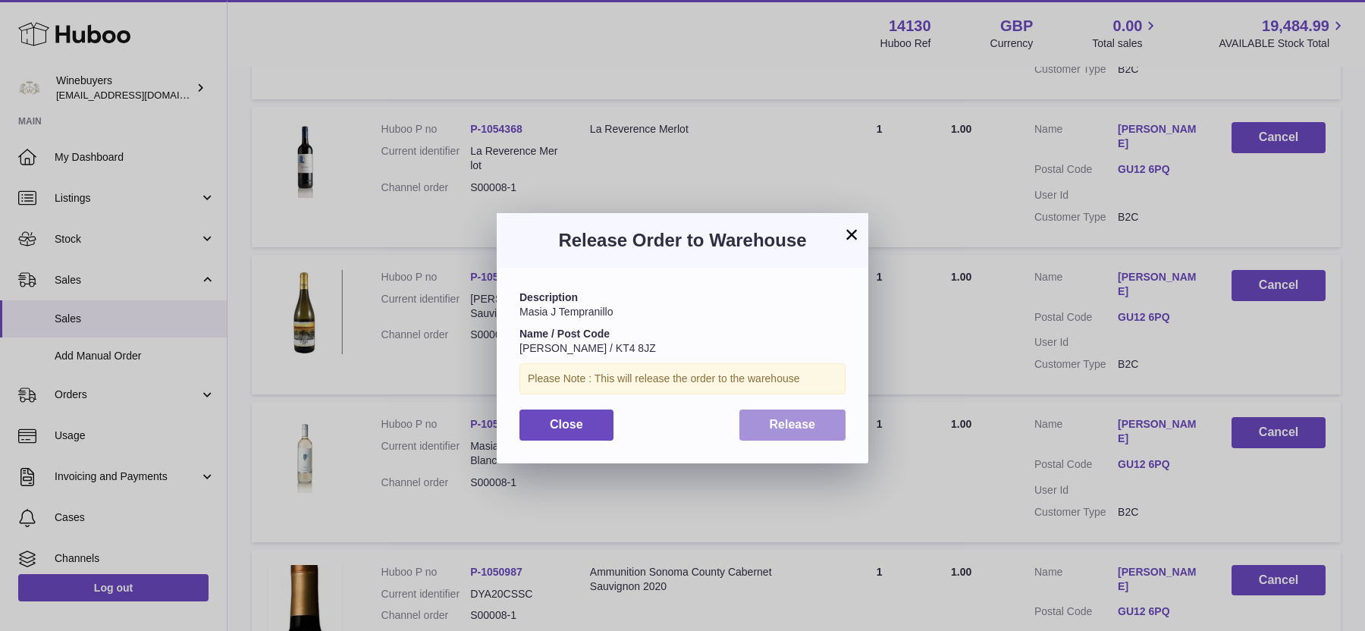
click at [810, 424] on span "Release" at bounding box center [792, 424] width 46 height 13
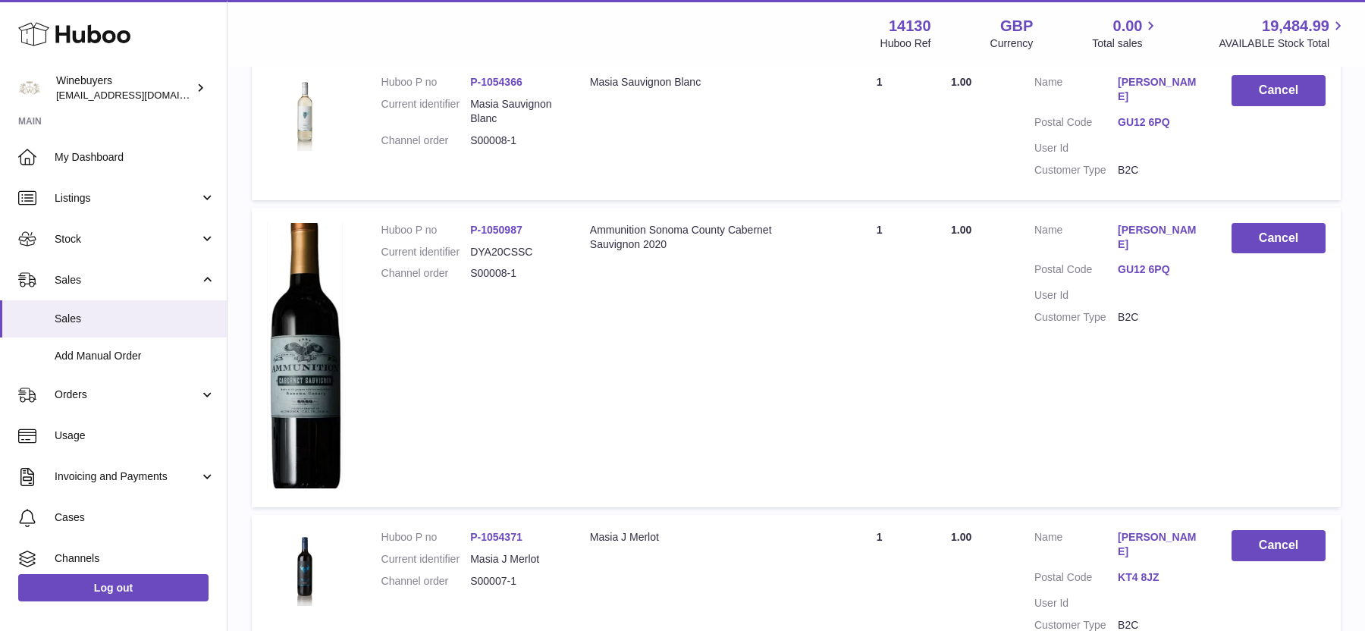
scroll to position [12818, 0]
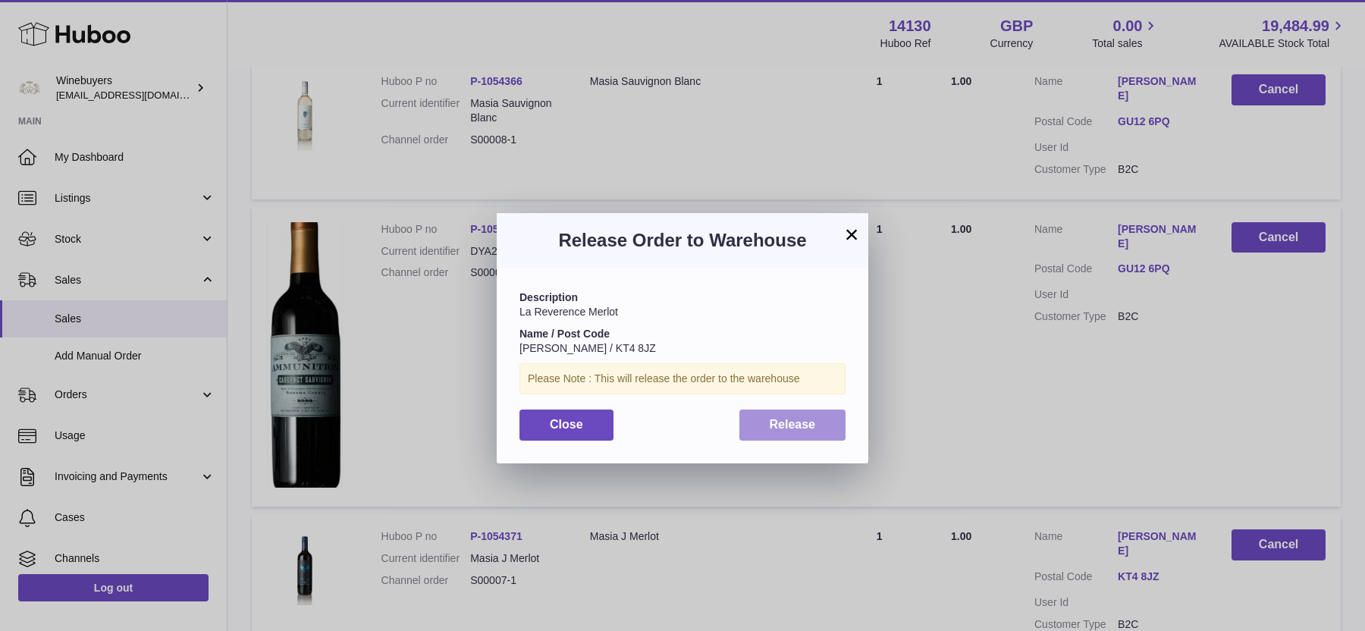
click at [782, 422] on span "Release" at bounding box center [792, 424] width 46 height 13
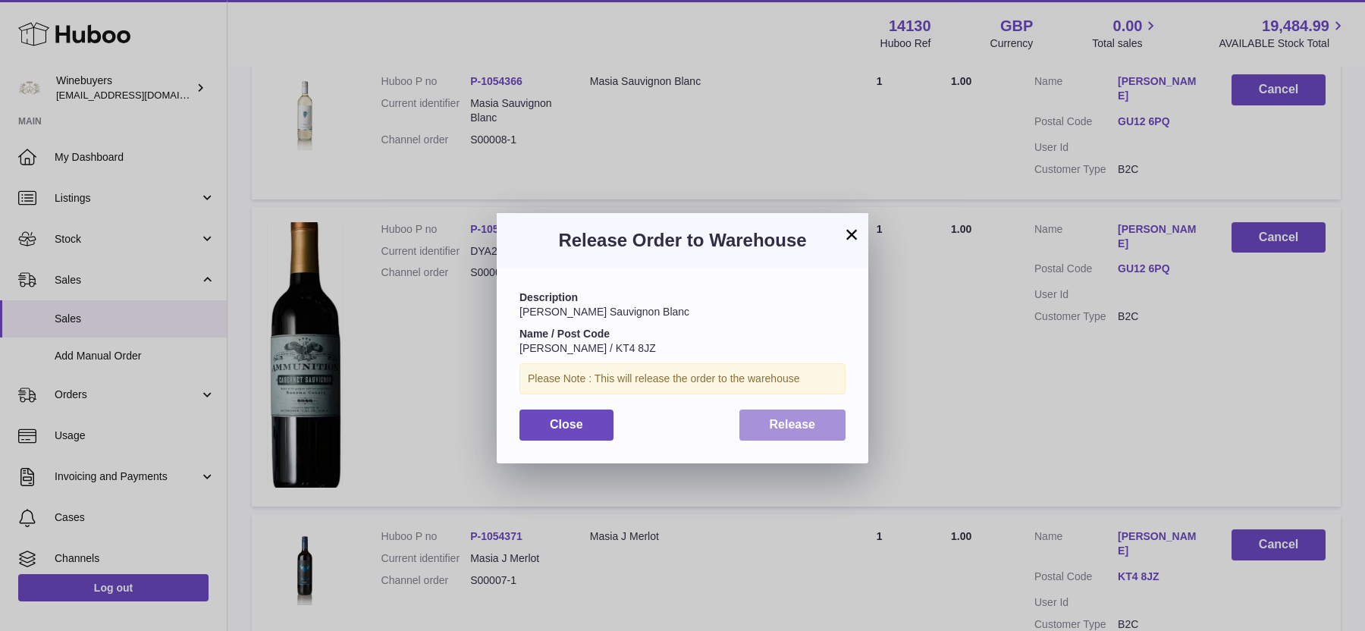
click at [835, 421] on button "Release" at bounding box center [792, 424] width 107 height 31
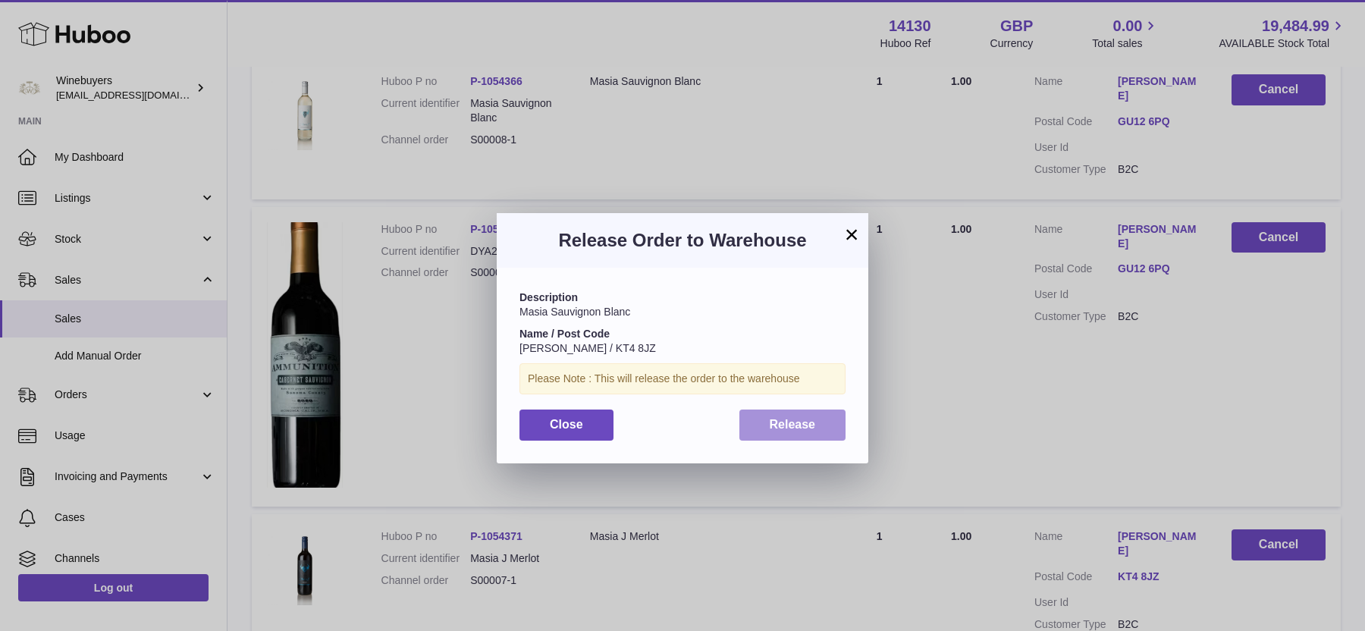
click at [769, 425] on span "Release" at bounding box center [792, 424] width 46 height 13
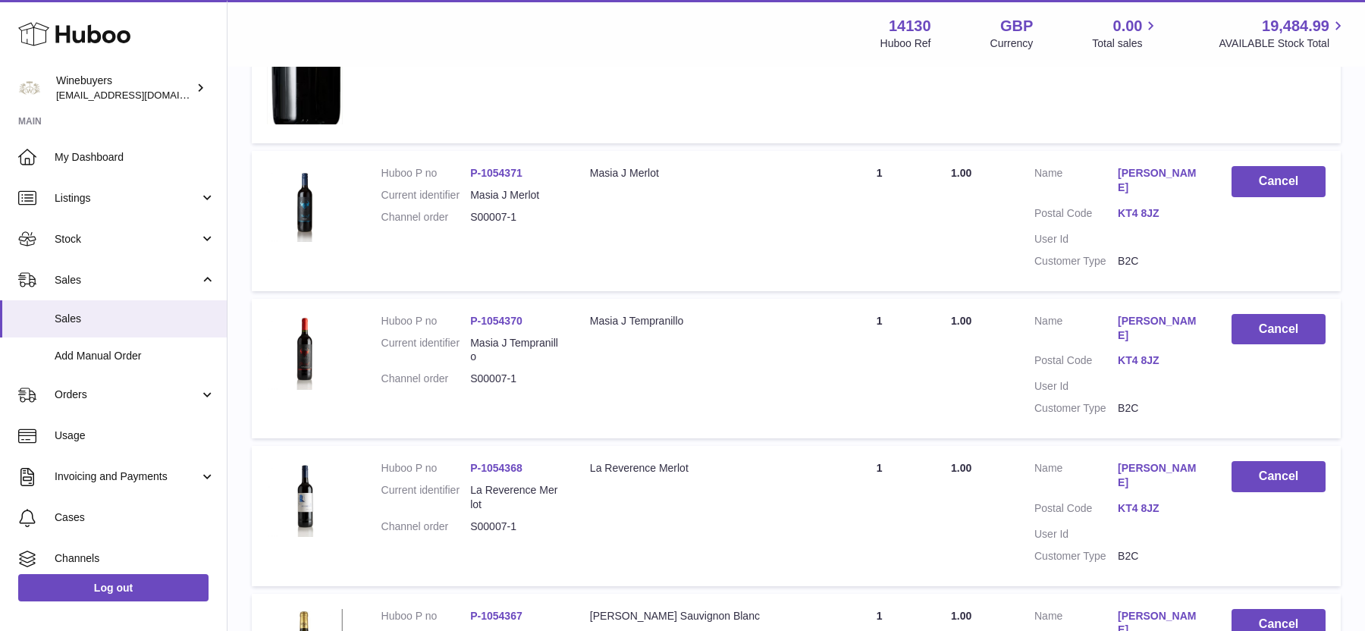
scroll to position [13183, 0]
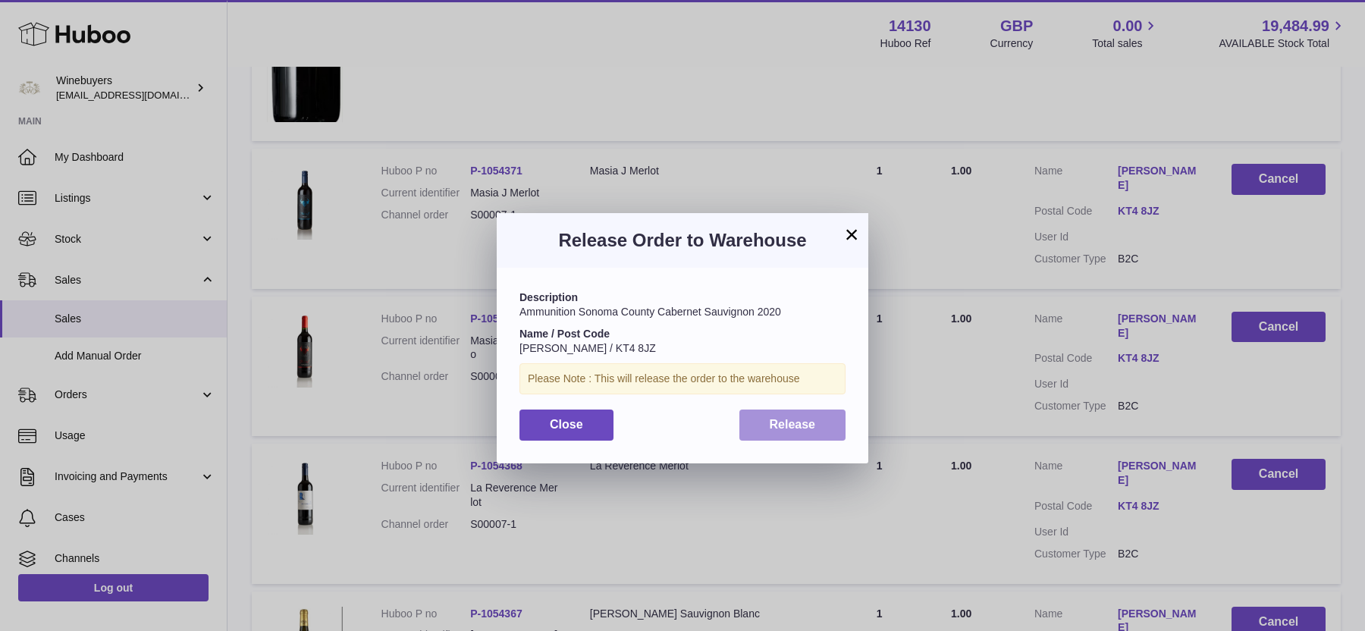
click at [820, 425] on button "Release" at bounding box center [792, 424] width 107 height 31
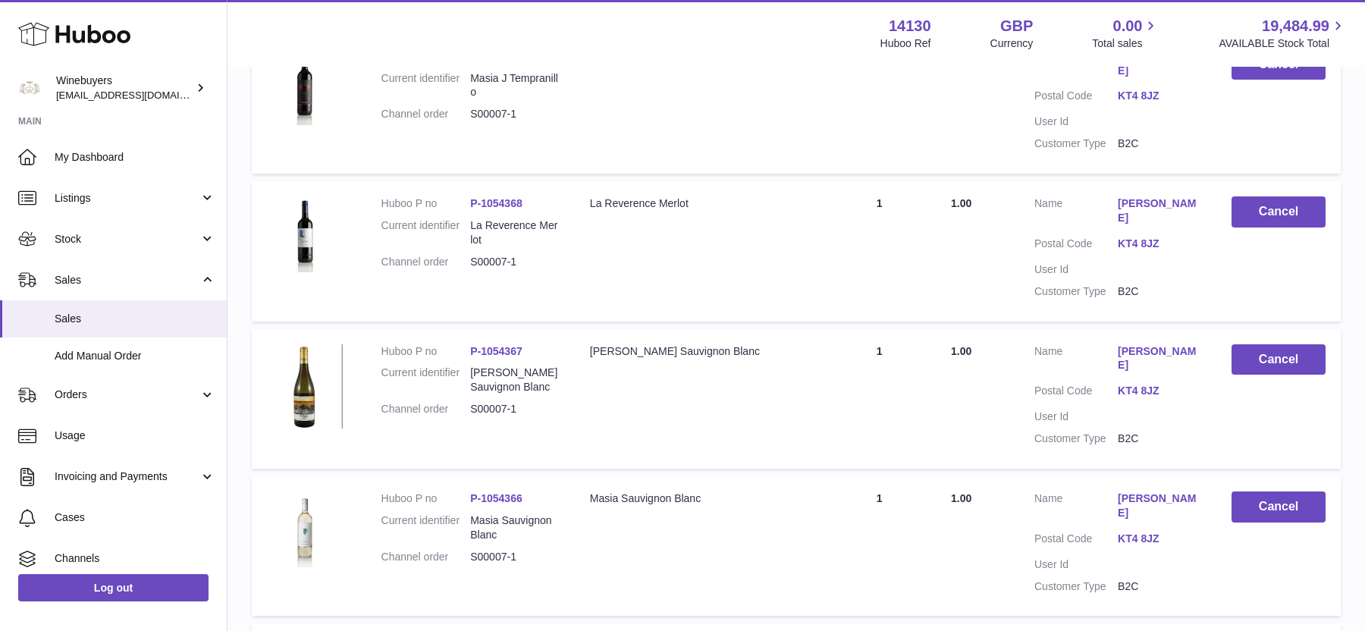
scroll to position [13506, 0]
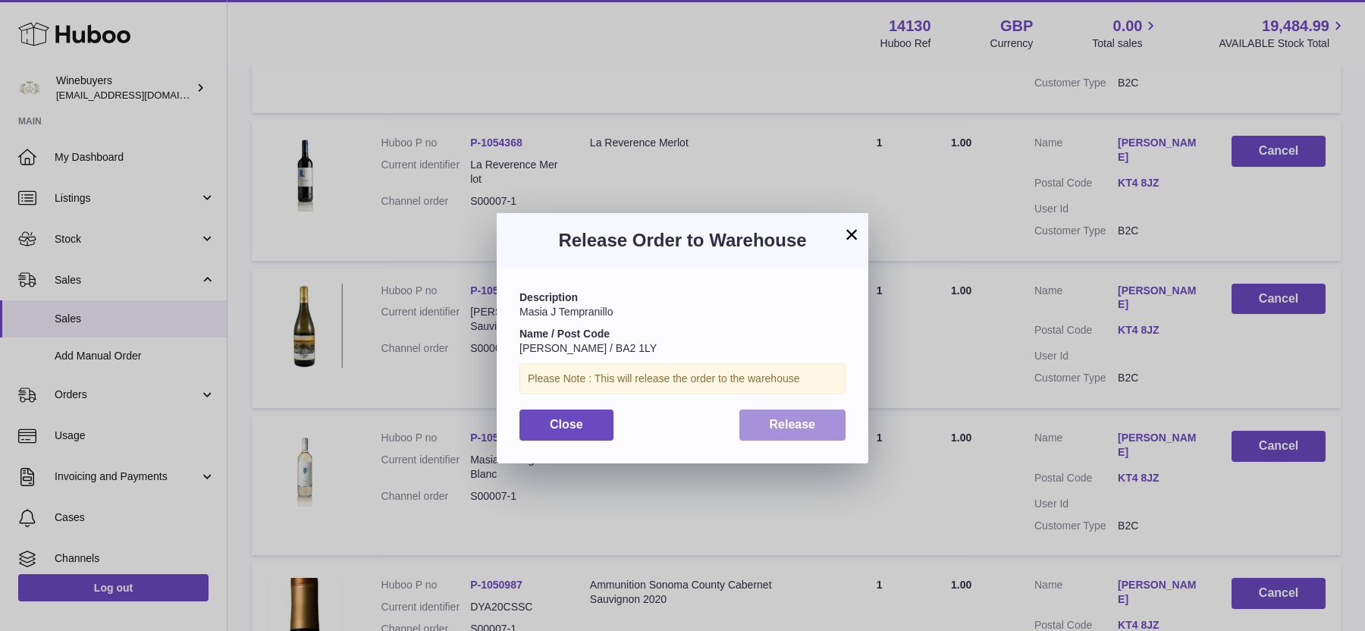
click at [837, 425] on button "Release" at bounding box center [792, 424] width 107 height 31
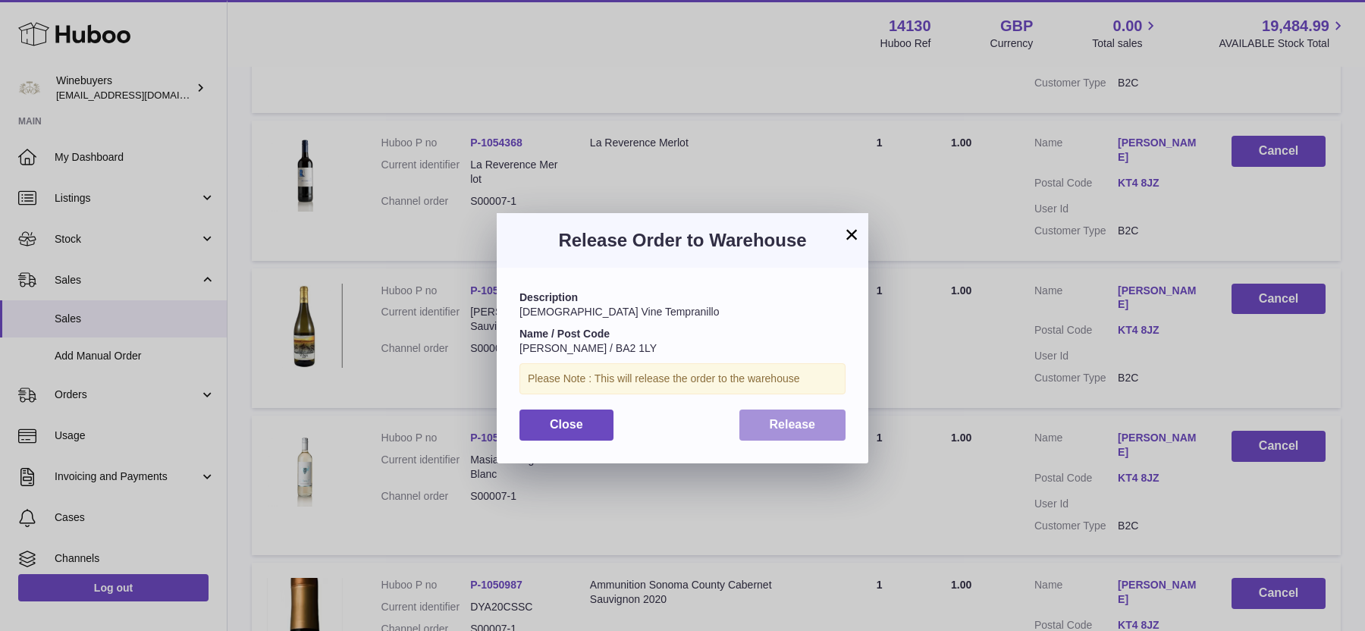
click at [806, 411] on button "Release" at bounding box center [792, 424] width 107 height 31
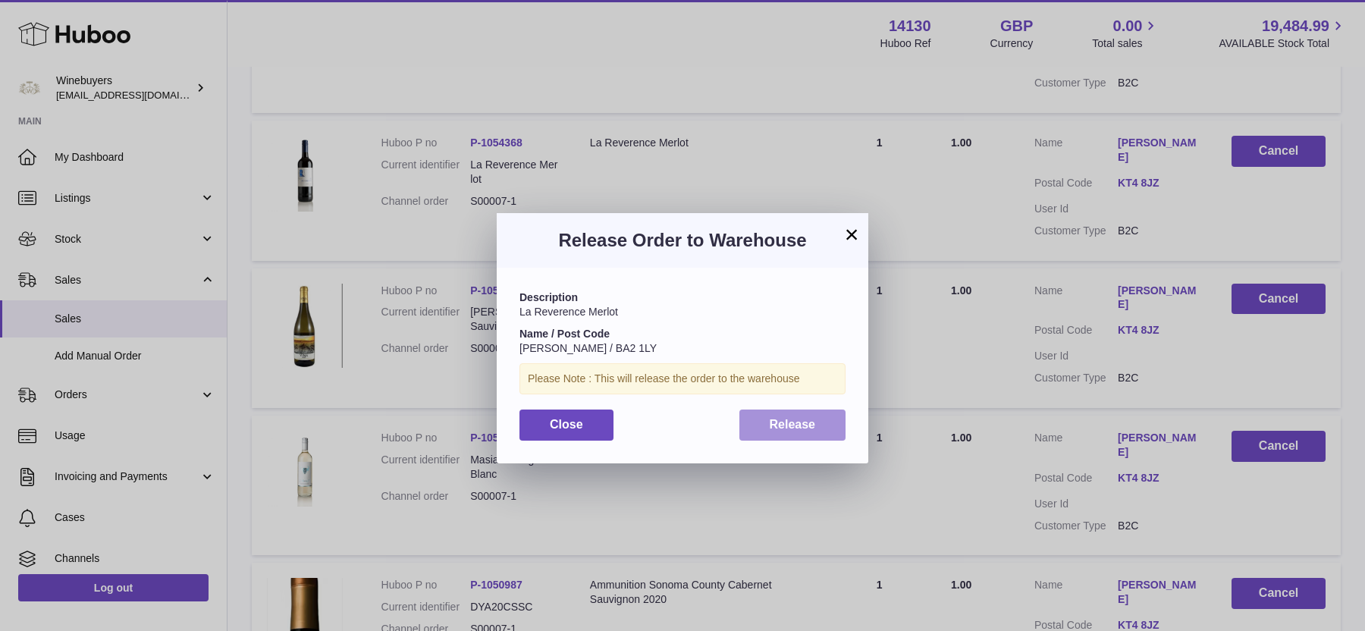
click at [832, 428] on button "Release" at bounding box center [792, 424] width 107 height 31
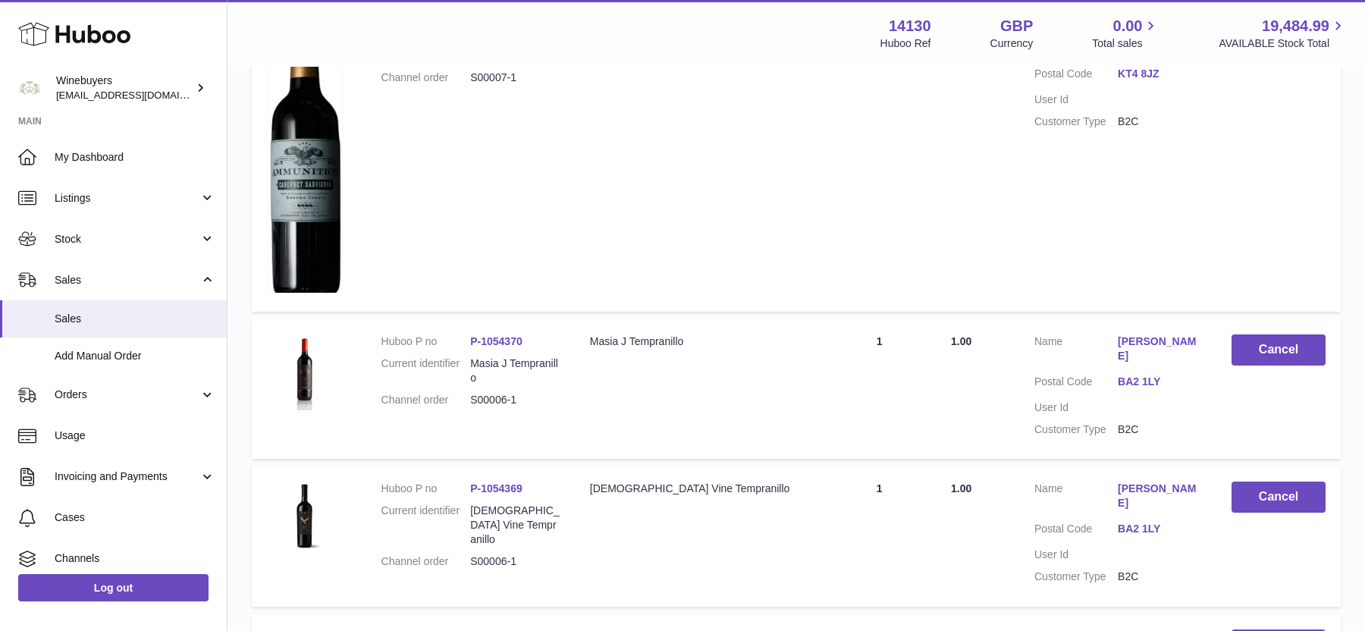
scroll to position [14055, 0]
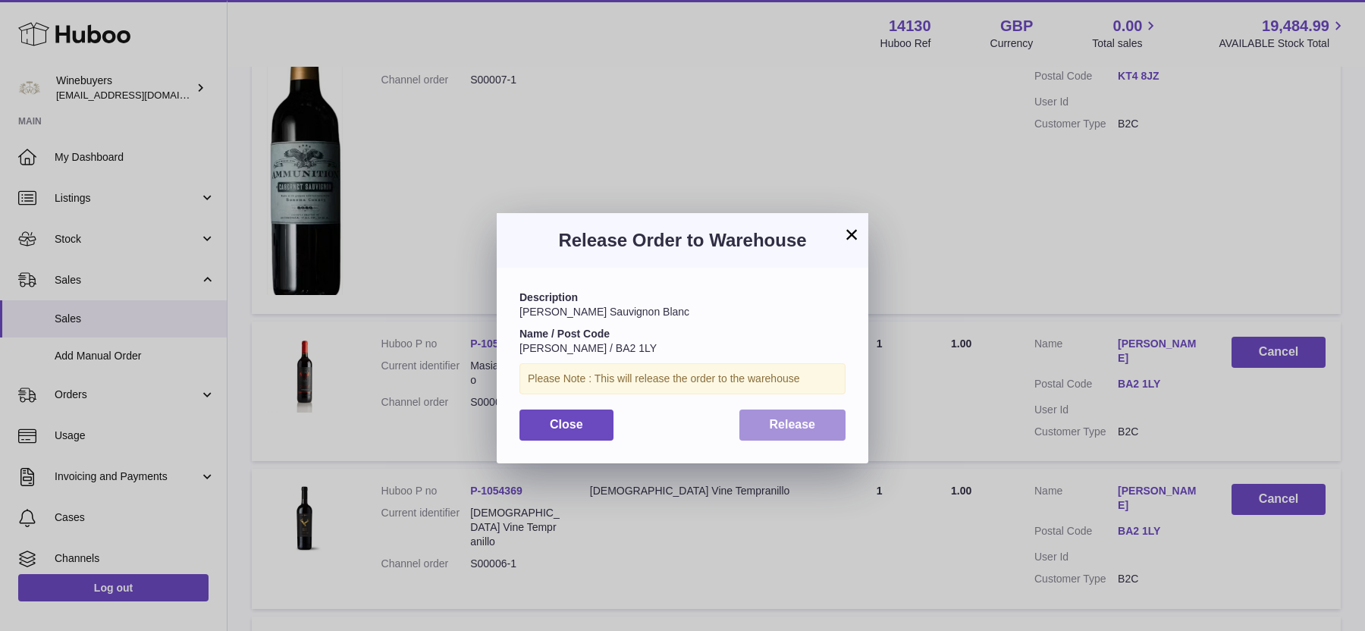
click at [774, 425] on span "Release" at bounding box center [792, 424] width 46 height 13
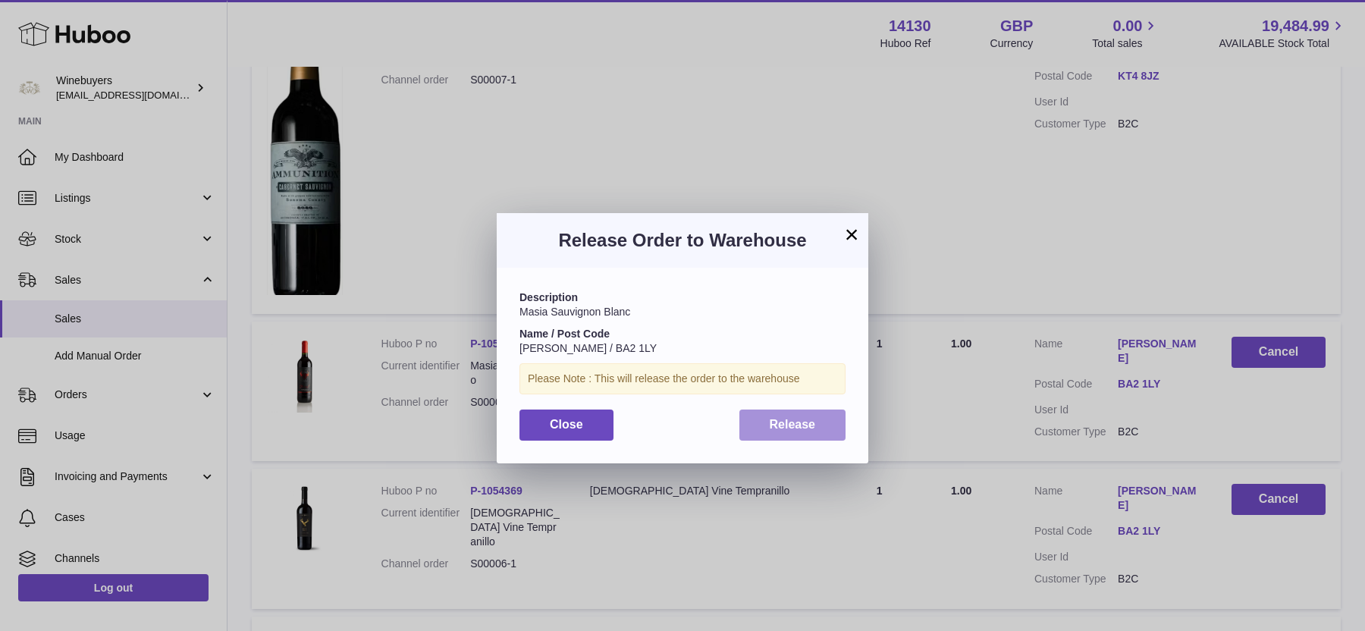
click at [828, 415] on button "Release" at bounding box center [792, 424] width 107 height 31
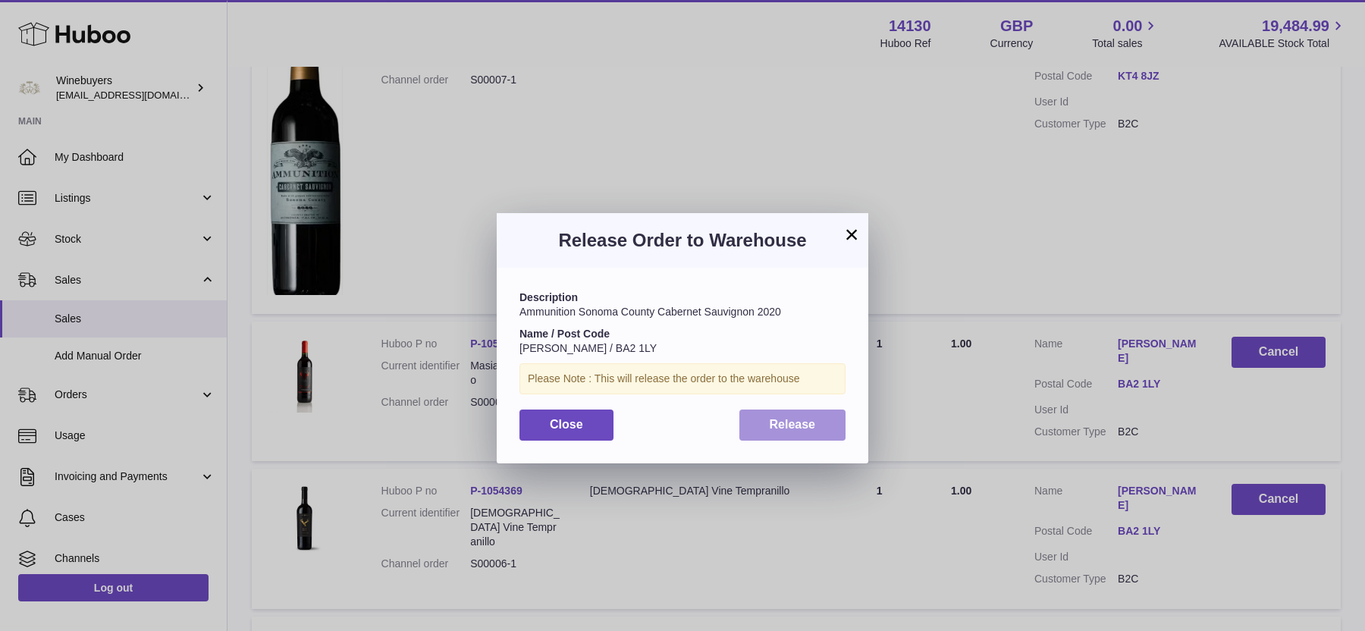
click at [789, 425] on span "Release" at bounding box center [792, 424] width 46 height 13
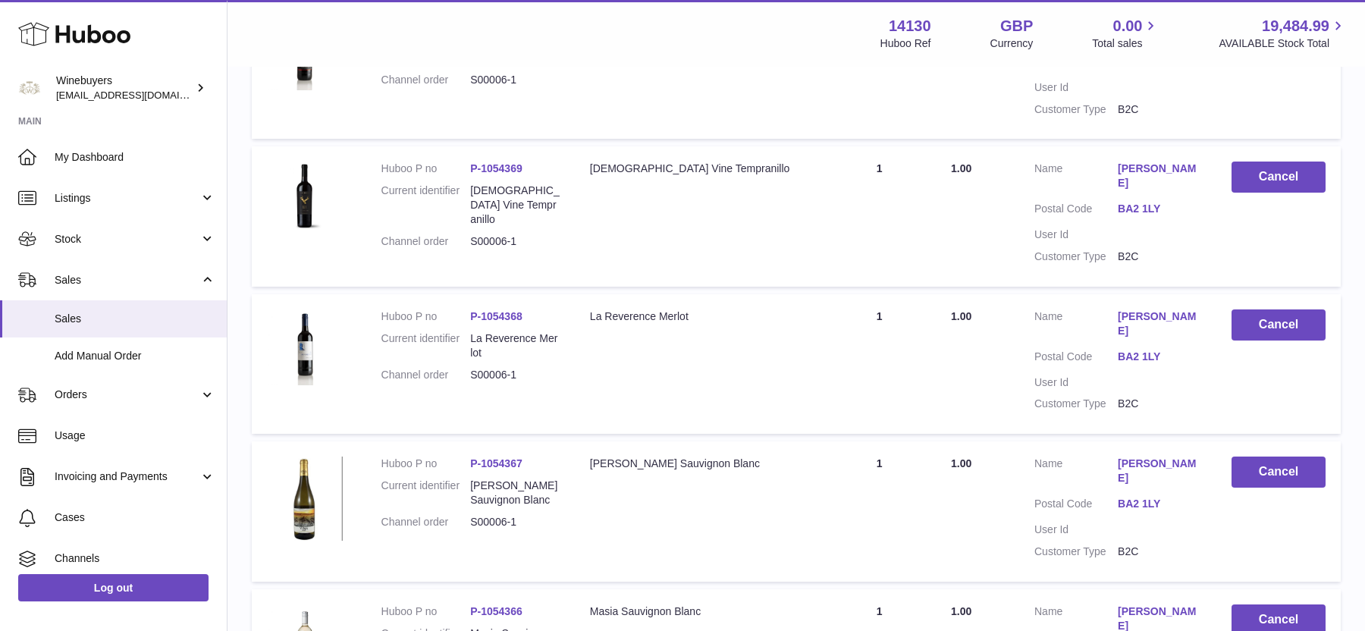
scroll to position [14385, 0]
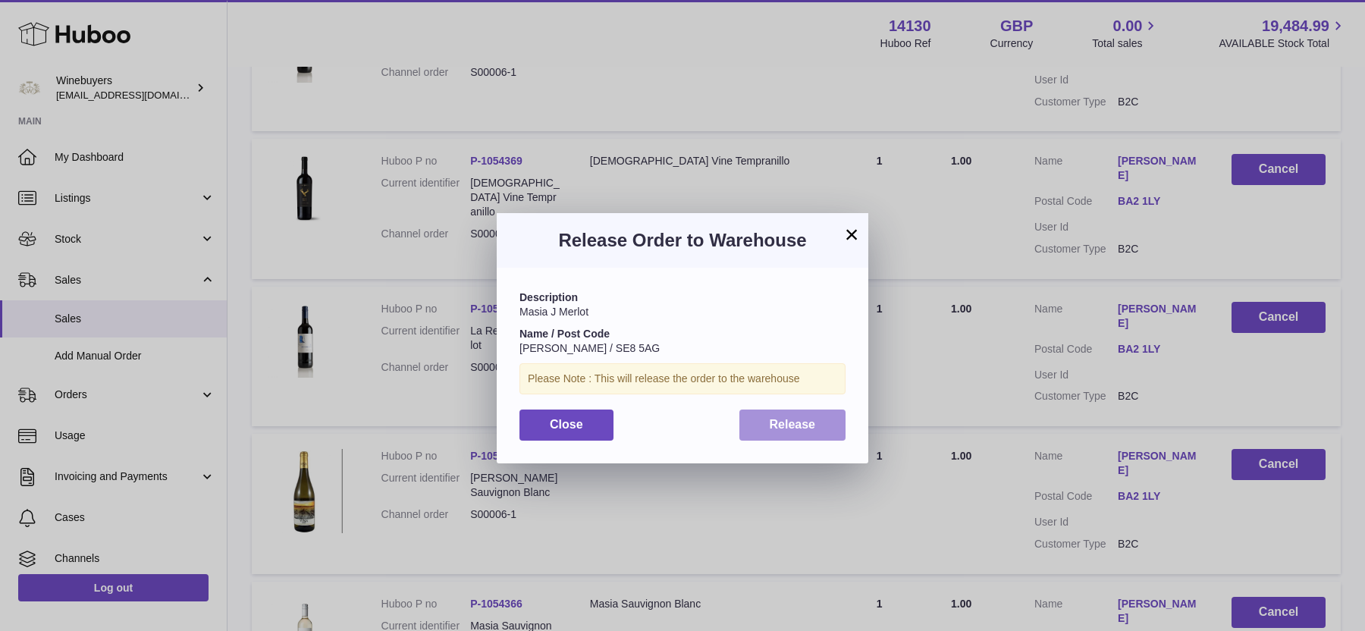
click at [754, 425] on button "Release" at bounding box center [792, 424] width 107 height 31
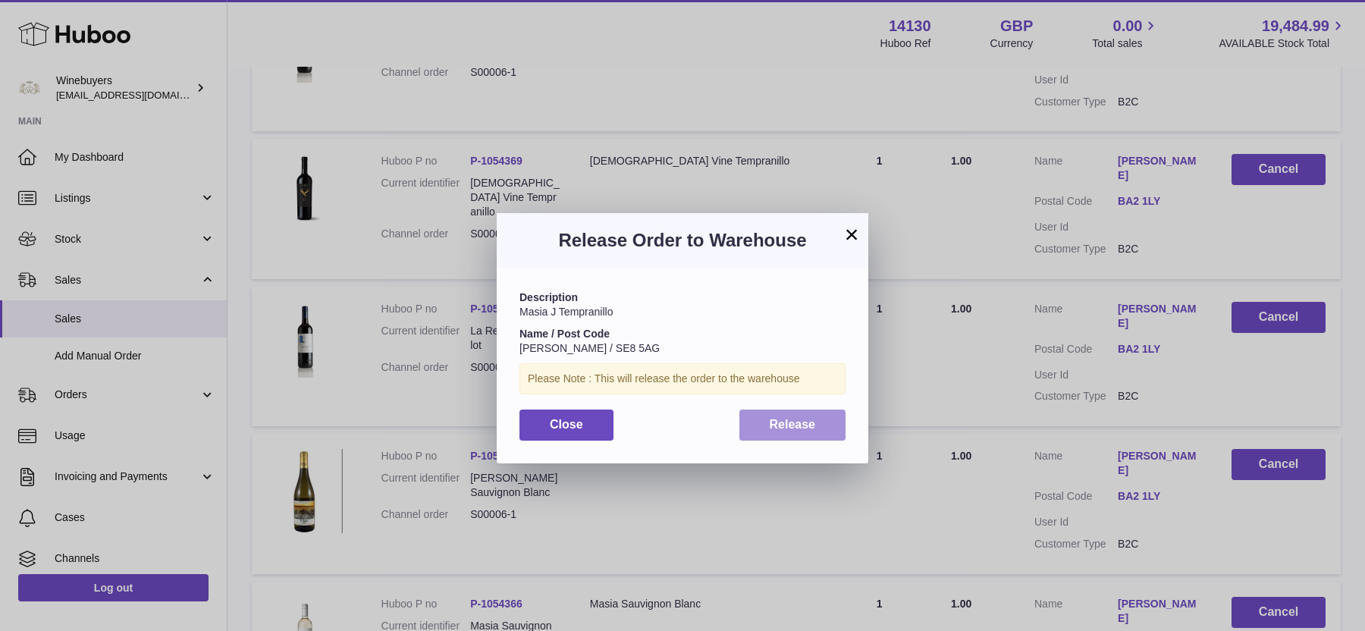
click at [761, 412] on button "Release" at bounding box center [792, 424] width 107 height 31
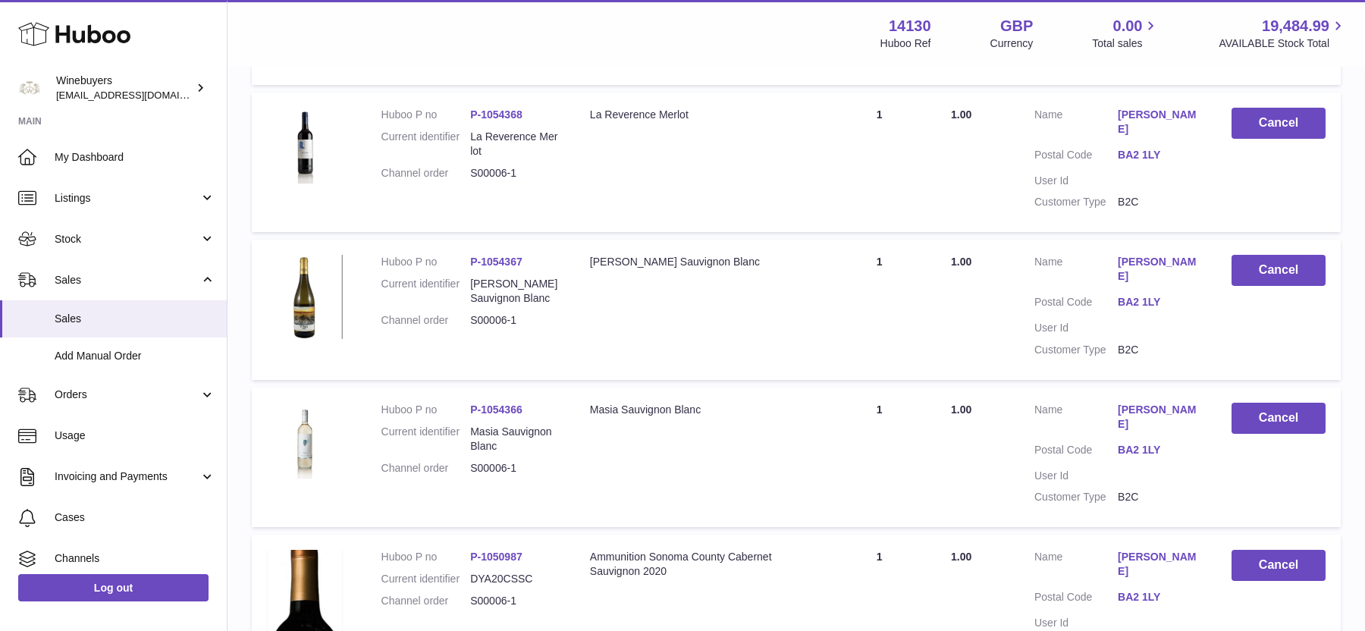
scroll to position [14724, 0]
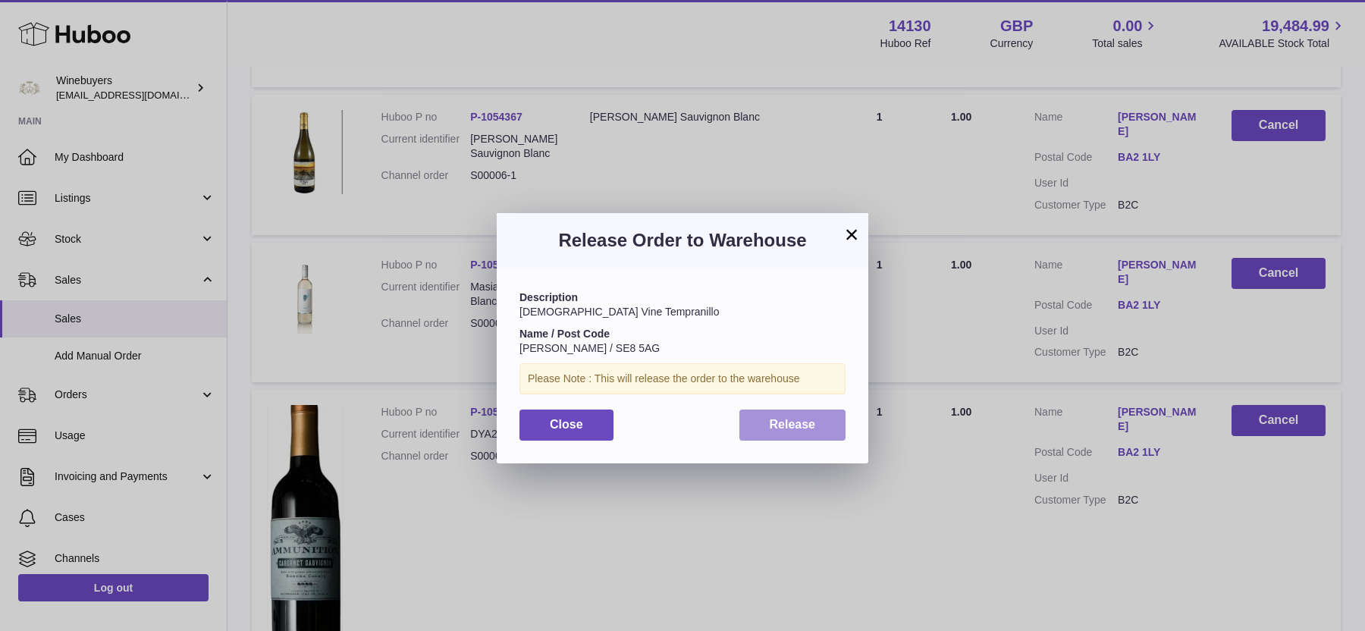
click at [804, 427] on span "Release" at bounding box center [792, 424] width 46 height 13
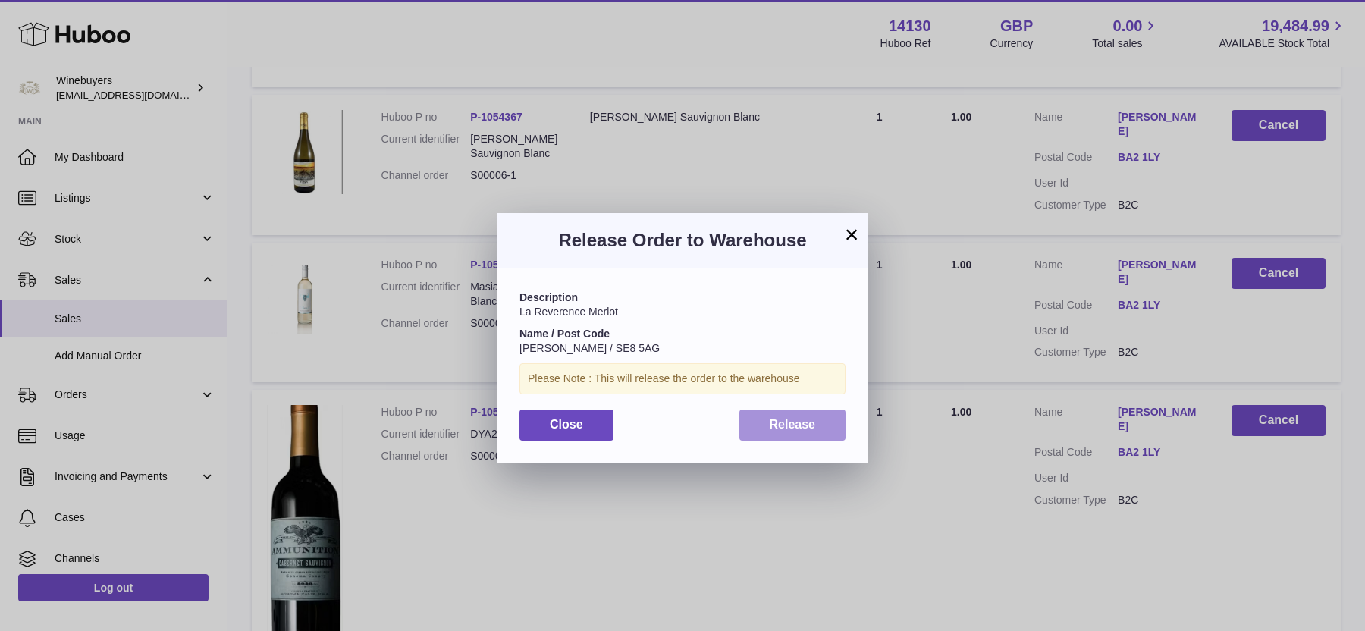
click at [793, 418] on span "Release" at bounding box center [792, 424] width 46 height 13
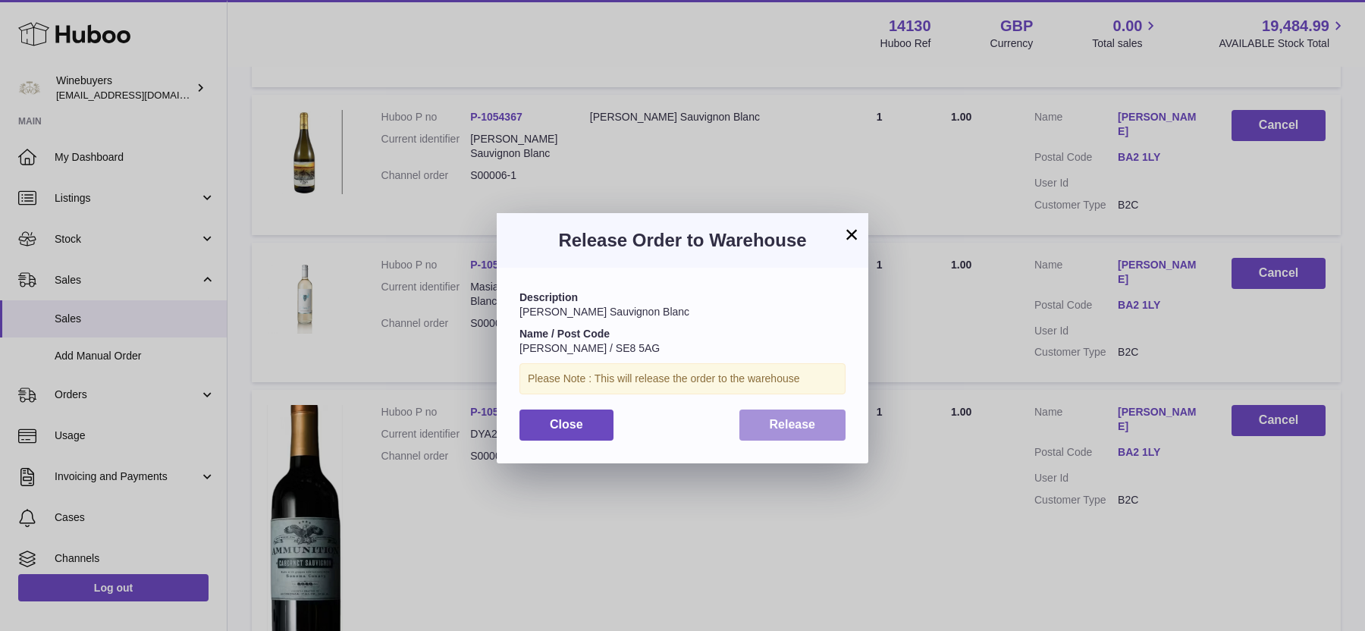
click at [829, 431] on button "Release" at bounding box center [792, 424] width 107 height 31
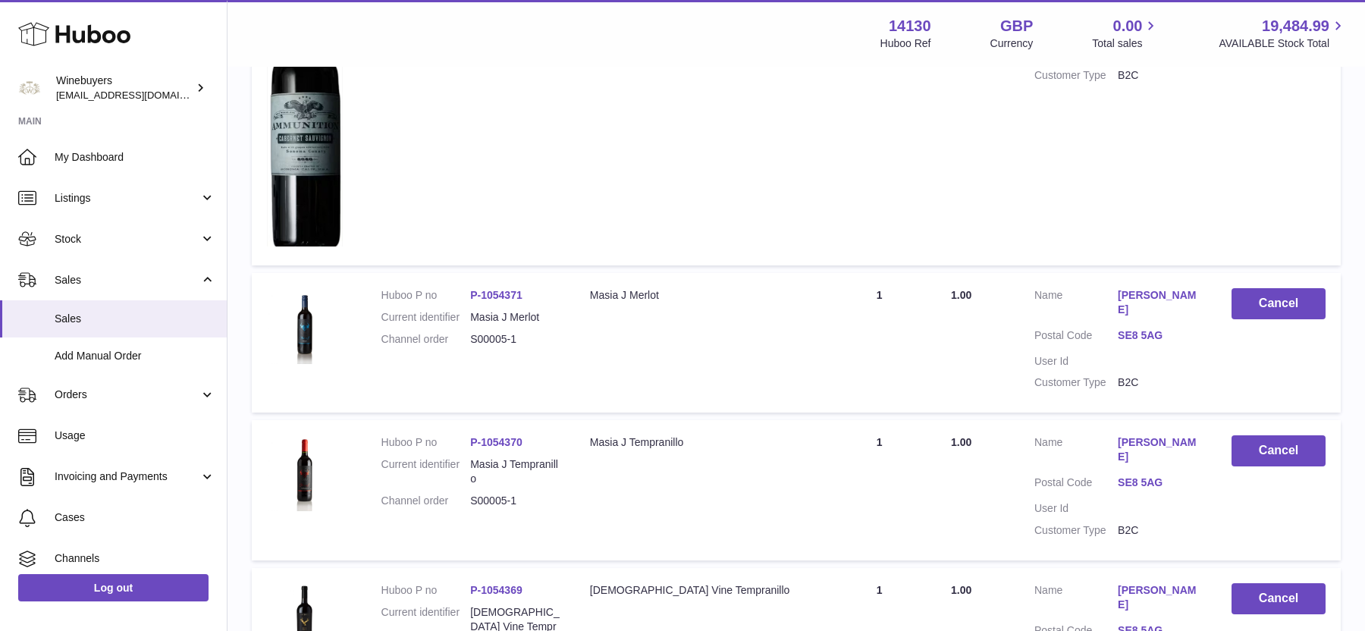
scroll to position [15150, 0]
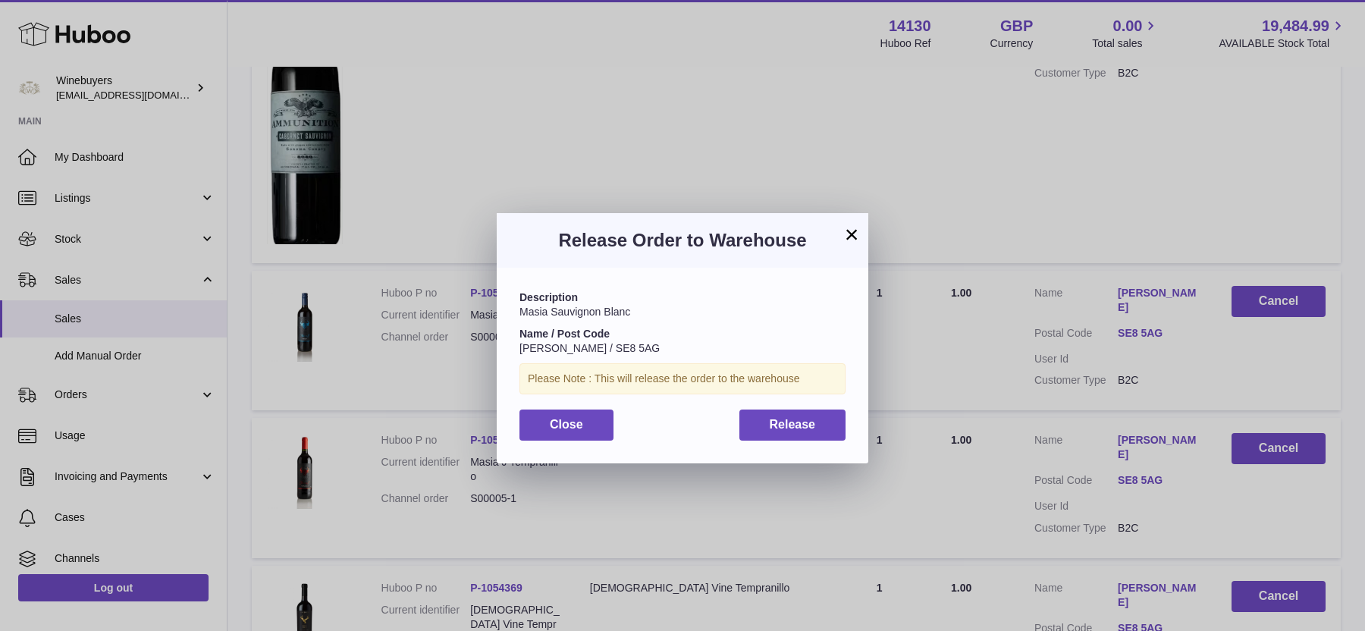
click at [805, 440] on div "Description Masia Sauvignon Blanc Name / Post Code [PERSON_NAME] / SE8 5AG Plea…" at bounding box center [682, 365] width 371 height 195
click at [805, 421] on span "Release" at bounding box center [792, 424] width 46 height 13
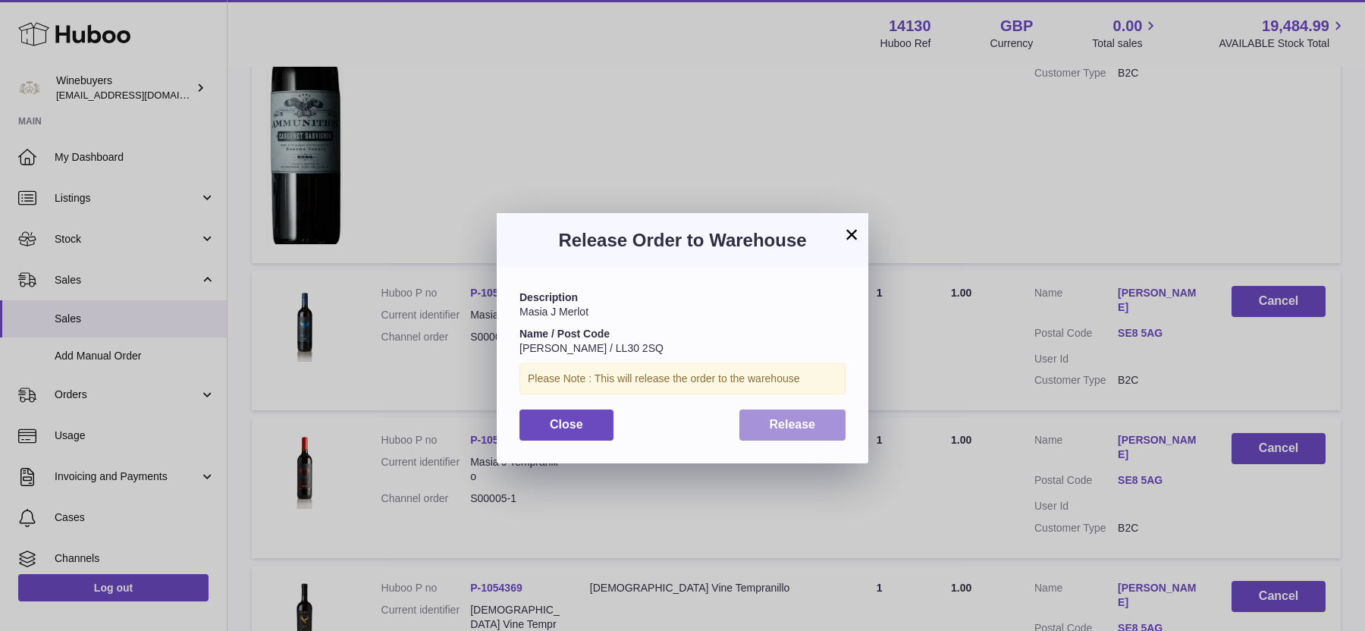
click at [816, 422] on button "Release" at bounding box center [792, 424] width 107 height 31
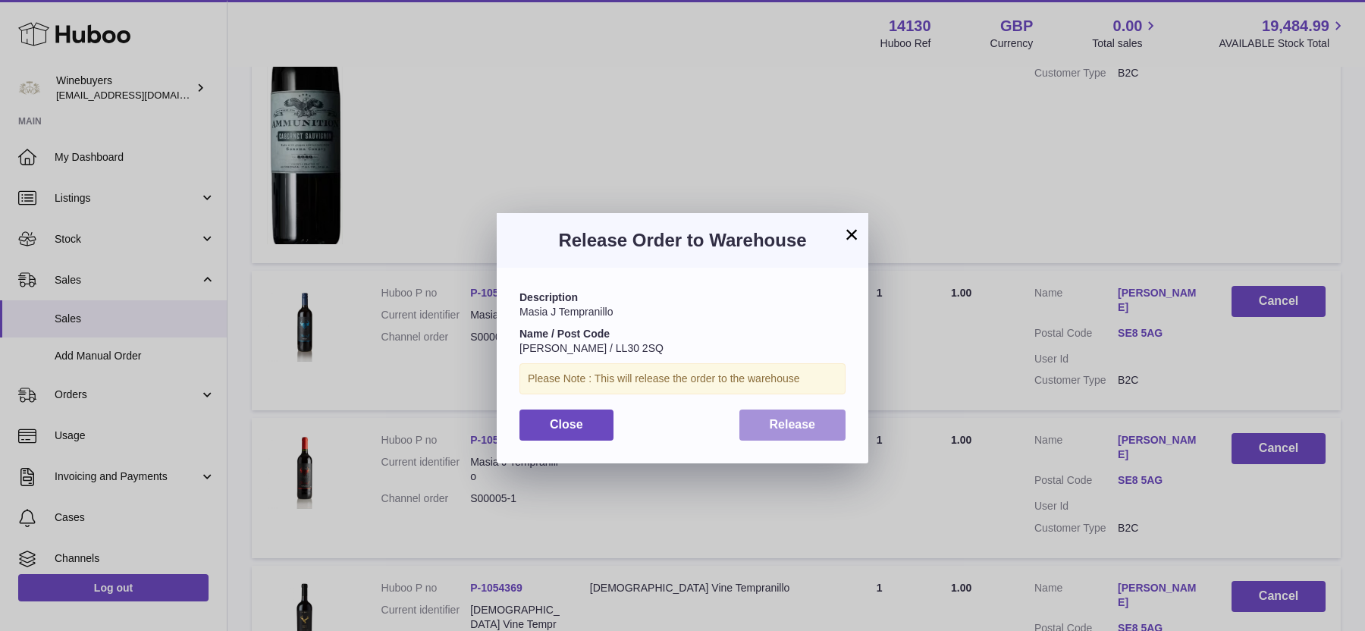
click at [785, 431] on span "Release" at bounding box center [792, 424] width 46 height 13
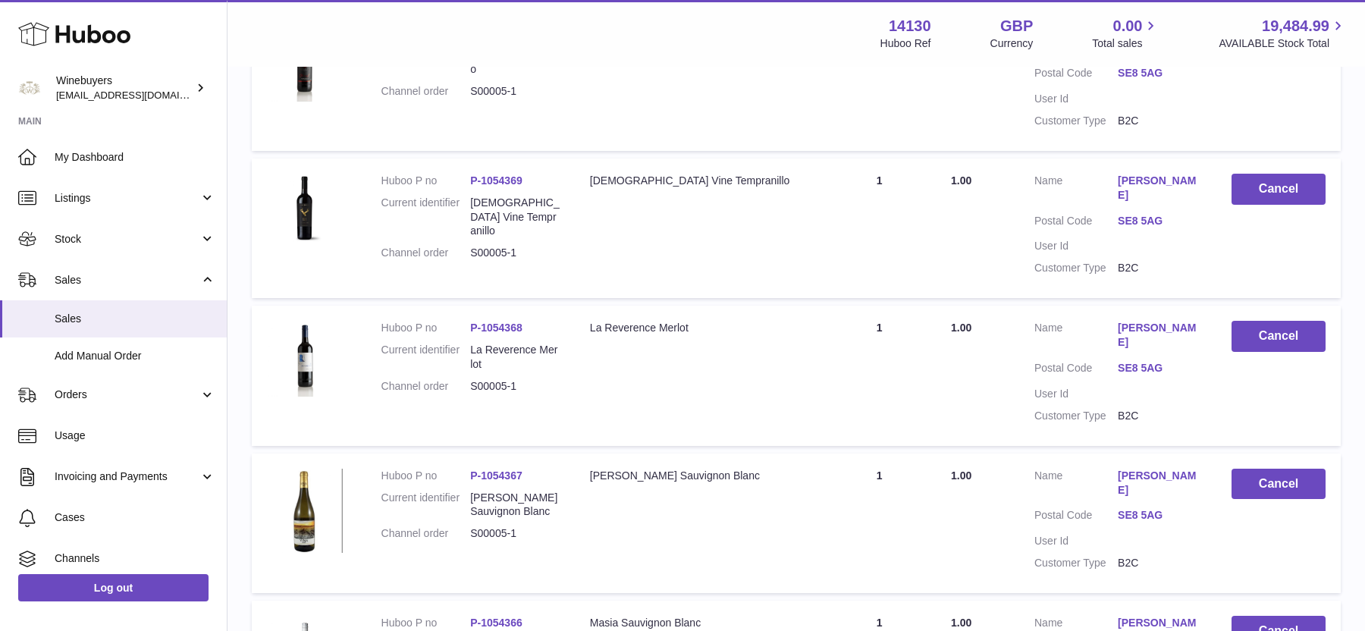
scroll to position [15560, 0]
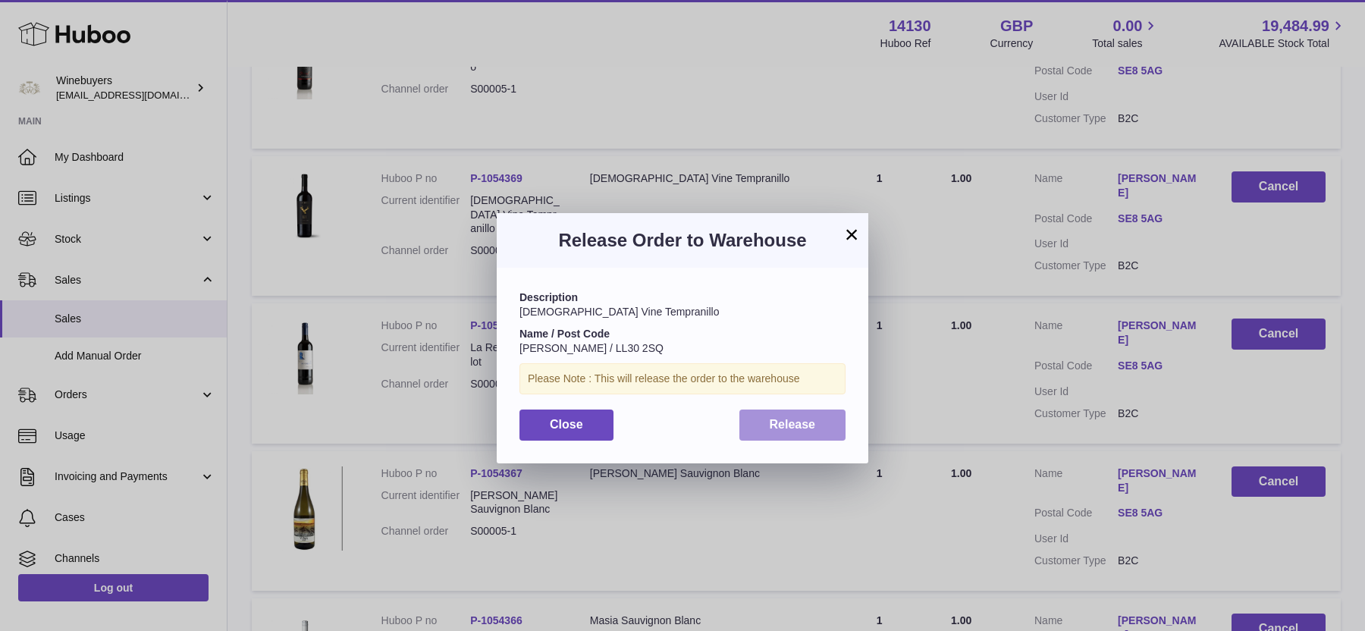
click at [801, 429] on span "Release" at bounding box center [792, 424] width 46 height 13
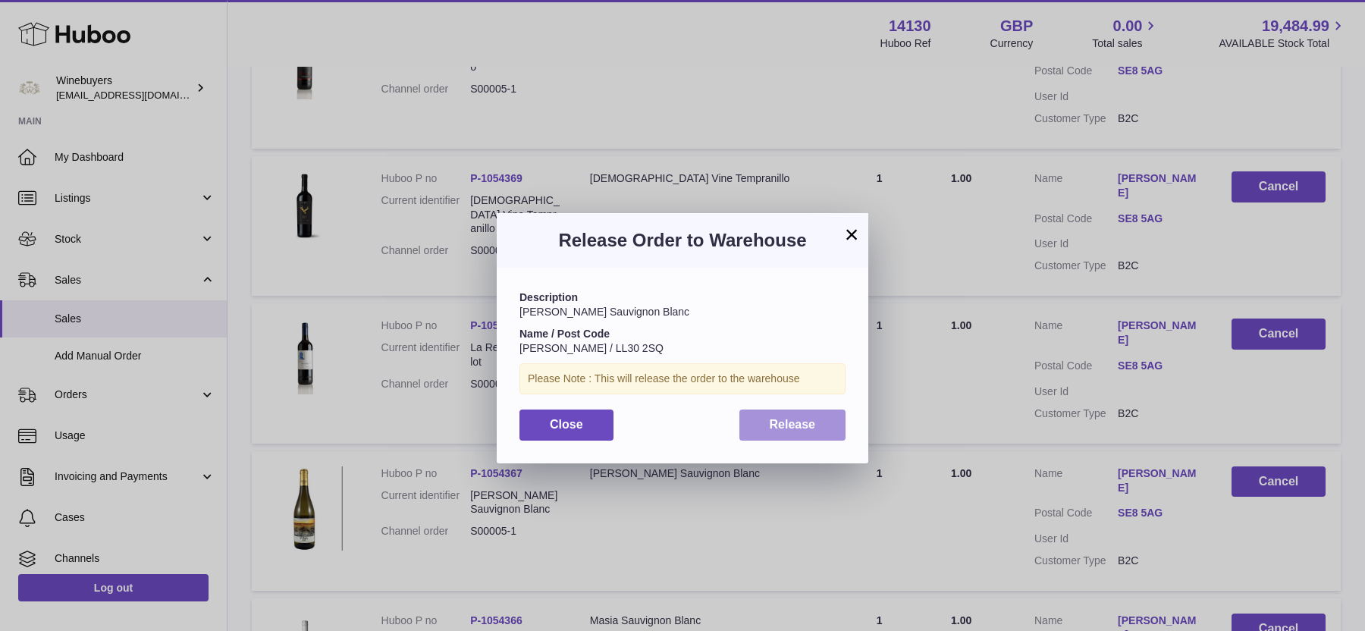
click at [763, 426] on button "Release" at bounding box center [792, 424] width 107 height 31
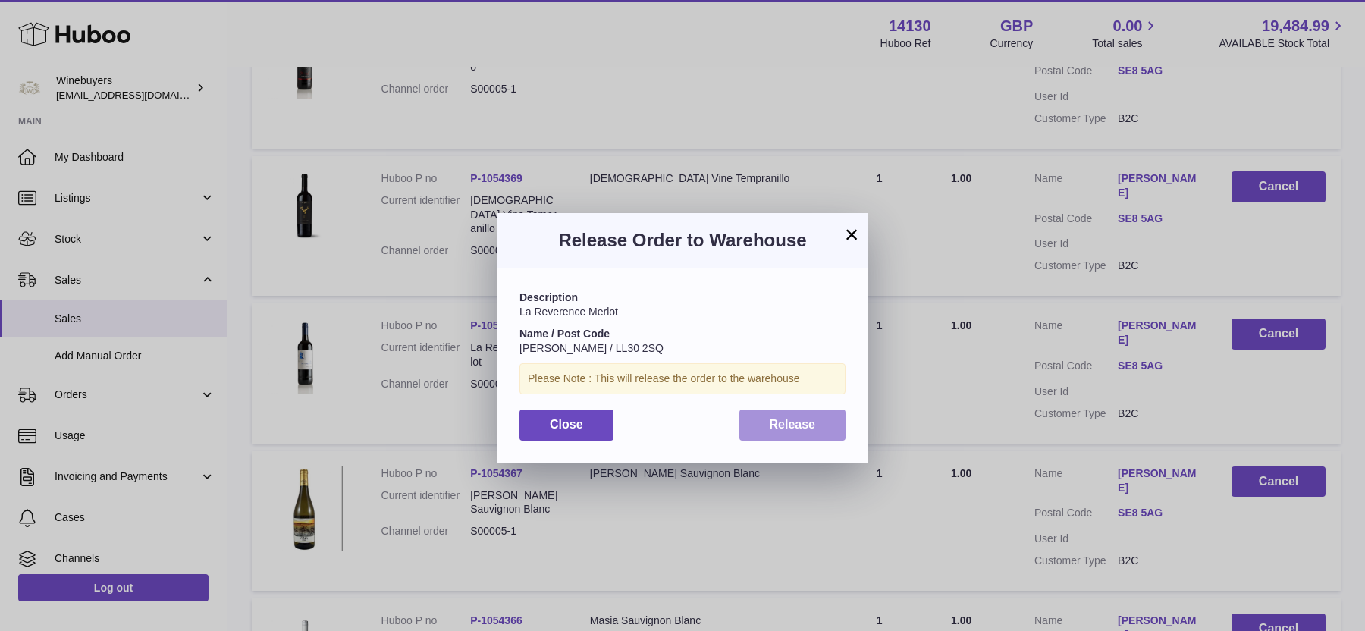
click at [760, 419] on button "Release" at bounding box center [792, 424] width 107 height 31
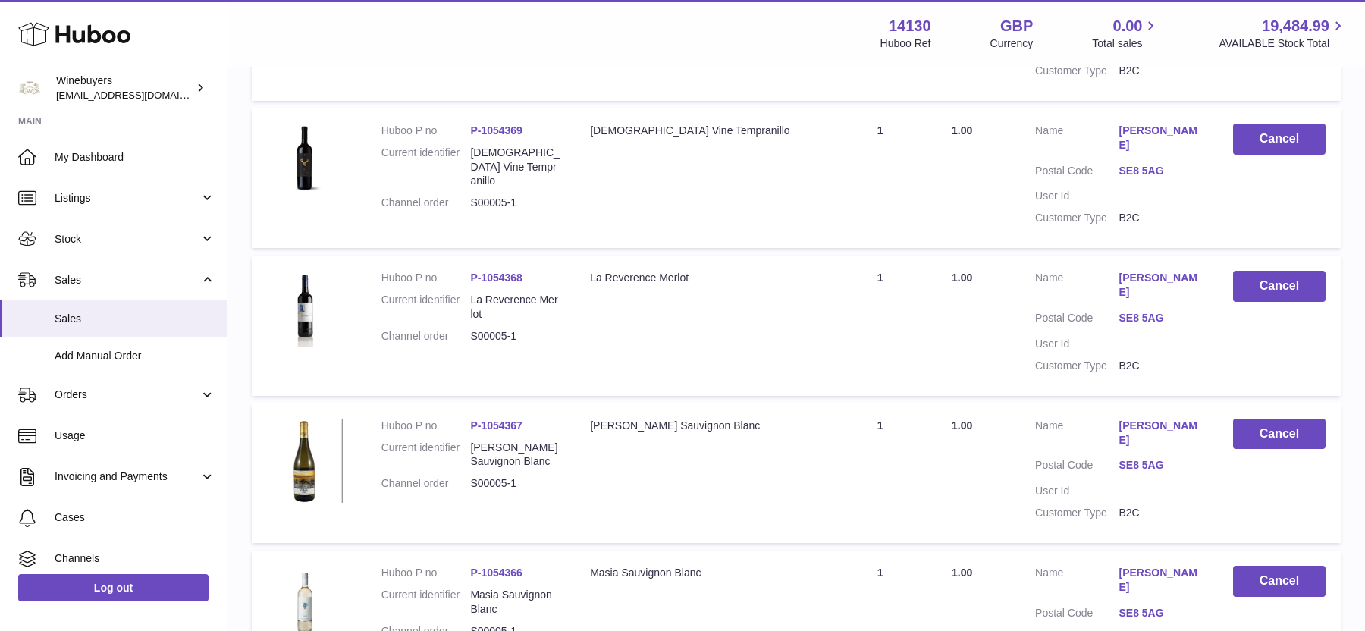
scroll to position [15686, 0]
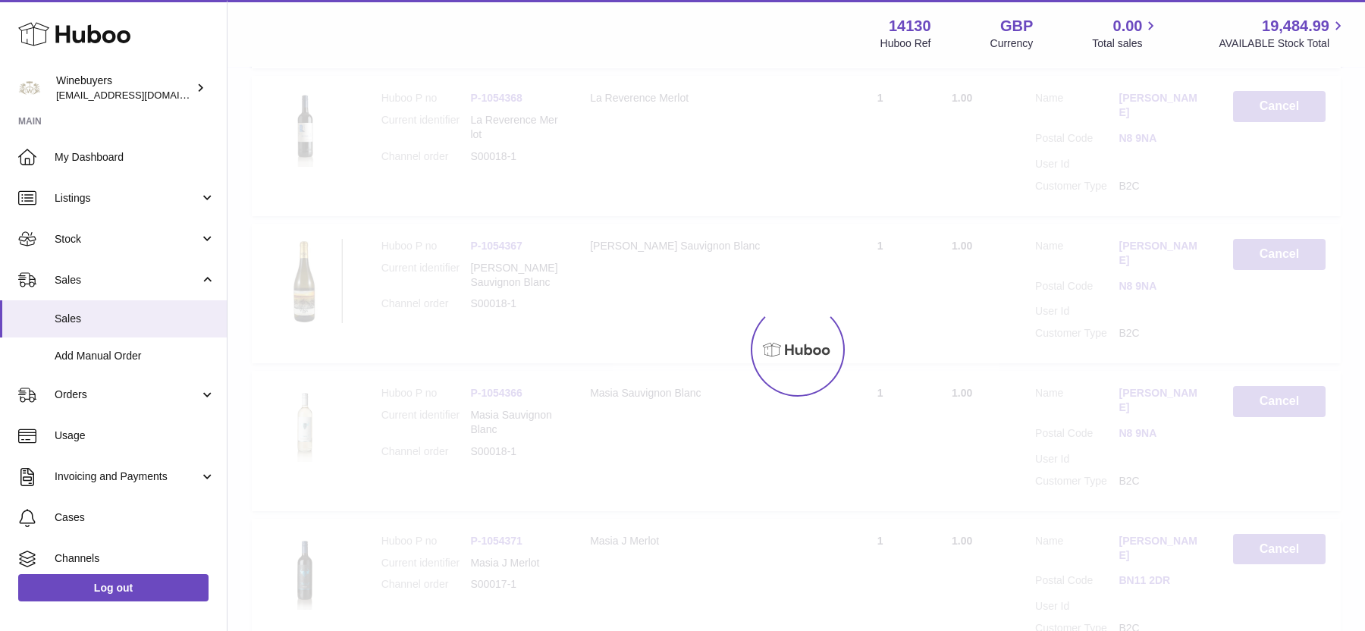
scroll to position [68, 0]
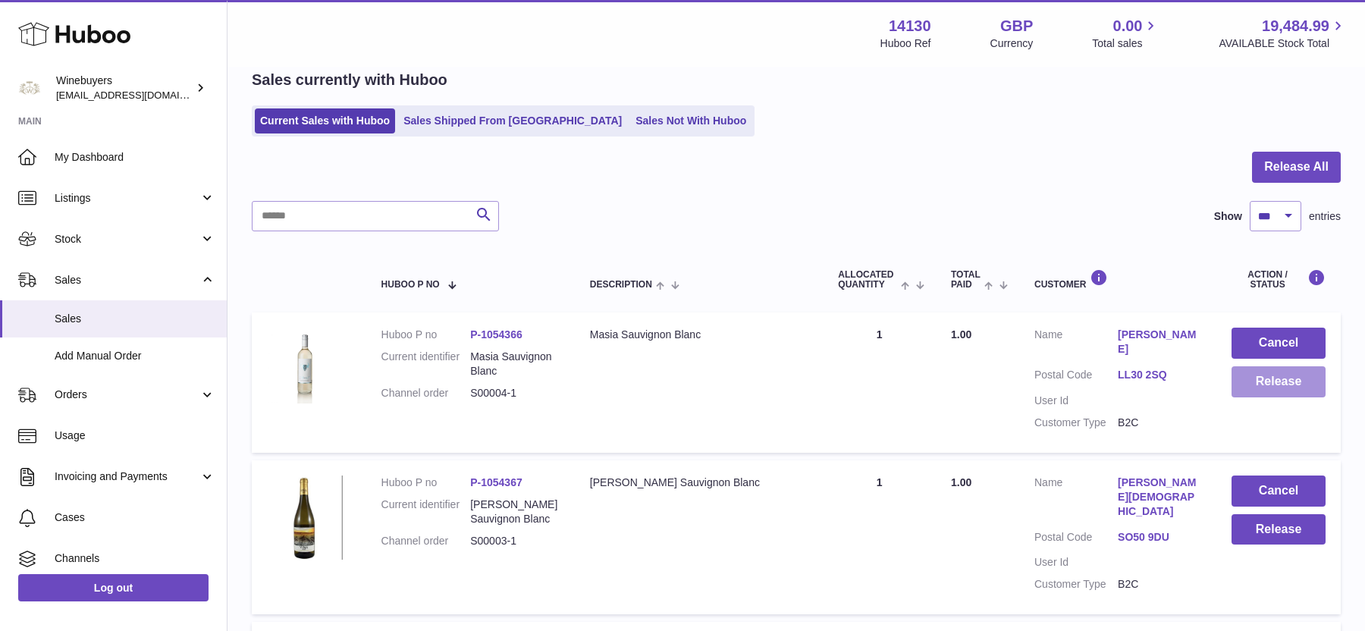
click at [1233, 380] on button "Release" at bounding box center [1278, 381] width 94 height 31
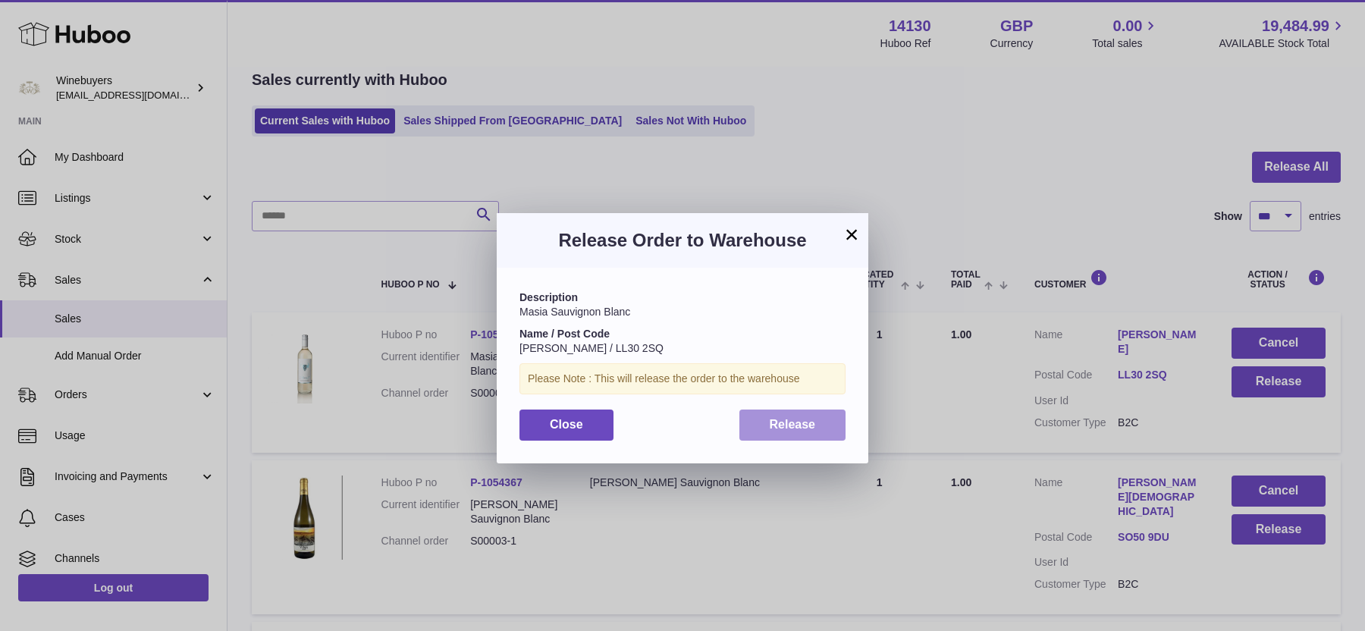
click at [806, 428] on span "Release" at bounding box center [792, 424] width 46 height 13
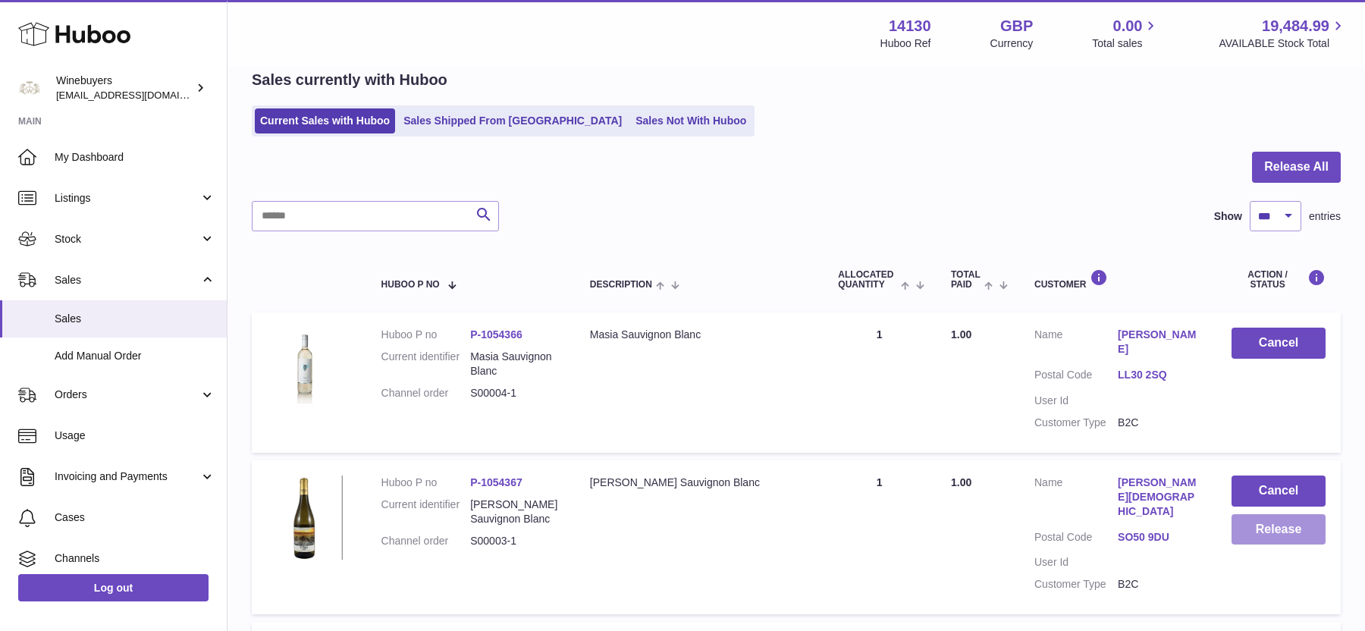
click at [1252, 516] on button "Release" at bounding box center [1278, 529] width 94 height 31
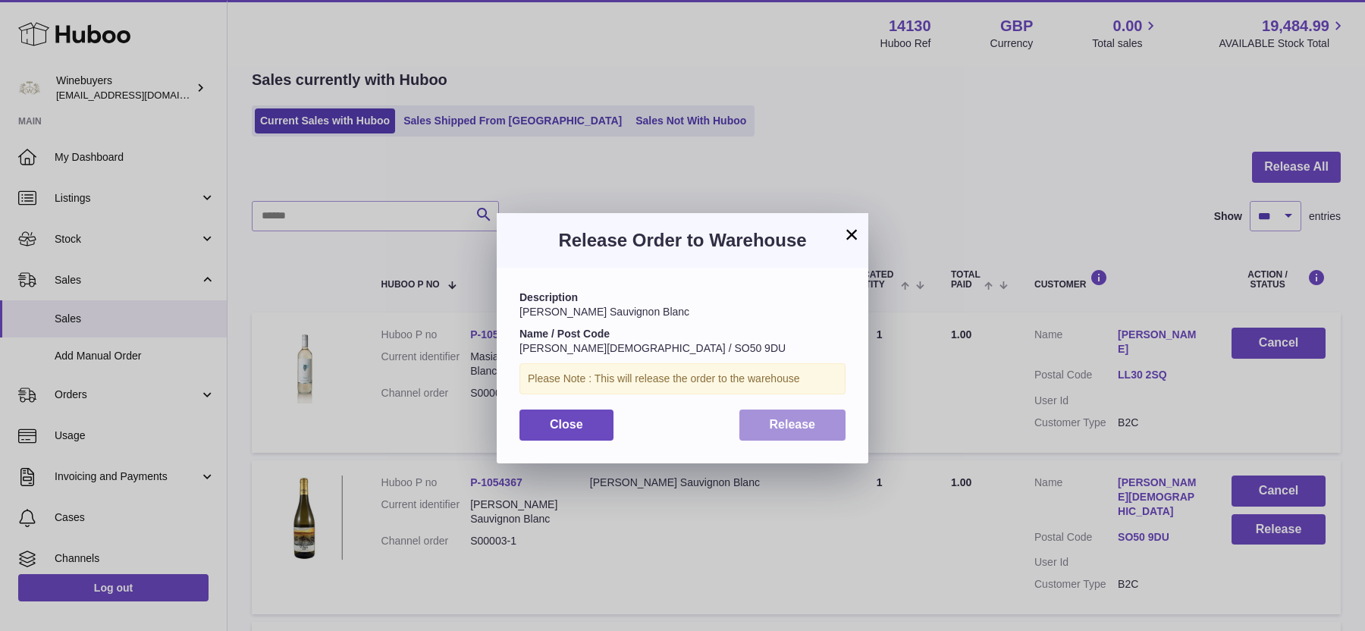
click at [816, 425] on button "Release" at bounding box center [792, 424] width 107 height 31
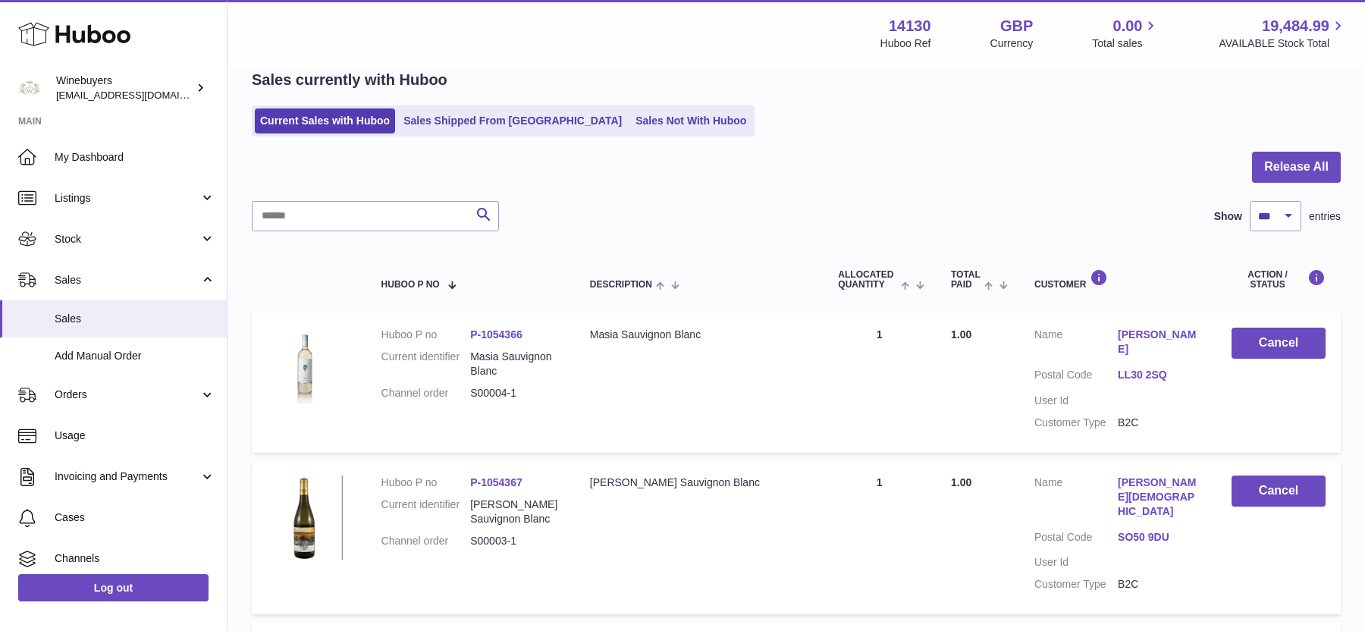
scroll to position [373, 0]
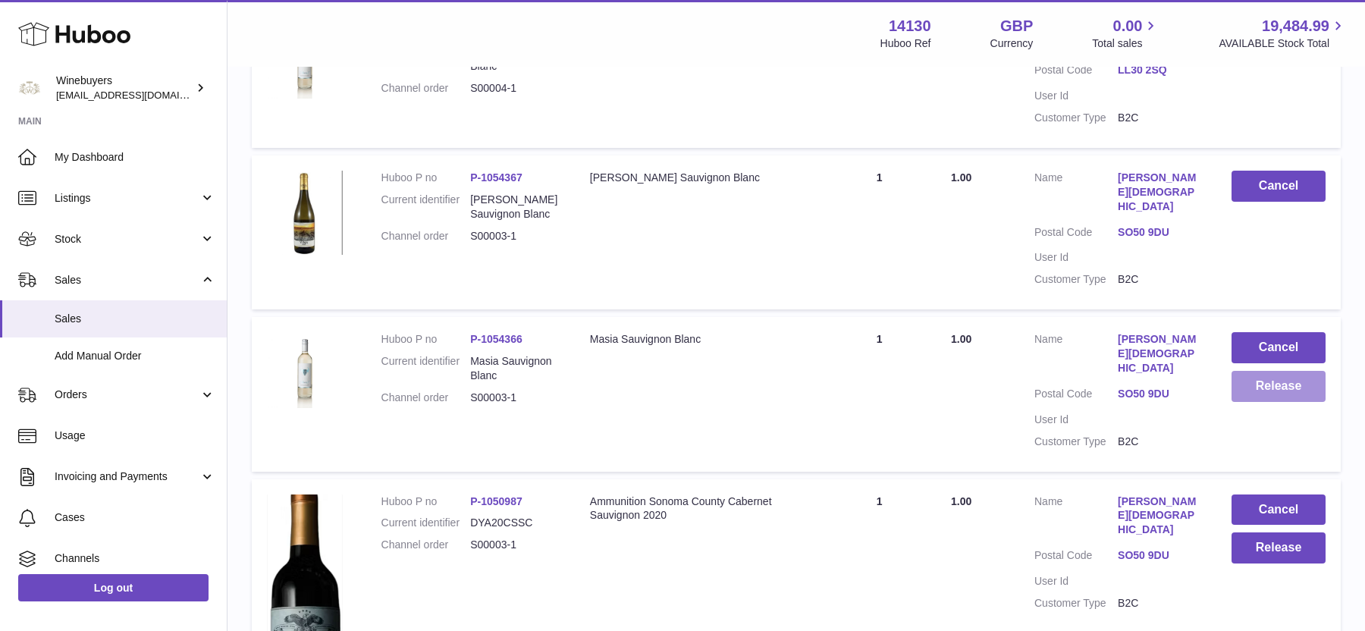
click at [1251, 371] on button "Release" at bounding box center [1278, 386] width 94 height 31
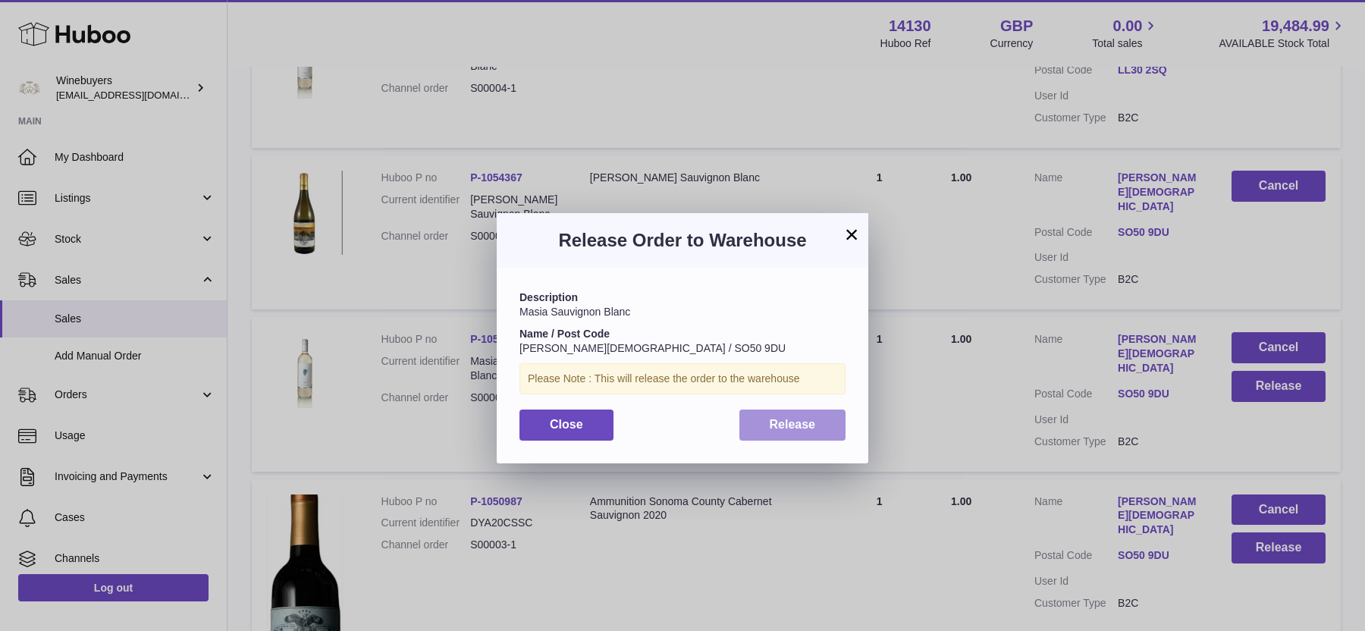
click at [794, 425] on span "Release" at bounding box center [792, 424] width 46 height 13
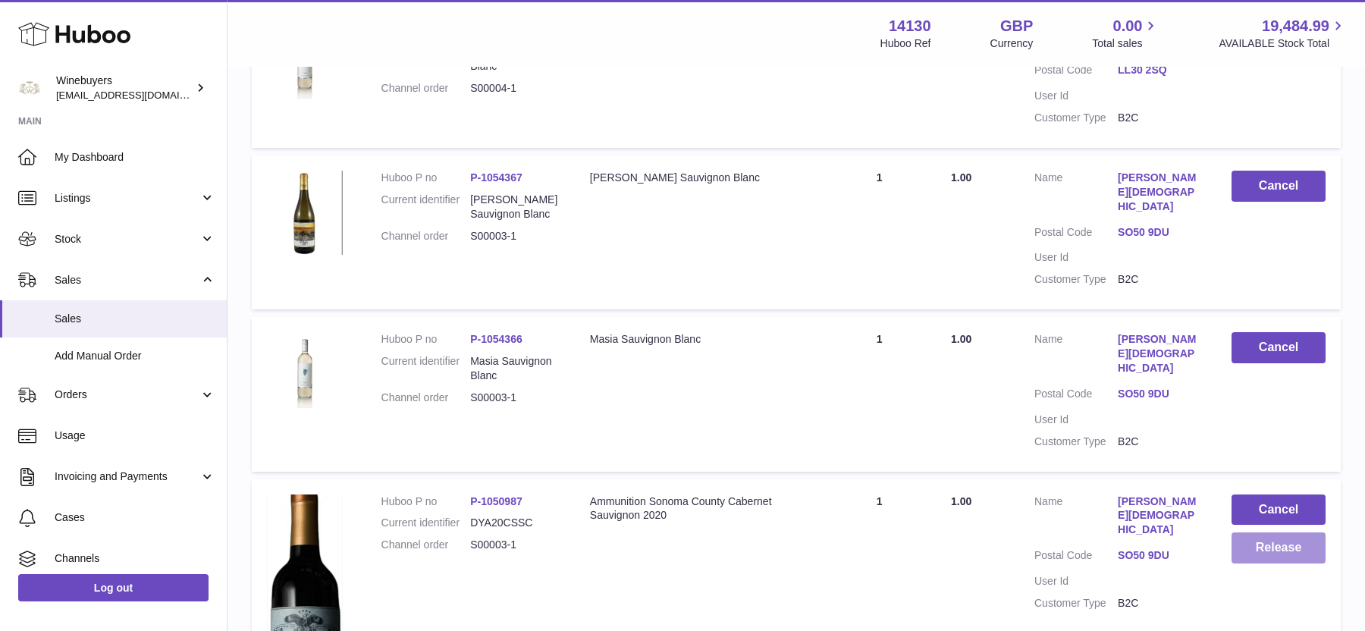
click at [1272, 532] on button "Release" at bounding box center [1278, 547] width 94 height 31
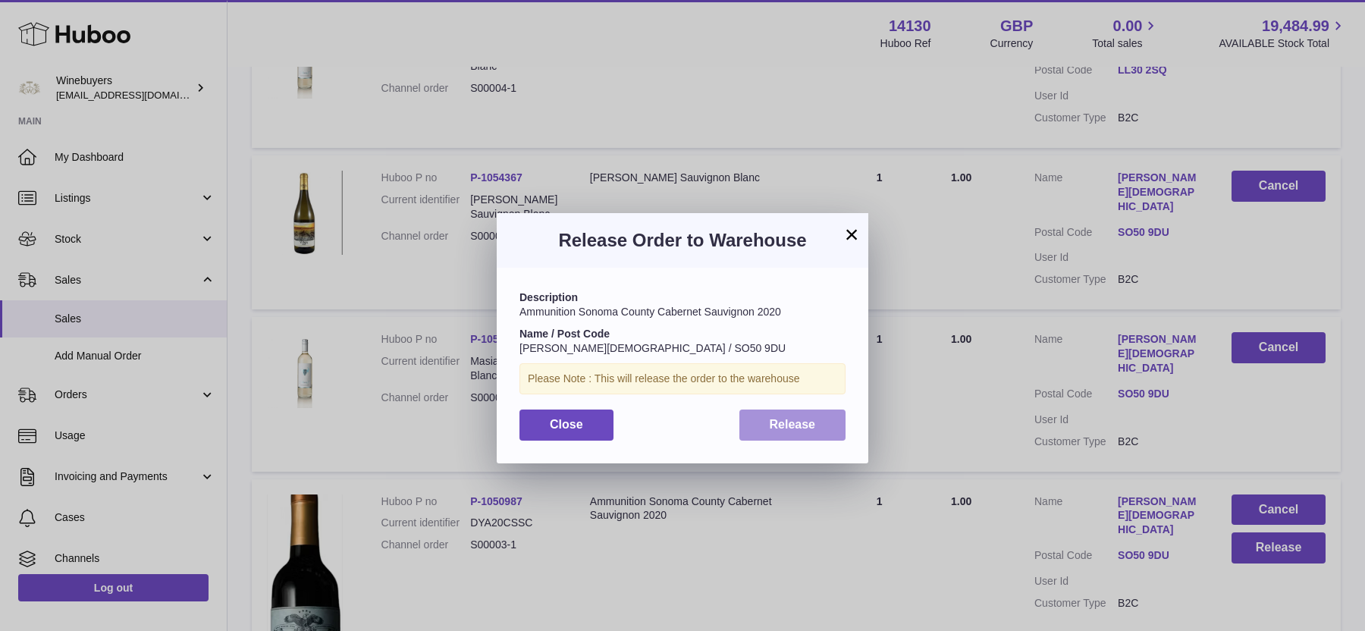
click at [781, 432] on button "Release" at bounding box center [792, 424] width 107 height 31
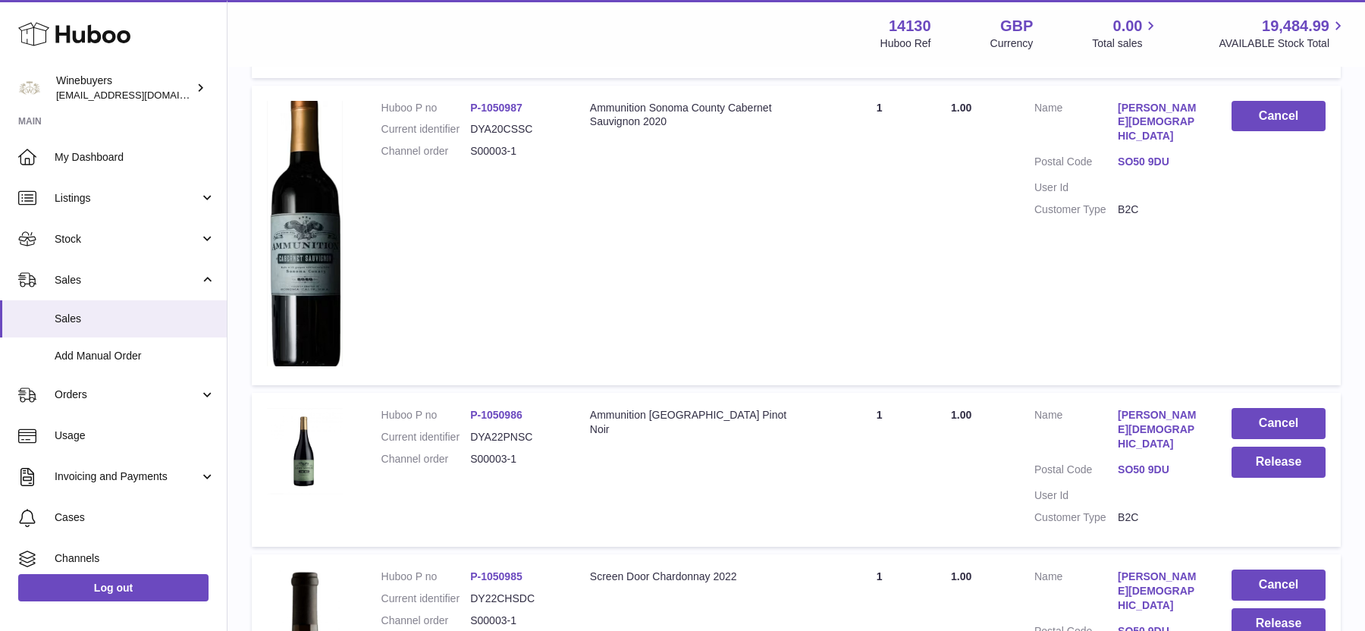
scroll to position [778, 0]
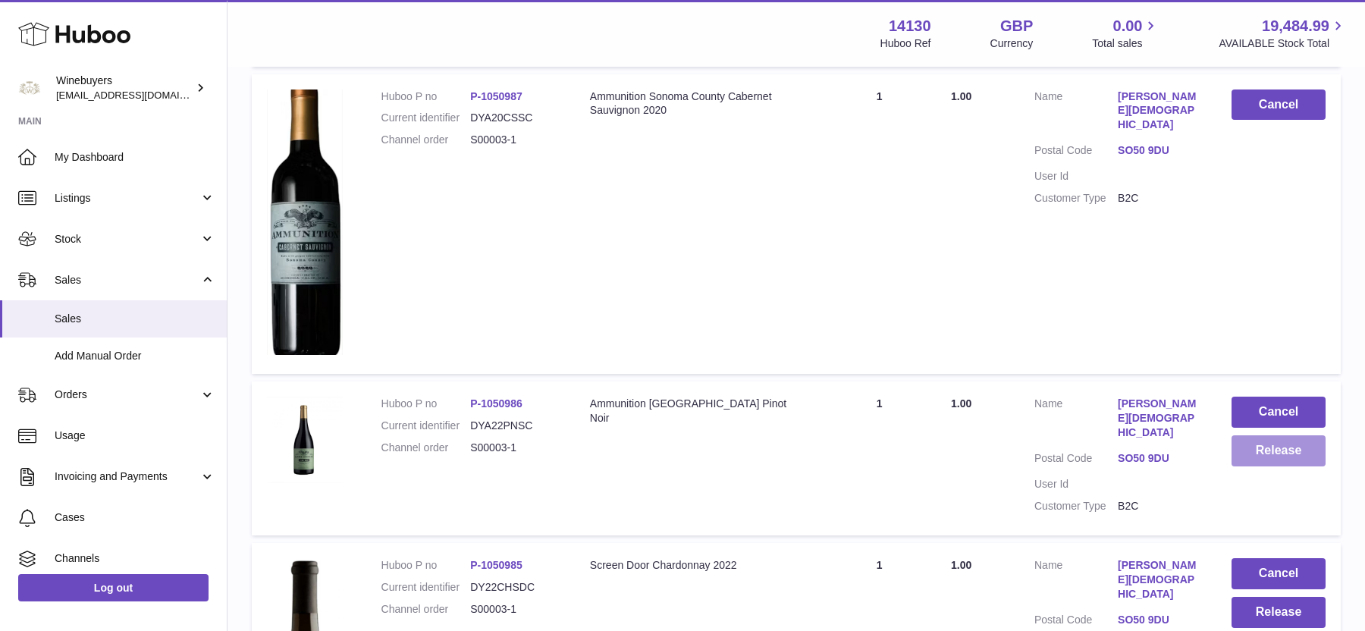
click at [1269, 435] on button "Release" at bounding box center [1278, 450] width 94 height 31
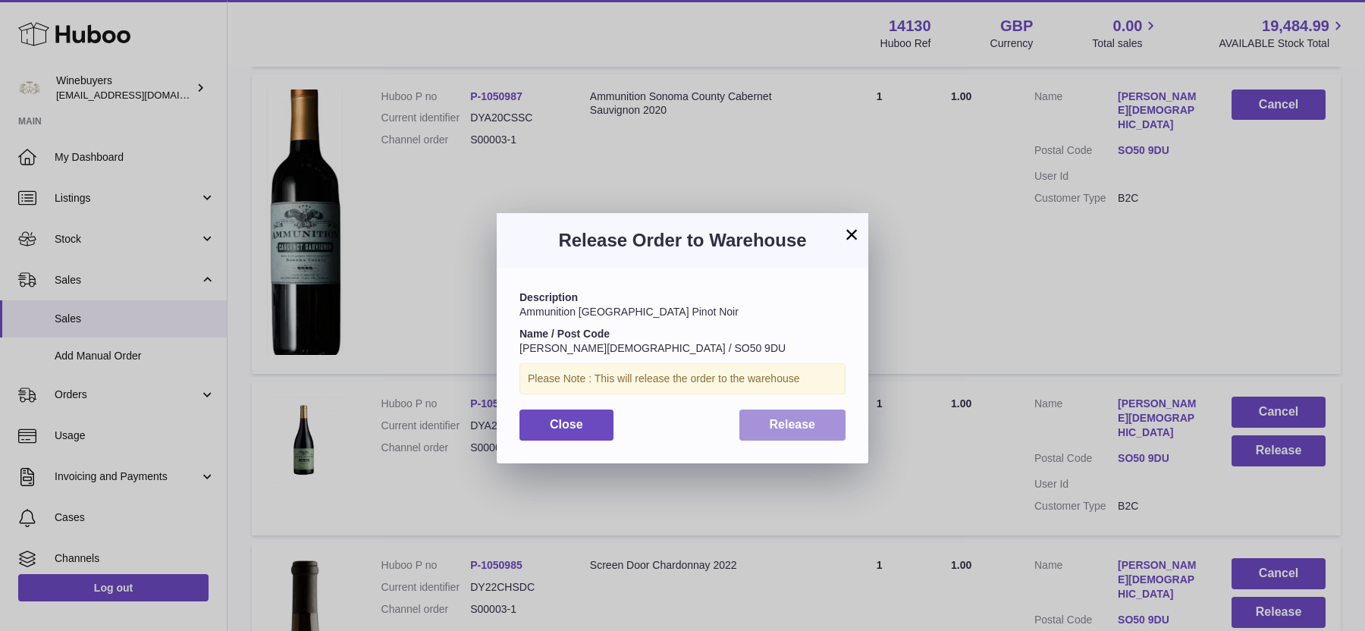
click at [801, 434] on button "Release" at bounding box center [792, 424] width 107 height 31
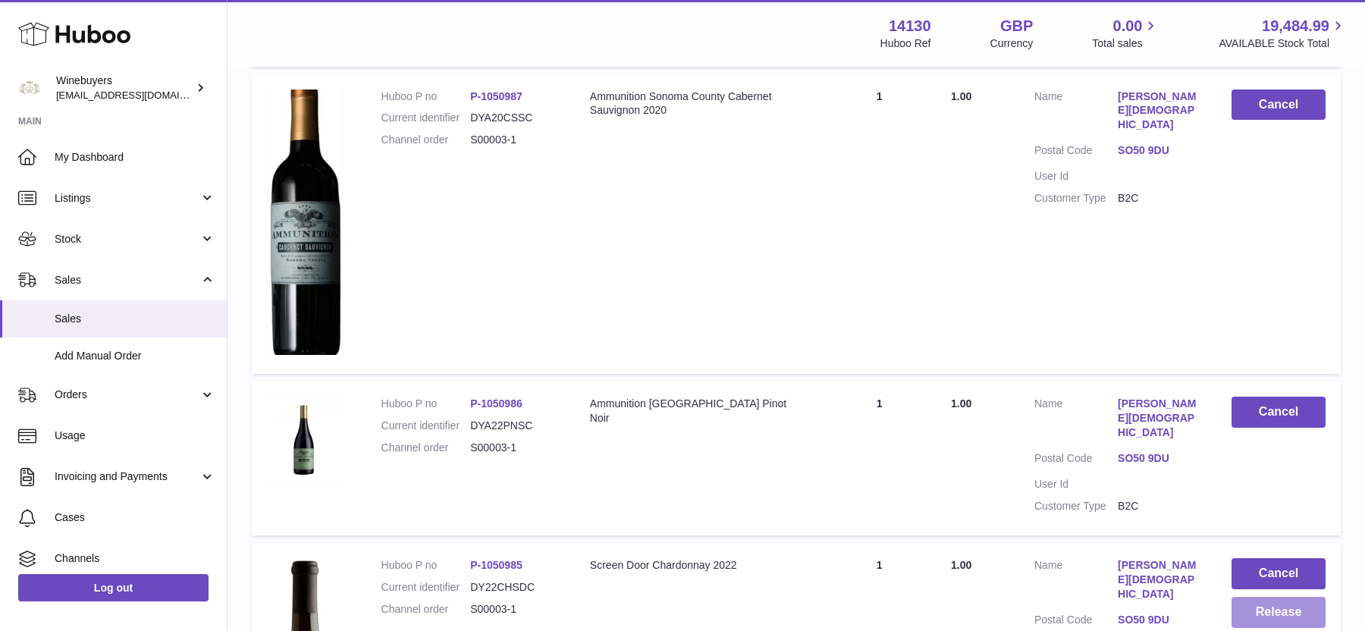
click at [1261, 597] on button "Release" at bounding box center [1278, 612] width 94 height 31
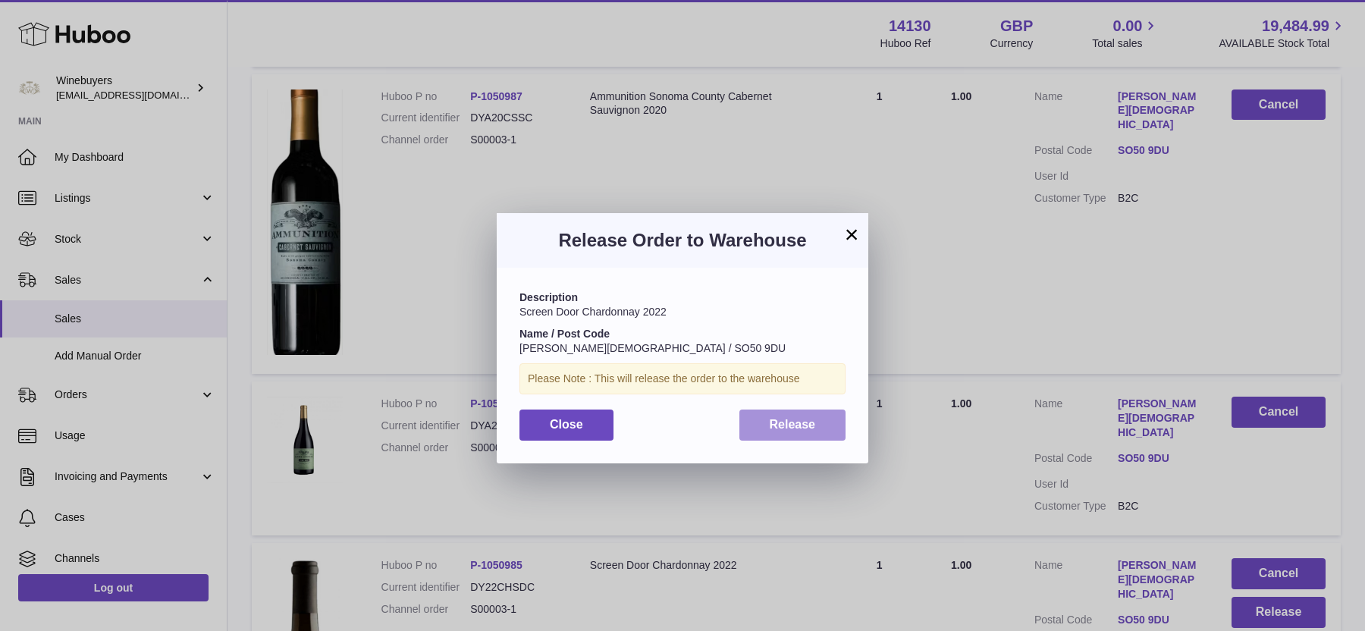
click at [776, 418] on span "Release" at bounding box center [792, 424] width 46 height 13
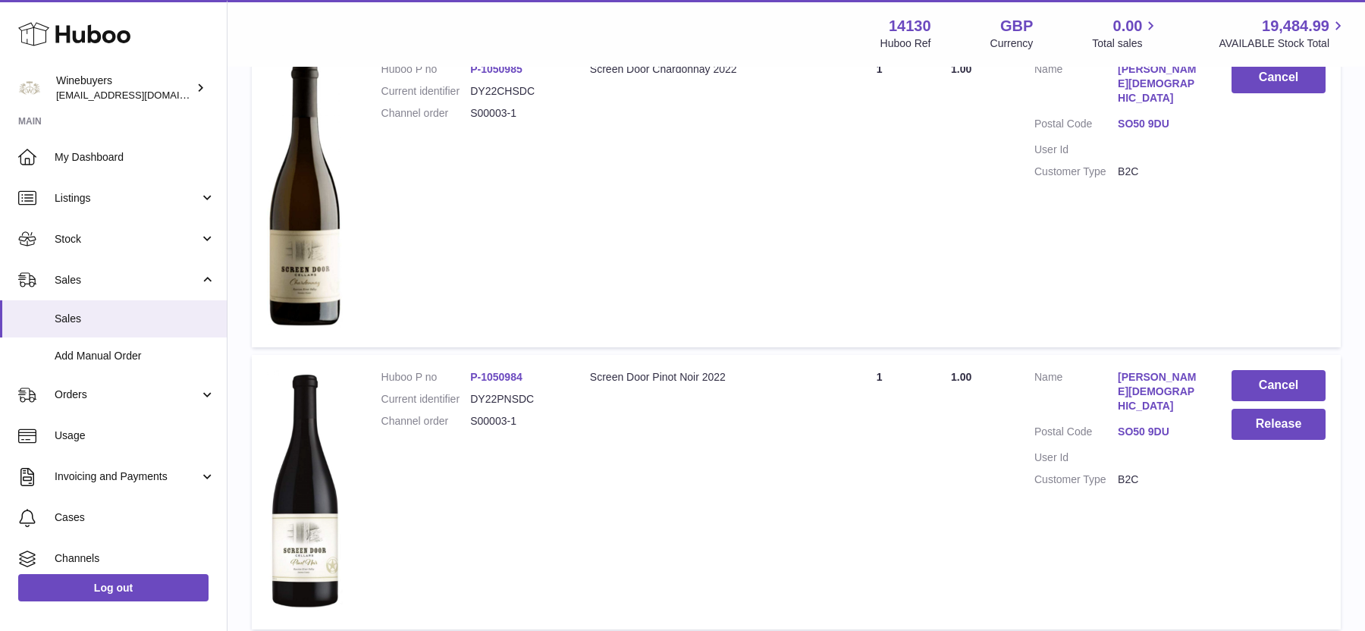
scroll to position [1274, 0]
click at [1253, 408] on button "Release" at bounding box center [1278, 423] width 94 height 31
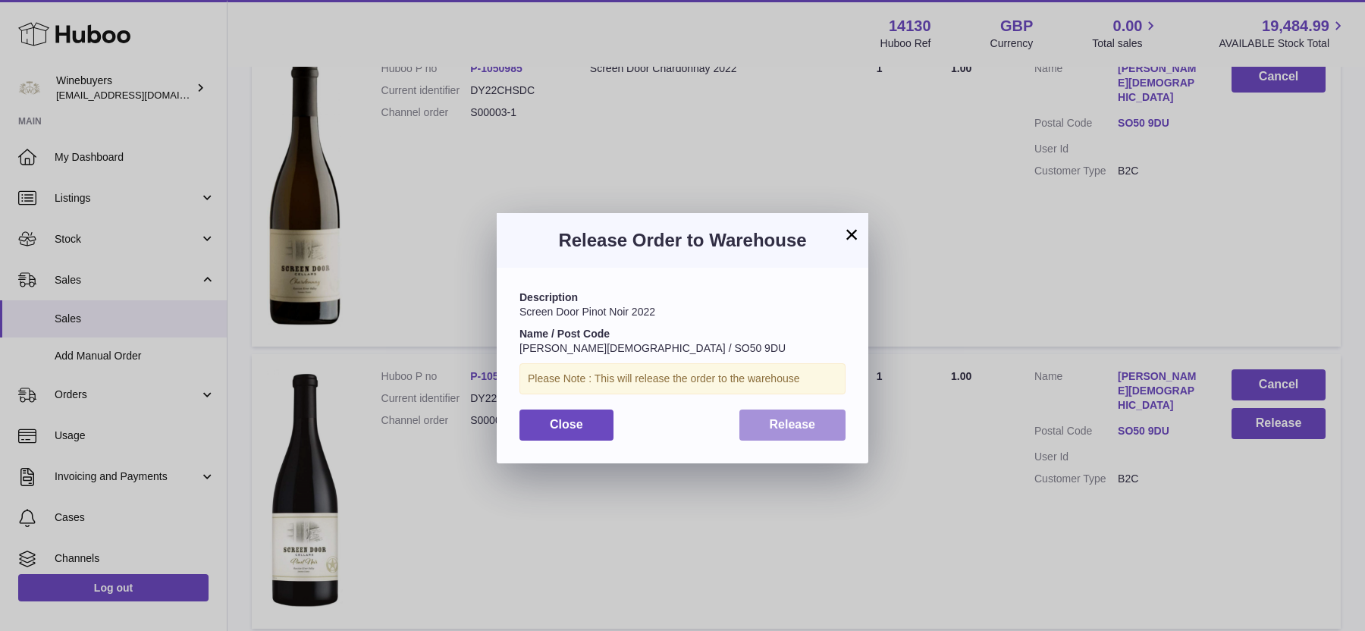
click at [794, 427] on span "Release" at bounding box center [792, 424] width 46 height 13
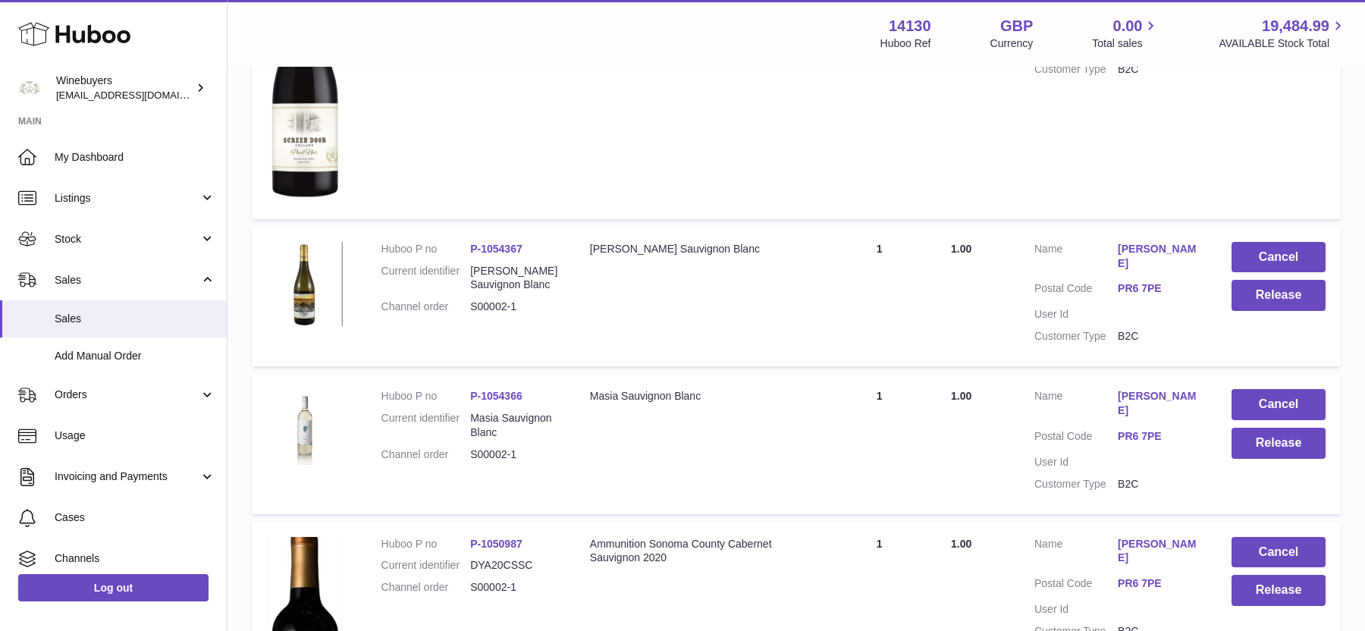
scroll to position [1691, 0]
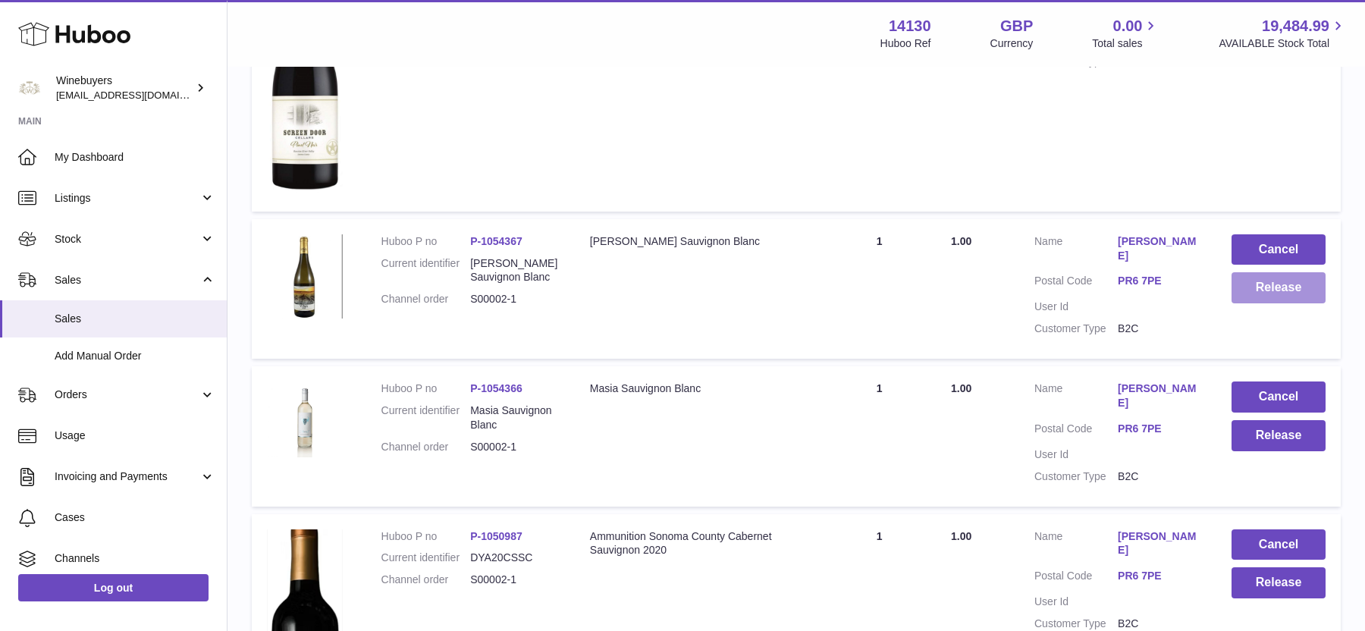
click at [1246, 272] on button "Release" at bounding box center [1278, 287] width 94 height 31
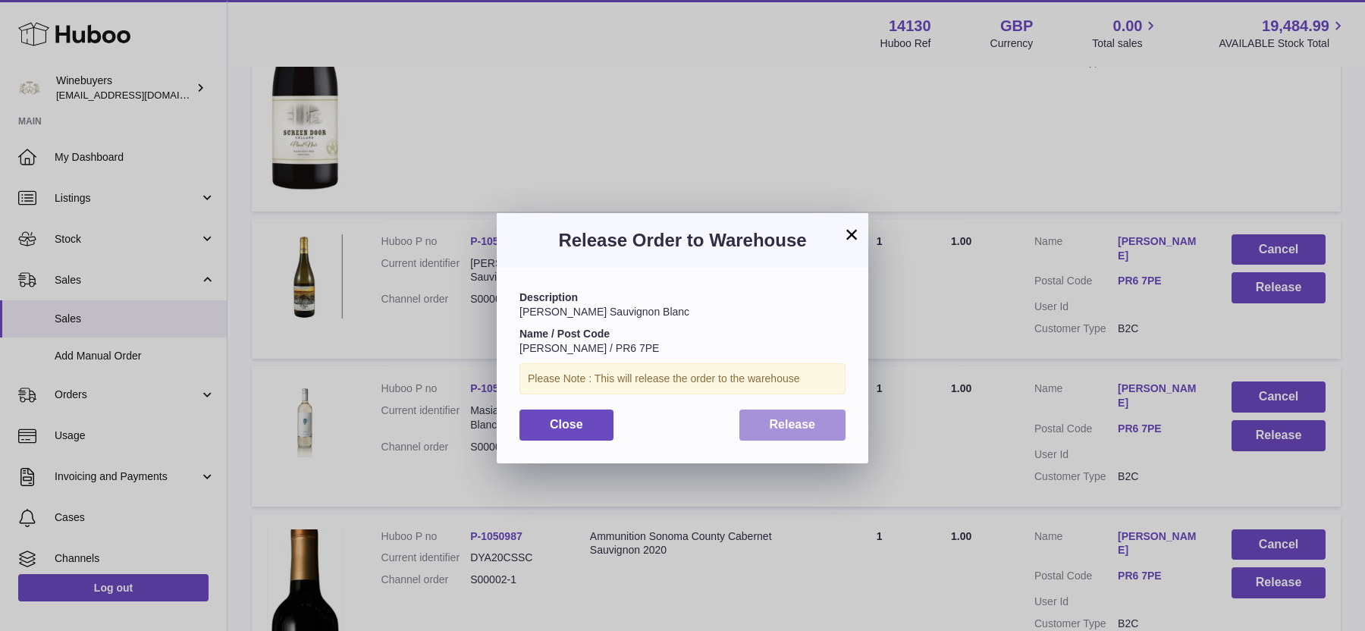
click at [813, 433] on button "Release" at bounding box center [792, 424] width 107 height 31
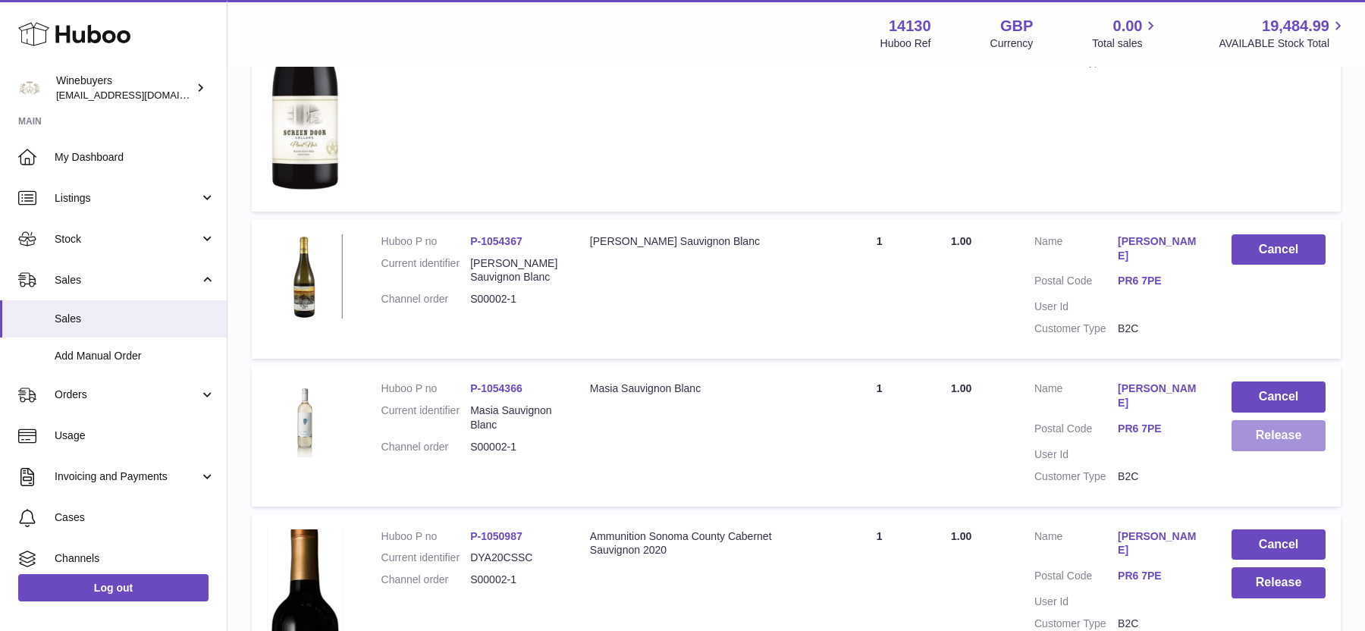
click at [1259, 420] on button "Release" at bounding box center [1278, 435] width 94 height 31
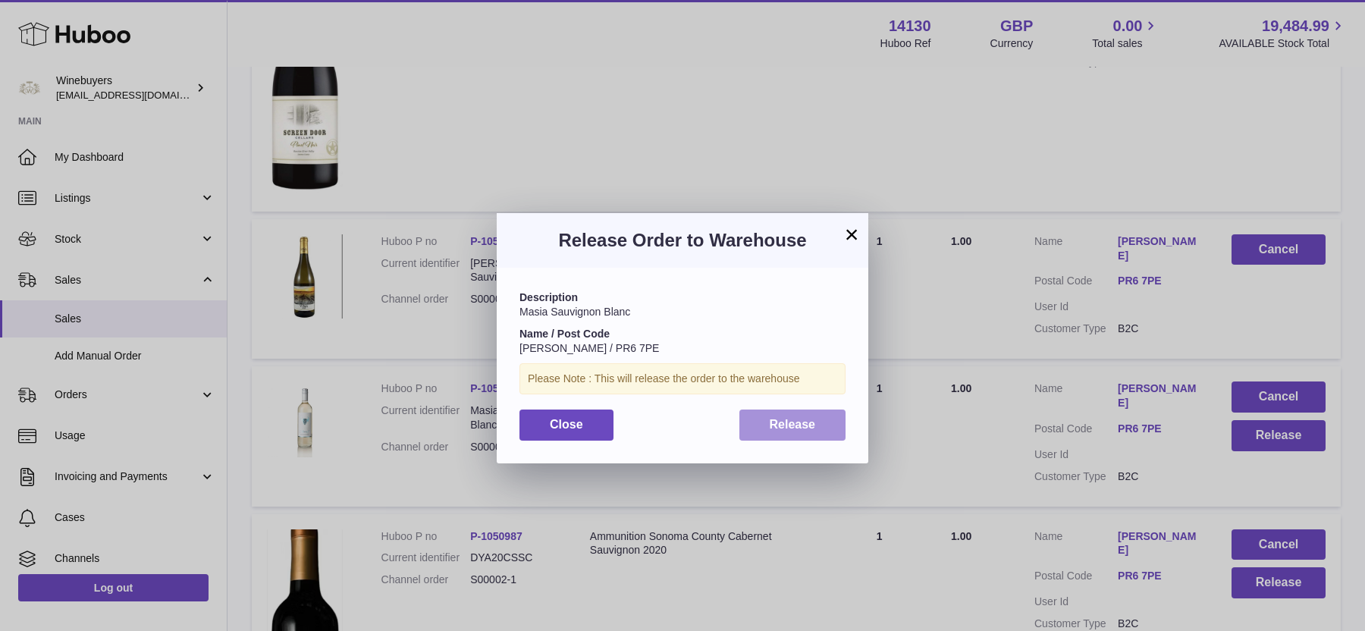
click at [822, 419] on button "Release" at bounding box center [792, 424] width 107 height 31
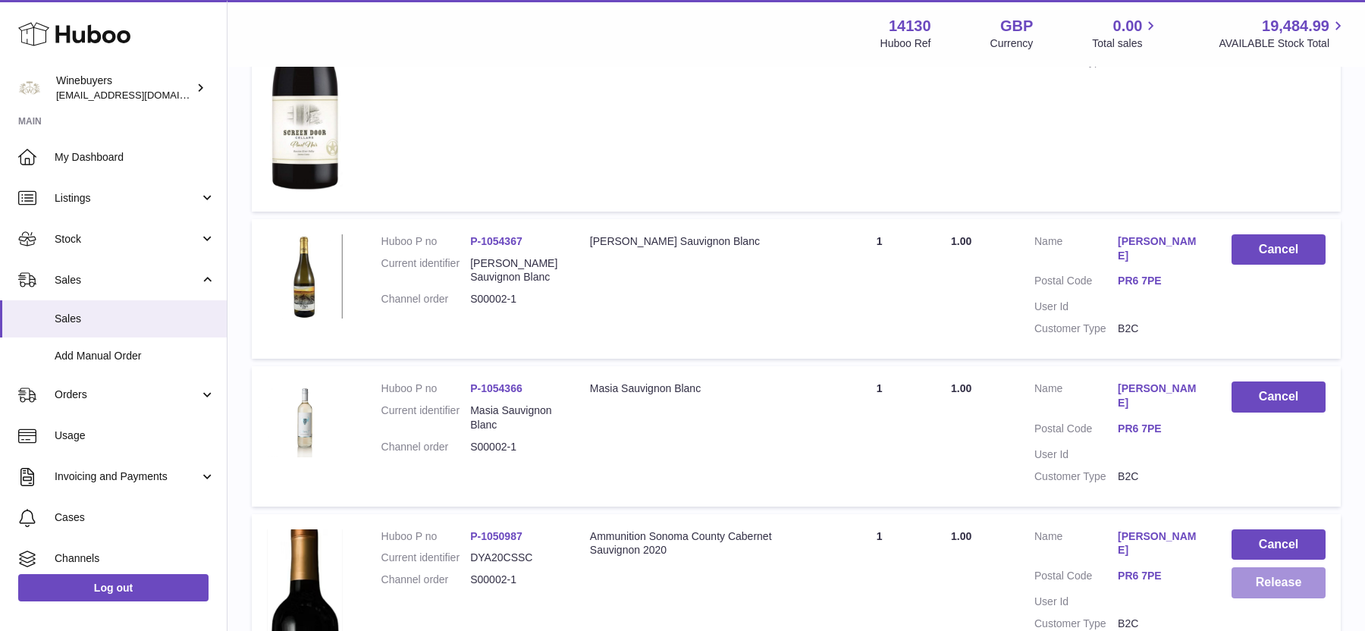
click at [1259, 567] on button "Release" at bounding box center [1278, 582] width 94 height 31
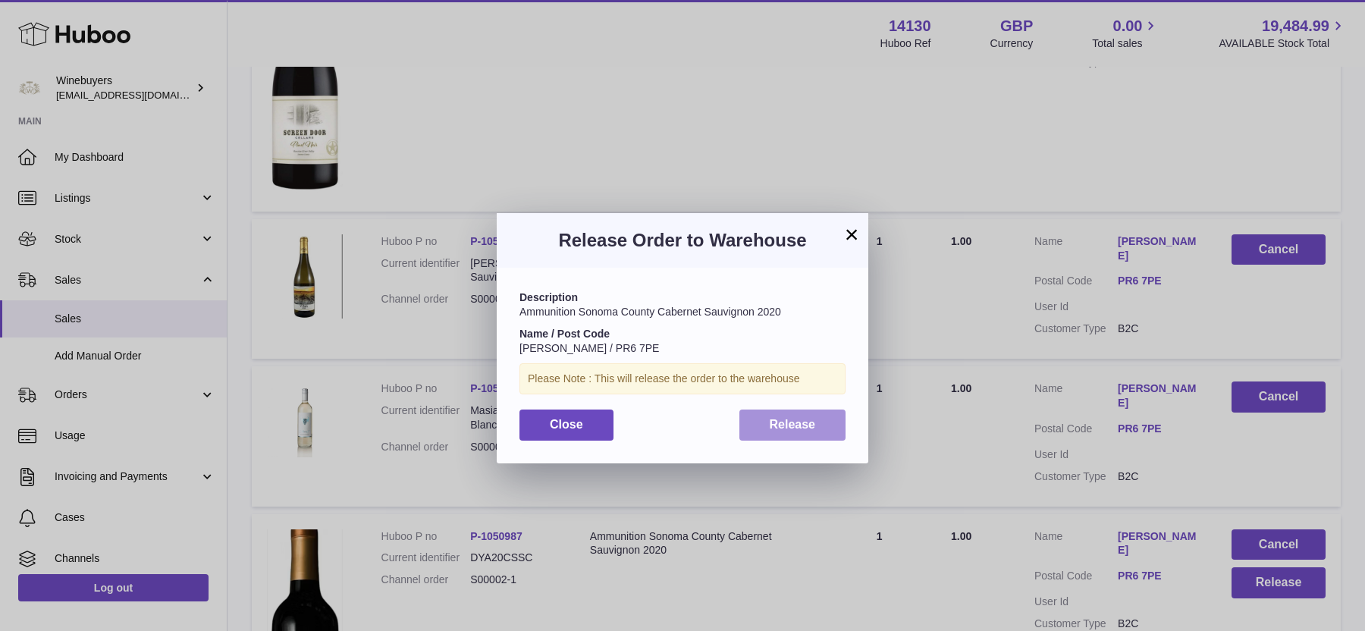
click at [777, 431] on button "Release" at bounding box center [792, 424] width 107 height 31
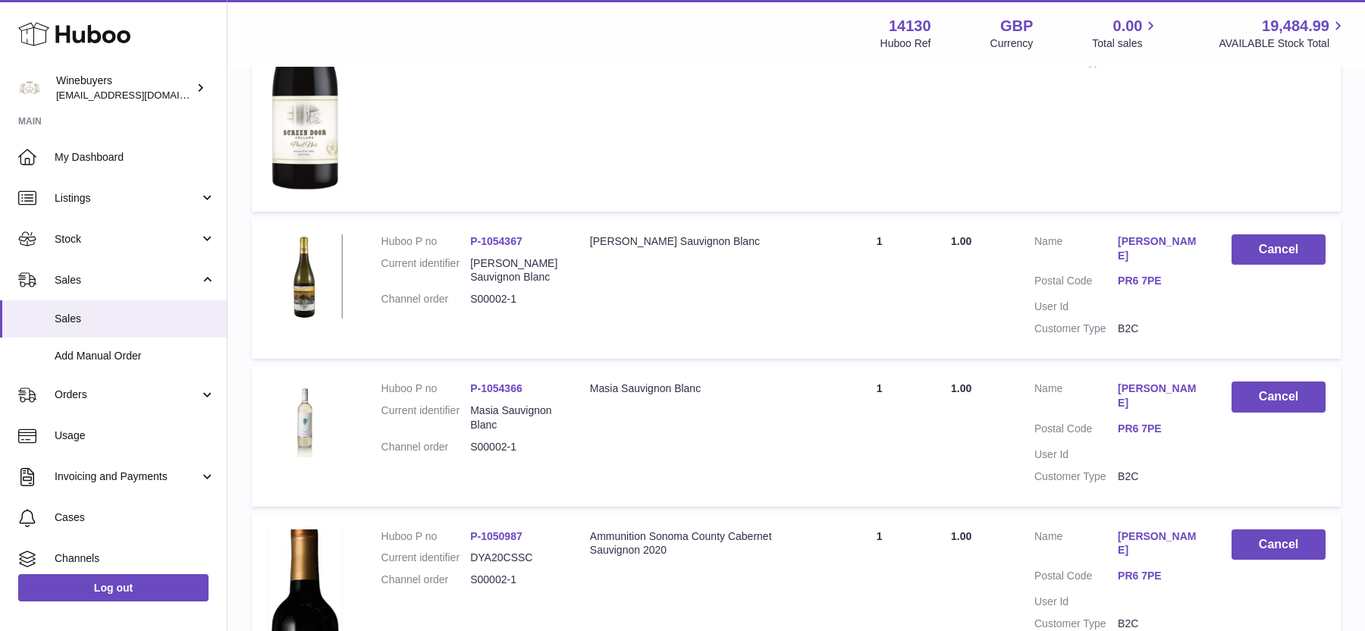
scroll to position [2068, 0]
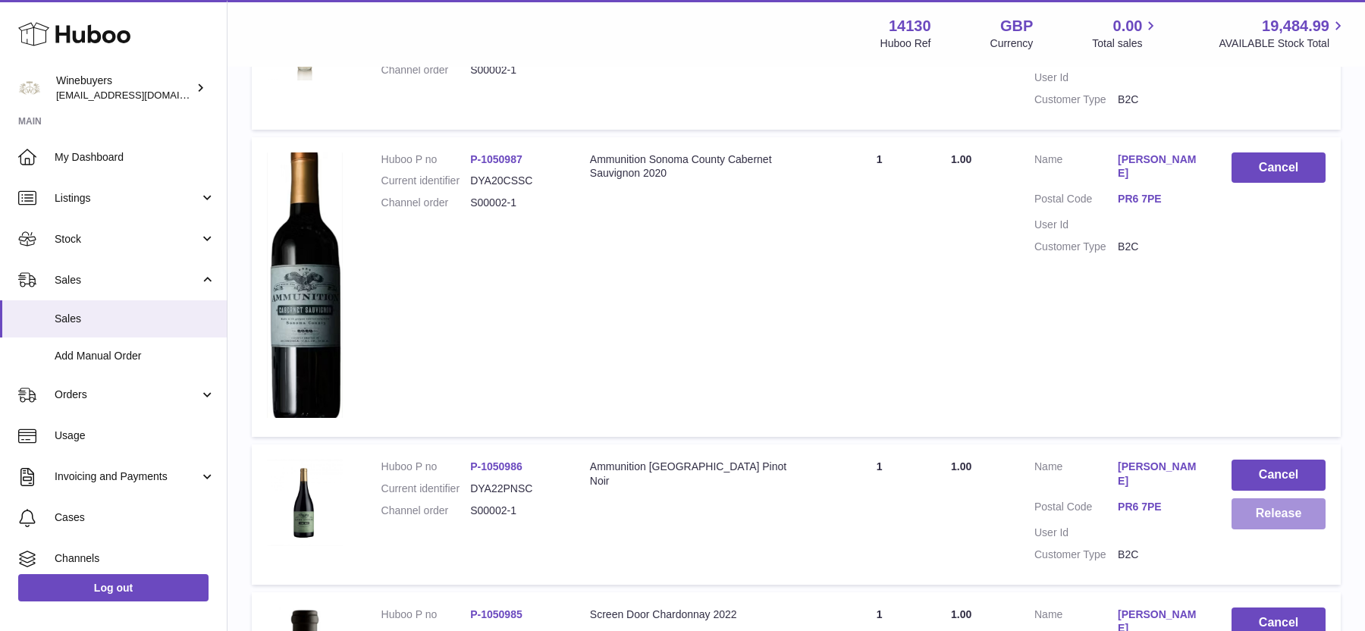
click at [1257, 498] on button "Release" at bounding box center [1278, 513] width 94 height 31
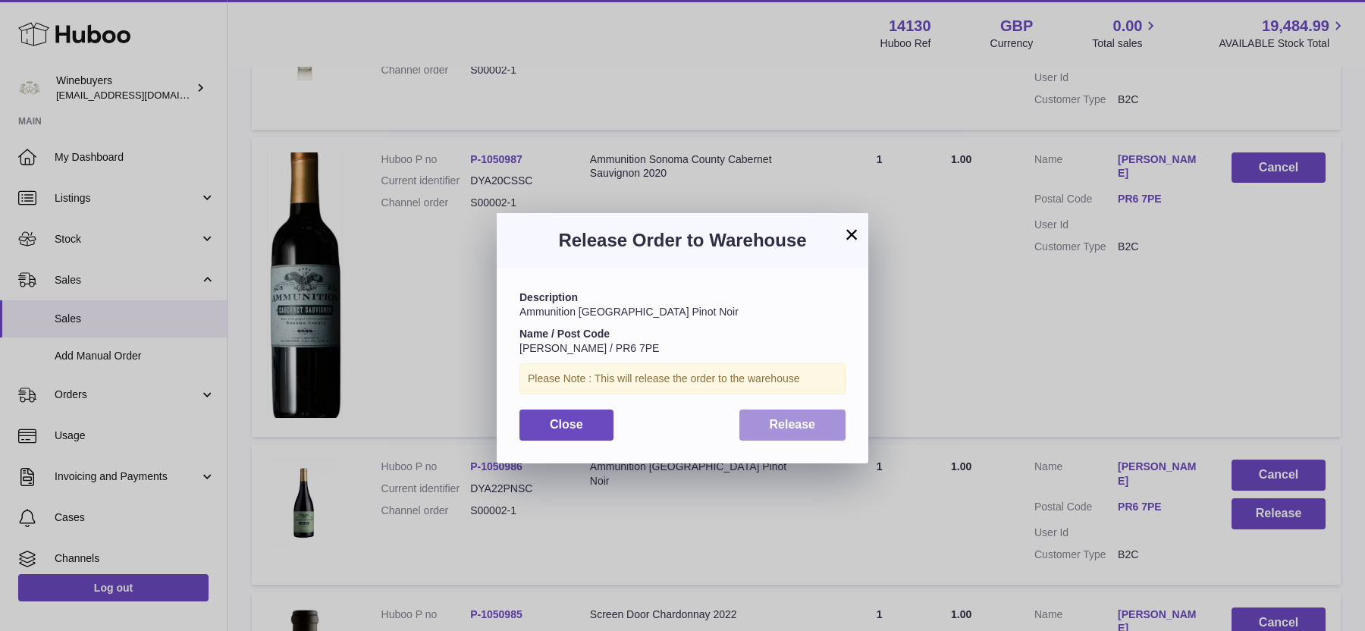
click at [840, 433] on button "Release" at bounding box center [792, 424] width 107 height 31
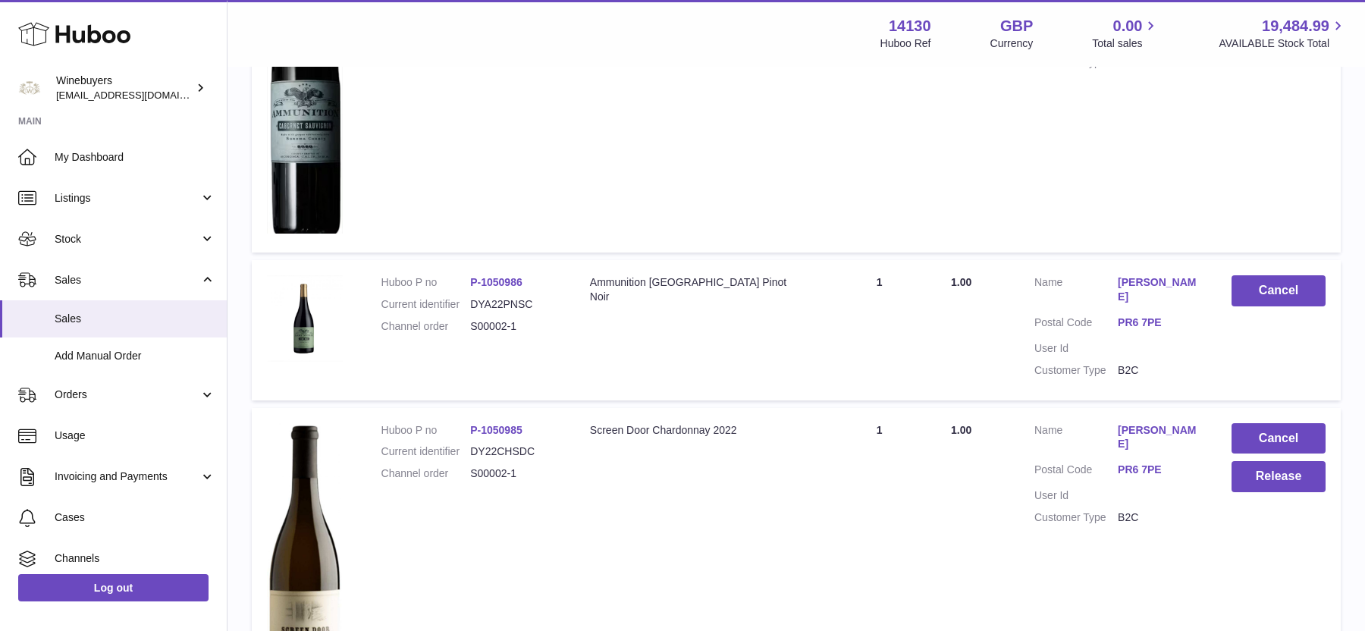
scroll to position [2332, 0]
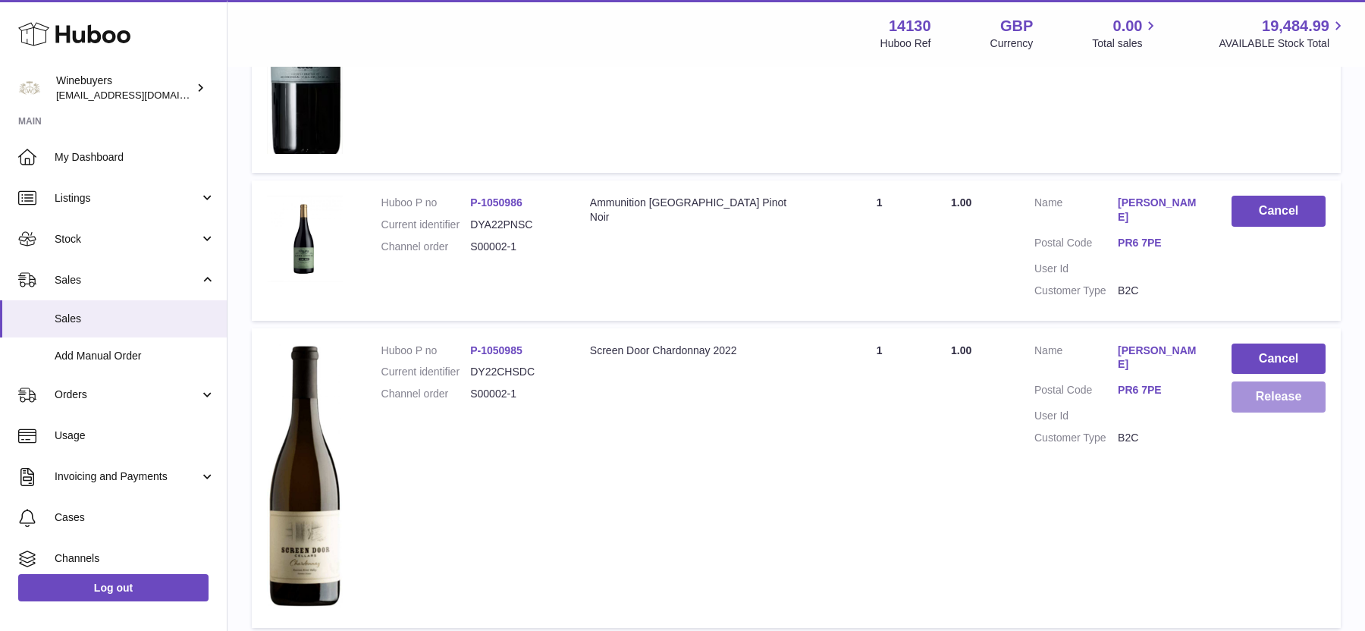
click at [1255, 381] on button "Release" at bounding box center [1278, 396] width 94 height 31
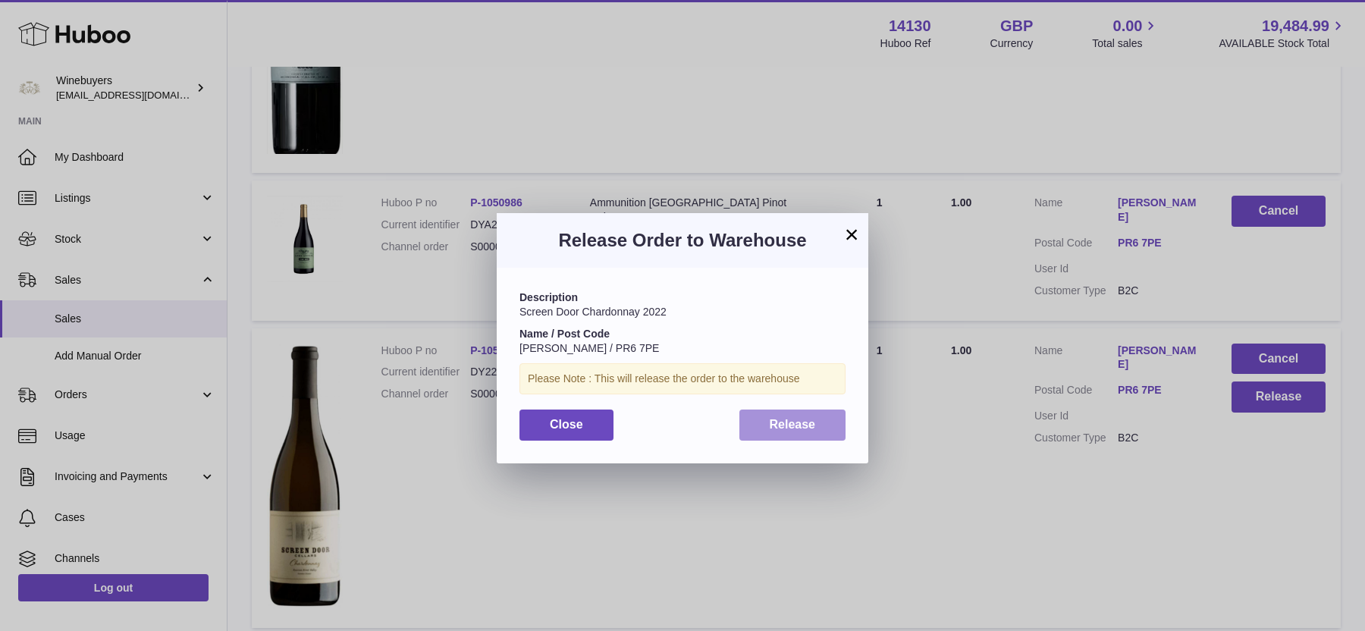
click at [838, 438] on button "Release" at bounding box center [792, 424] width 107 height 31
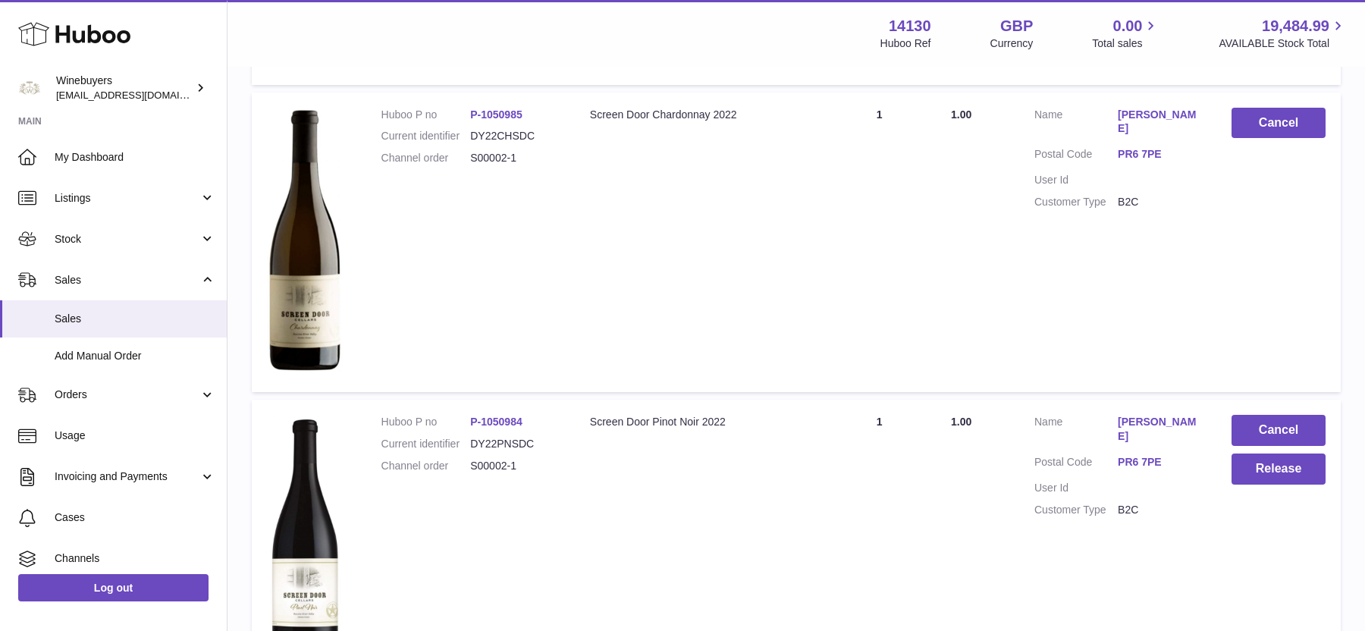
scroll to position [2571, 0]
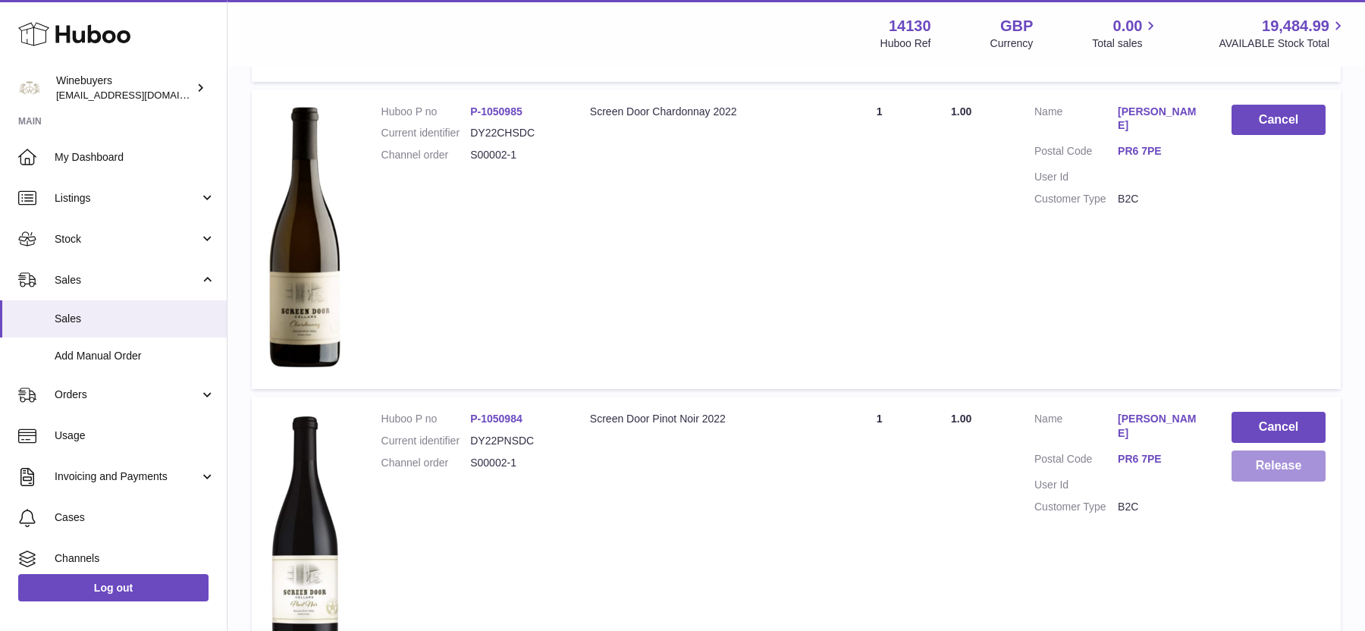
click at [1270, 450] on button "Release" at bounding box center [1278, 465] width 94 height 31
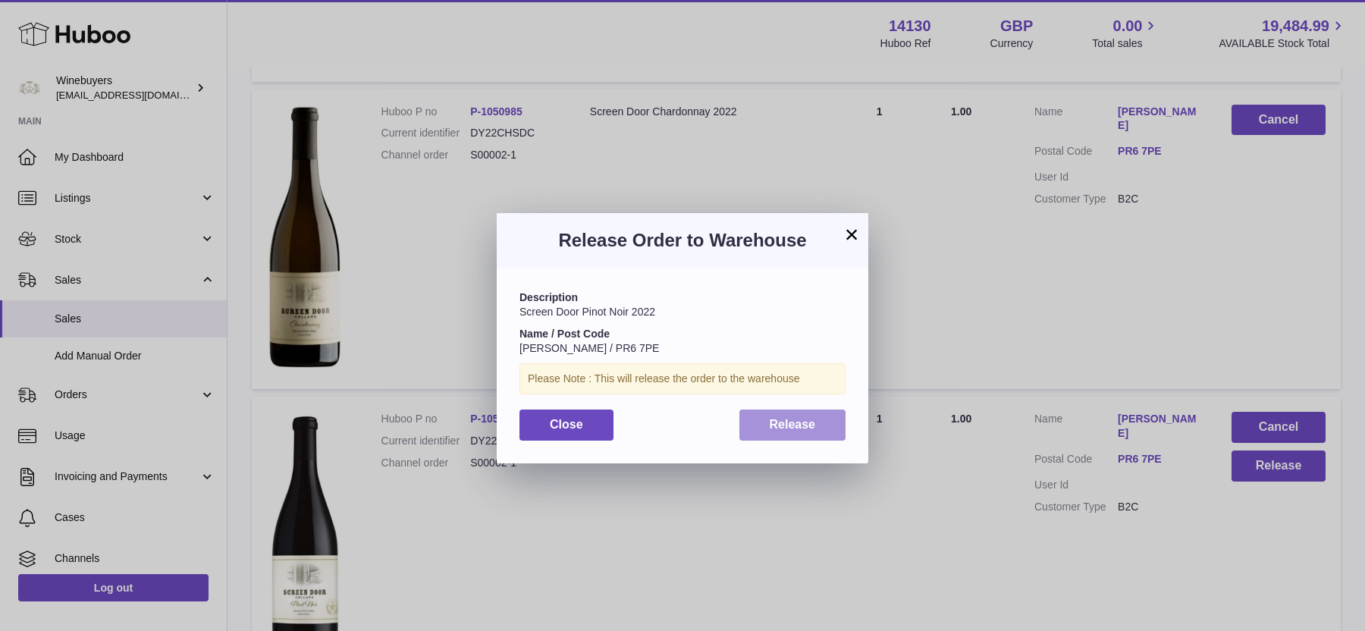
click at [764, 431] on button "Release" at bounding box center [792, 424] width 107 height 31
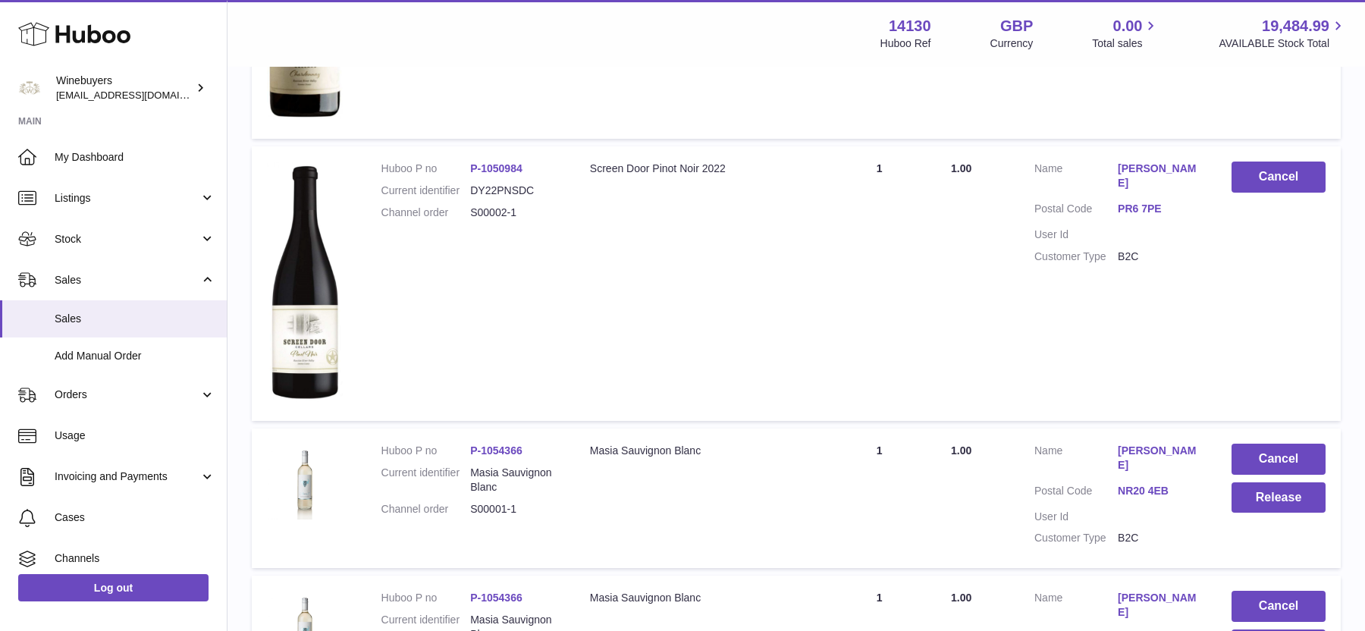
scroll to position [2879, 0]
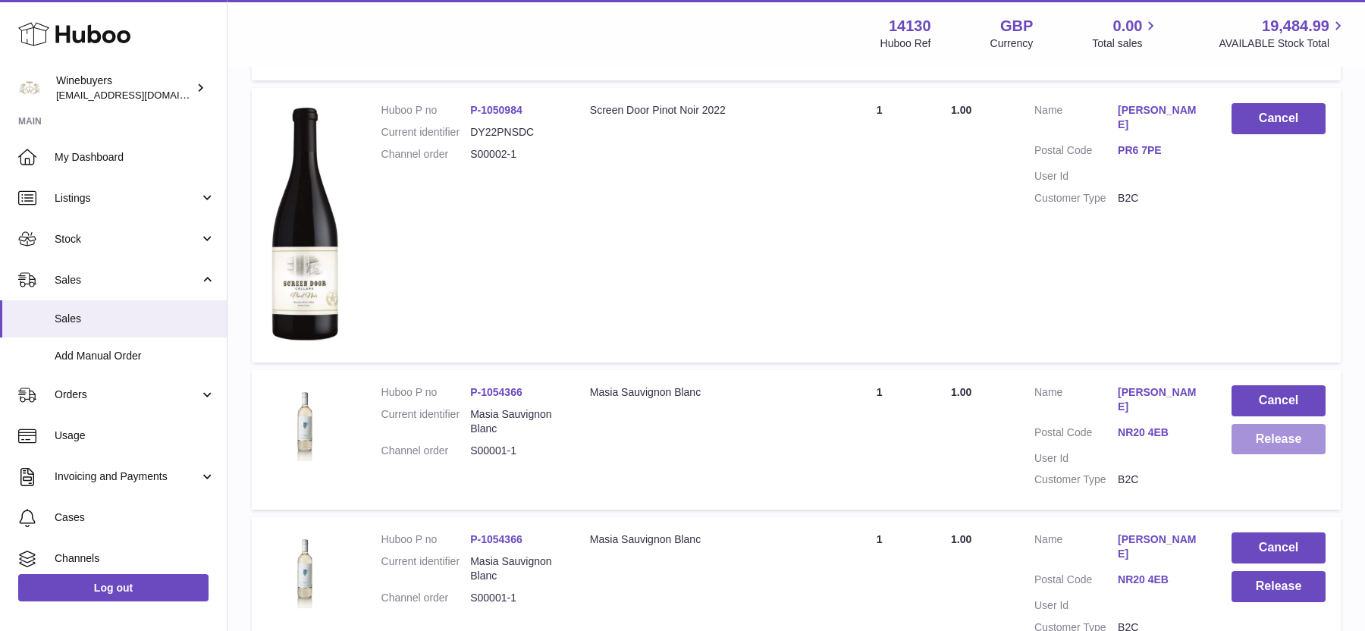
click at [1264, 424] on button "Release" at bounding box center [1278, 439] width 94 height 31
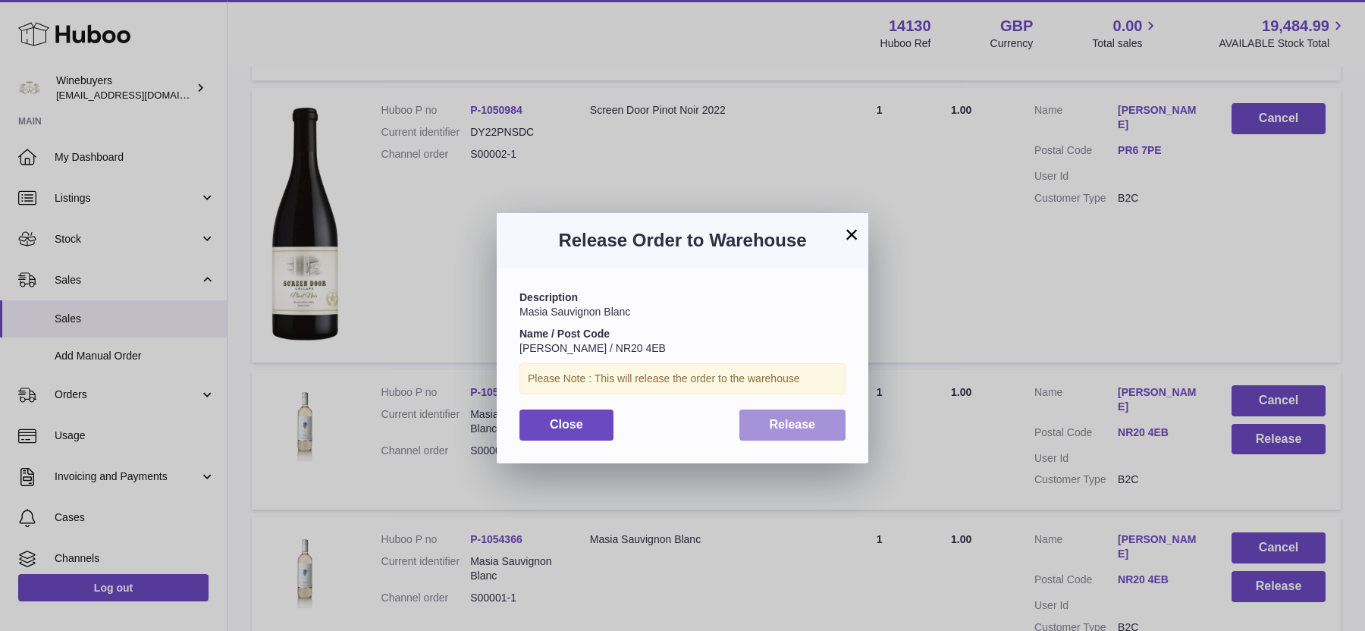
click at [779, 430] on span "Release" at bounding box center [792, 424] width 46 height 13
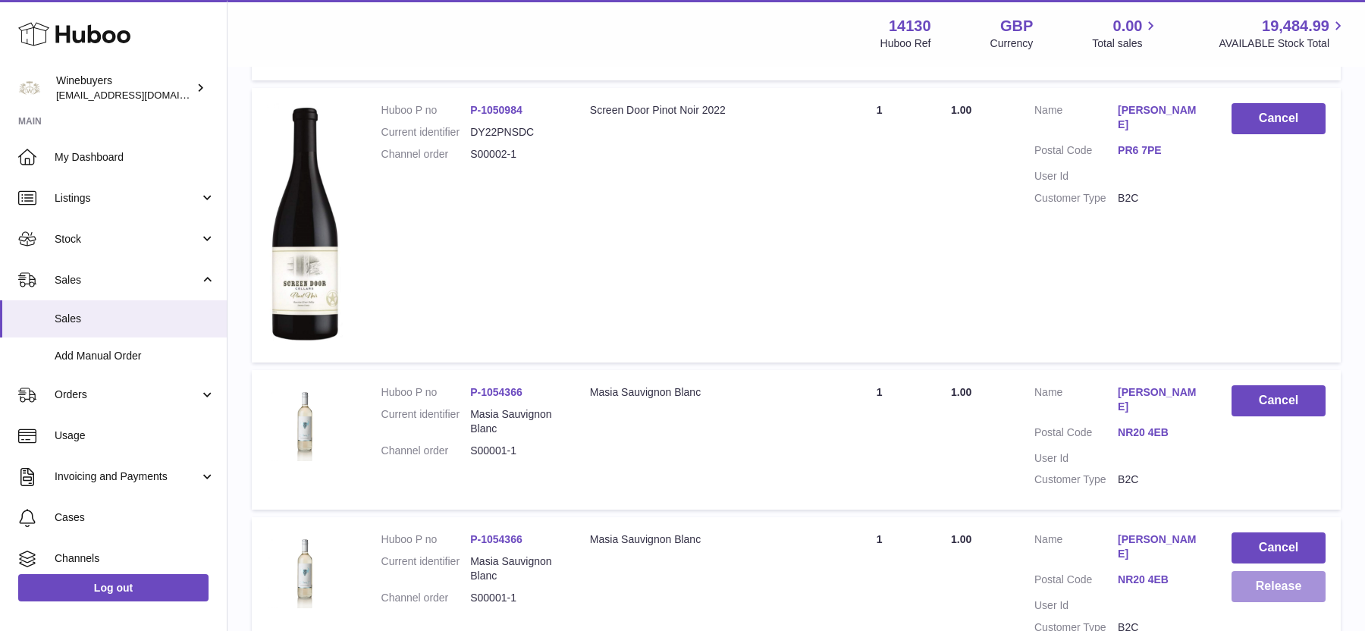
click at [1255, 571] on button "Release" at bounding box center [1278, 586] width 94 height 31
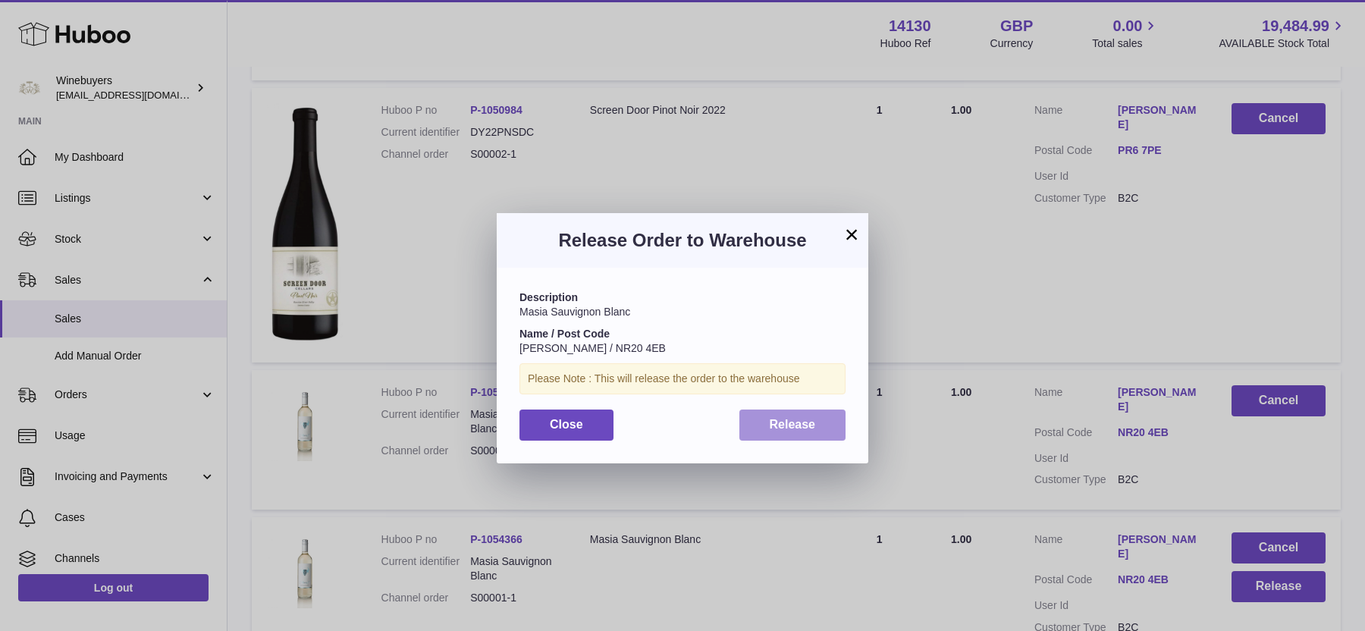
click at [793, 437] on button "Release" at bounding box center [792, 424] width 107 height 31
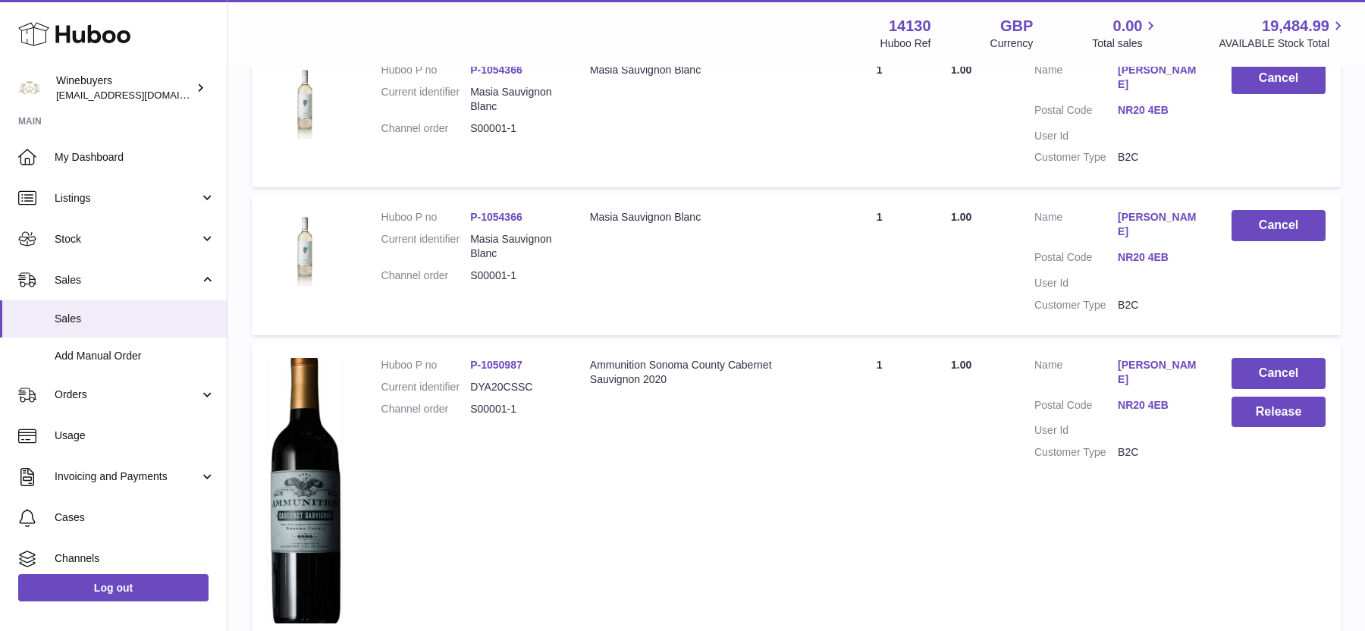
scroll to position [3204, 0]
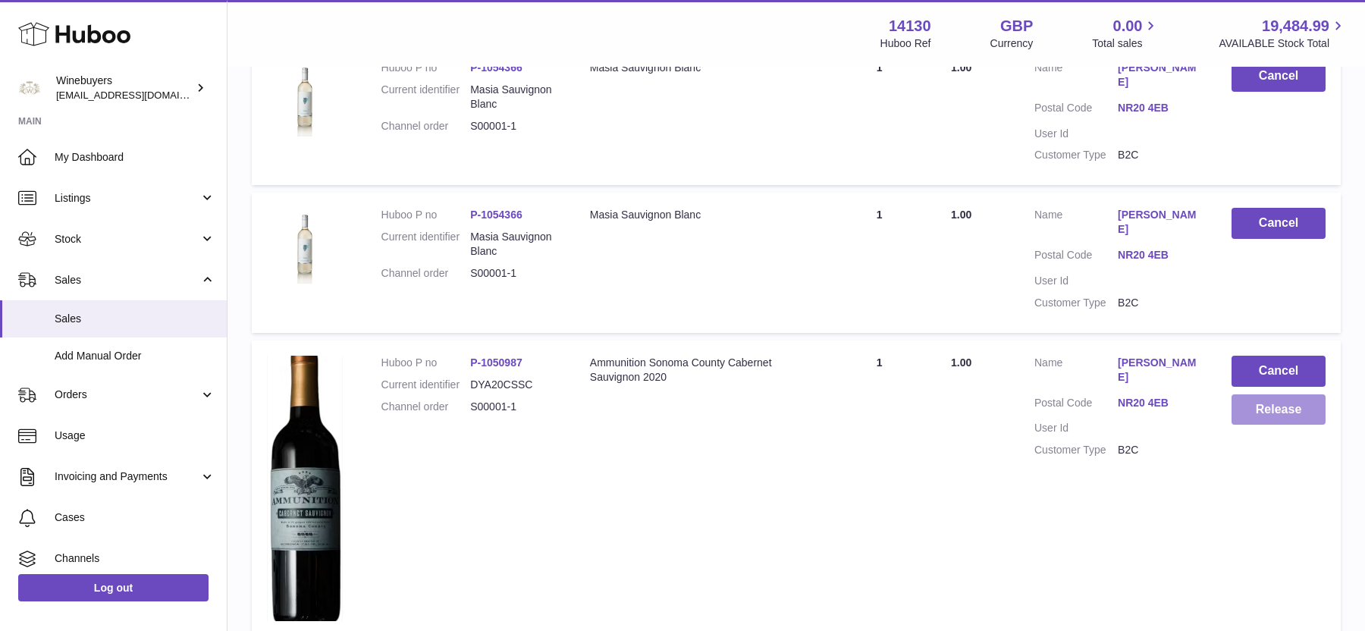
click at [1250, 394] on button "Release" at bounding box center [1278, 409] width 94 height 31
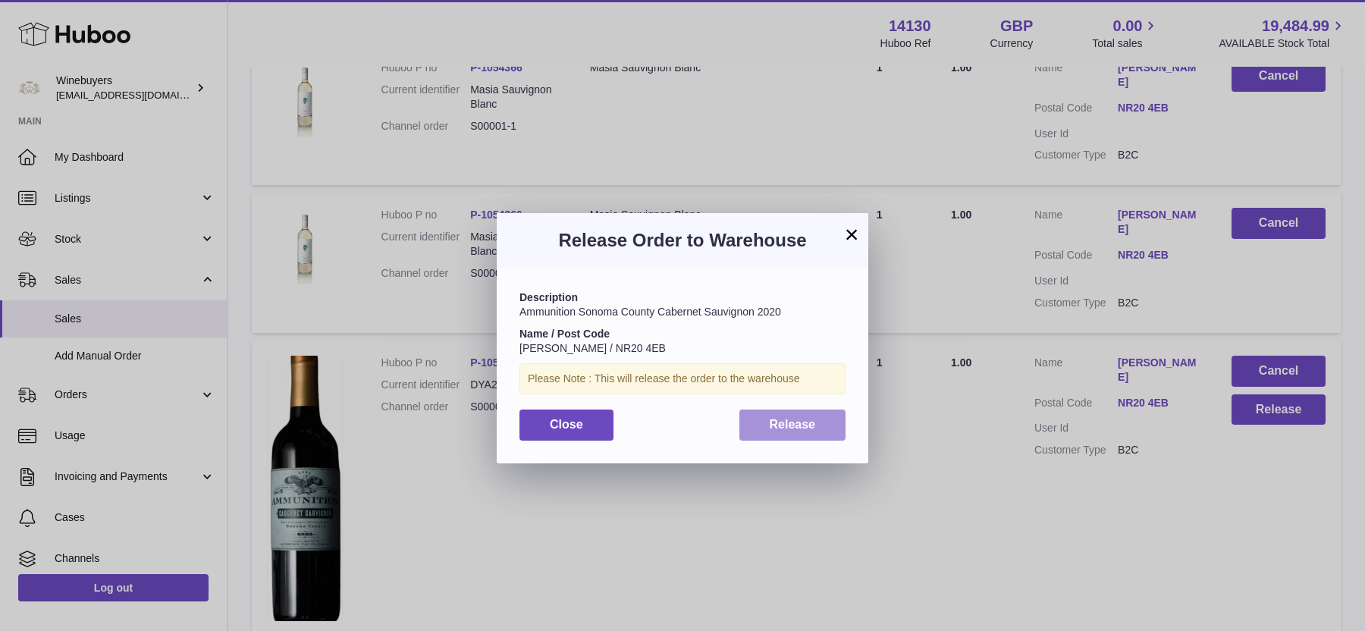
click at [804, 433] on button "Release" at bounding box center [792, 424] width 107 height 31
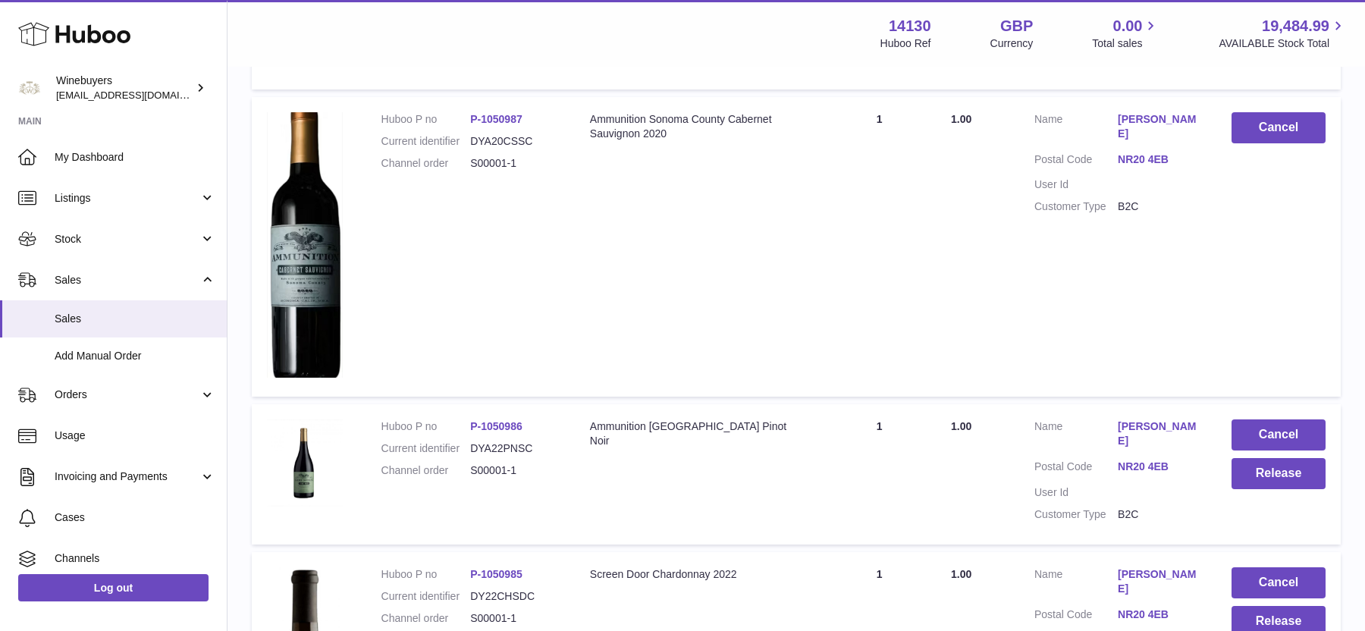
scroll to position [3458, 0]
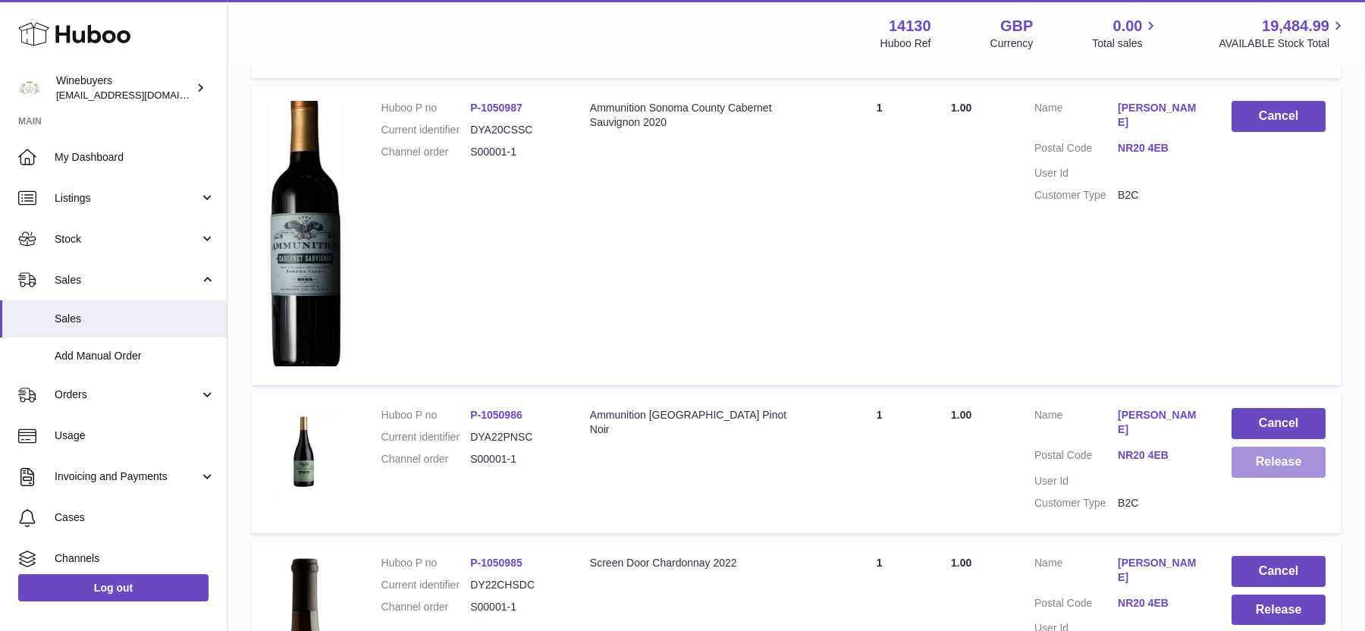
click at [1271, 447] on button "Release" at bounding box center [1278, 462] width 94 height 31
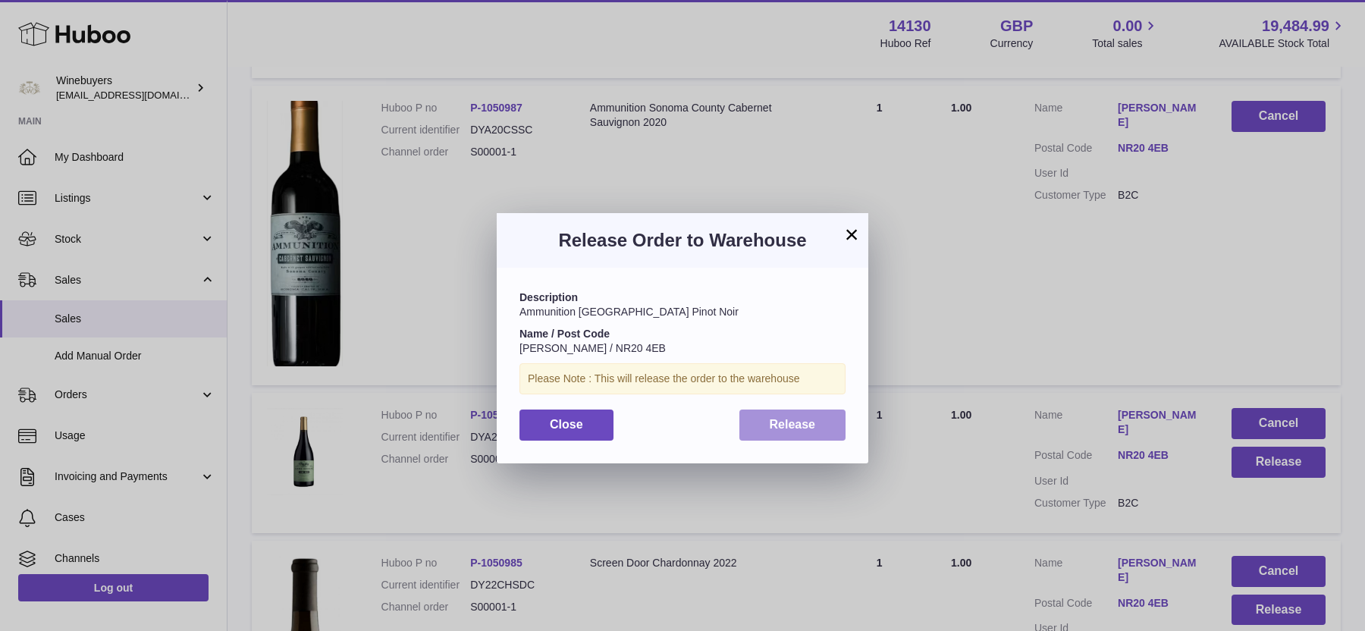
click at [794, 412] on button "Release" at bounding box center [792, 424] width 107 height 31
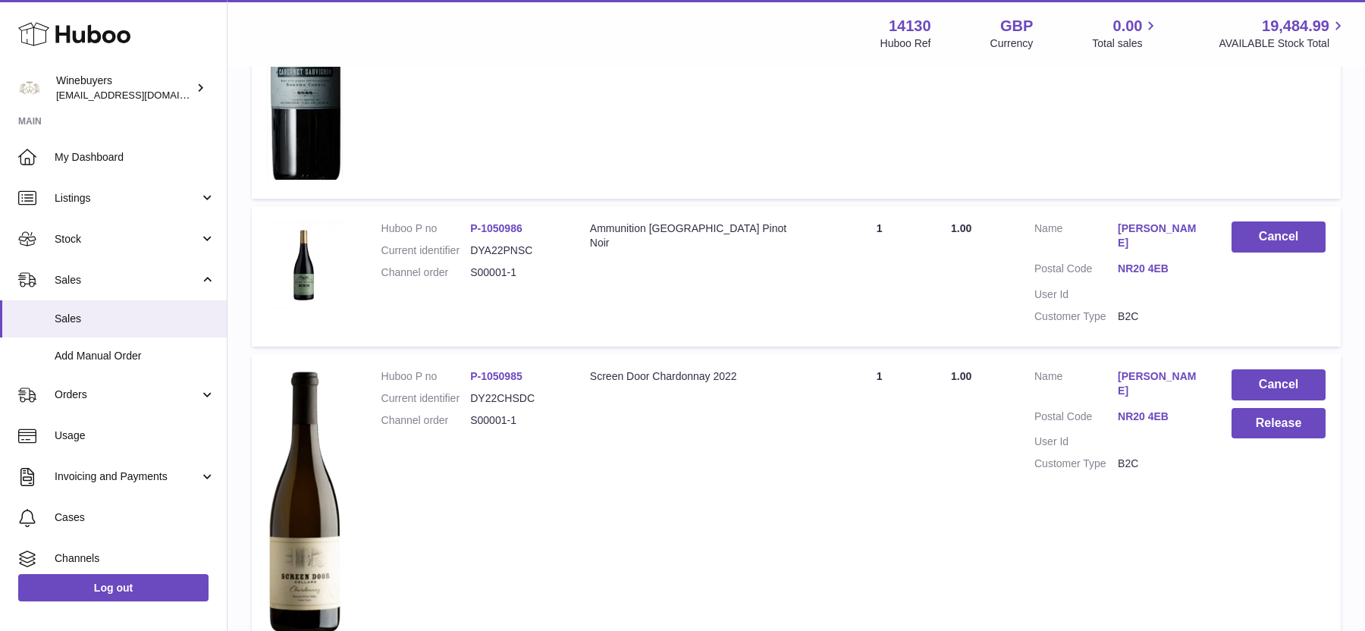
scroll to position [3649, 0]
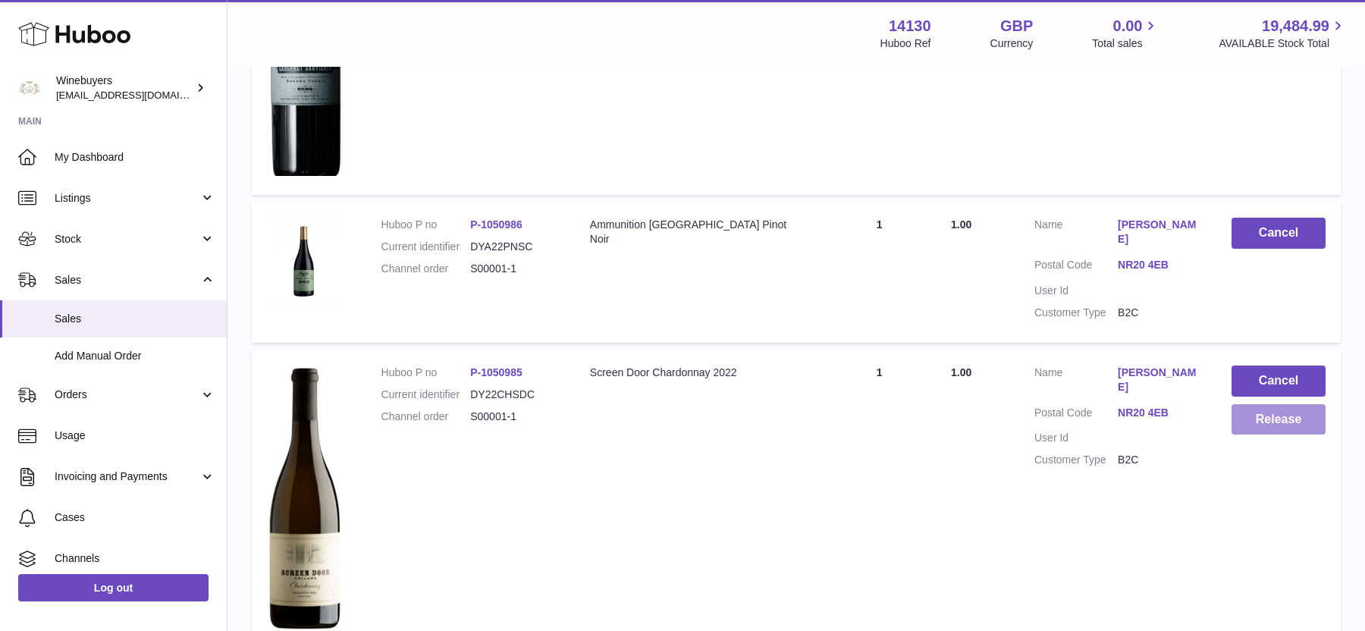
click at [1257, 404] on button "Release" at bounding box center [1278, 419] width 94 height 31
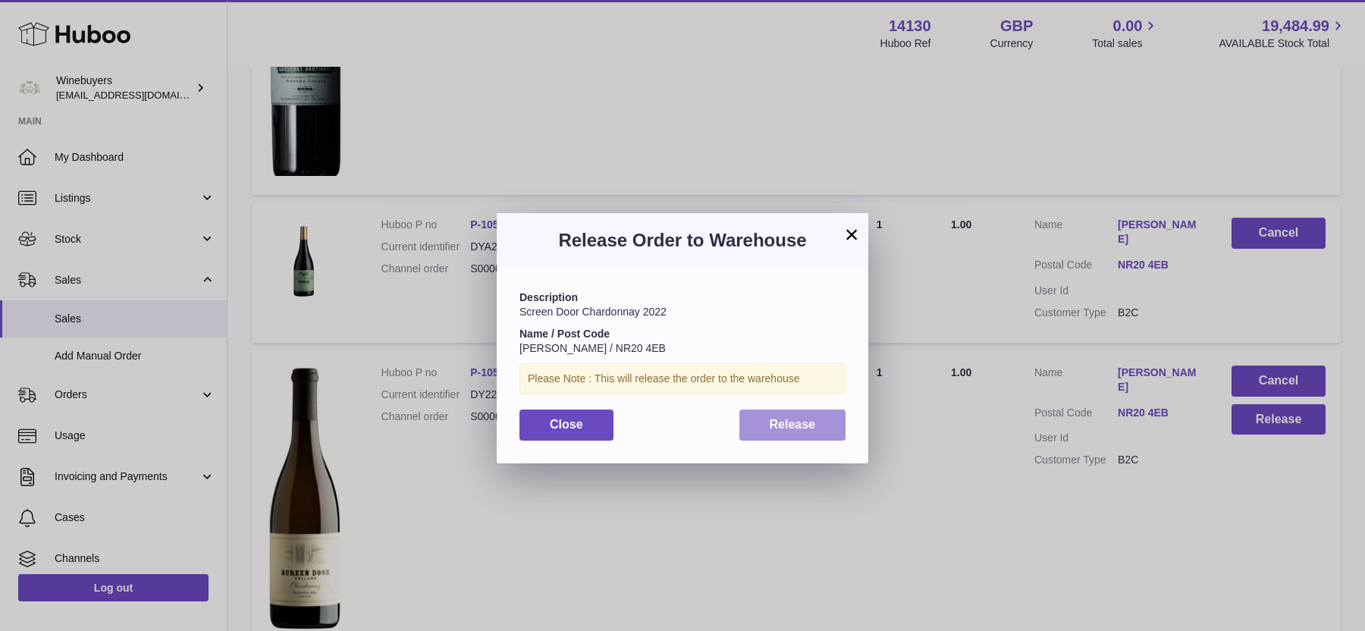
click at [798, 418] on span "Release" at bounding box center [792, 424] width 46 height 13
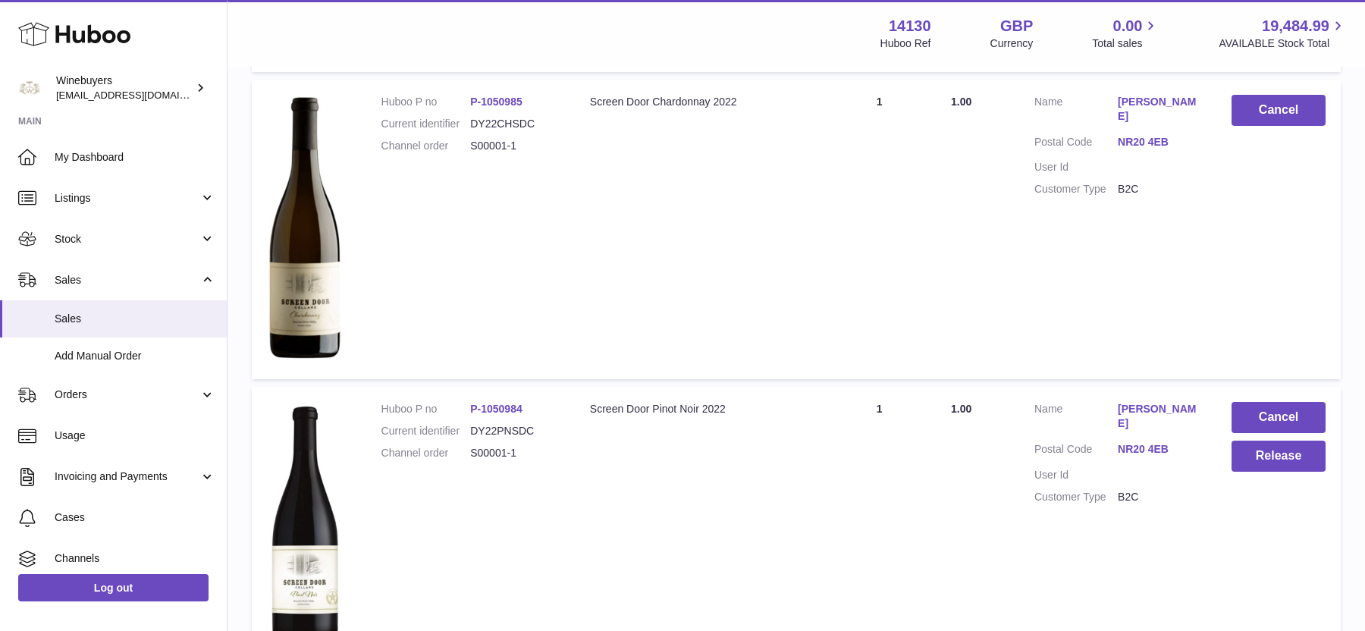
scroll to position [3921, 0]
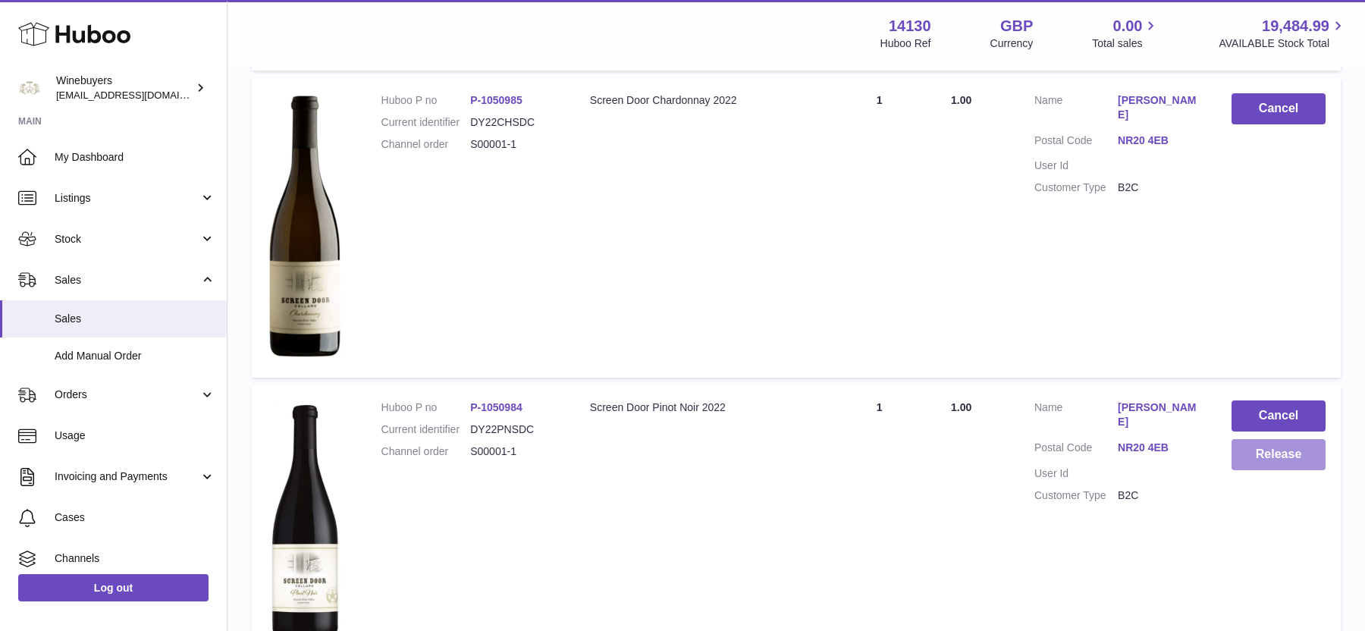
click at [1245, 439] on button "Release" at bounding box center [1278, 454] width 94 height 31
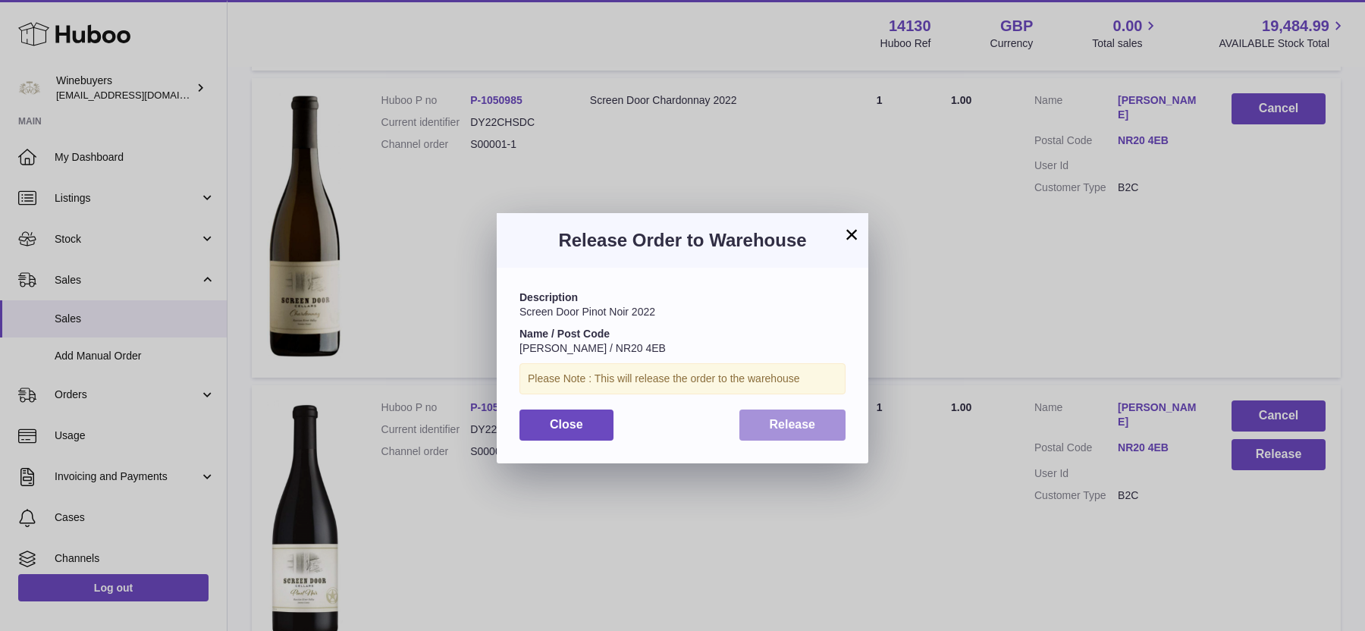
click at [801, 415] on button "Release" at bounding box center [792, 424] width 107 height 31
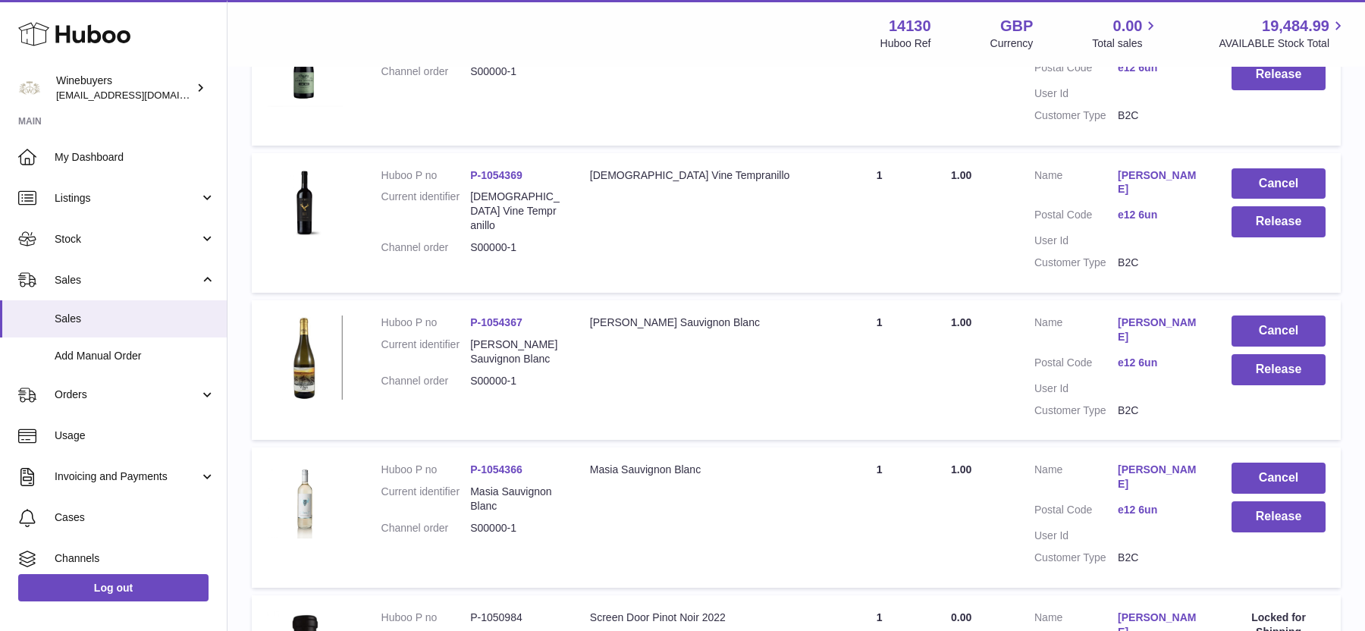
scroll to position [5171, 0]
